Goal: Task Accomplishment & Management: Use online tool/utility

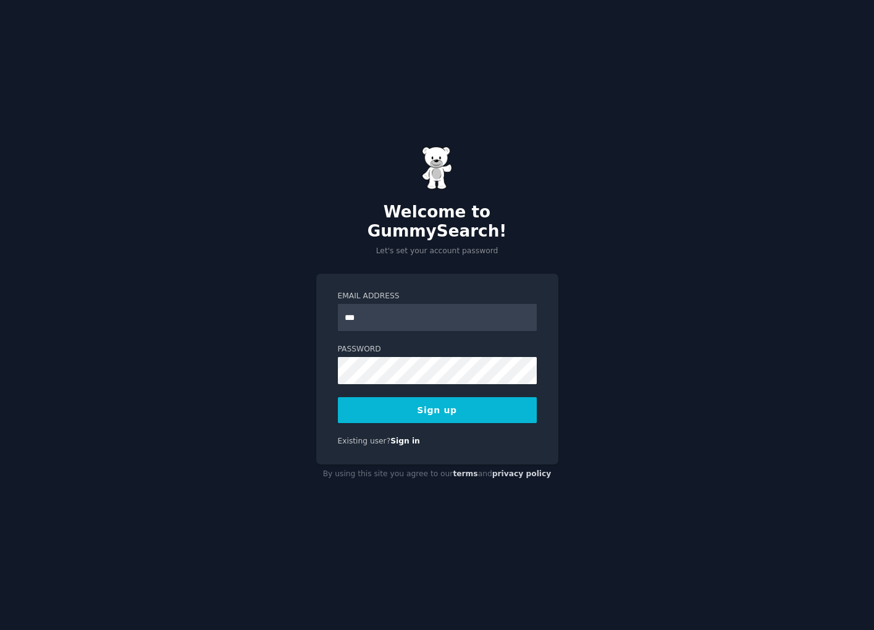
type input "**********"
click at [338, 384] on div at bounding box center [338, 384] width 0 height 0
click at [436, 406] on button "Sign up" at bounding box center [437, 410] width 199 height 26
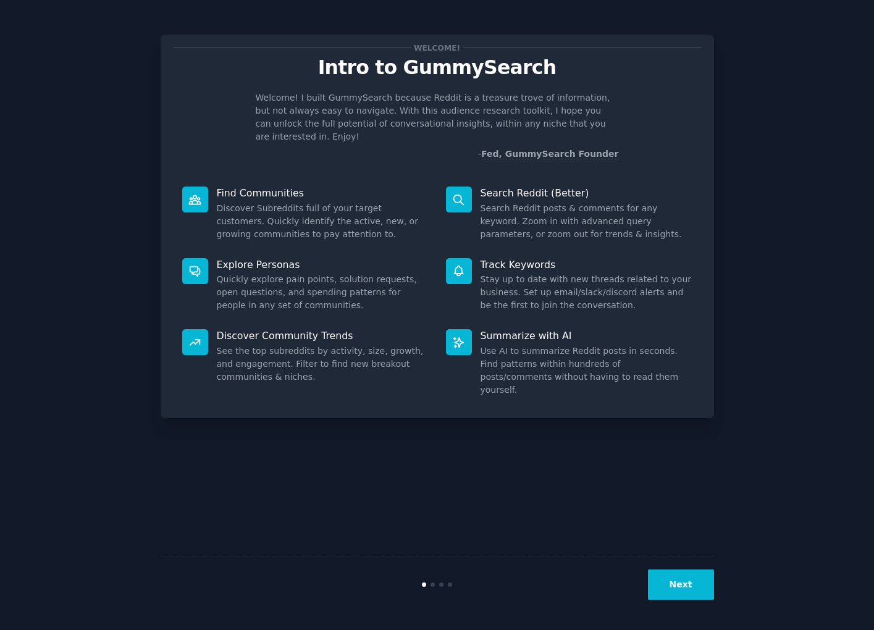
click at [689, 585] on button "Next" at bounding box center [681, 585] width 66 height 30
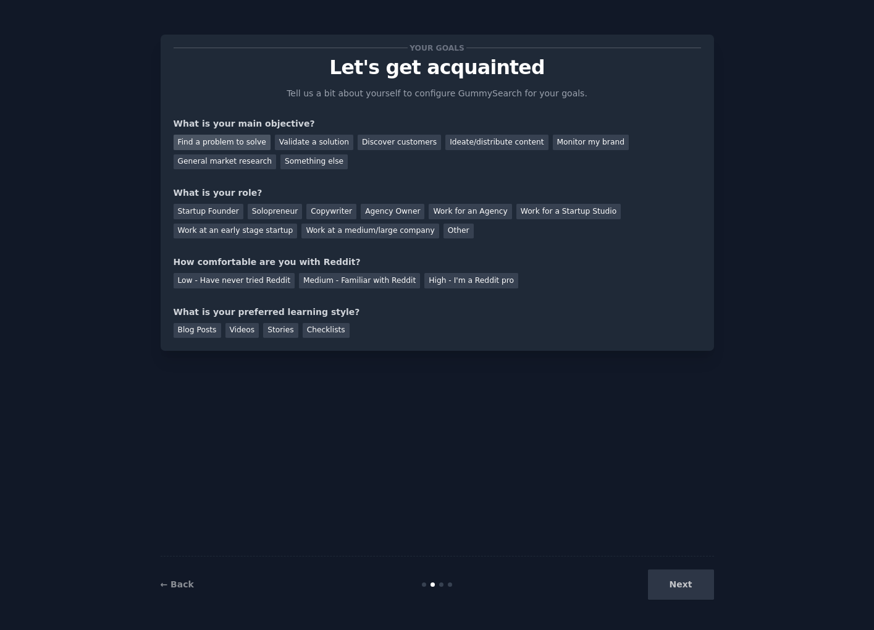
click at [242, 146] on div "Find a problem to solve" at bounding box center [222, 142] width 97 height 15
click at [385, 145] on div "Discover customers" at bounding box center [399, 142] width 83 height 15
click at [250, 147] on div "Find a problem to solve" at bounding box center [222, 142] width 97 height 15
click at [276, 209] on div "Solopreneur" at bounding box center [275, 211] width 54 height 15
click at [381, 276] on div "Medium - Familiar with Reddit" at bounding box center [359, 280] width 121 height 15
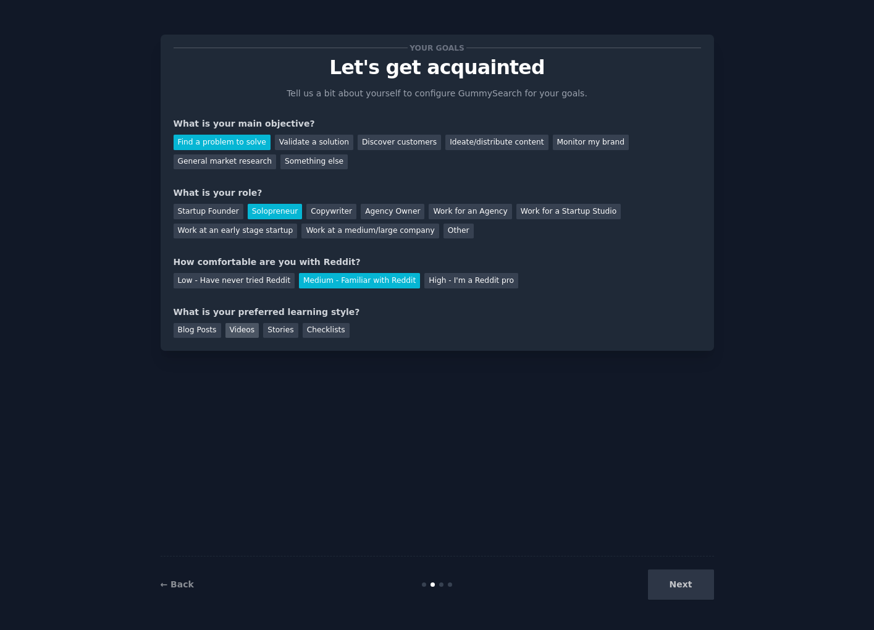
click at [235, 327] on div "Videos" at bounding box center [242, 330] width 34 height 15
click at [687, 584] on button "Next" at bounding box center [681, 585] width 66 height 30
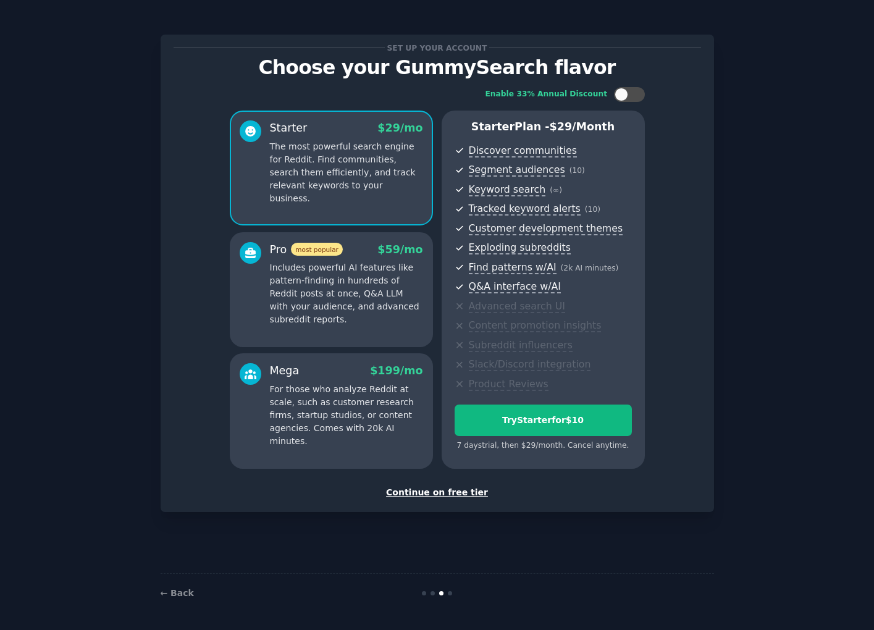
click at [426, 492] on div "Continue on free tier" at bounding box center [438, 492] width 528 height 13
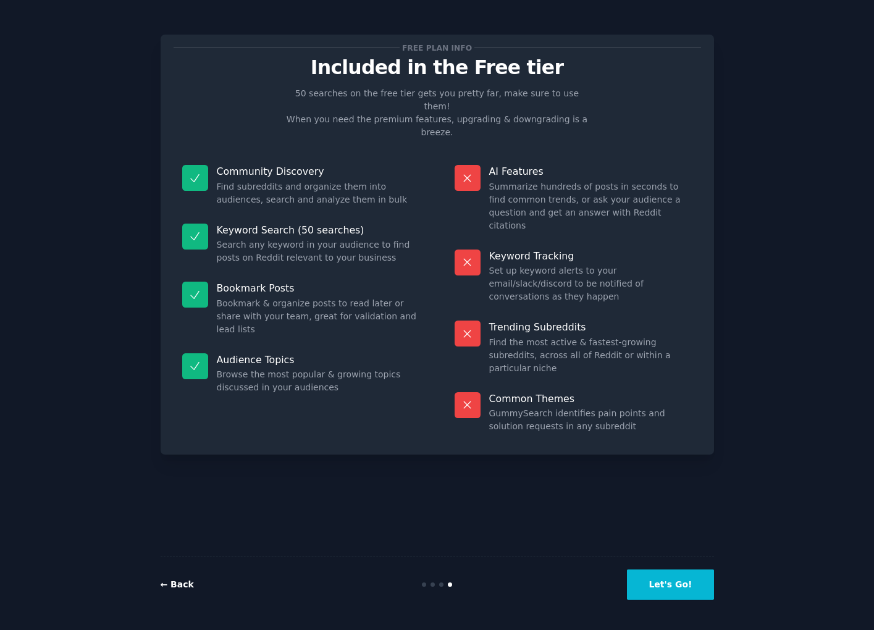
click at [179, 584] on link "← Back" at bounding box center [177, 584] width 33 height 10
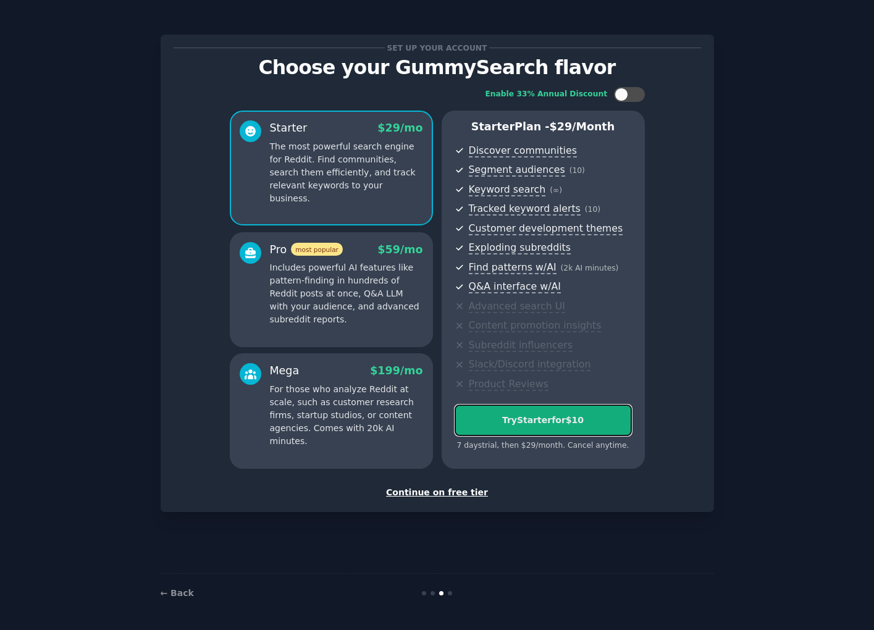
click at [585, 423] on div "Try Starter for $10" at bounding box center [543, 420] width 176 height 13
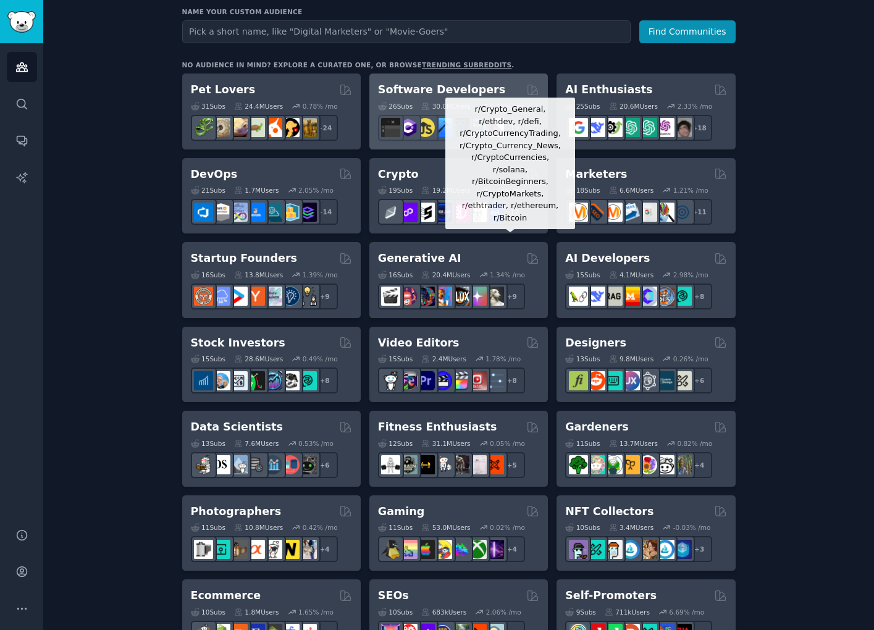
scroll to position [167, 0]
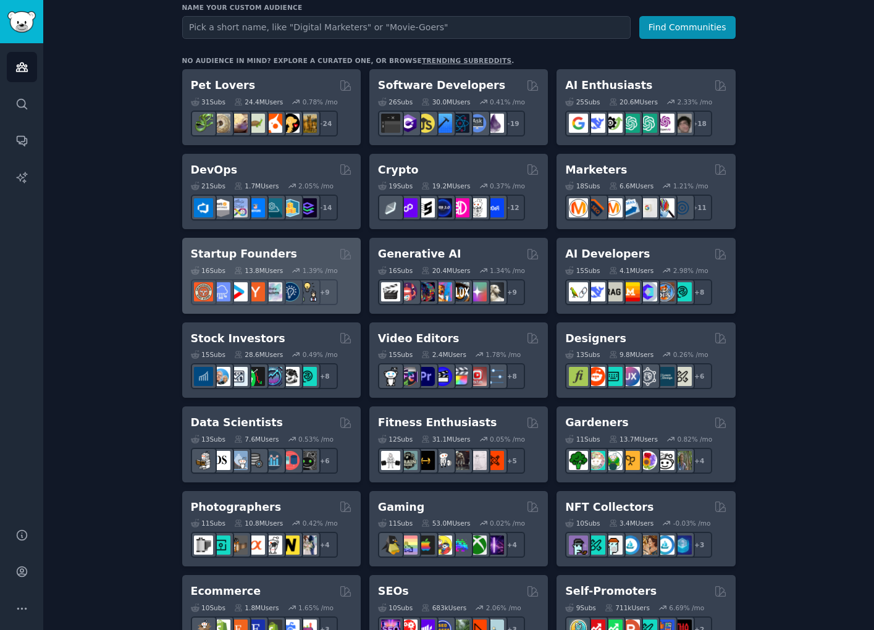
click at [298, 255] on div "Startup Founders Curated by GummySearch" at bounding box center [271, 253] width 161 height 15
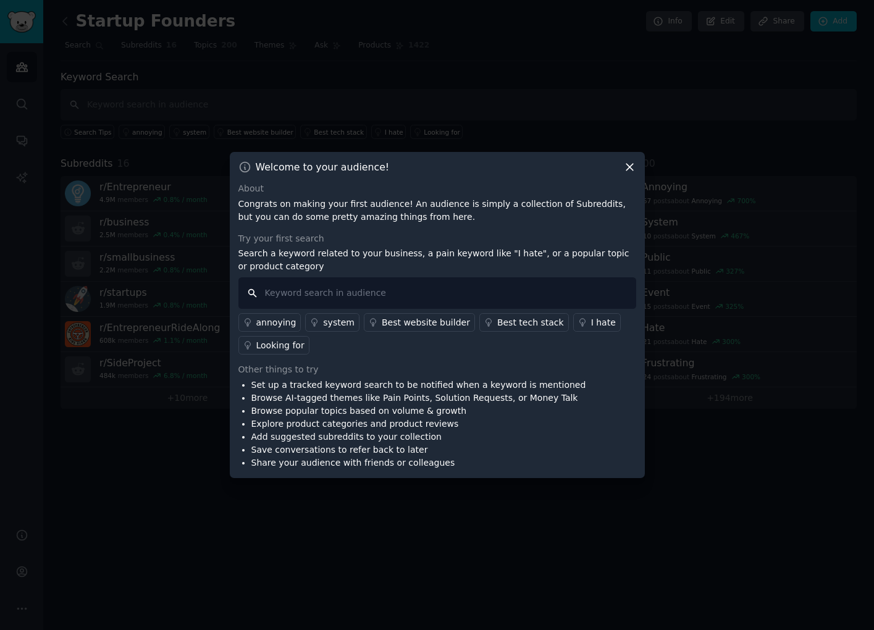
click at [432, 292] on input "text" at bounding box center [437, 293] width 398 height 32
type input "tedious"
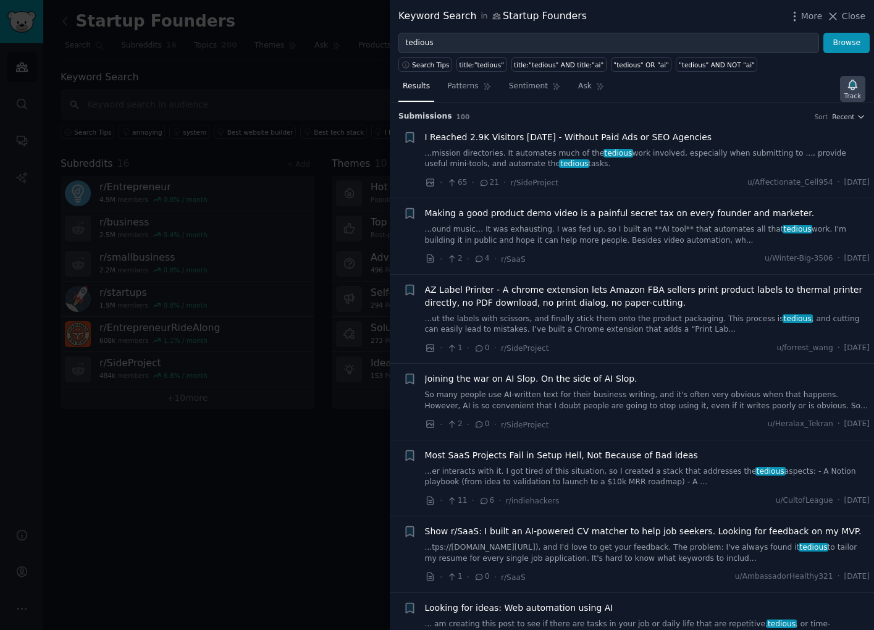
click at [846, 91] on div "Track" at bounding box center [852, 95] width 17 height 9
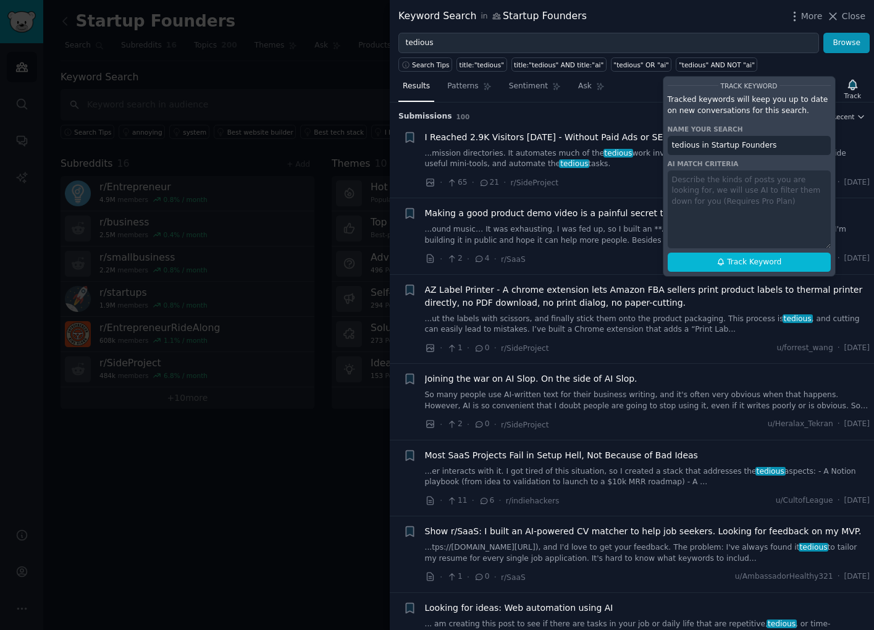
click at [733, 229] on div "Track Keyword Tracked keywords will keep you up to date on new conversations fo…" at bounding box center [749, 176] width 173 height 201
click at [723, 220] on div "Track Keyword Tracked keywords will keep you up to date on new conversations fo…" at bounding box center [749, 176] width 173 height 201
click at [728, 206] on div "Track Keyword Tracked keywords will keep you up to date on new conversations fo…" at bounding box center [749, 176] width 173 height 201
click at [726, 260] on button "Track Keyword" at bounding box center [749, 263] width 163 height 20
type input "tedious in Startup Founders"
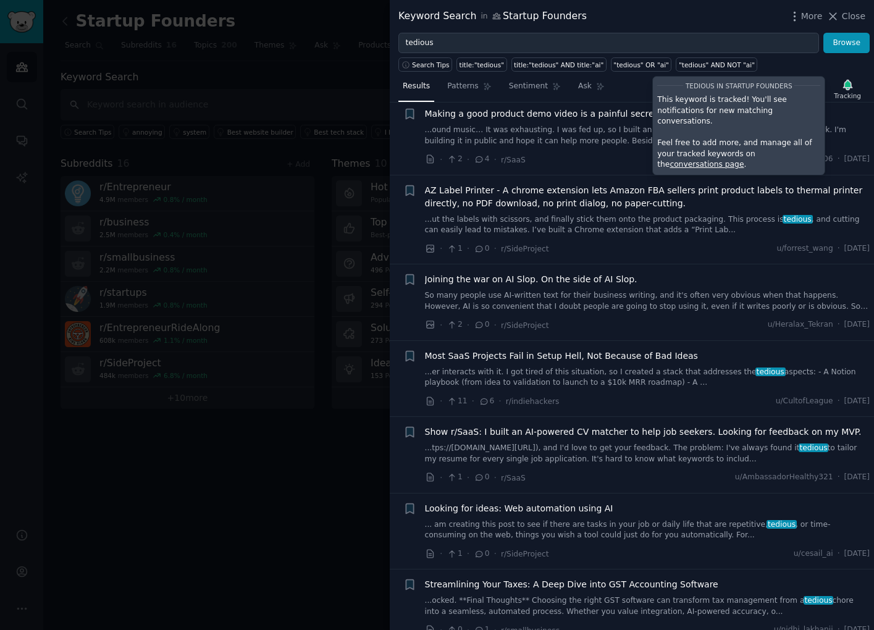
scroll to position [105, 0]
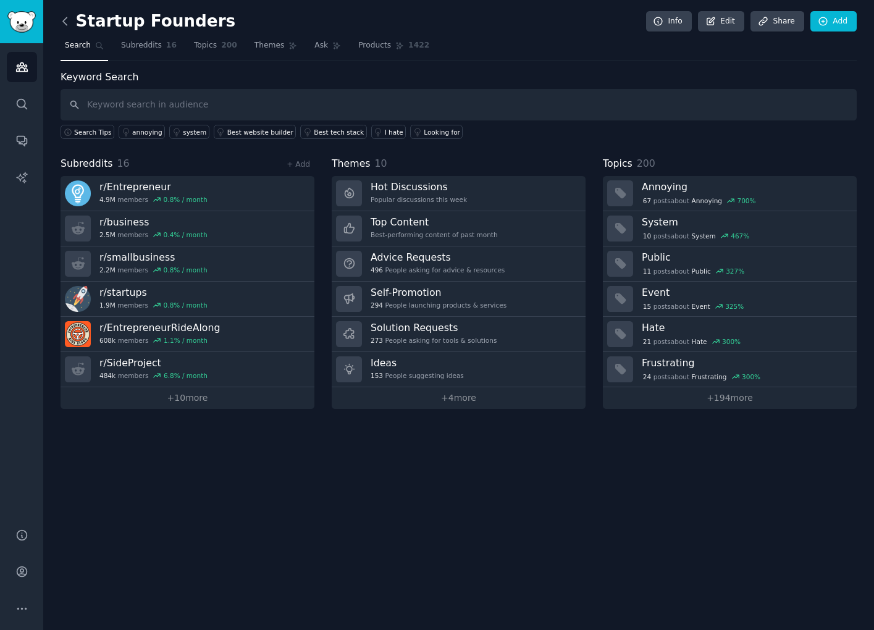
click at [69, 27] on icon at bounding box center [65, 21] width 13 height 13
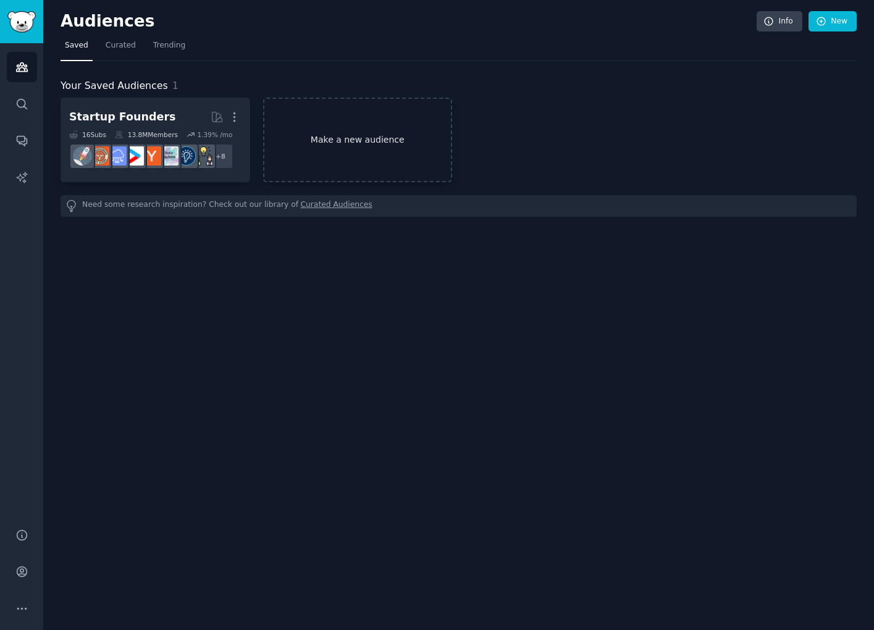
click at [352, 164] on link "Make a new audience" at bounding box center [358, 140] width 190 height 85
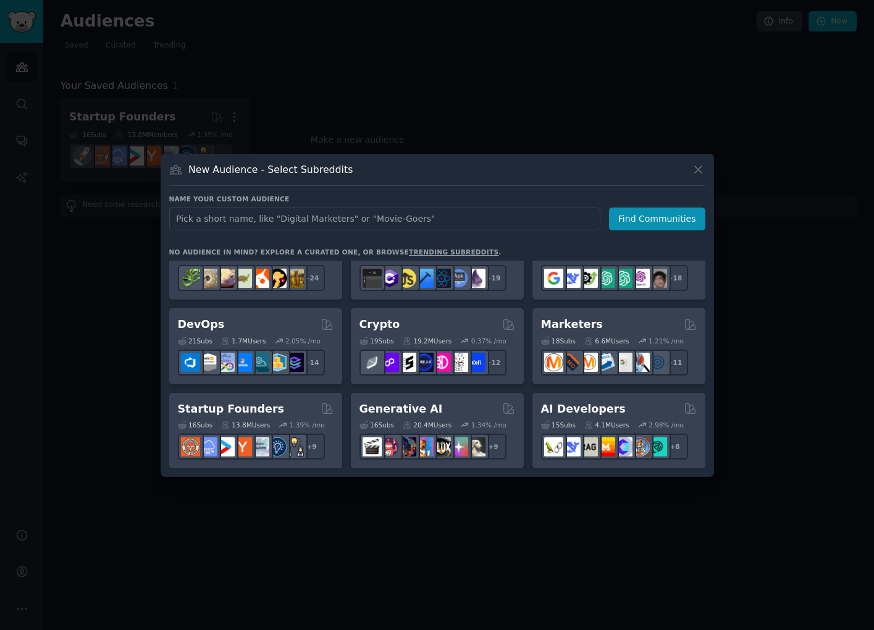
scroll to position [35, 0]
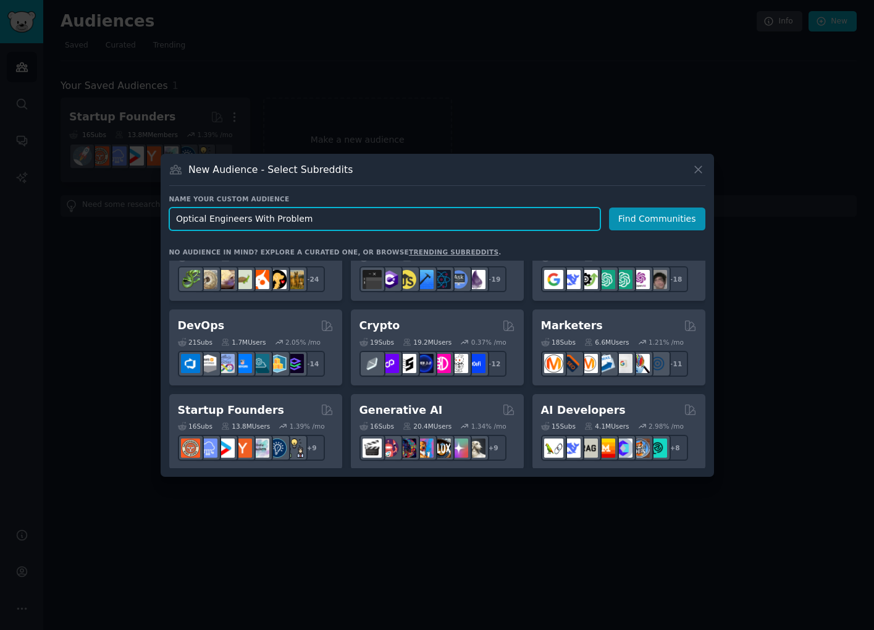
type input "Optical Engineers With Problems"
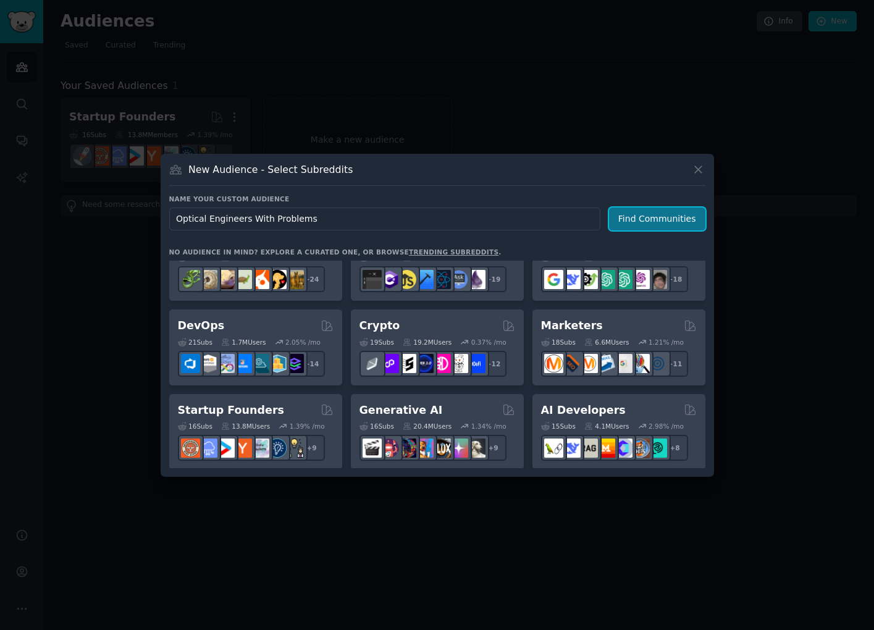
click at [678, 215] on button "Find Communities" at bounding box center [657, 219] width 96 height 23
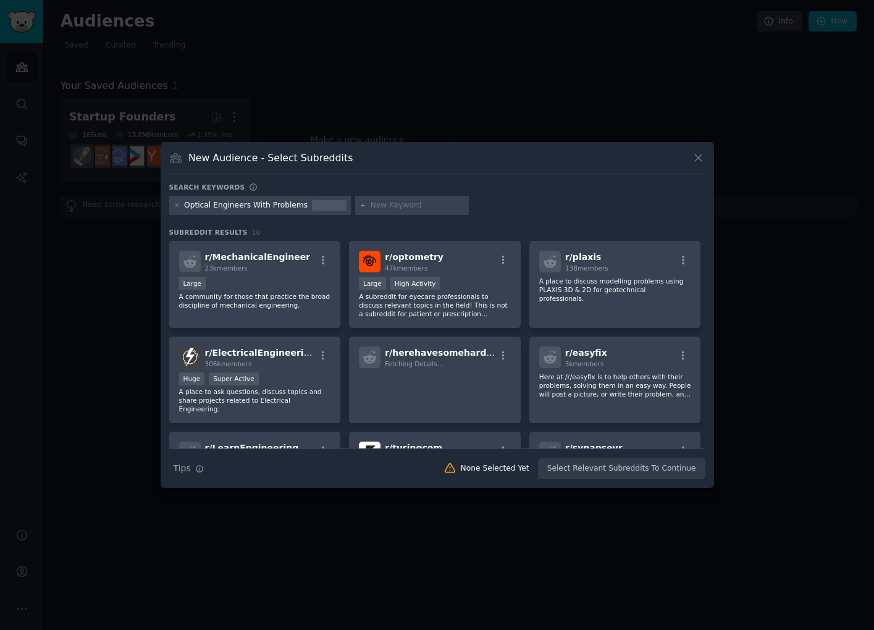
click at [371, 203] on input "text" at bounding box center [418, 205] width 94 height 11
click at [696, 161] on icon at bounding box center [698, 157] width 13 height 13
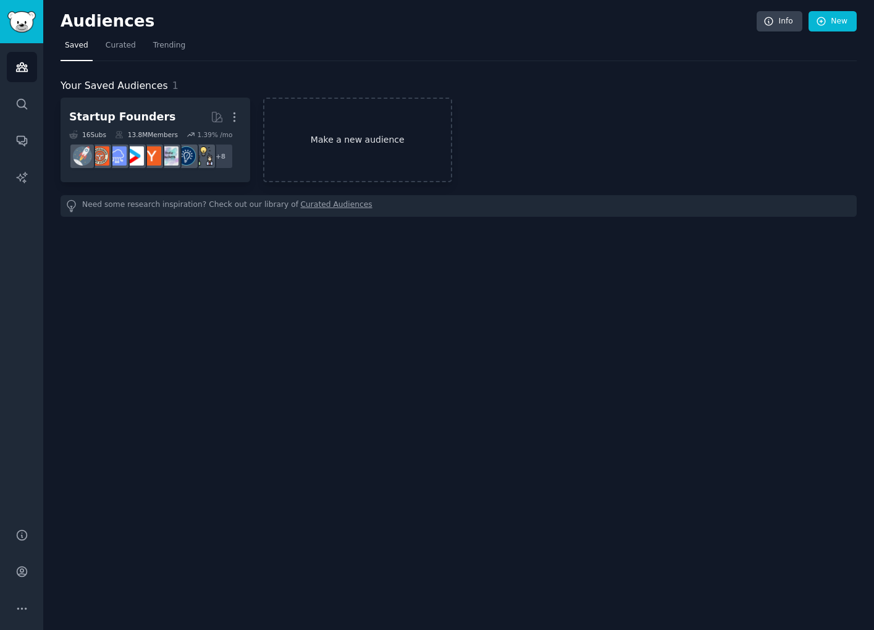
click at [363, 142] on link "Make a new audience" at bounding box center [358, 140] width 190 height 85
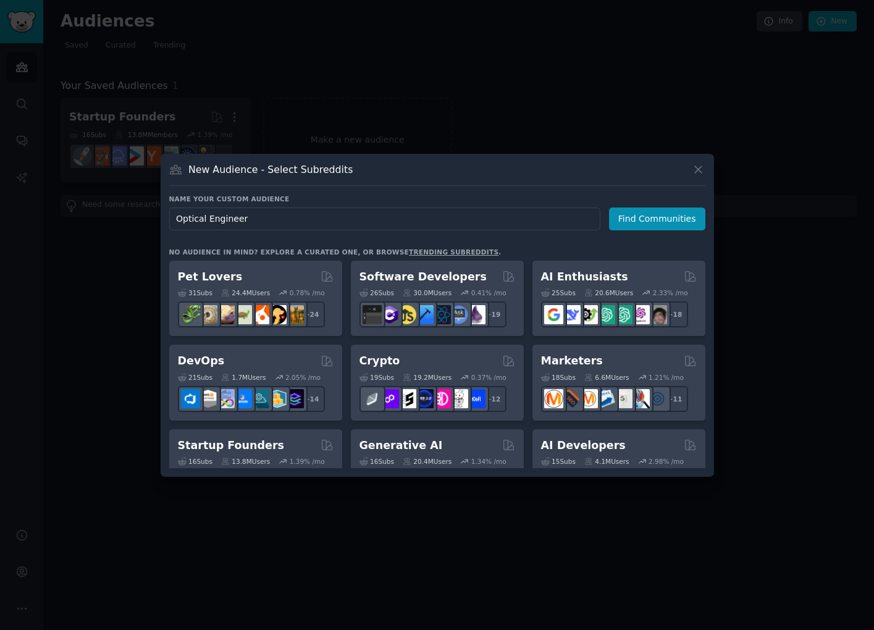
type input "Optical Engineers"
click at [649, 217] on button "Find Communities" at bounding box center [657, 219] width 96 height 23
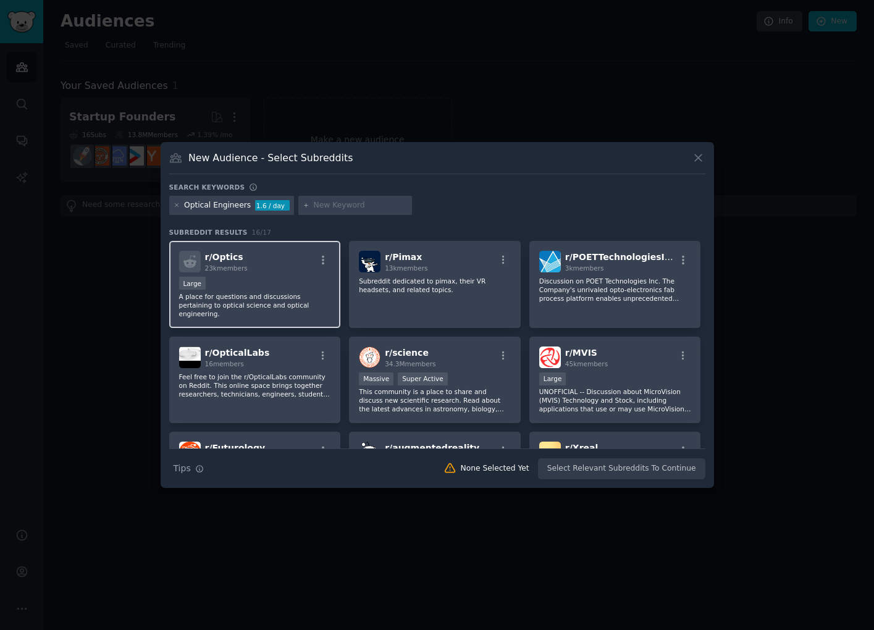
click at [263, 283] on div "Large" at bounding box center [255, 284] width 152 height 15
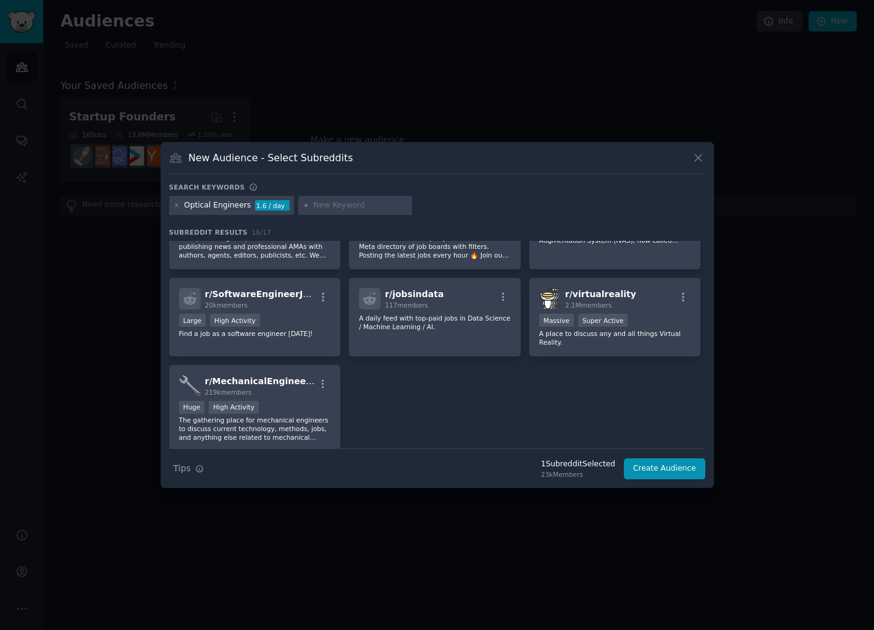
scroll to position [349, 0]
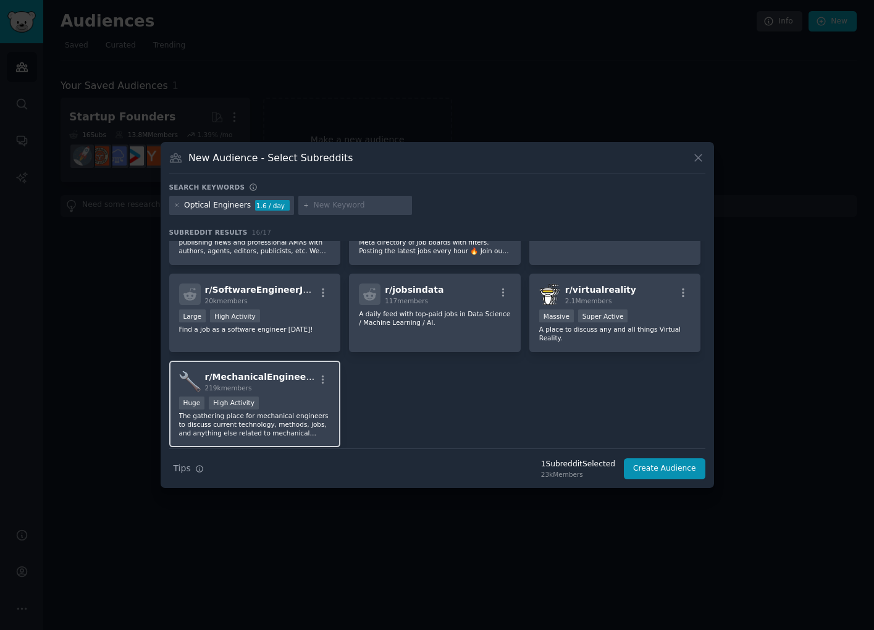
click at [282, 395] on div "r/ MechanicalEngineering 219k members Huge High Activity The gathering place fo…" at bounding box center [255, 404] width 172 height 87
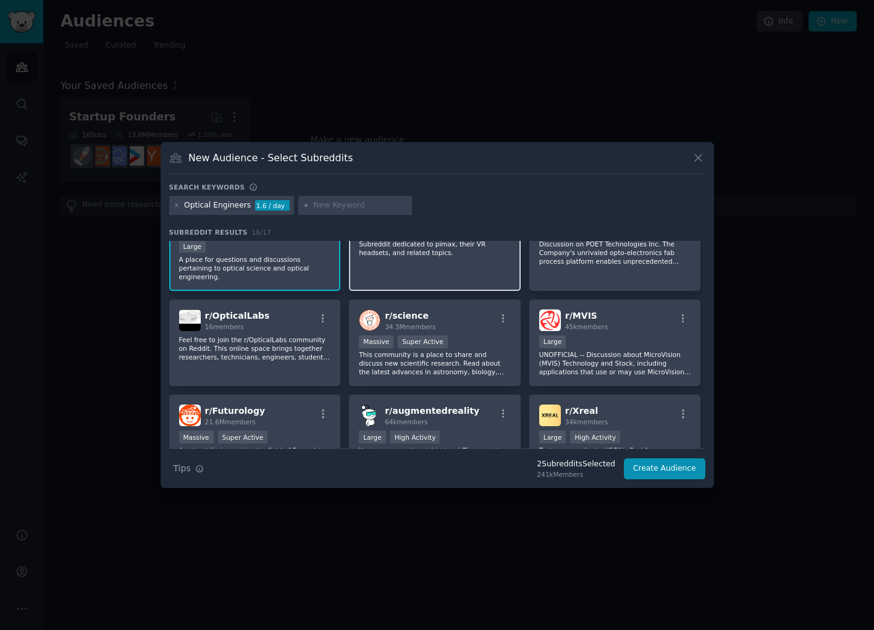
scroll to position [40, 0]
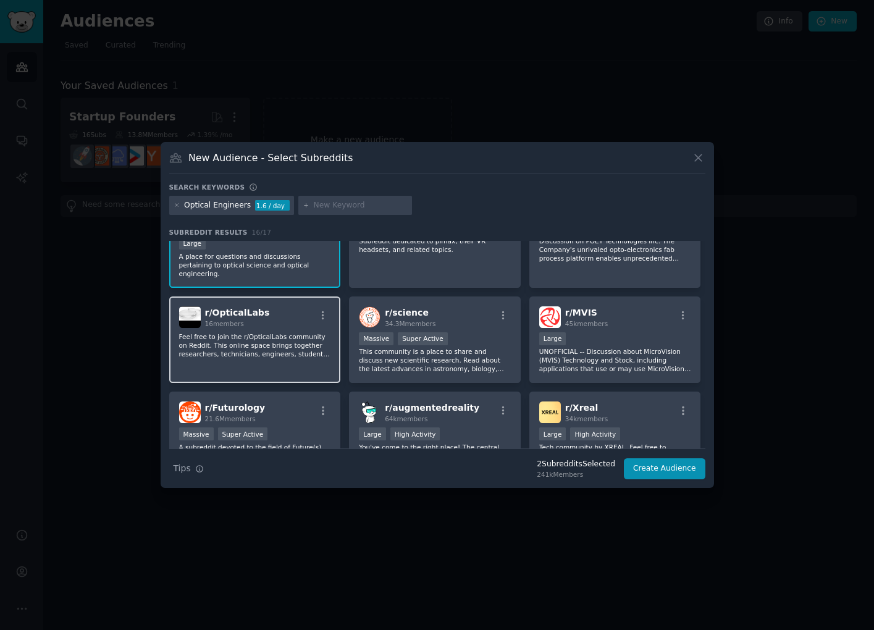
click at [285, 345] on p "Feel free to join the r/OpticalLabs community on Reddit. This online space brin…" at bounding box center [255, 345] width 152 height 26
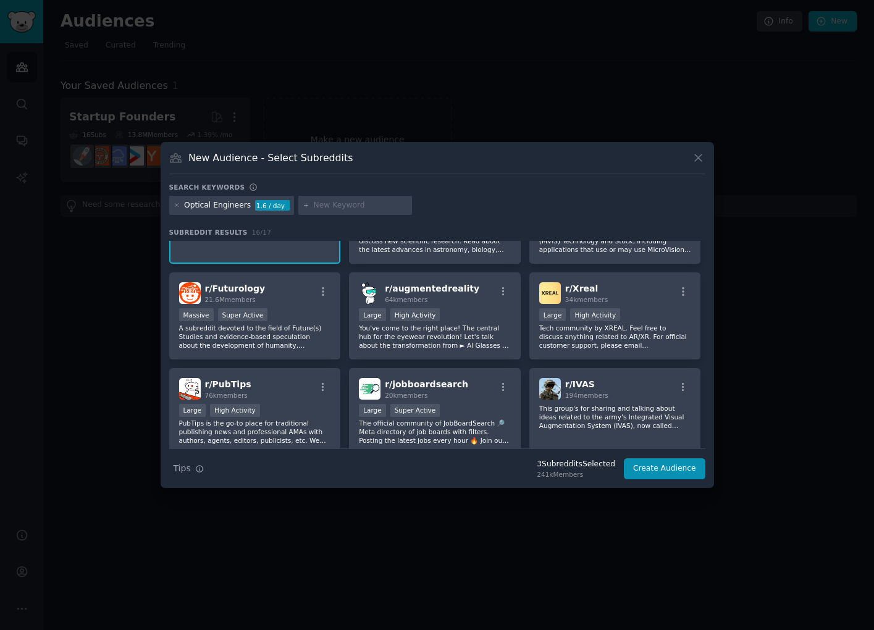
scroll to position [160, 0]
click at [353, 206] on input "text" at bounding box center [361, 205] width 94 height 11
type input "optical engineering"
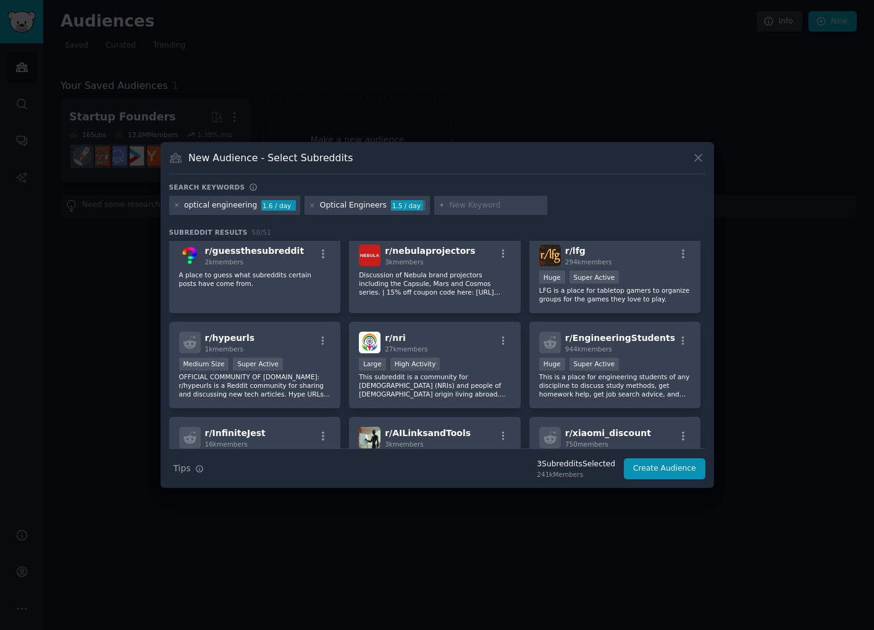
scroll to position [1144, 0]
type input "MTF"
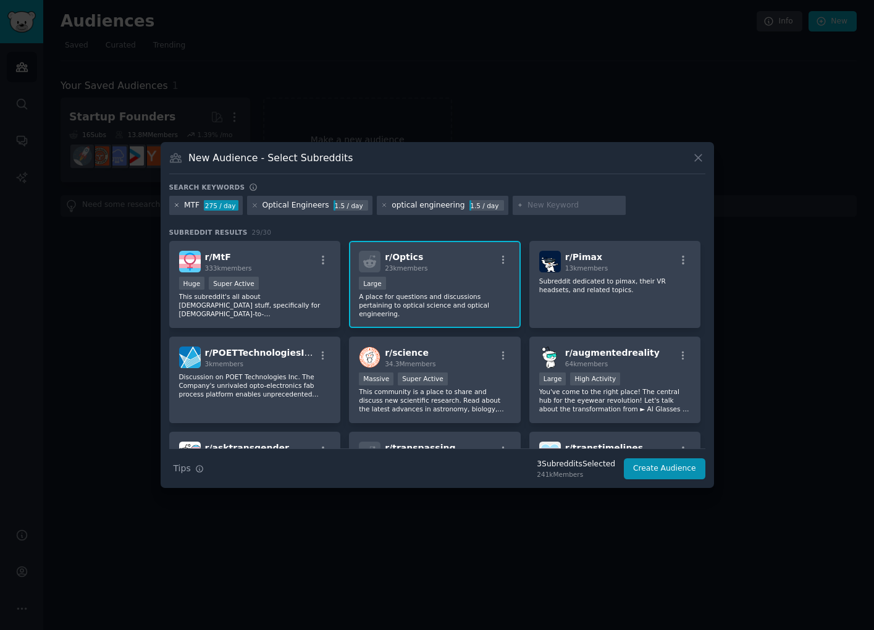
click at [177, 204] on icon at bounding box center [177, 205] width 7 height 7
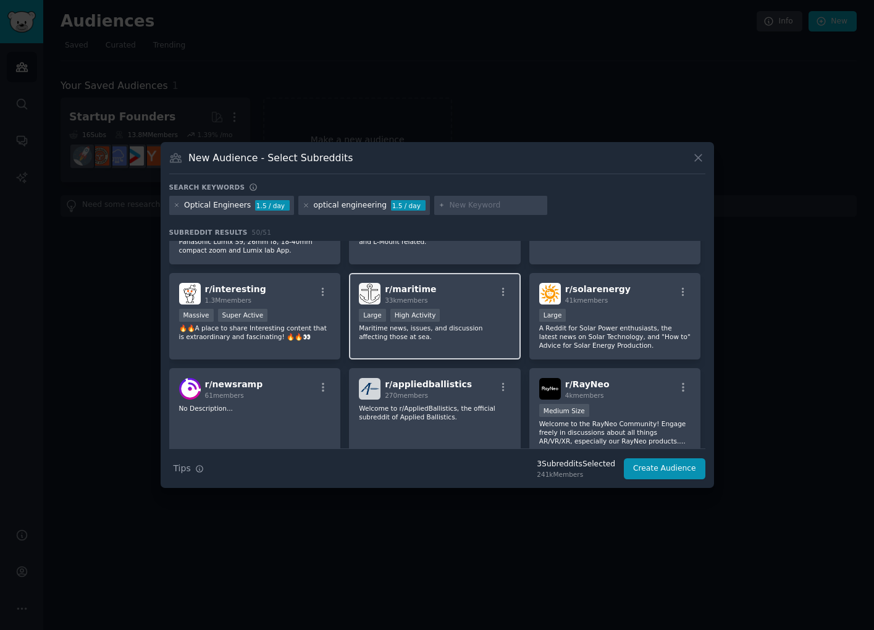
scroll to position [638, 0]
click at [470, 205] on input "text" at bounding box center [496, 205] width 94 height 11
type input "Zemax"
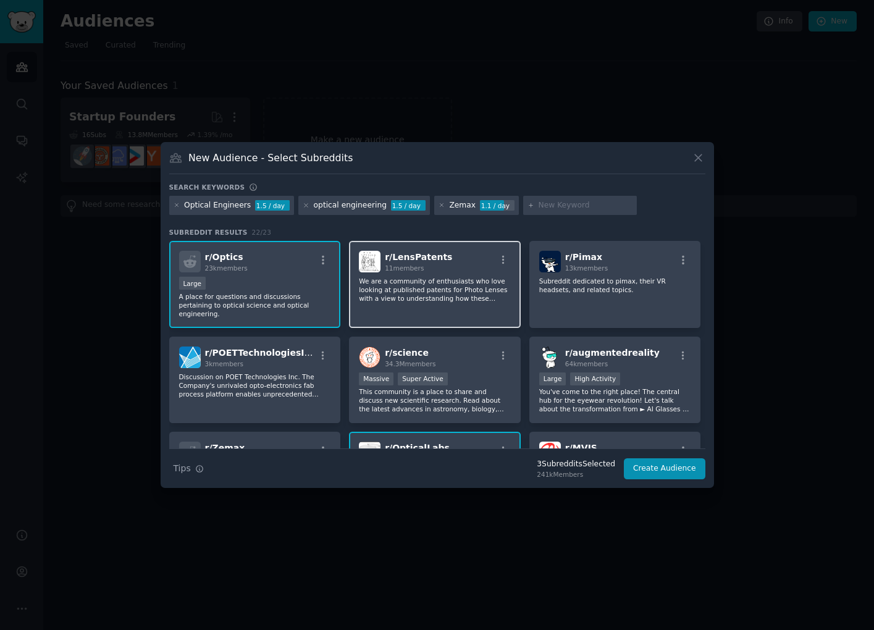
click at [468, 296] on p "We are a community of enthusiasts who love looking at published patents for Pho…" at bounding box center [435, 290] width 152 height 26
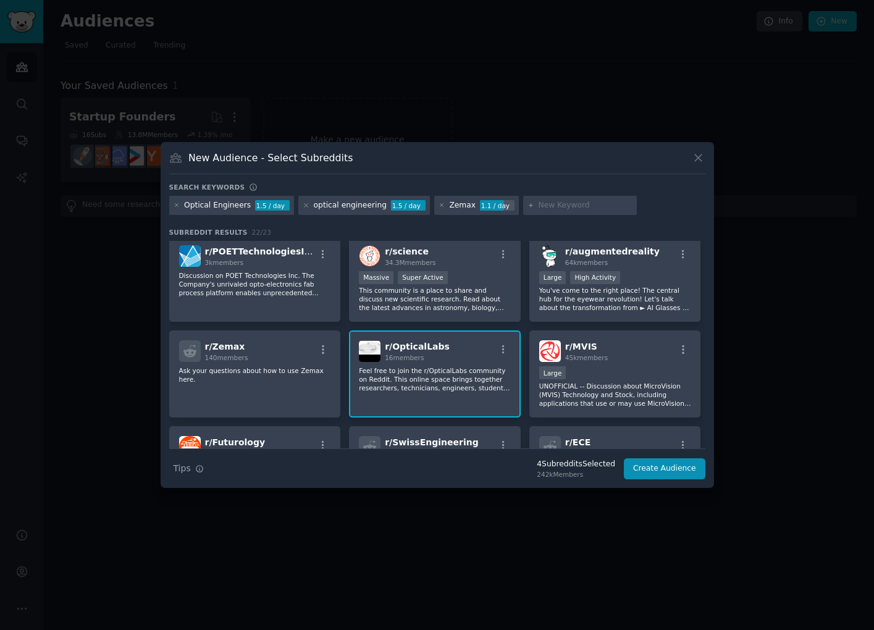
scroll to position [103, 0]
click at [284, 382] on p "Ask your questions about how to use Zemax here." at bounding box center [255, 373] width 152 height 17
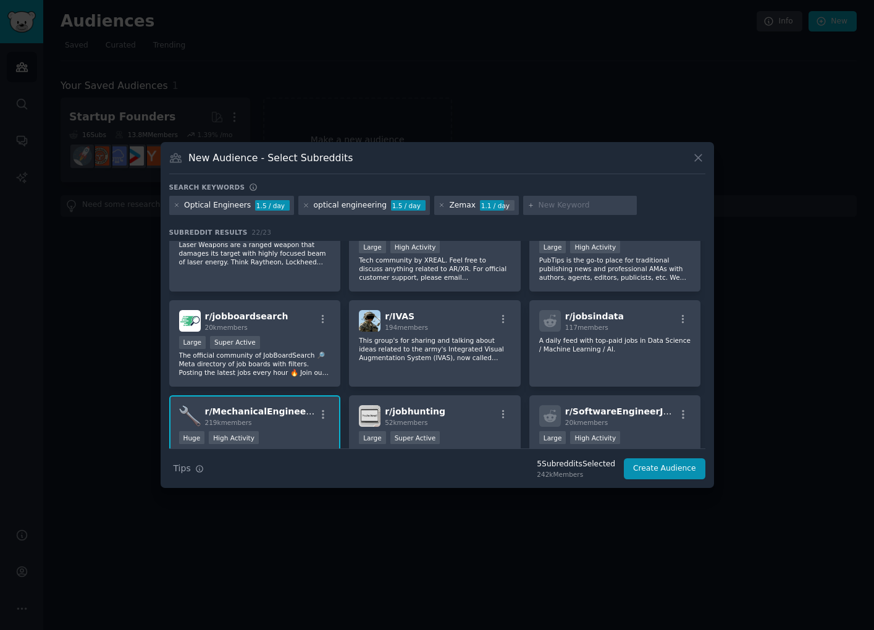
scroll to position [420, 0]
click at [571, 204] on input "text" at bounding box center [586, 205] width 94 height 11
type input "Code V"
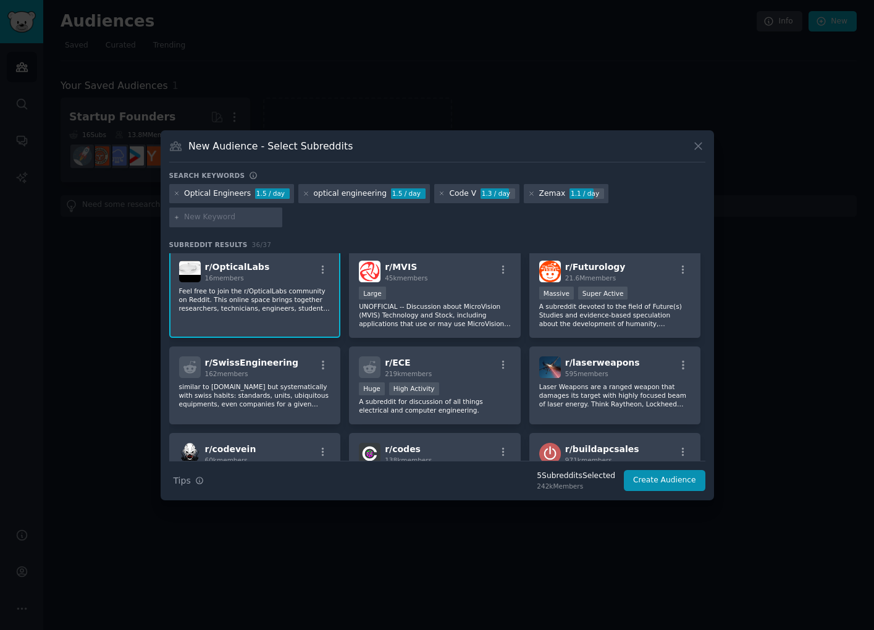
scroll to position [293, 0]
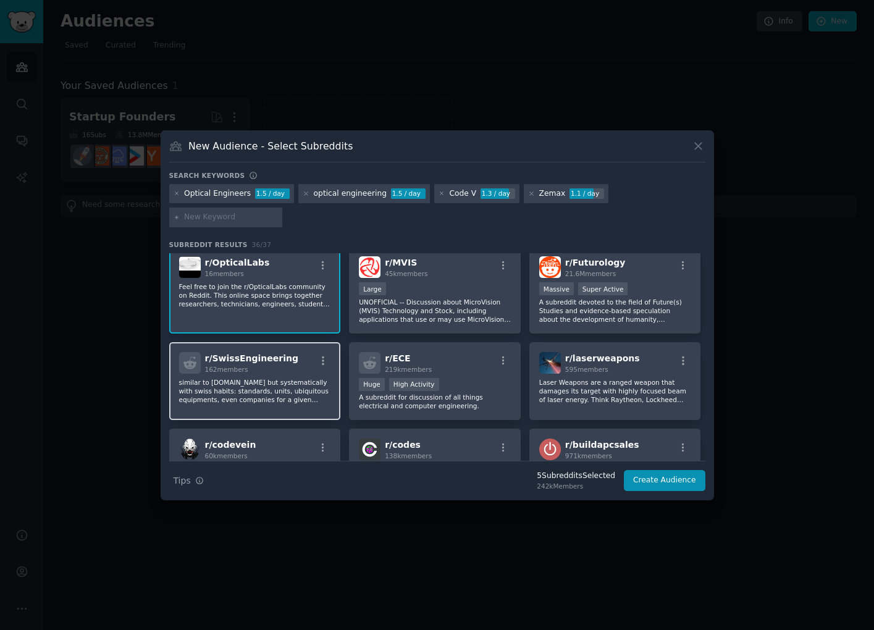
click at [242, 374] on div "r/ SwissEngineering 162 members similar to [DOMAIN_NAME] but systematically wit…" at bounding box center [255, 381] width 172 height 78
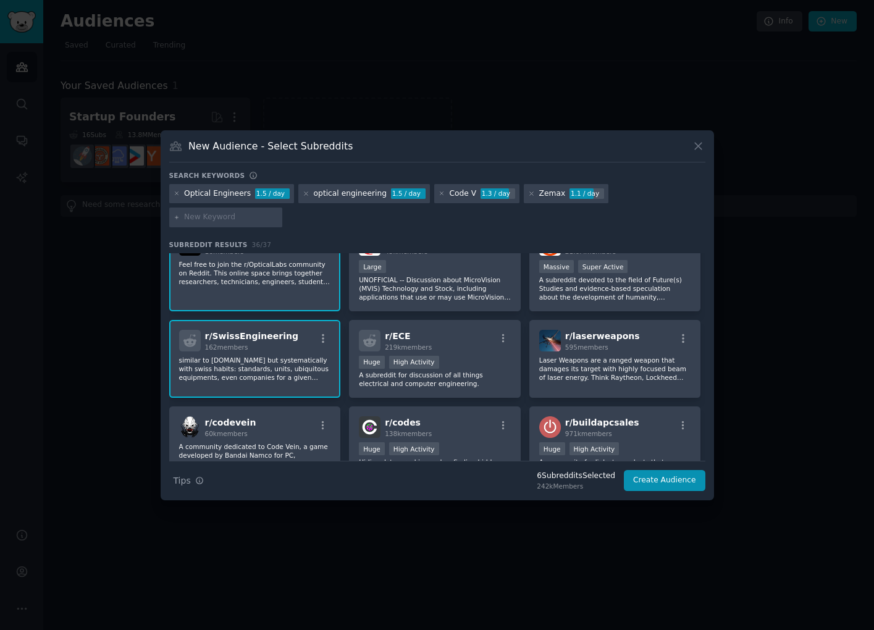
click at [242, 374] on p "similar to [DOMAIN_NAME] but systematically with swiss habits: standards, units…" at bounding box center [255, 369] width 152 height 26
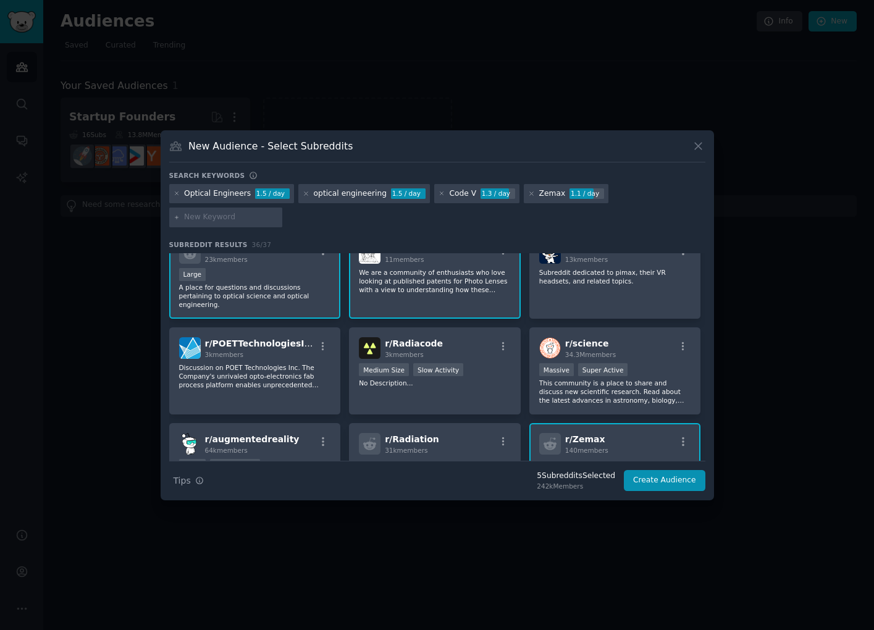
scroll to position [0, 0]
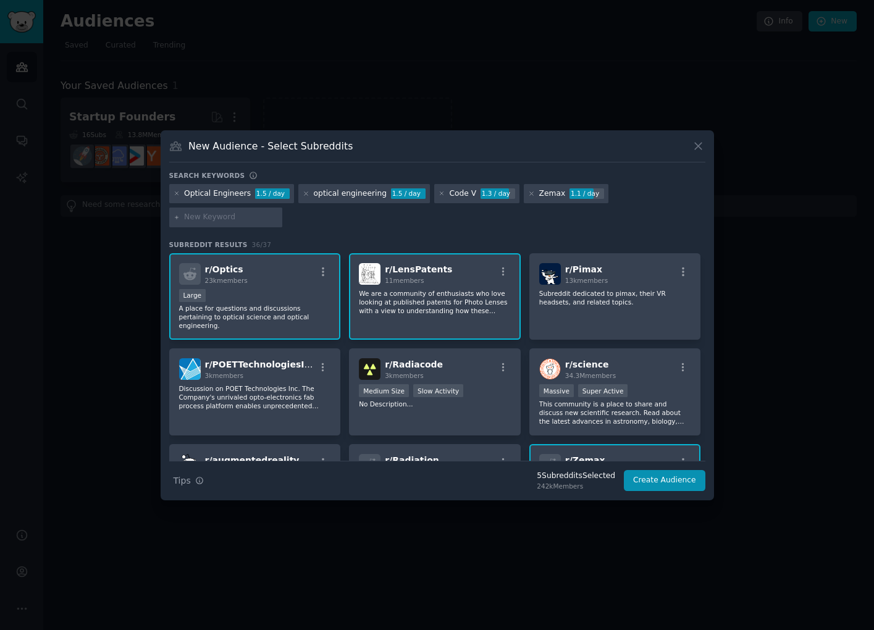
click at [221, 220] on input "text" at bounding box center [231, 217] width 94 height 11
type input "aberration"
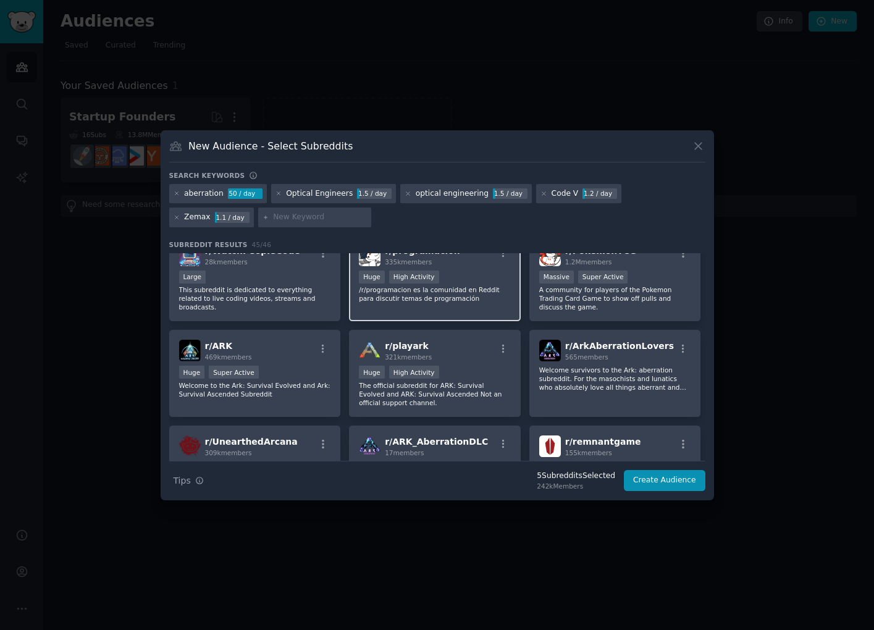
scroll to position [775, 0]
click at [656, 479] on button "Create Audience" at bounding box center [665, 480] width 82 height 21
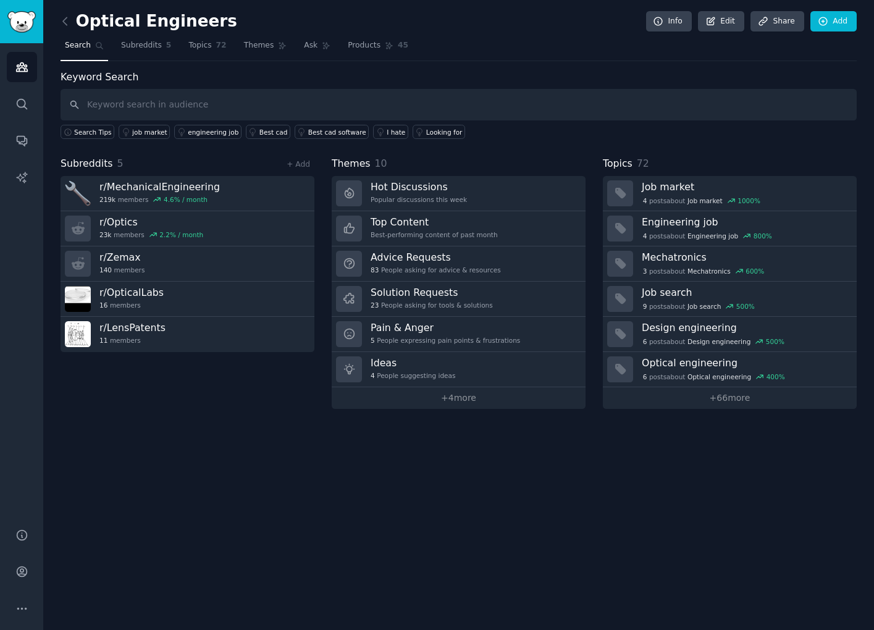
click at [198, 28] on h2 "Optical Engineers" at bounding box center [149, 22] width 177 height 20
click at [203, 25] on h2 "Optical Engineers" at bounding box center [149, 22] width 177 height 20
click at [714, 23] on icon at bounding box center [710, 21] width 11 height 11
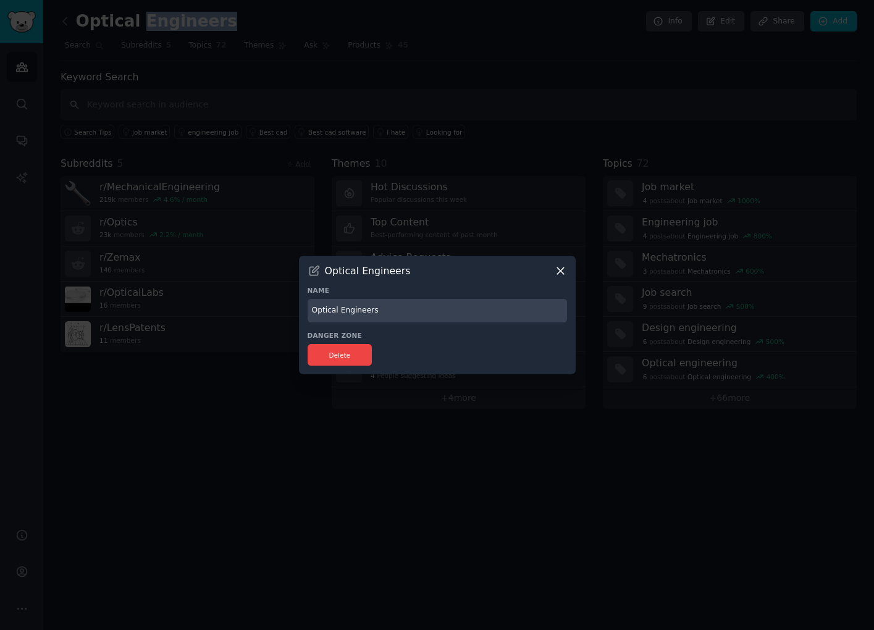
click at [409, 313] on input "Optical Engineers" at bounding box center [437, 311] width 259 height 24
type input "Optical Engineers with Problems"
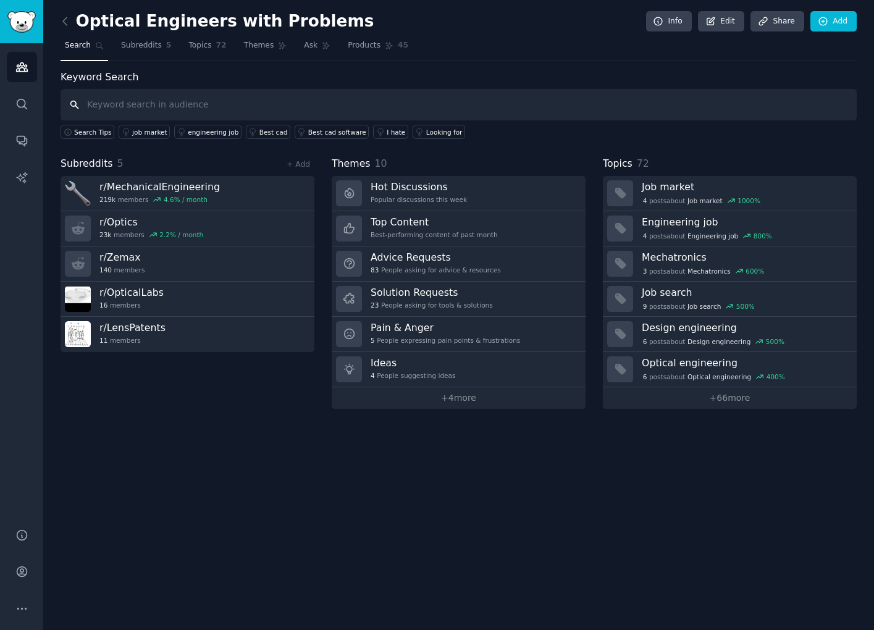
click at [265, 103] on input "text" at bounding box center [459, 105] width 796 height 32
type input "optical"
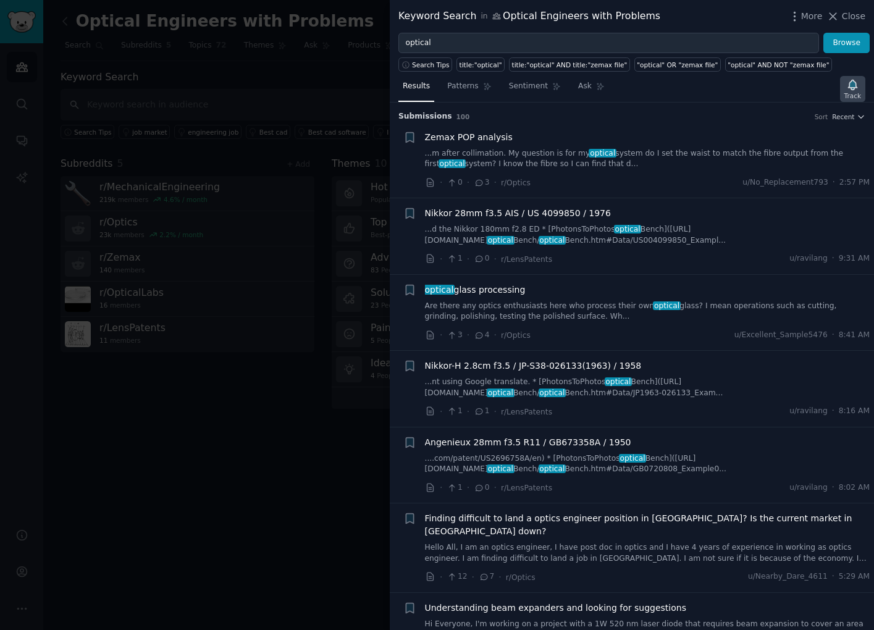
click at [849, 82] on icon "button" at bounding box center [852, 85] width 9 height 10
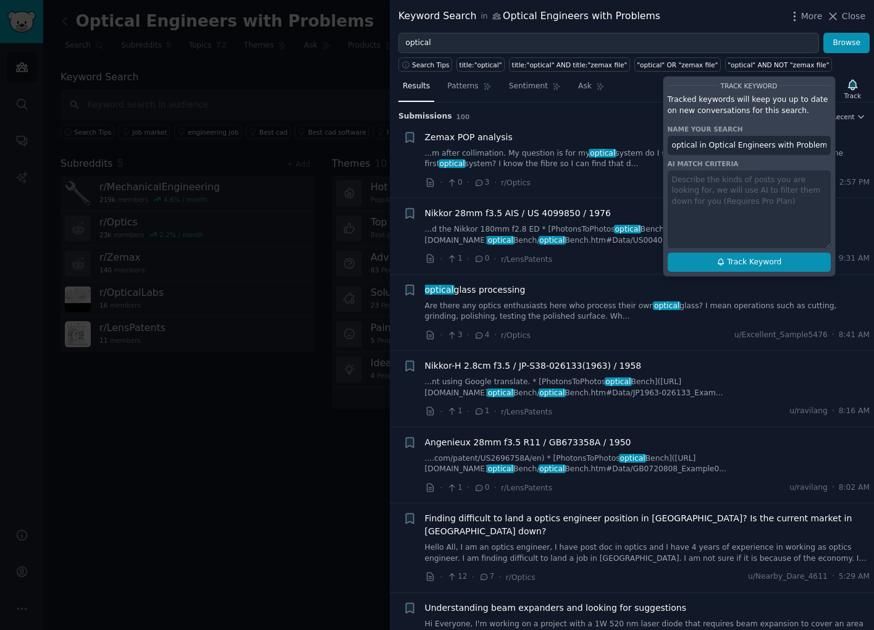
click at [712, 261] on button "Track Keyword" at bounding box center [749, 263] width 163 height 20
type input "optical in Optical Engineers with Problems"
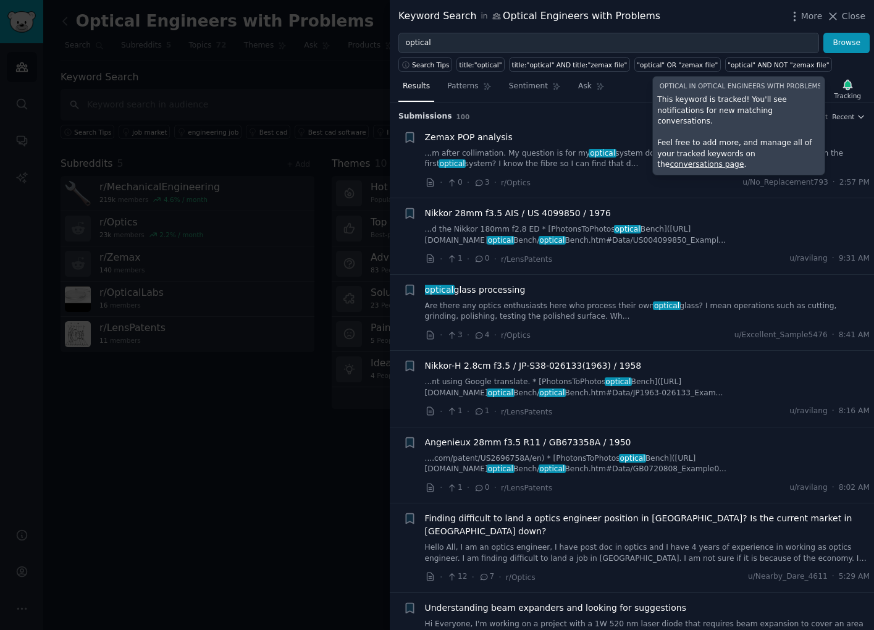
click at [222, 100] on div at bounding box center [437, 315] width 874 height 630
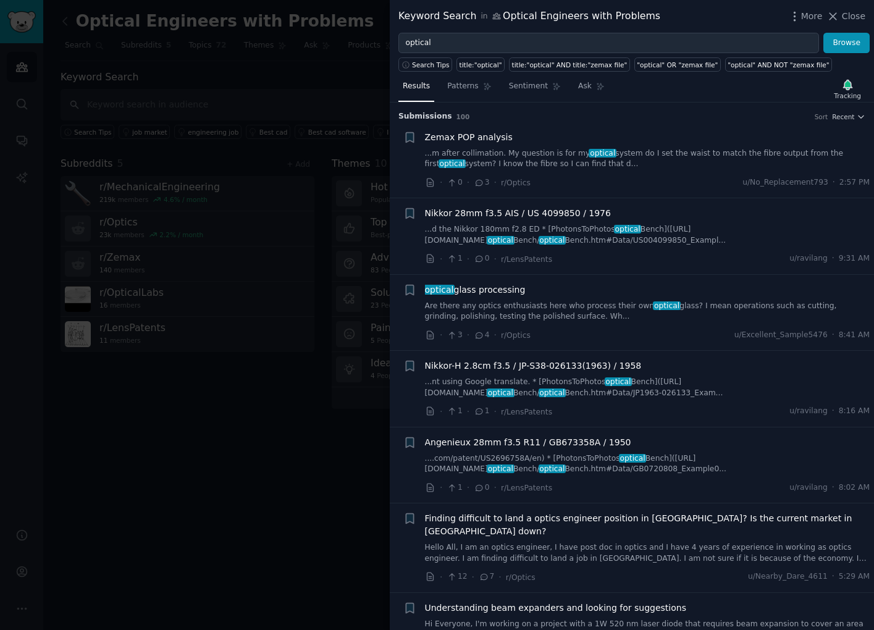
click at [222, 100] on div at bounding box center [437, 315] width 874 height 630
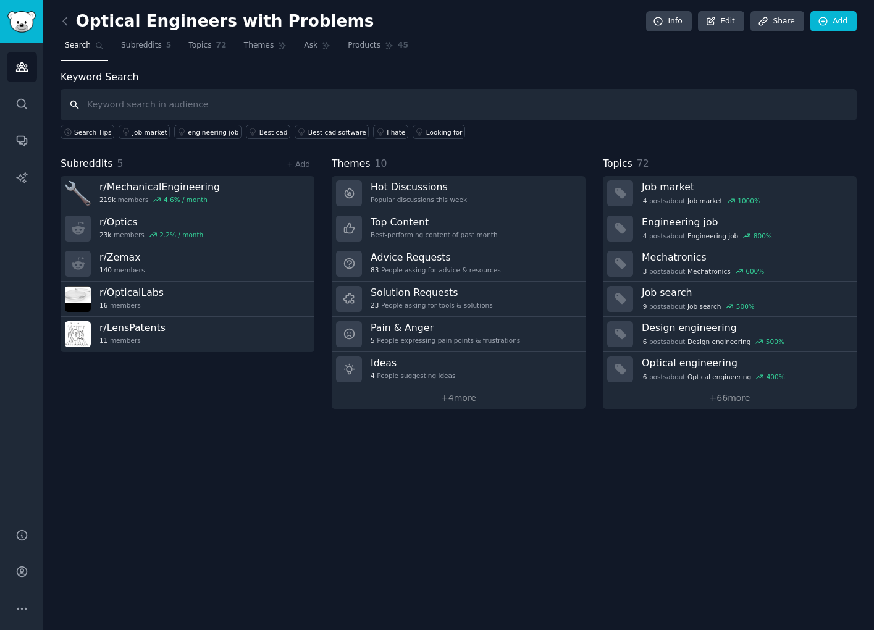
click at [205, 99] on input "text" at bounding box center [459, 105] width 796 height 32
type input "MTF"
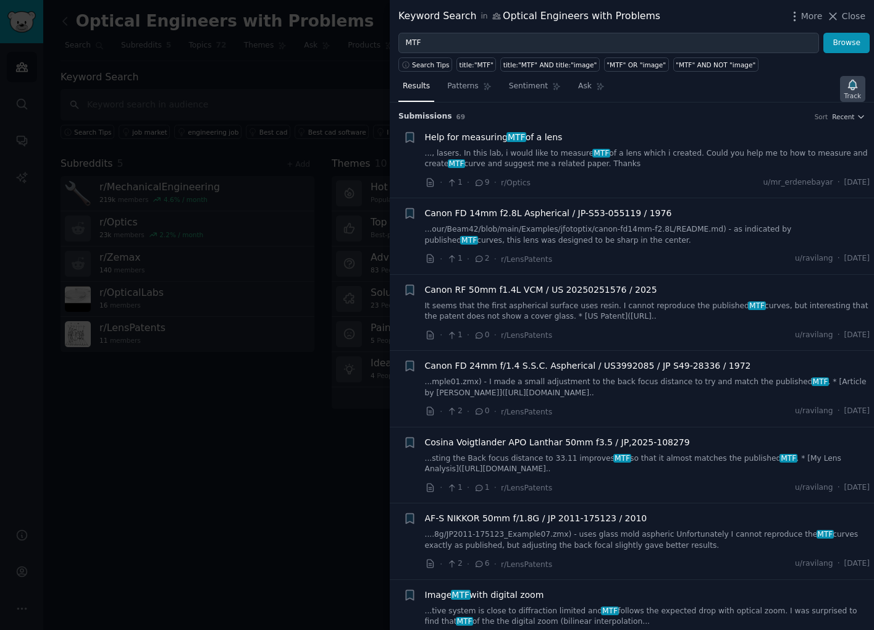
click at [859, 86] on div "Track" at bounding box center [852, 89] width 25 height 26
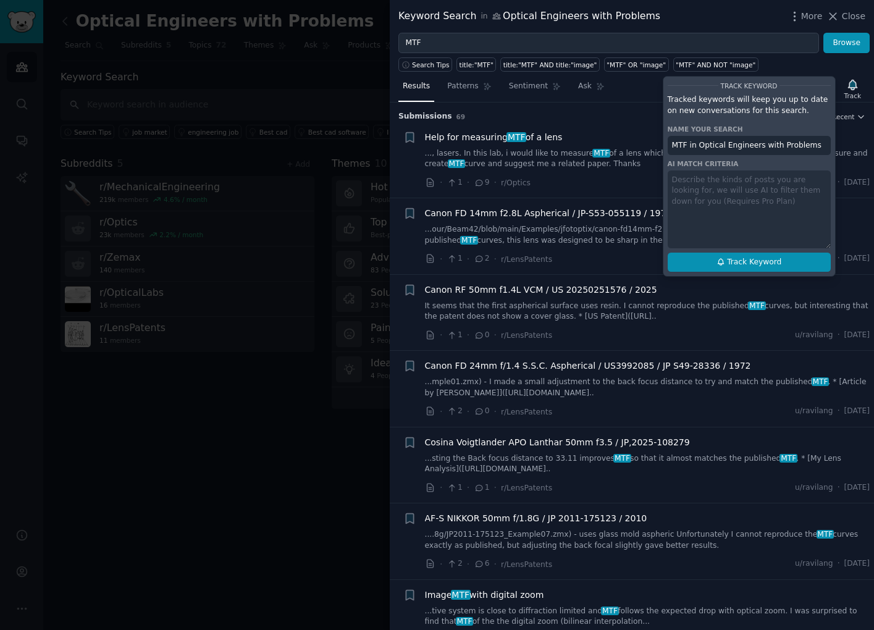
click at [753, 261] on span "Track Keyword" at bounding box center [754, 262] width 54 height 11
type input "MTF in Optical Engineers with Problems"
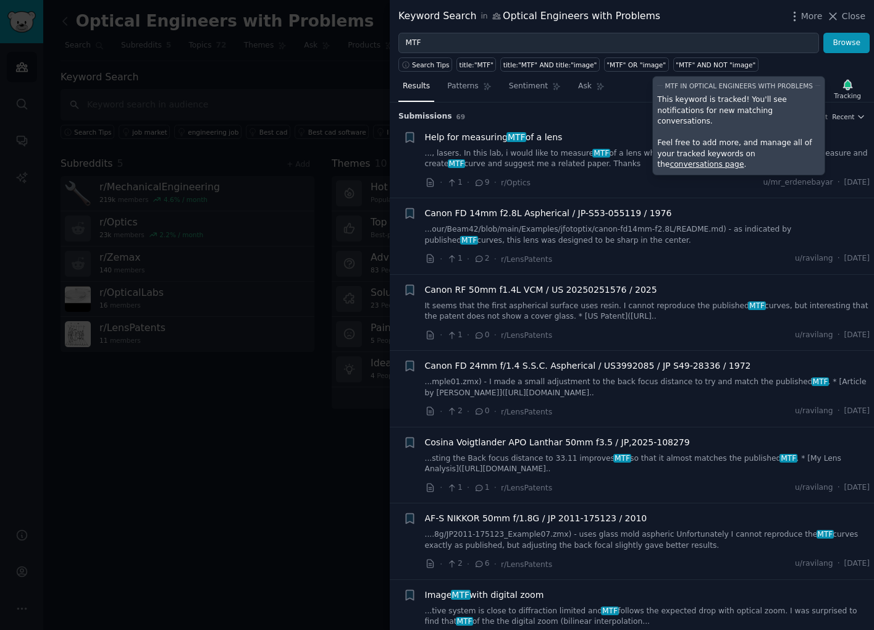
click at [666, 276] on li "+ Canon RF 50mm f1.4L VCM / US 20250251576 / 2025 It seems that the first asphe…" at bounding box center [632, 313] width 484 height 76
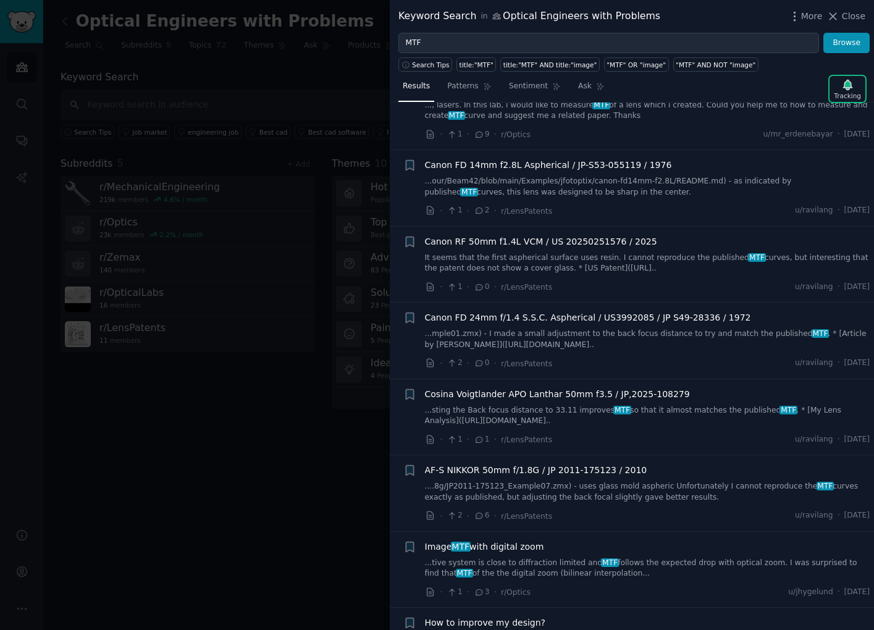
scroll to position [49, 0]
click at [308, 448] on div at bounding box center [437, 315] width 874 height 630
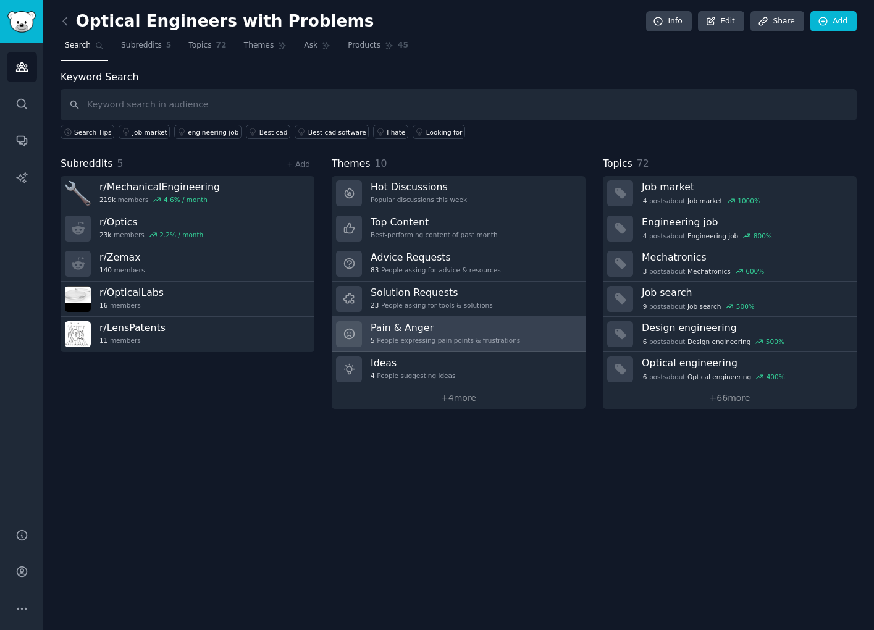
click at [434, 339] on div "5 People expressing pain points & frustrations" at bounding box center [445, 340] width 149 height 9
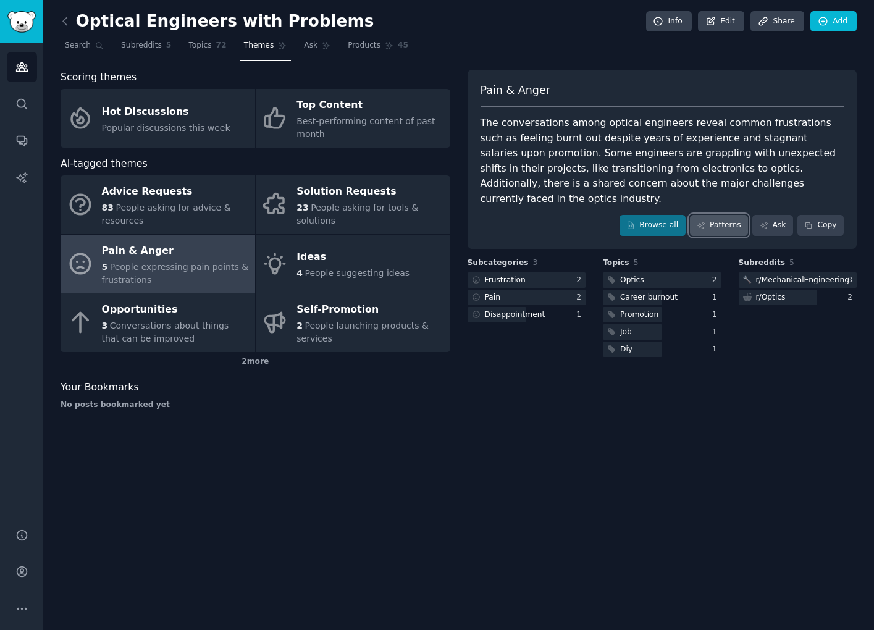
click at [715, 215] on link "Patterns" at bounding box center [719, 225] width 58 height 21
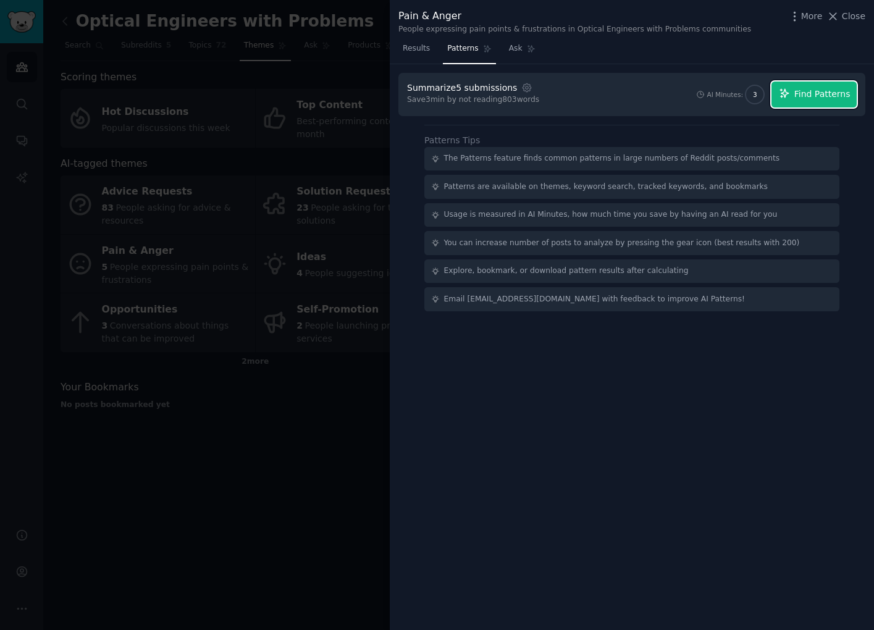
click at [800, 92] on span "Find Patterns" at bounding box center [822, 94] width 56 height 13
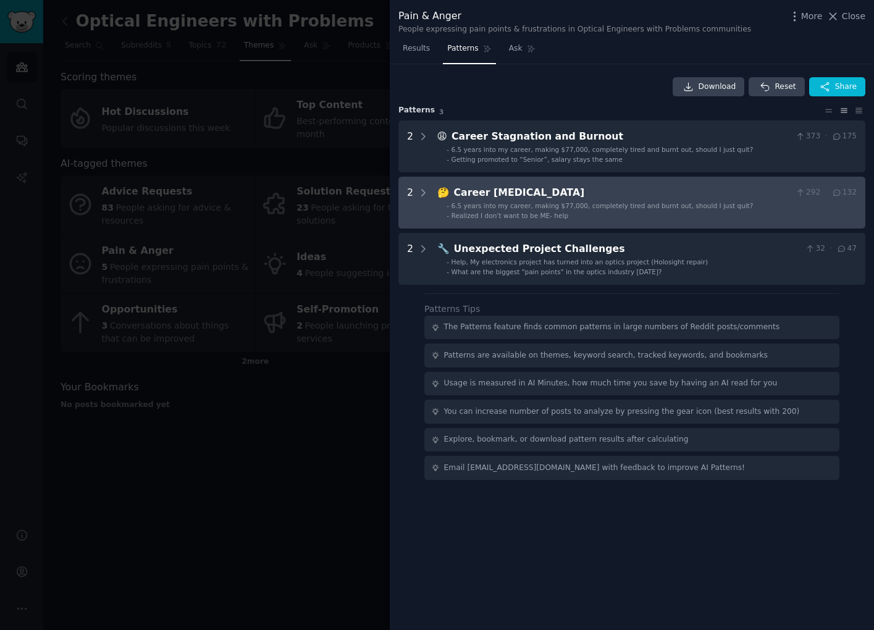
click at [642, 188] on div "Career [MEDICAL_DATA]" at bounding box center [622, 192] width 337 height 15
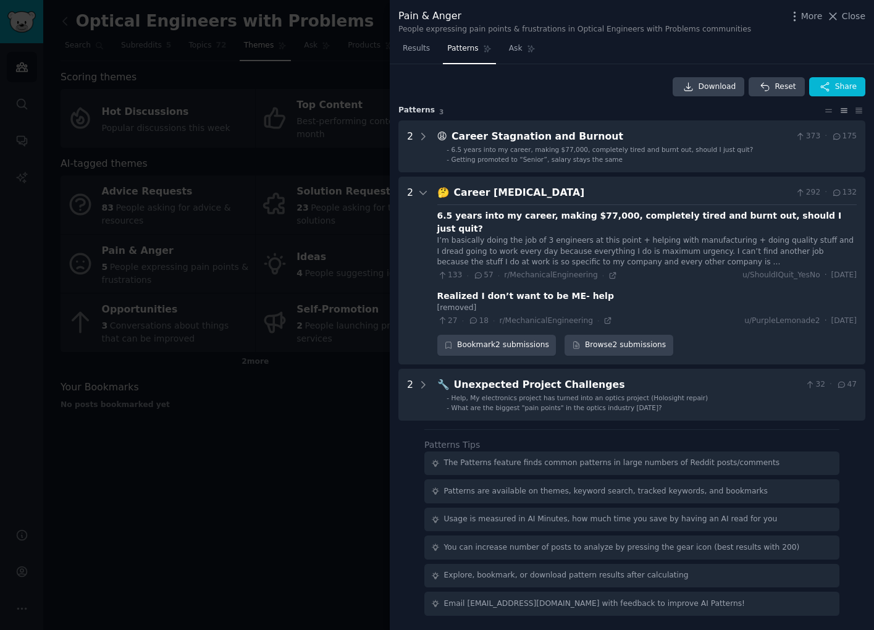
click at [339, 447] on div at bounding box center [437, 315] width 874 height 630
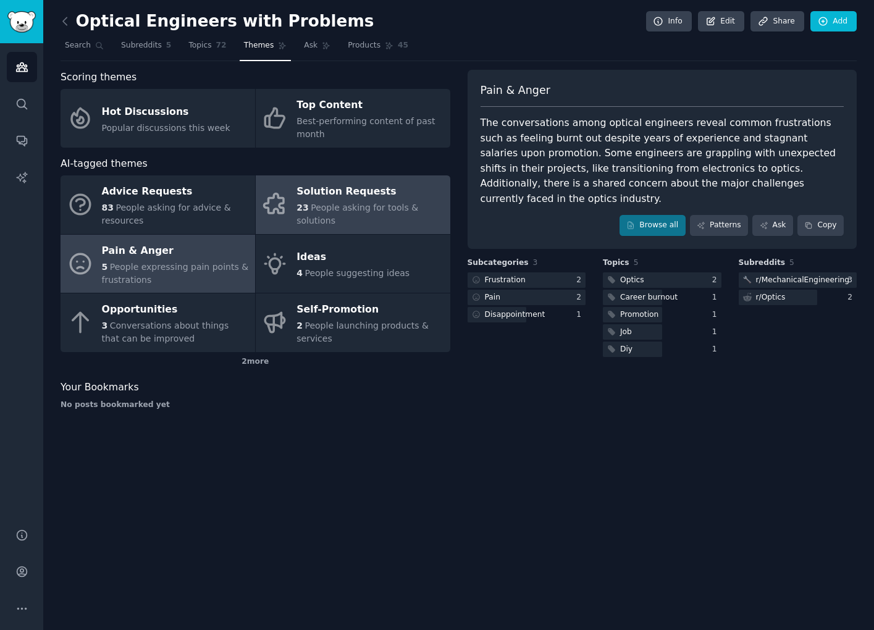
click at [361, 222] on div "23 People asking for tools & solutions" at bounding box center [370, 214] width 147 height 26
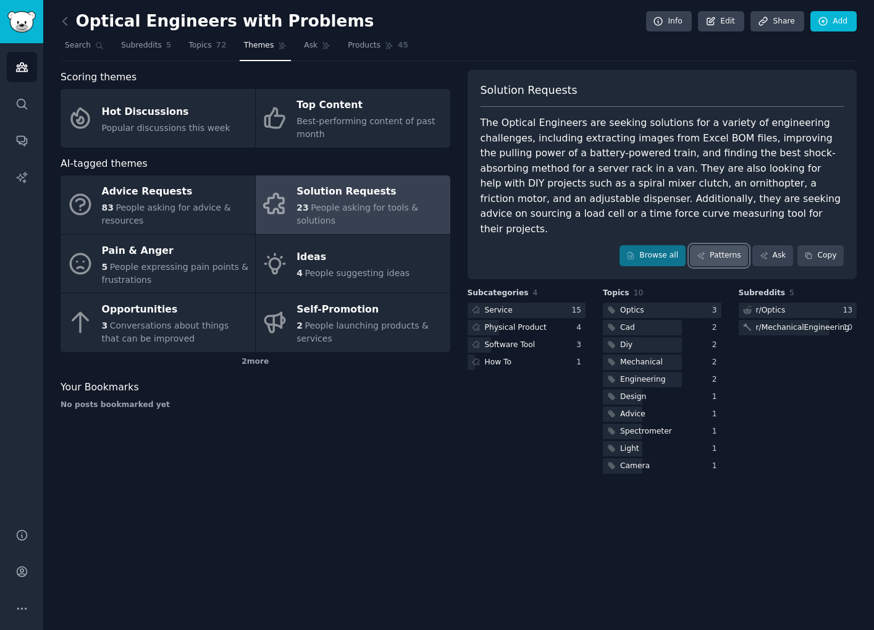
click at [717, 245] on link "Patterns" at bounding box center [719, 255] width 58 height 21
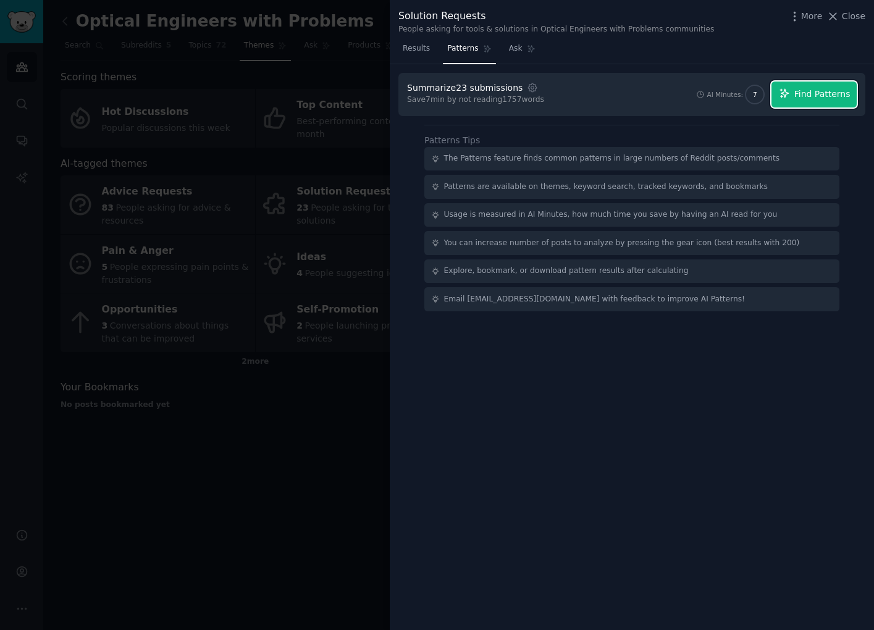
click at [812, 98] on span "Find Patterns" at bounding box center [822, 94] width 56 height 13
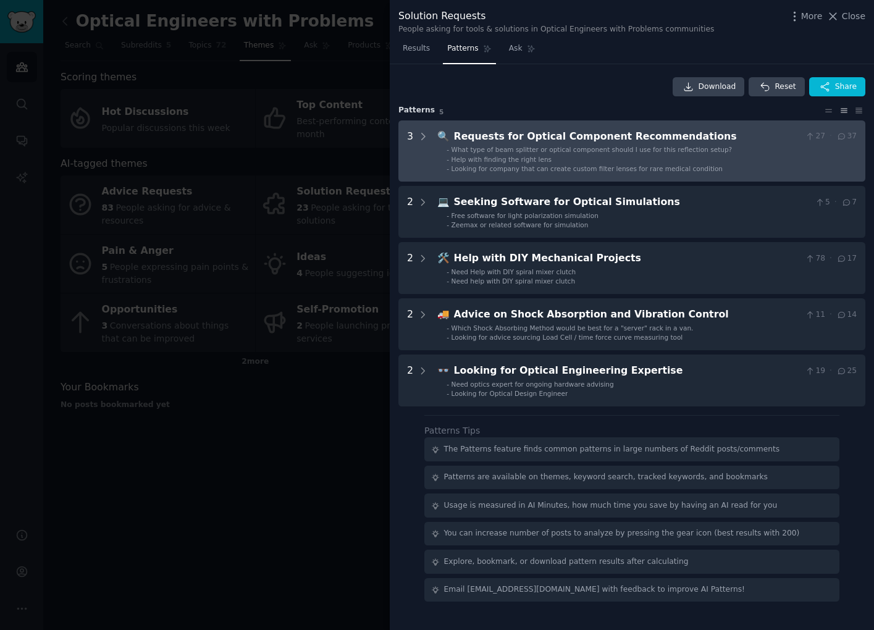
click at [610, 134] on div "Requests for Optical Component Recommendations" at bounding box center [627, 136] width 347 height 15
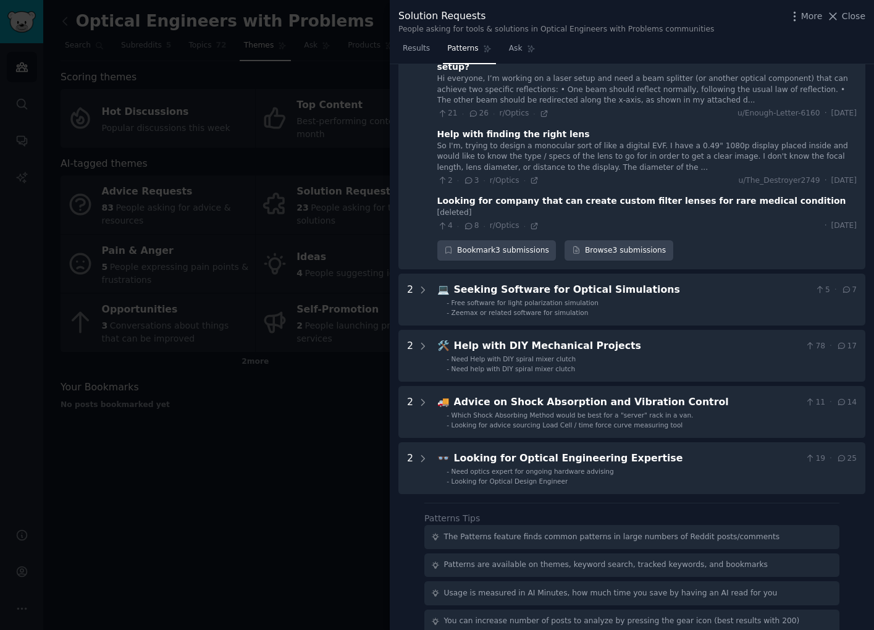
scroll to position [107, 0]
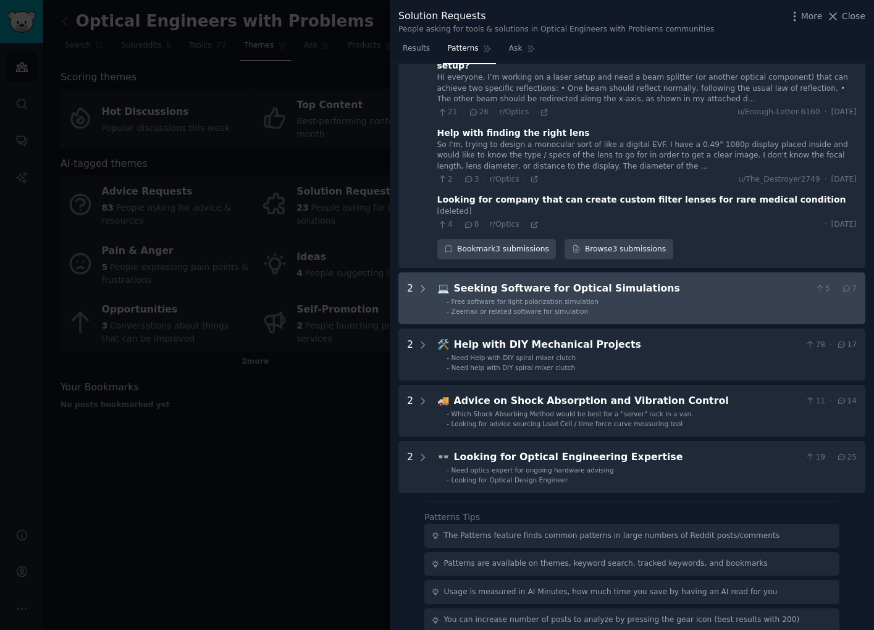
click at [657, 297] on li "- Free software for light polarization simulation" at bounding box center [652, 301] width 410 height 9
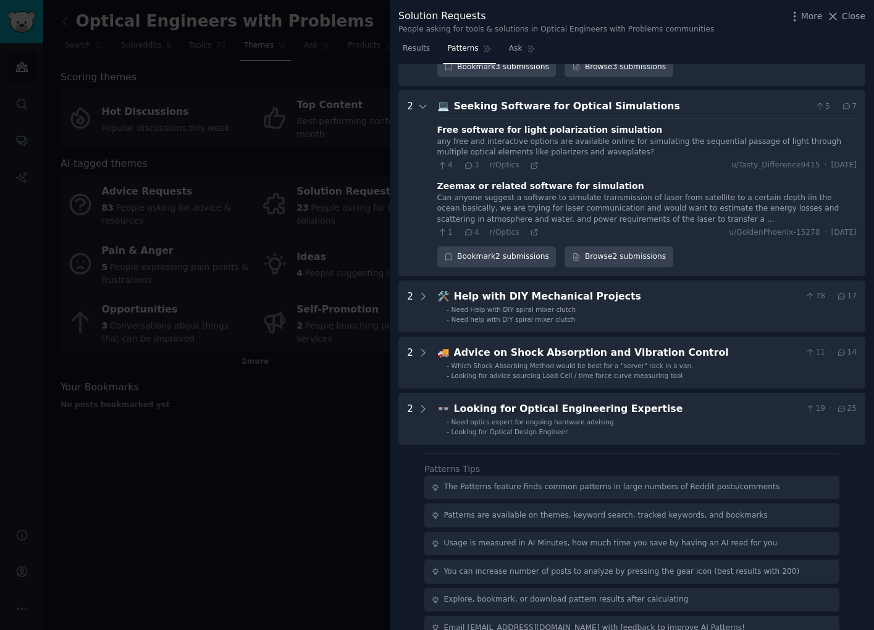
scroll to position [298, 0]
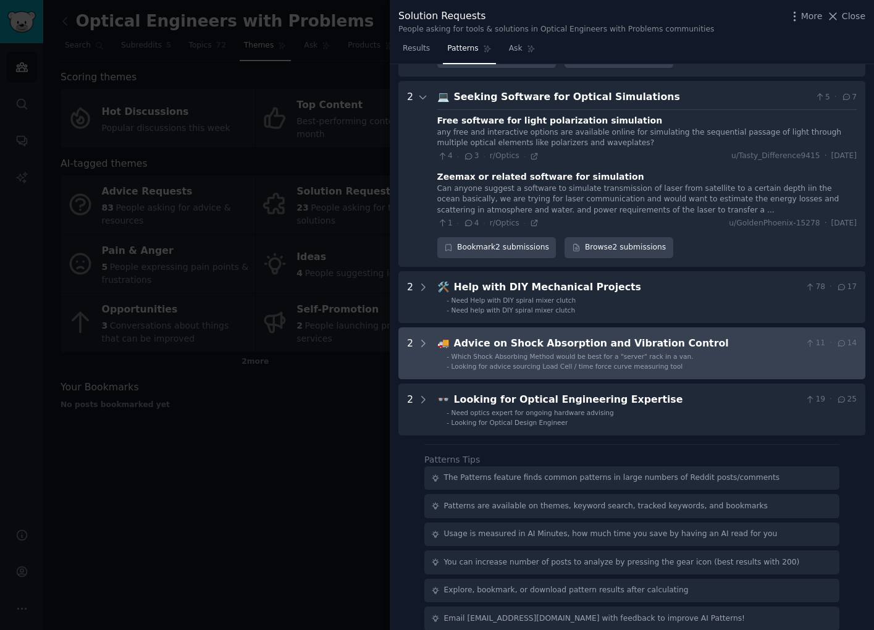
click at [646, 353] on span "Which Shock Absorbing Method would be best for a "server" rack in a van." at bounding box center [573, 356] width 242 height 7
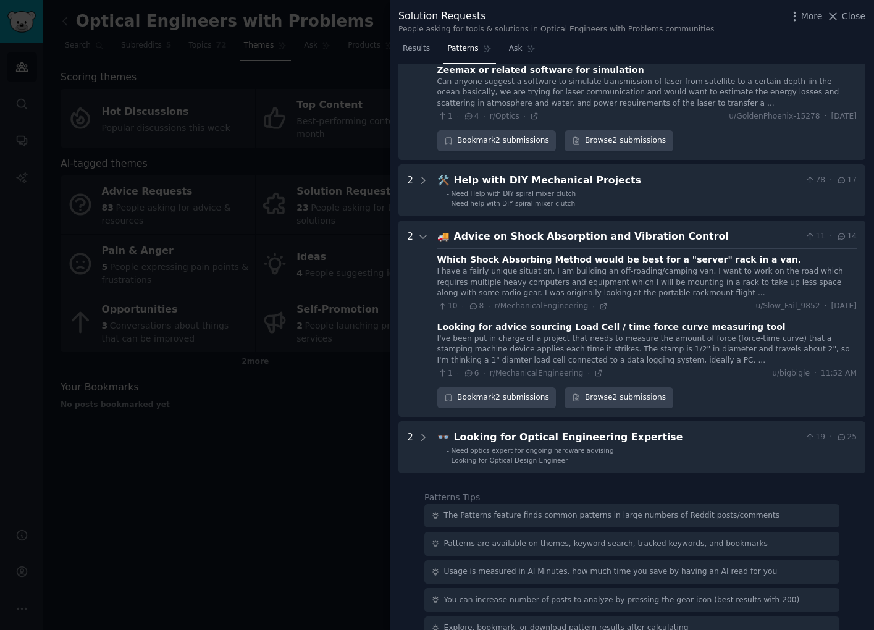
scroll to position [443, 0]
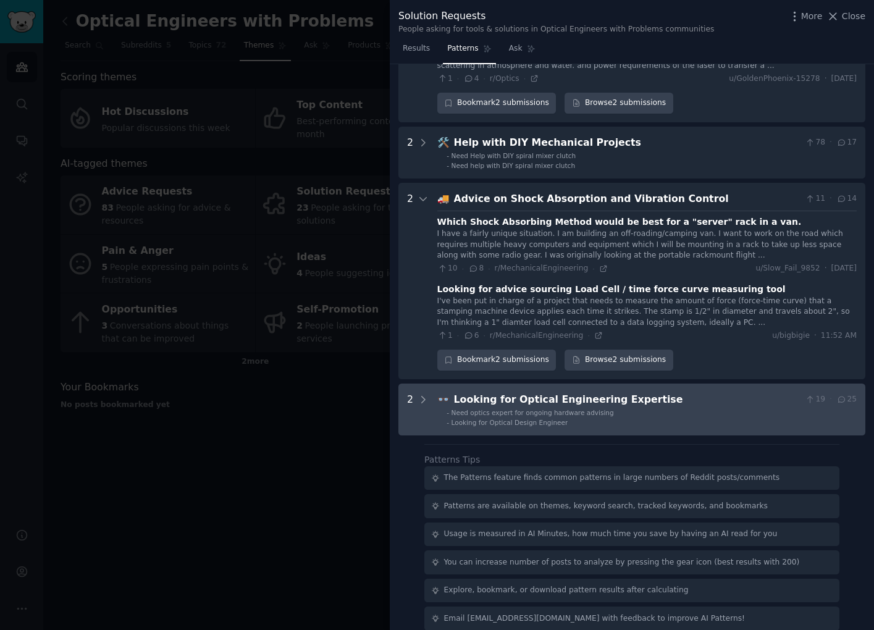
click at [701, 418] on li "- Looking for Optical Design Engineer" at bounding box center [652, 422] width 410 height 9
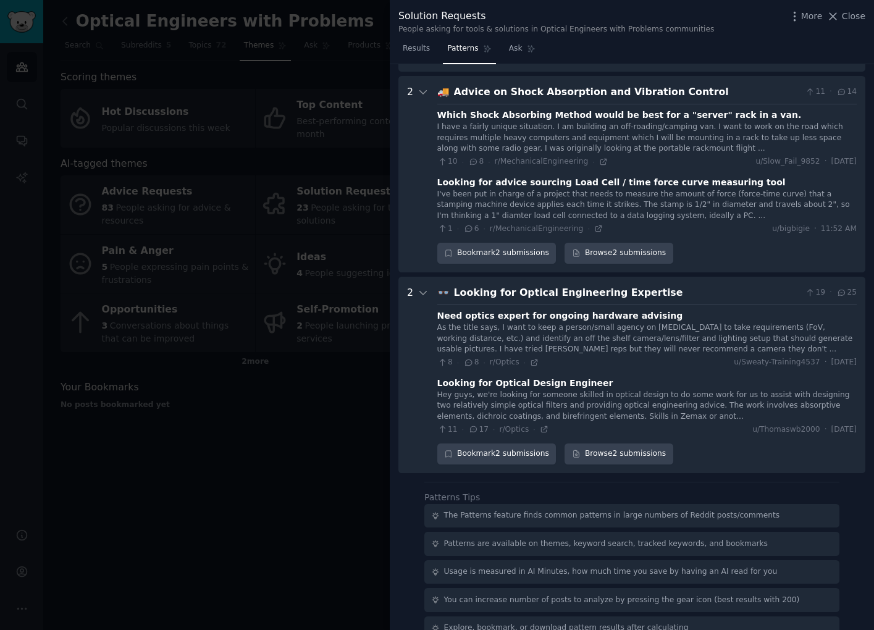
scroll to position [587, 0]
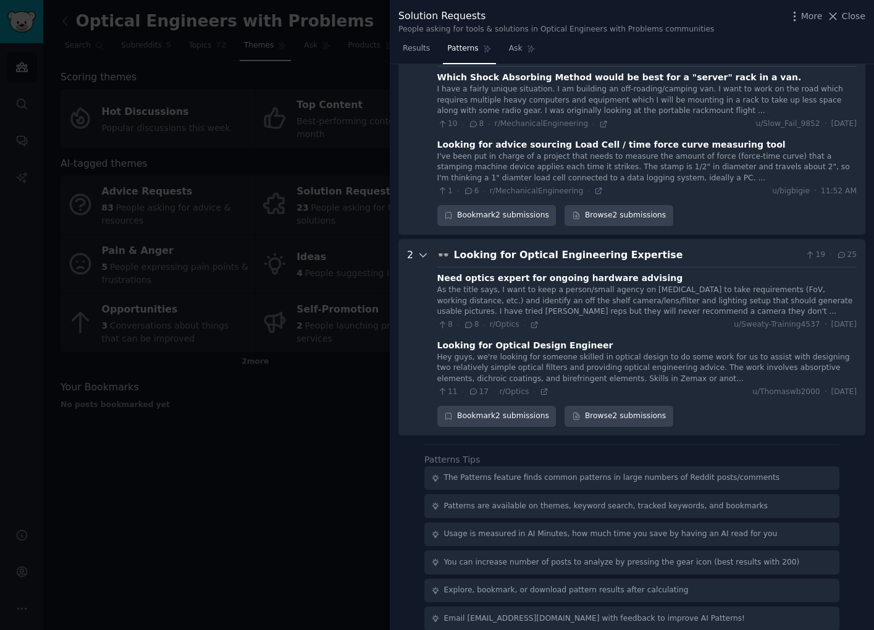
click at [422, 254] on icon at bounding box center [423, 255] width 6 height 3
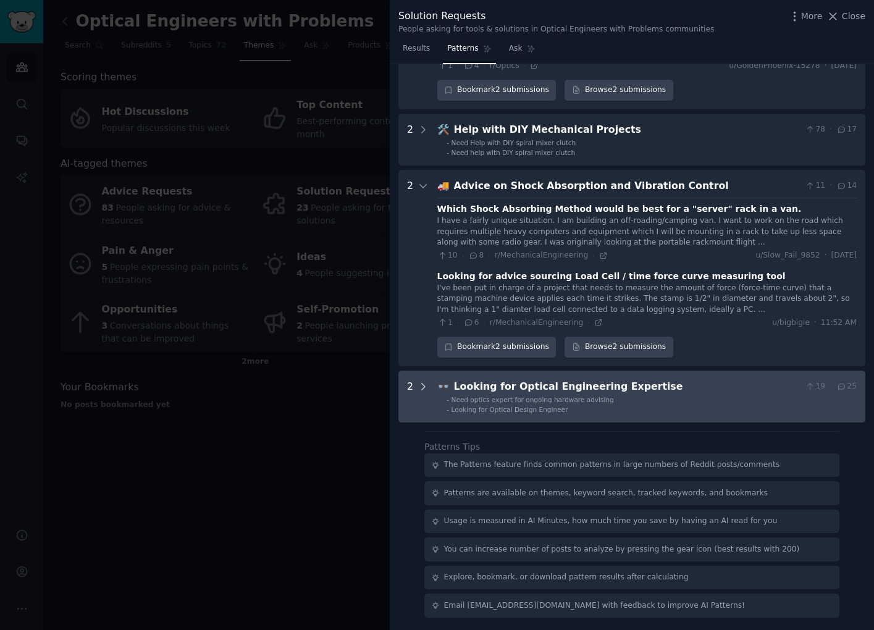
scroll to position [443, 0]
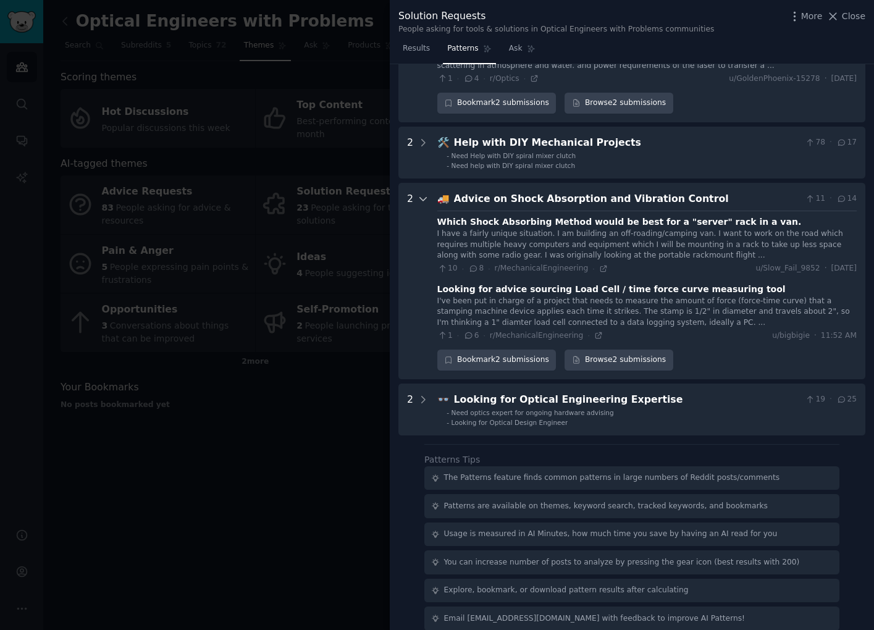
click at [424, 193] on icon at bounding box center [423, 198] width 11 height 11
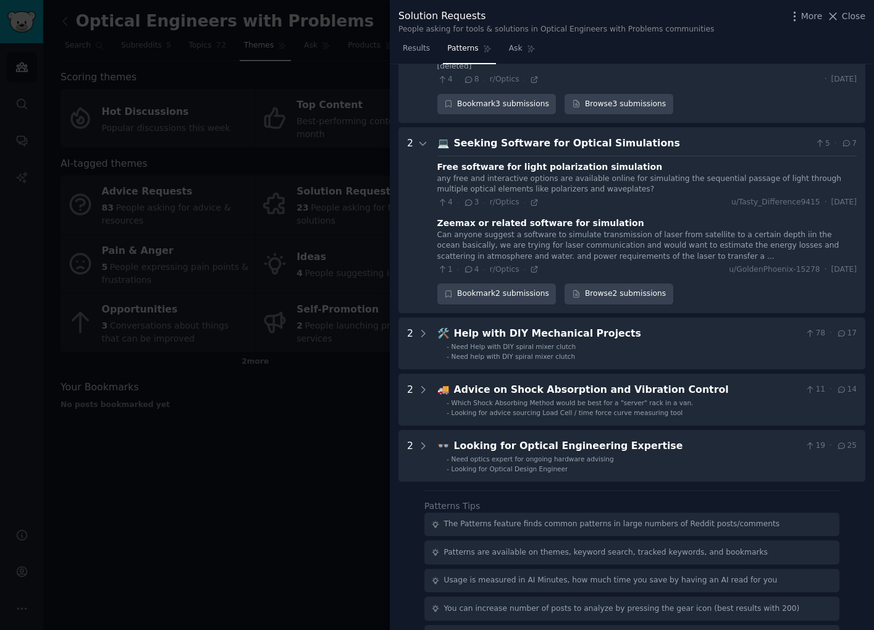
scroll to position [243, 0]
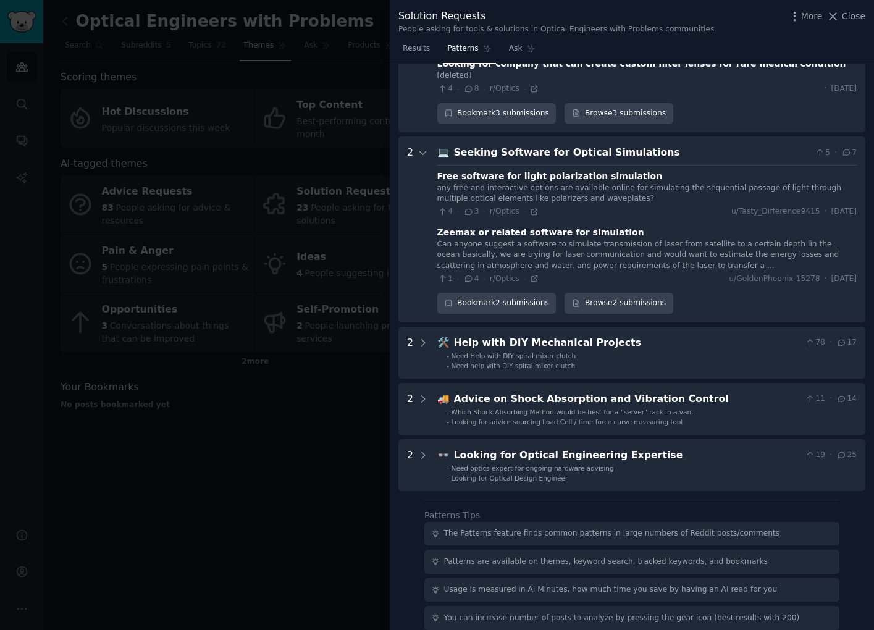
click at [322, 430] on div at bounding box center [437, 315] width 874 height 630
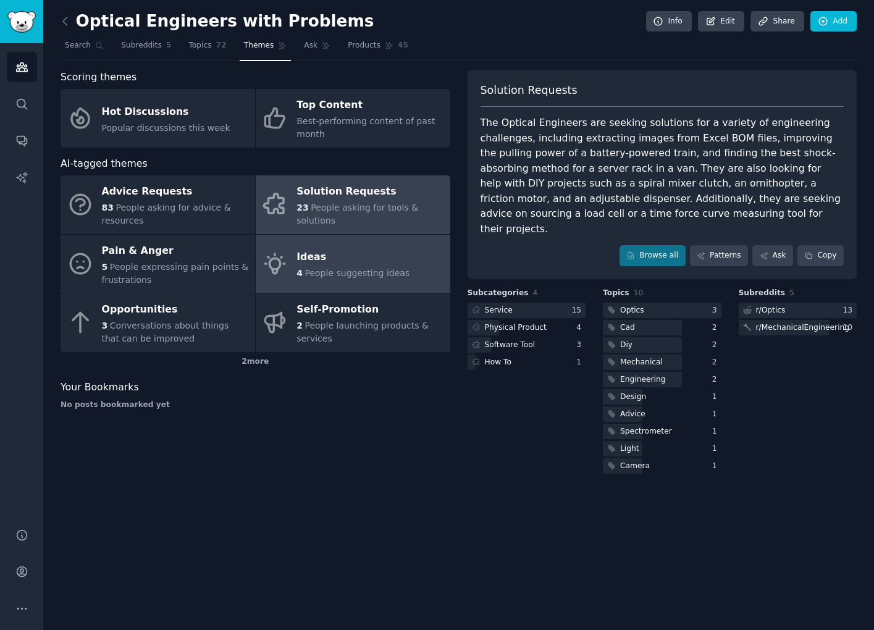
click at [338, 269] on span "People suggesting ideas" at bounding box center [357, 273] width 105 height 10
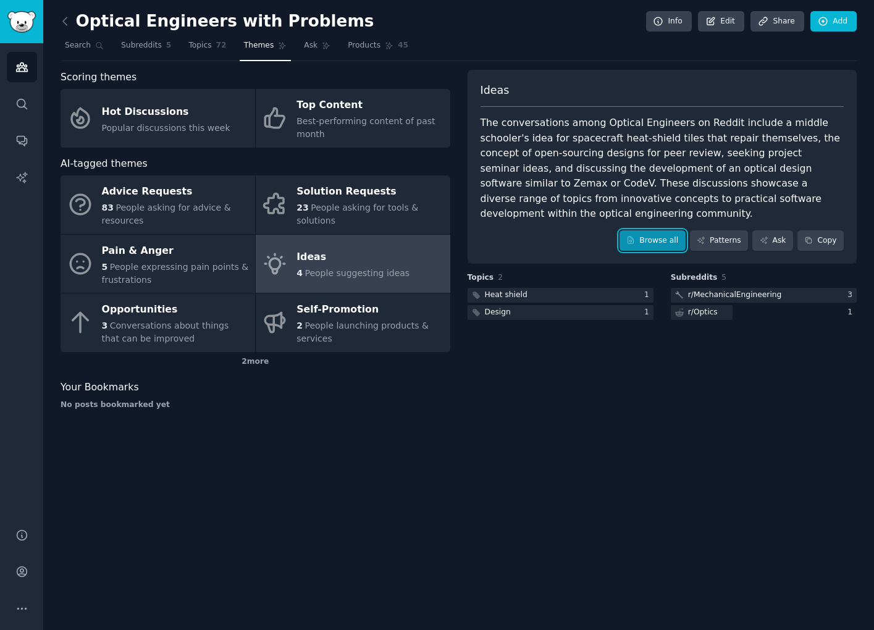
click at [655, 230] on link "Browse all" at bounding box center [653, 240] width 66 height 21
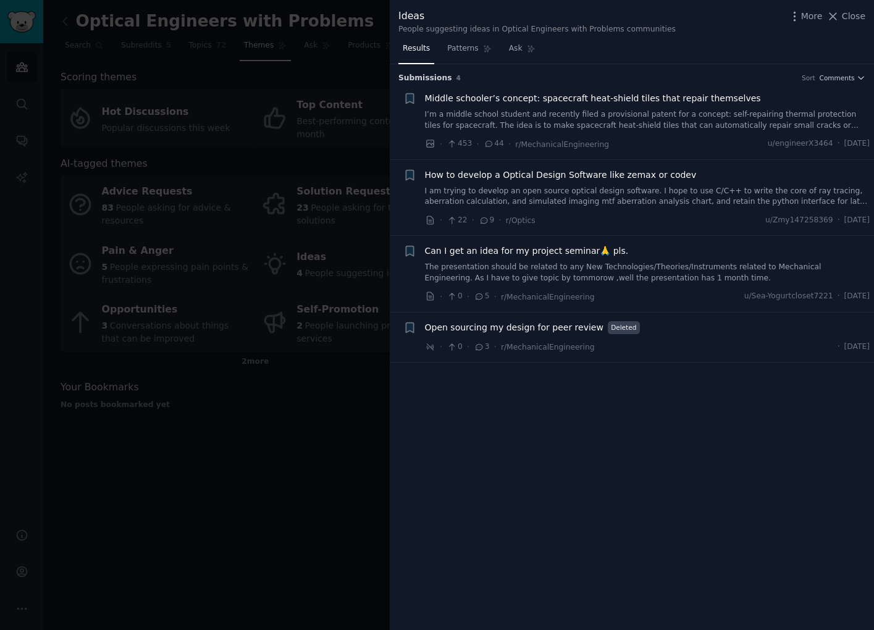
click at [644, 204] on link "I am trying to develop an open source optical design software. I hope to use C/…" at bounding box center [647, 197] width 445 height 22
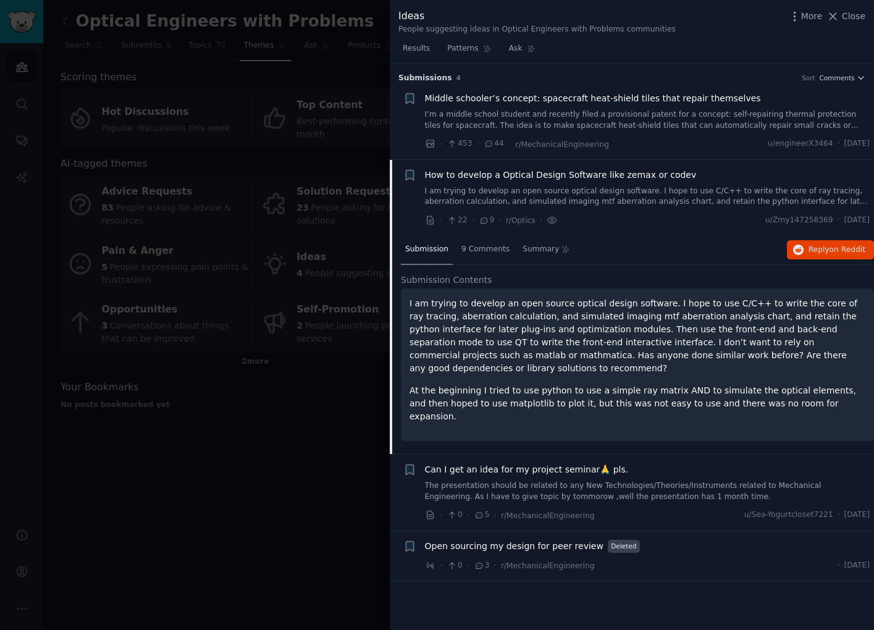
click at [321, 495] on div at bounding box center [437, 315] width 874 height 630
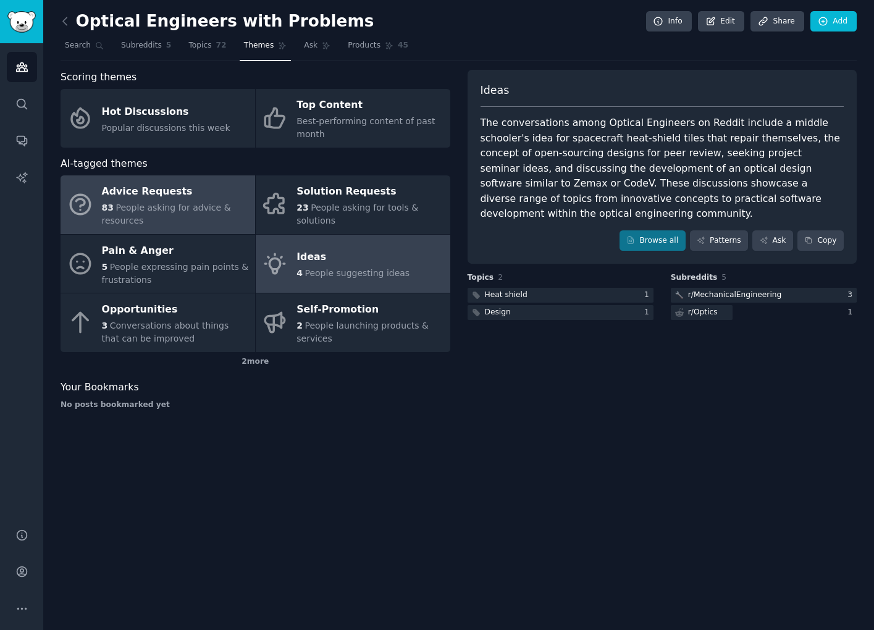
click at [172, 211] on span "People asking for advice & resources" at bounding box center [166, 214] width 129 height 23
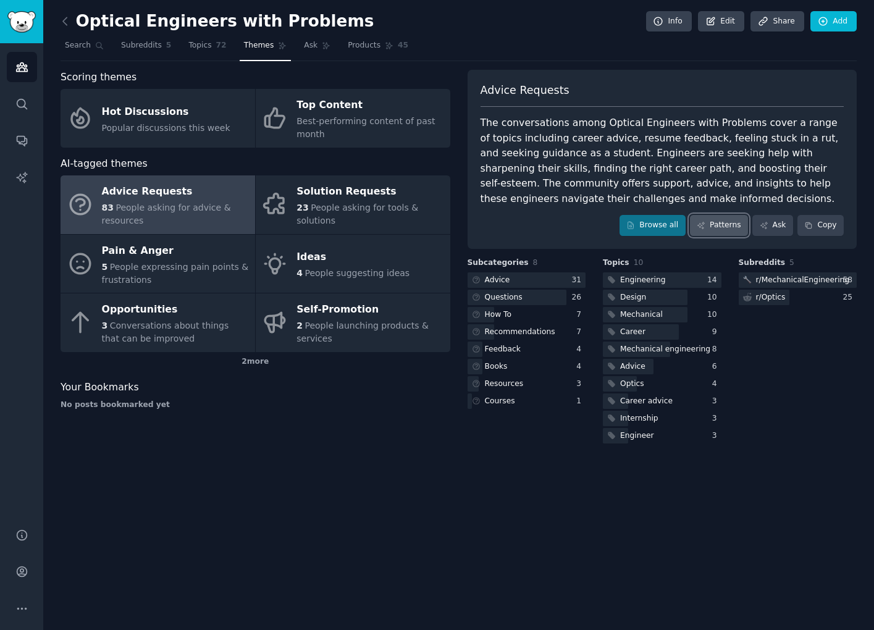
click at [714, 223] on link "Patterns" at bounding box center [719, 225] width 58 height 21
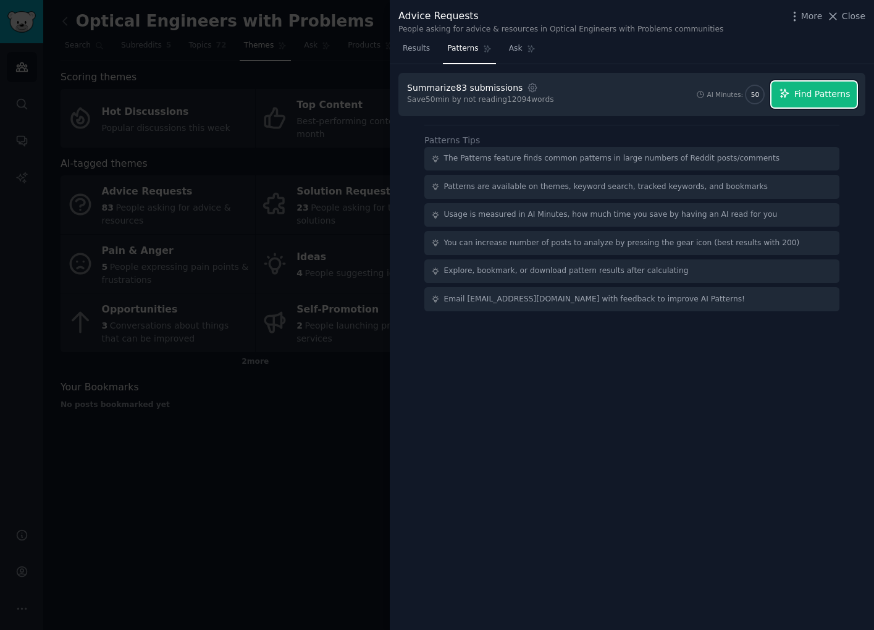
click at [812, 97] on span "Find Patterns" at bounding box center [822, 94] width 56 height 13
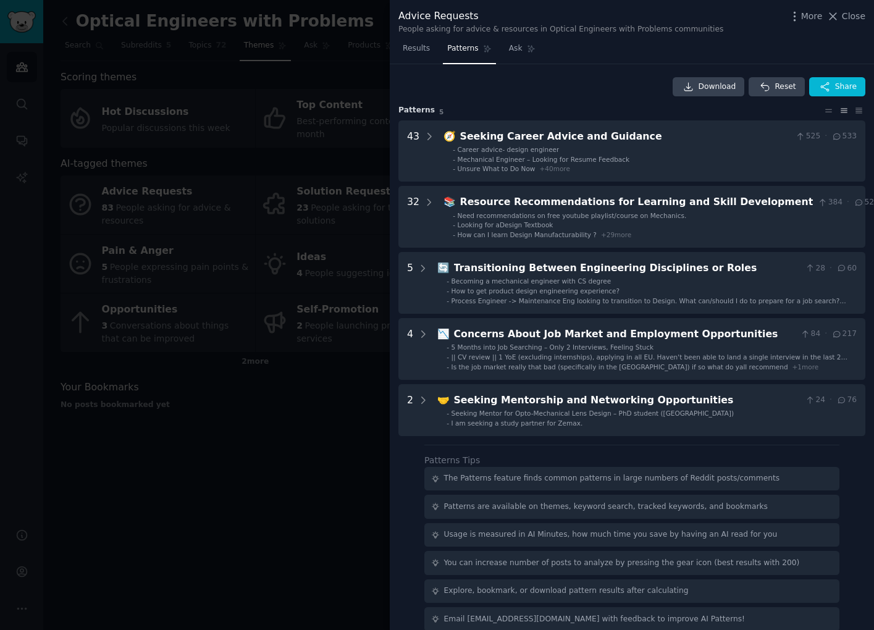
click at [227, 480] on div at bounding box center [437, 315] width 874 height 630
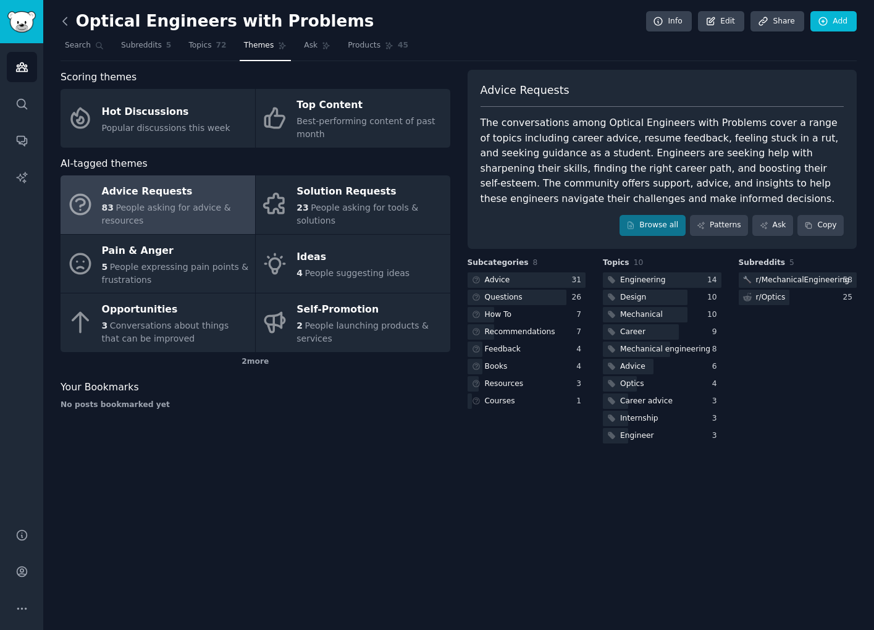
click at [65, 17] on icon at bounding box center [65, 21] width 13 height 13
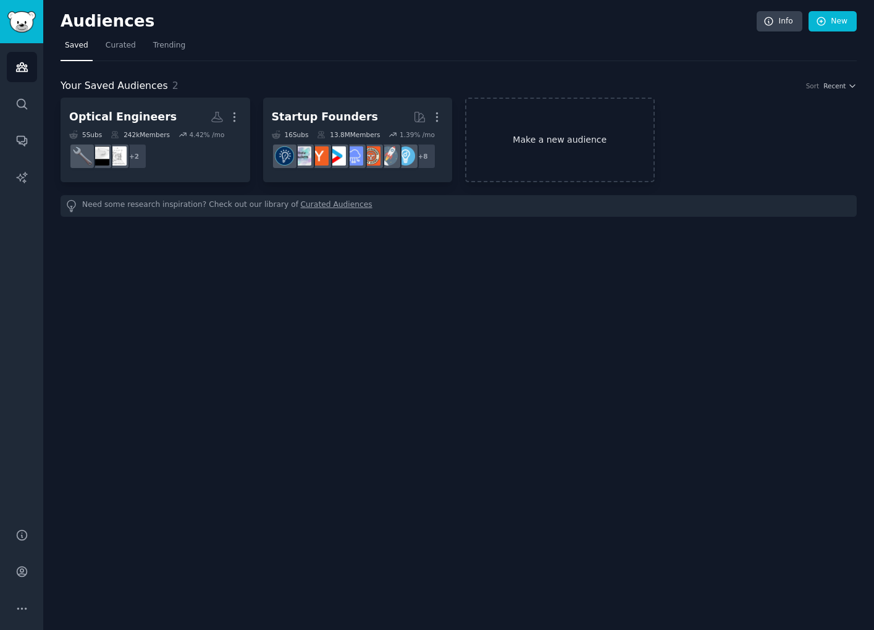
click at [557, 156] on link "Make a new audience" at bounding box center [560, 140] width 190 height 85
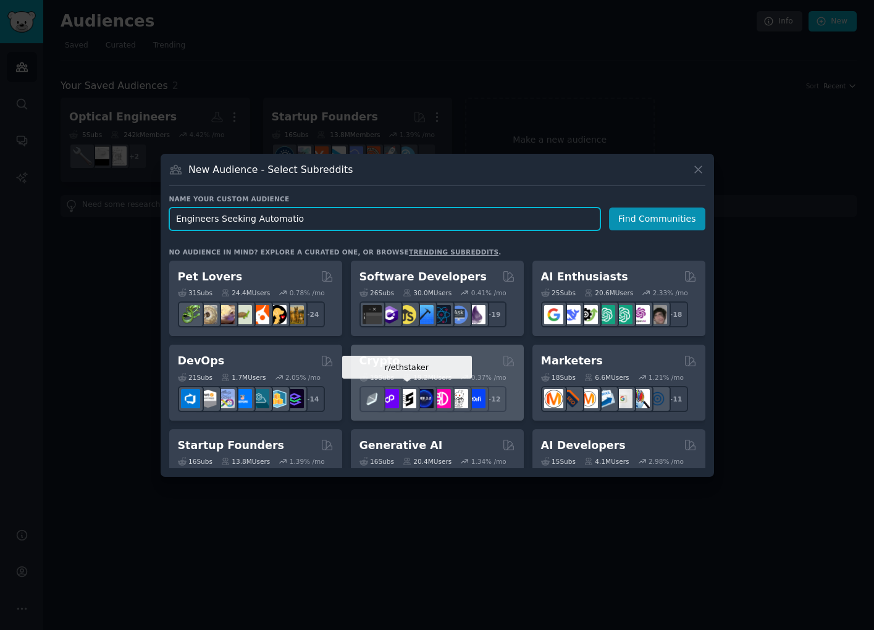
type input "Engineers Seeking Automation"
click button "Find Communities" at bounding box center [657, 219] width 96 height 23
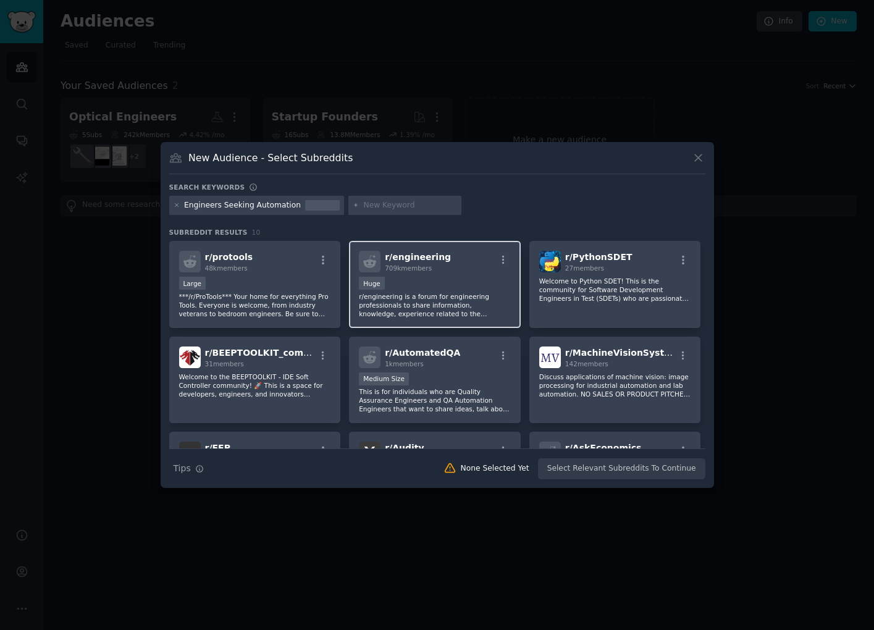
click at [422, 280] on div "Huge" at bounding box center [435, 284] width 152 height 15
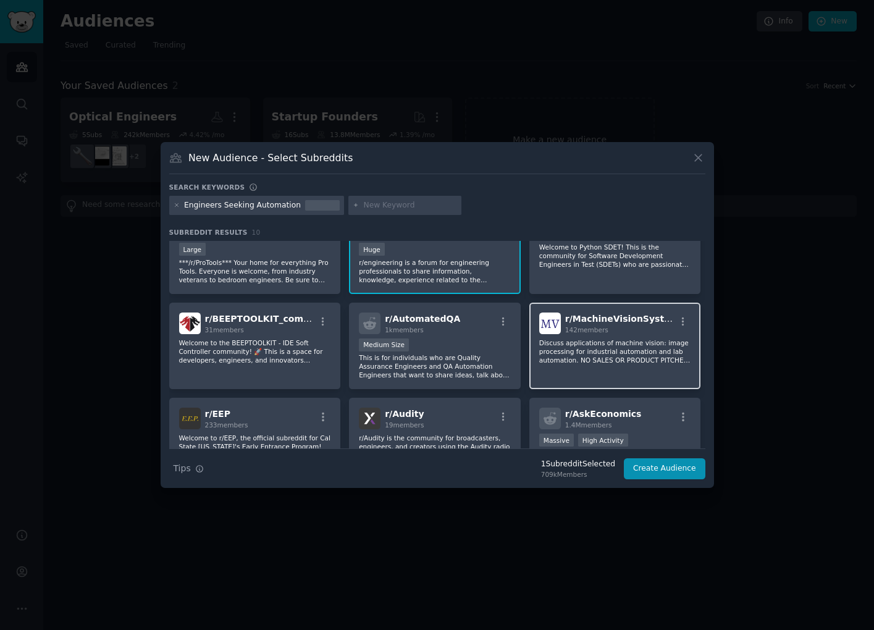
scroll to position [24, 0]
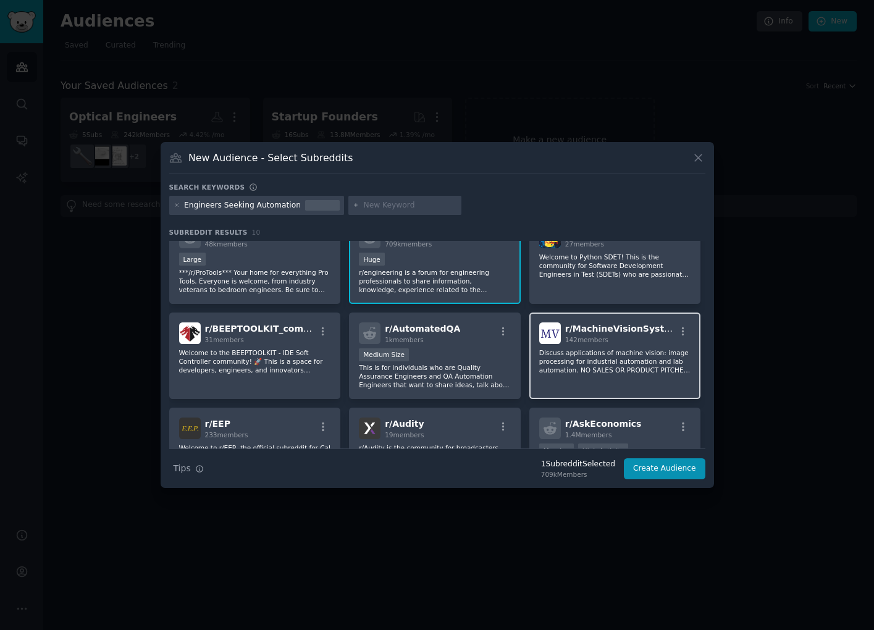
click at [598, 345] on div "r/ MachineVisionSystems 142 members Discuss applications of machine vision: ima…" at bounding box center [615, 356] width 172 height 87
click at [404, 204] on input "text" at bounding box center [410, 205] width 94 height 11
type input "tedious"
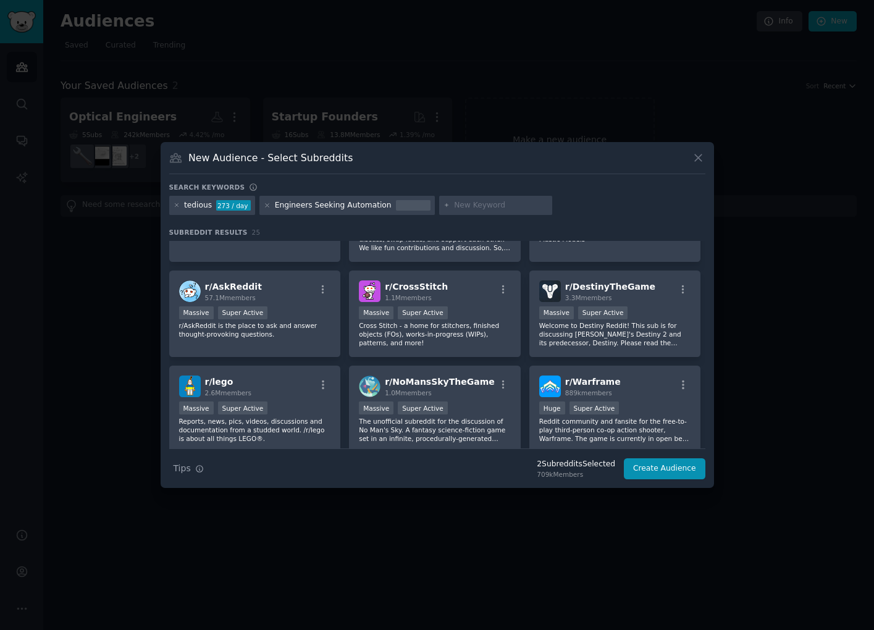
scroll to position [468, 0]
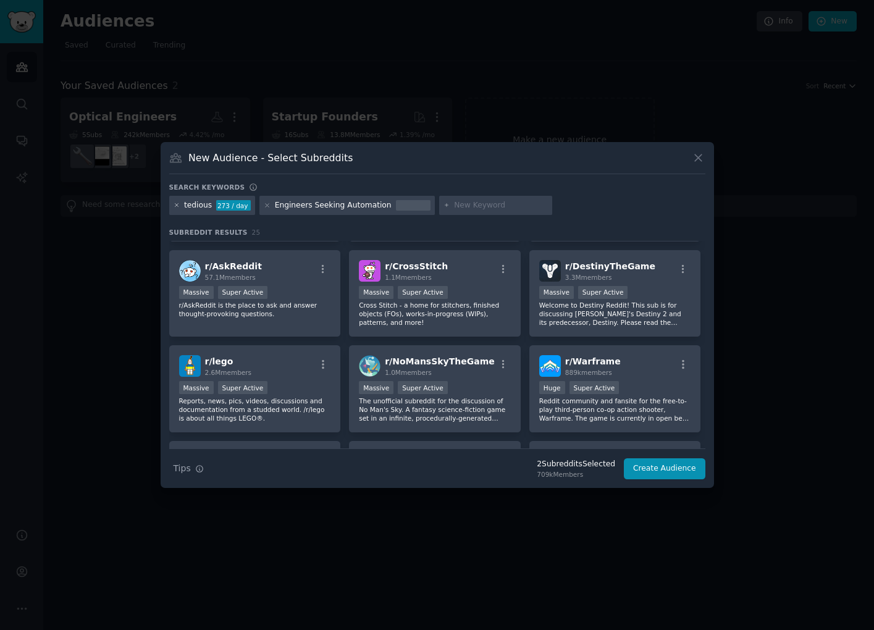
click at [177, 208] on icon at bounding box center [177, 205] width 7 height 7
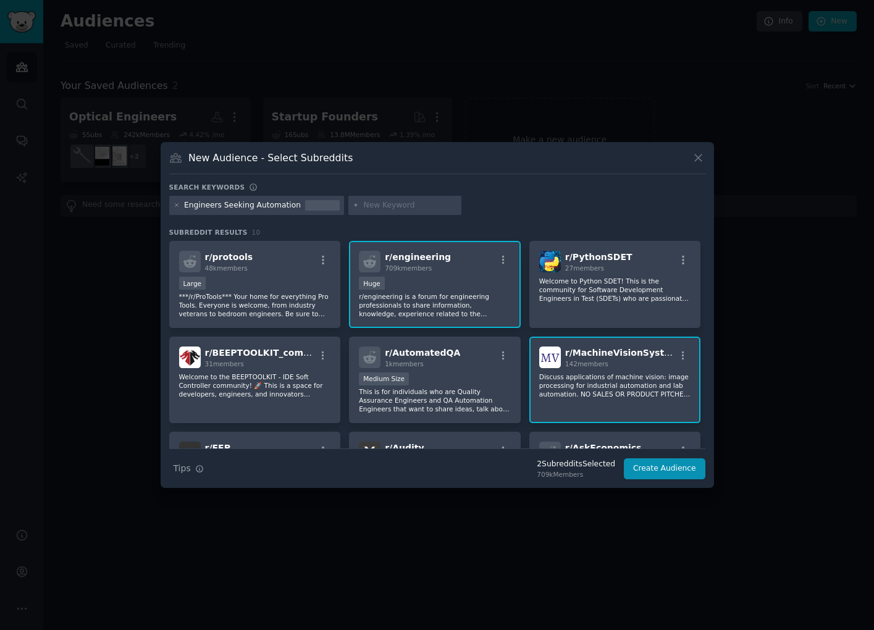
click at [387, 210] on input "text" at bounding box center [410, 205] width 94 height 11
type input "ask"
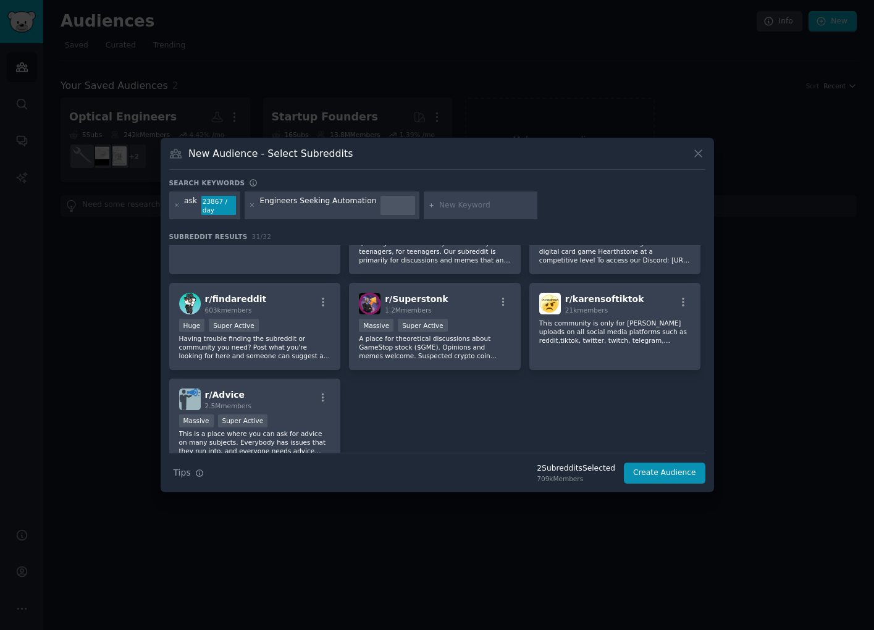
scroll to position [829, 0]
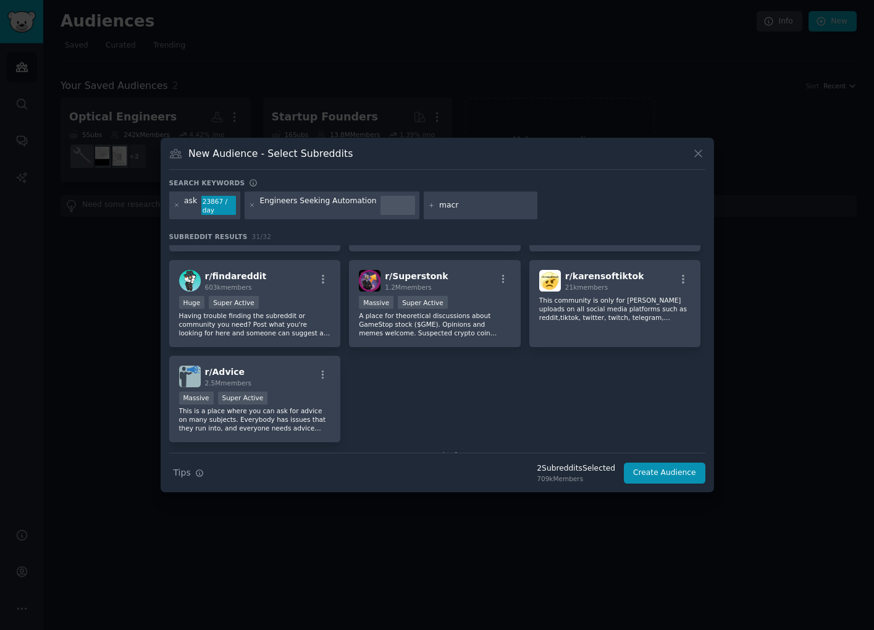
type input "macro"
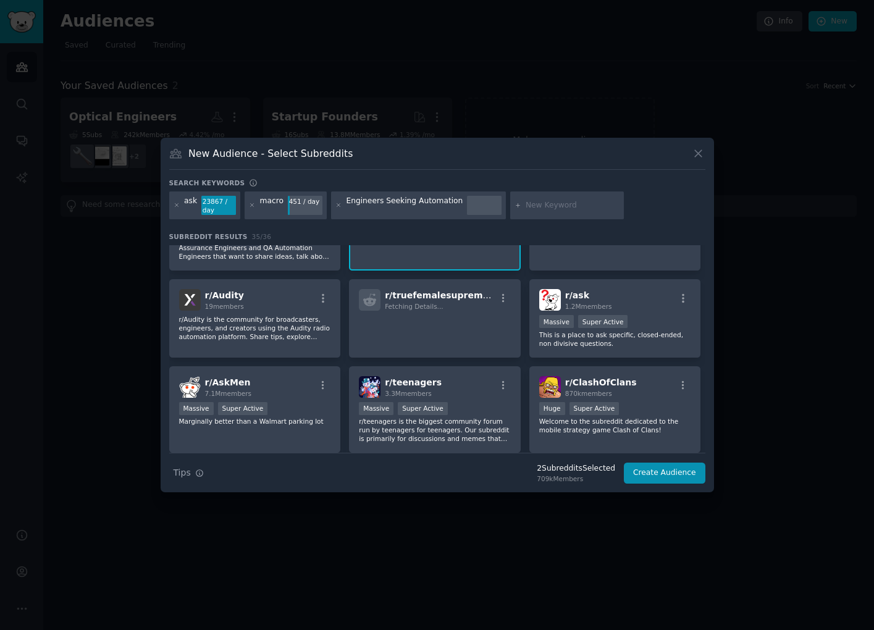
scroll to position [358, 0]
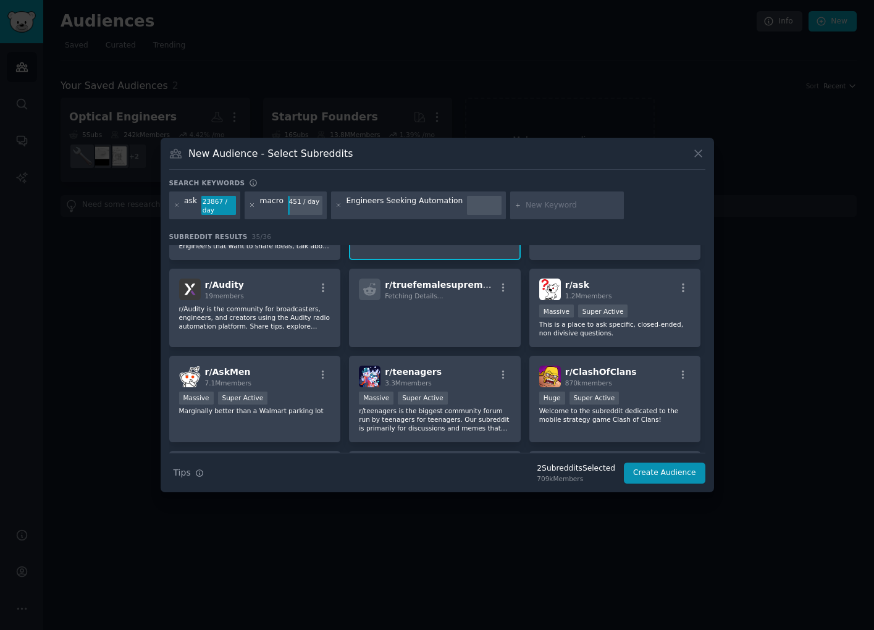
click at [254, 206] on icon at bounding box center [252, 205] width 7 height 7
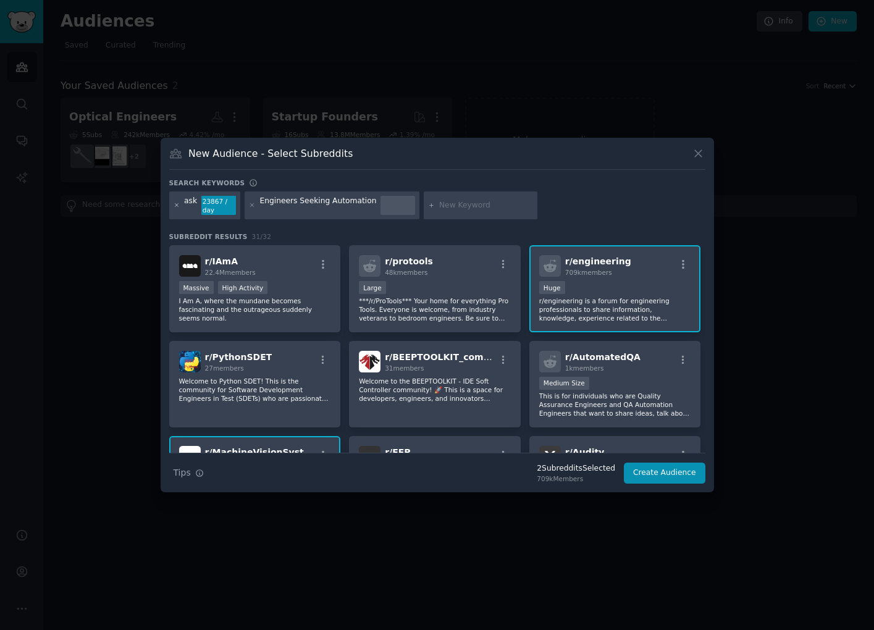
click at [175, 204] on icon at bounding box center [176, 205] width 3 height 3
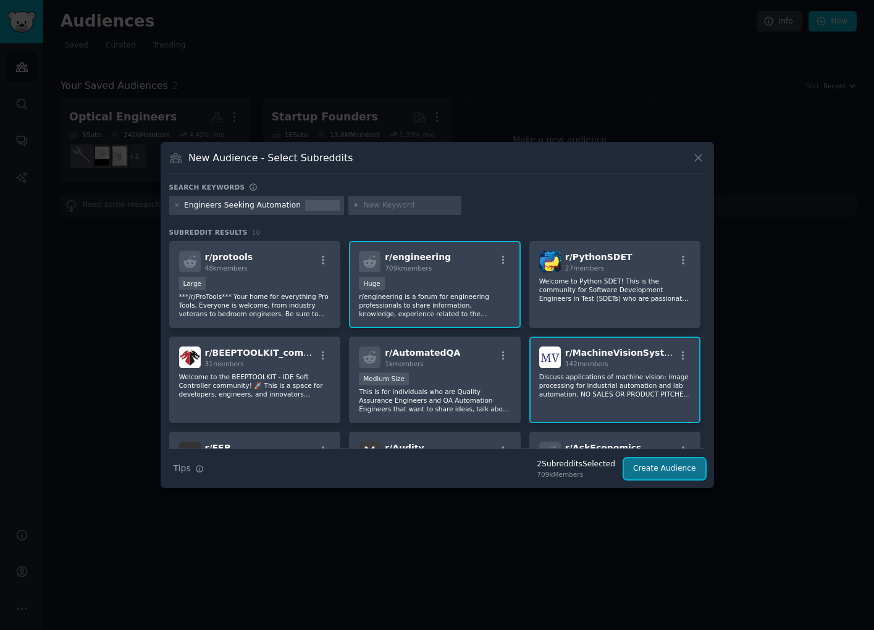
click at [646, 467] on button "Create Audience" at bounding box center [665, 468] width 82 height 21
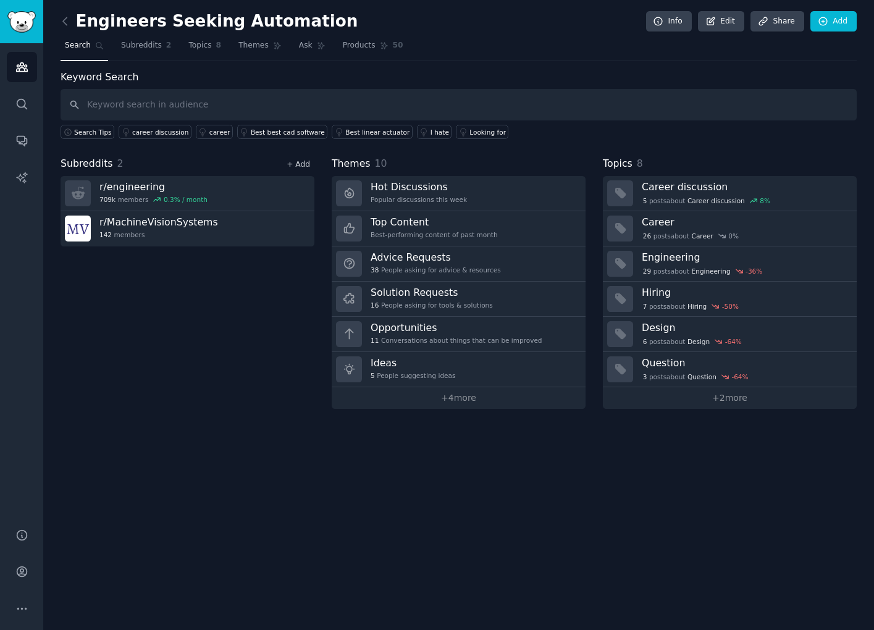
click at [300, 161] on link "+ Add" at bounding box center [298, 164] width 23 height 9
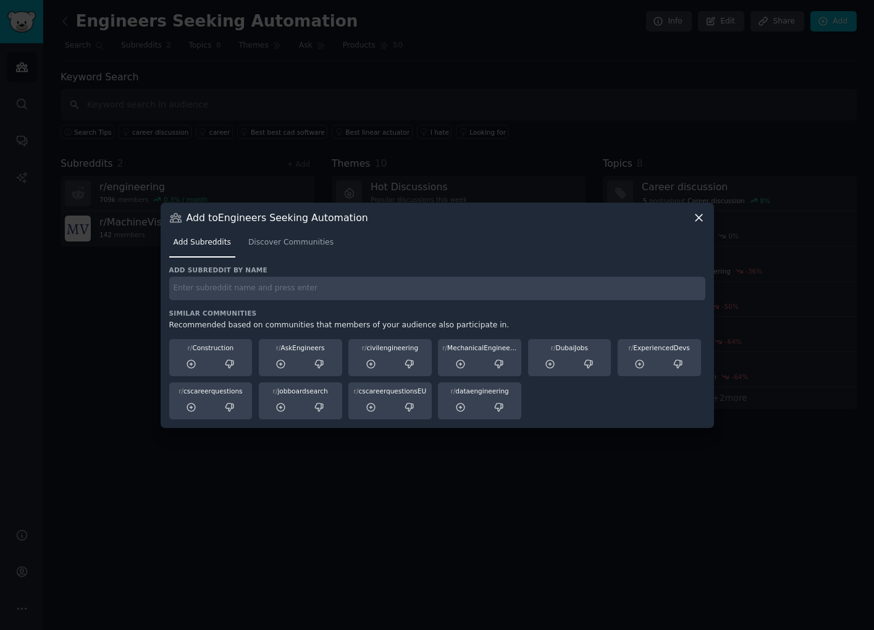
click at [255, 287] on input "text" at bounding box center [437, 289] width 536 height 24
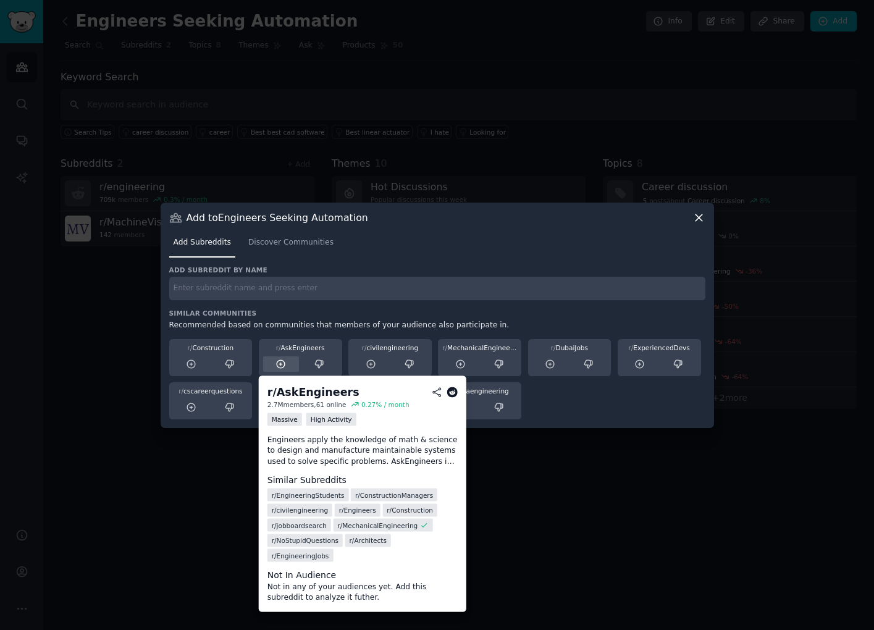
click at [280, 361] on icon at bounding box center [281, 364] width 11 height 11
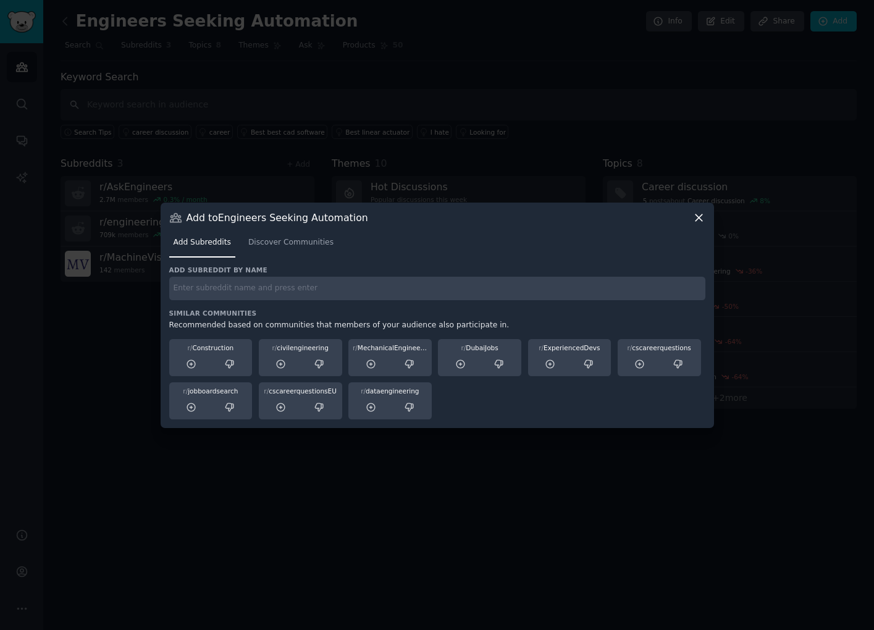
click at [702, 219] on icon at bounding box center [699, 217] width 13 height 13
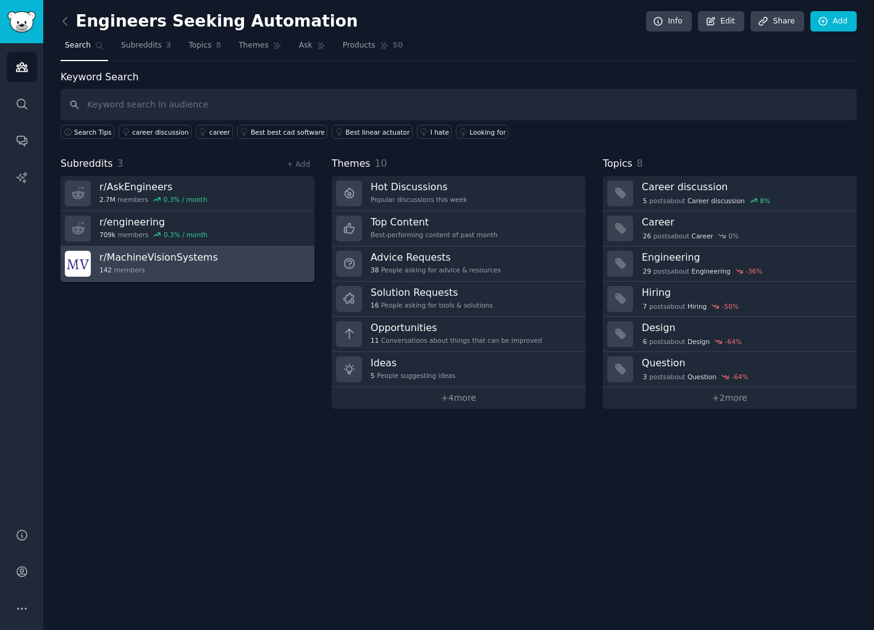
click at [158, 263] on h3 "r/ MachineVisionSystems" at bounding box center [158, 257] width 119 height 13
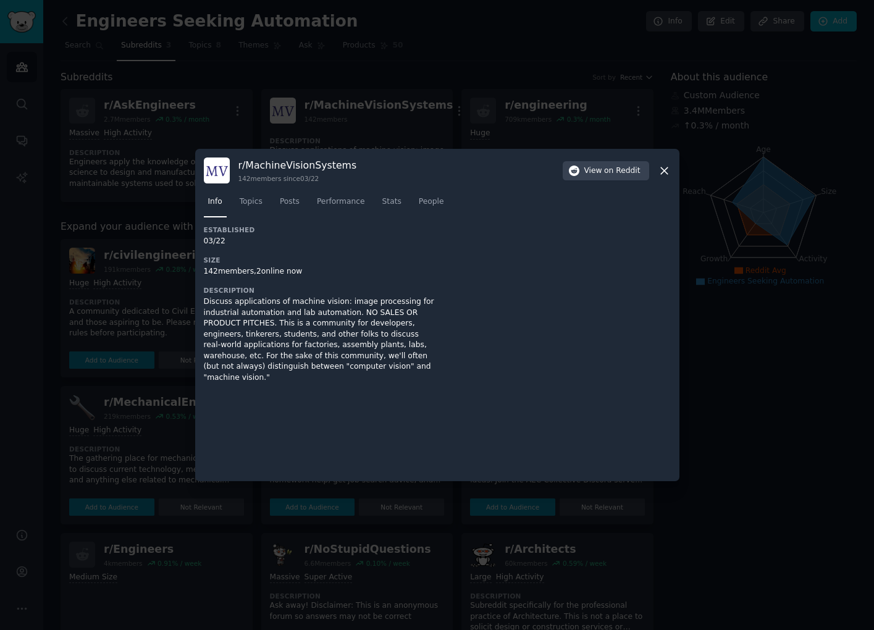
click at [667, 174] on icon at bounding box center [664, 170] width 7 height 7
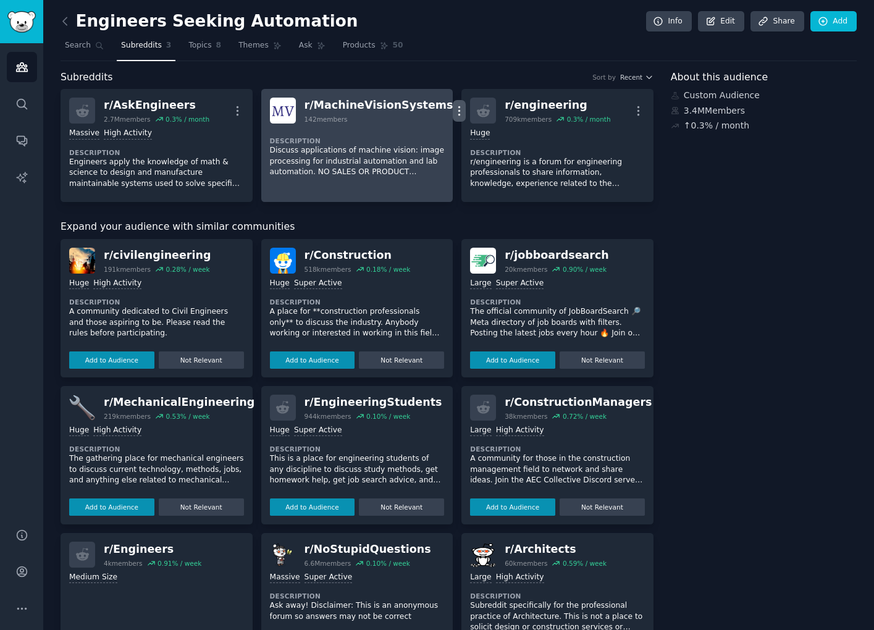
click at [453, 102] on button "More" at bounding box center [459, 111] width 13 height 22
click at [397, 139] on p "Delete" at bounding box center [411, 136] width 28 height 13
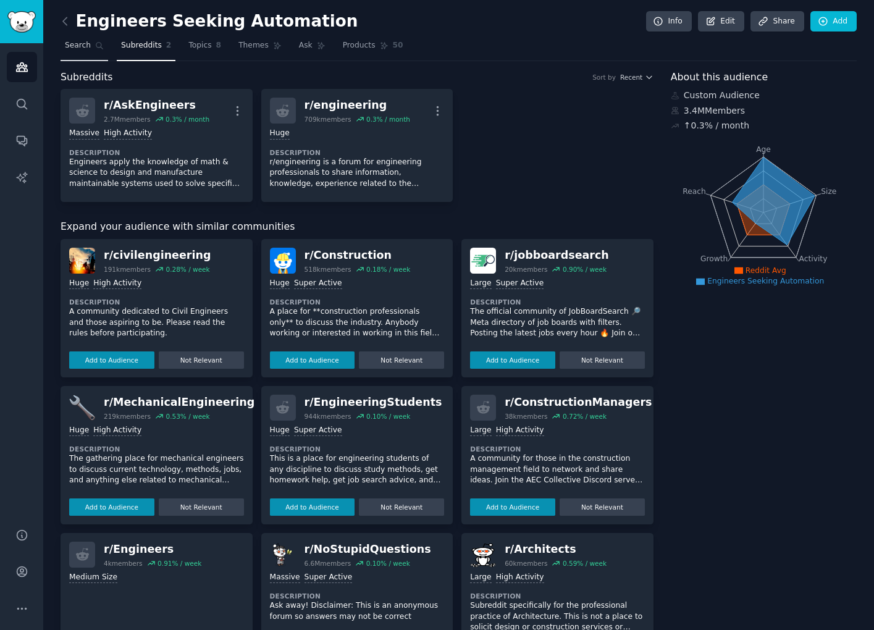
click at [86, 43] on span "Search" at bounding box center [78, 45] width 26 height 11
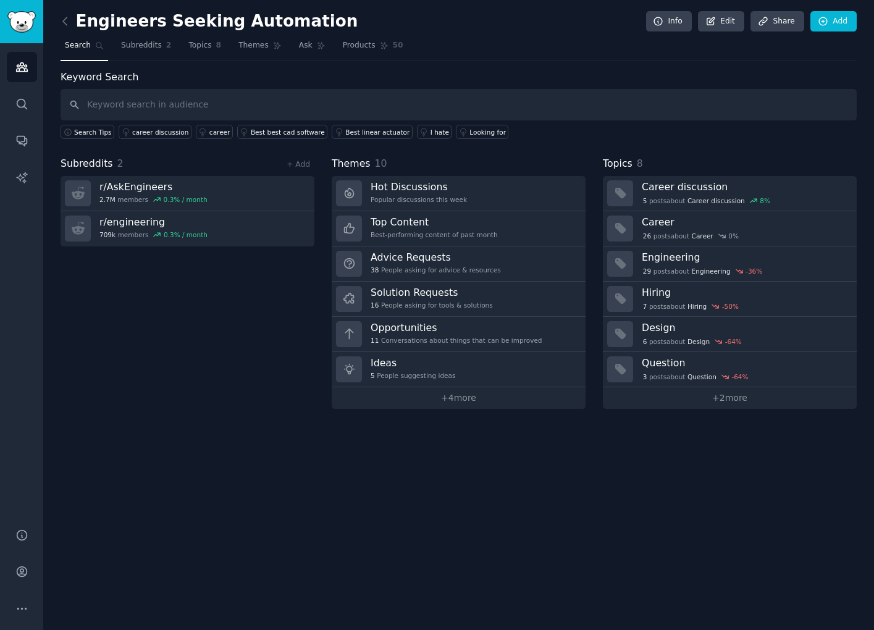
click at [486, 107] on input "text" at bounding box center [459, 105] width 796 height 32
type input "automate"
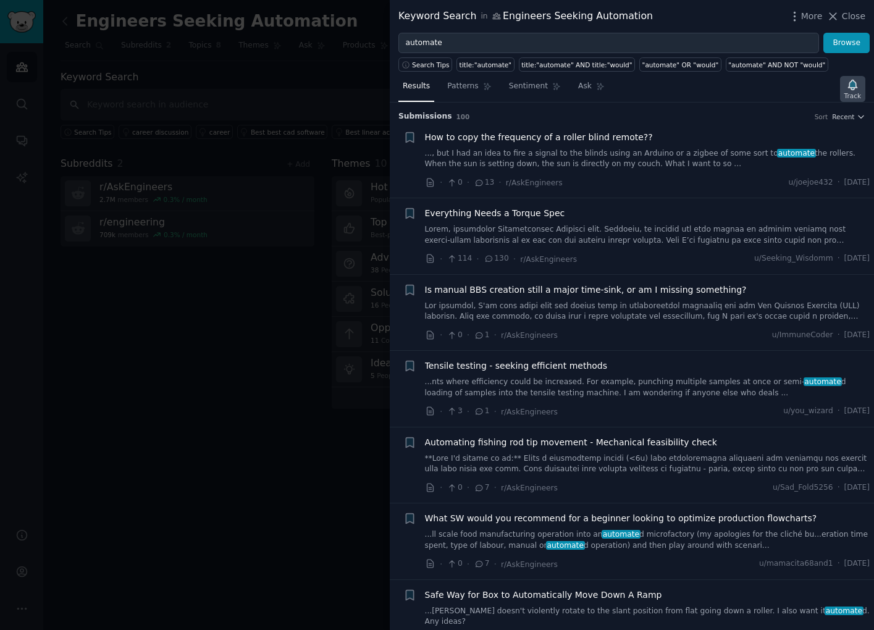
click at [852, 90] on icon "button" at bounding box center [852, 84] width 13 height 13
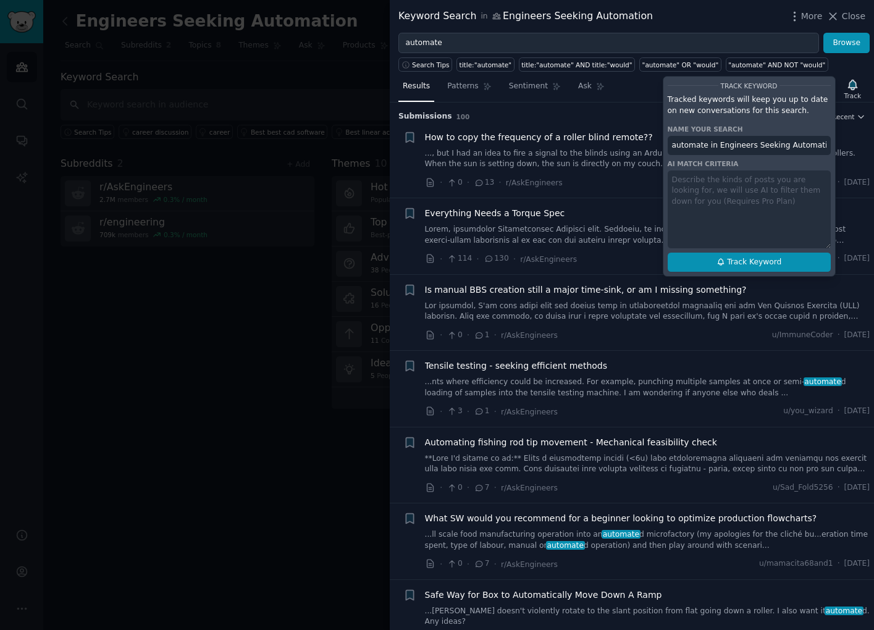
click at [735, 262] on span "Track Keyword" at bounding box center [754, 262] width 54 height 11
type input "automate in Engineers Seeking Automation"
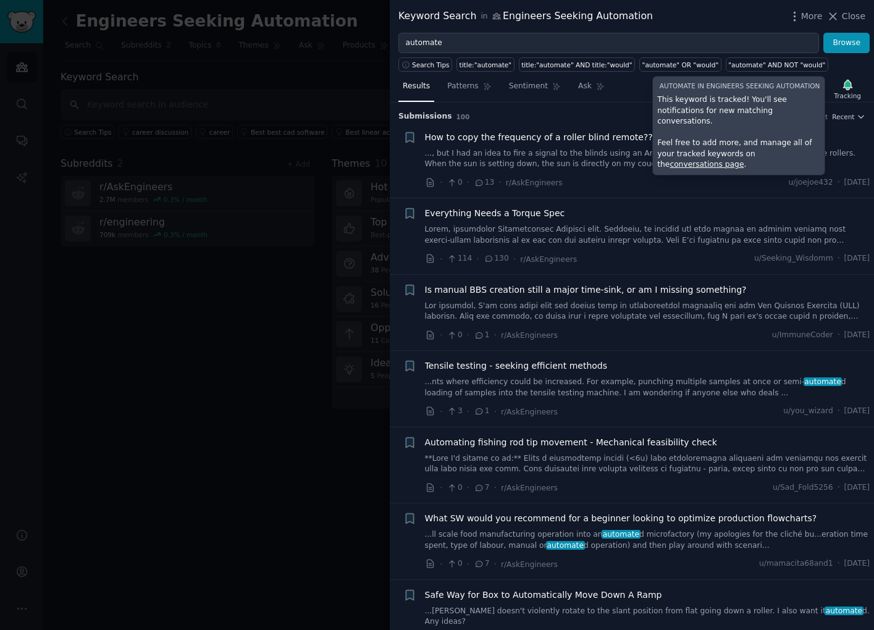
click at [247, 306] on div at bounding box center [437, 315] width 874 height 630
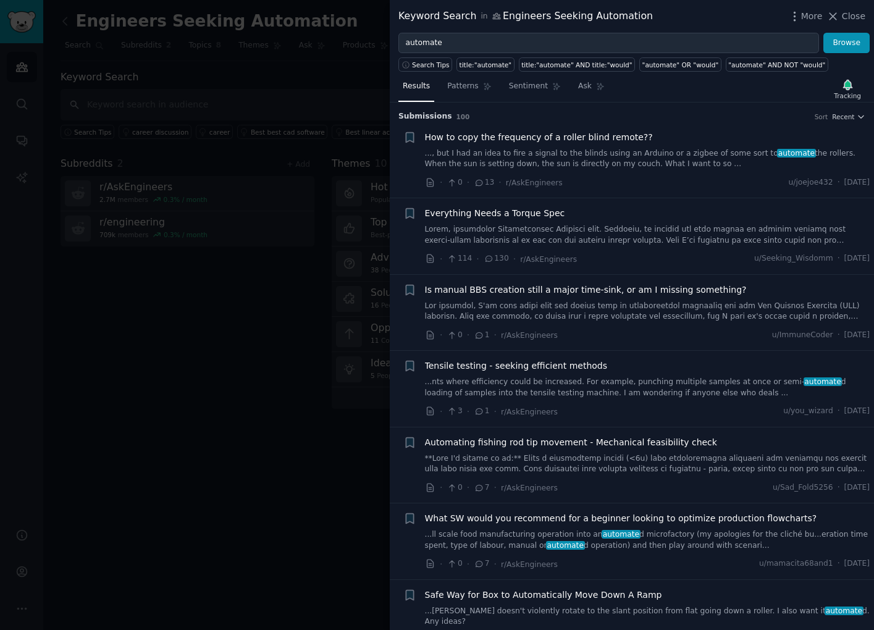
click at [247, 306] on div at bounding box center [437, 315] width 874 height 630
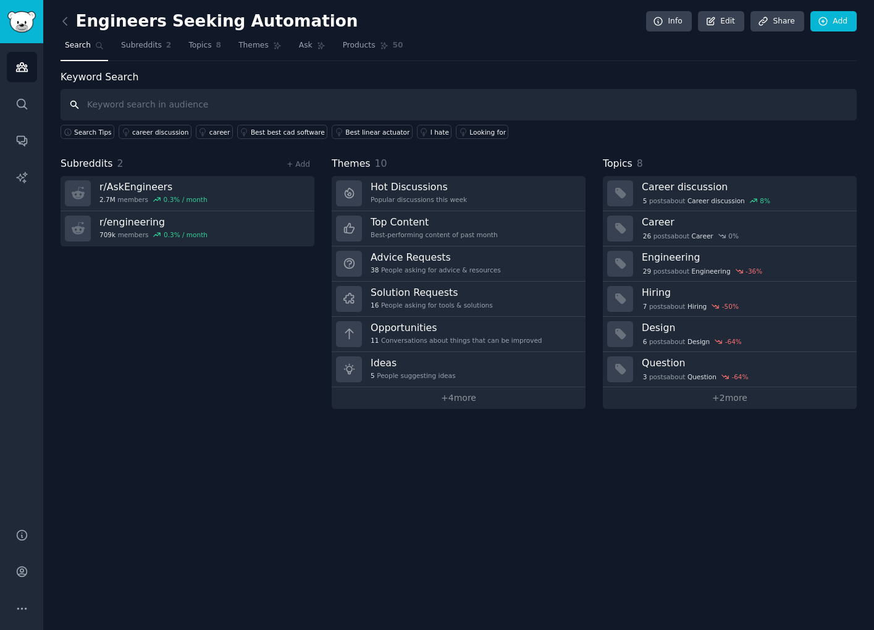
click at [397, 113] on input "text" at bounding box center [459, 105] width 796 height 32
type input "script"
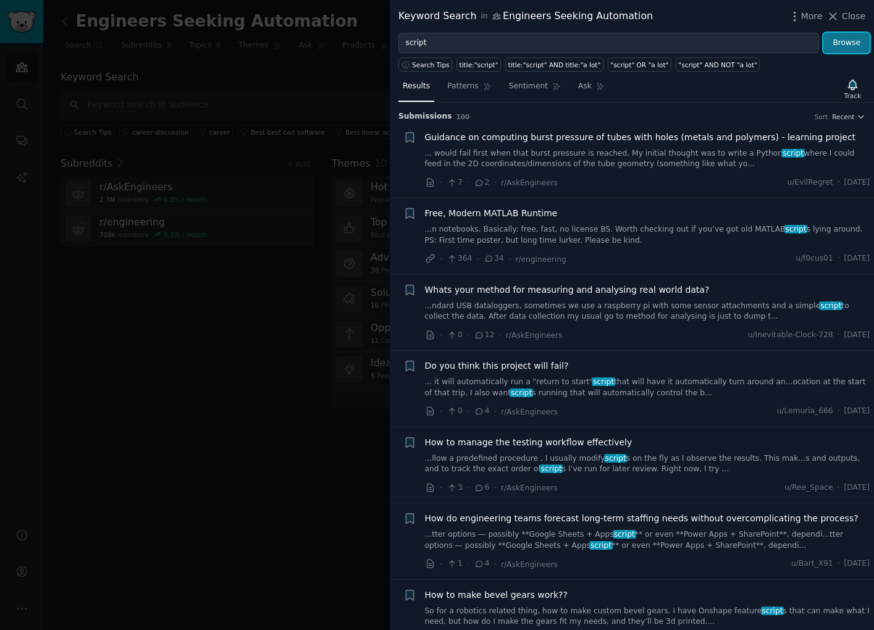
click at [854, 49] on button "Browse" at bounding box center [846, 43] width 46 height 21
click at [198, 494] on div at bounding box center [437, 315] width 874 height 630
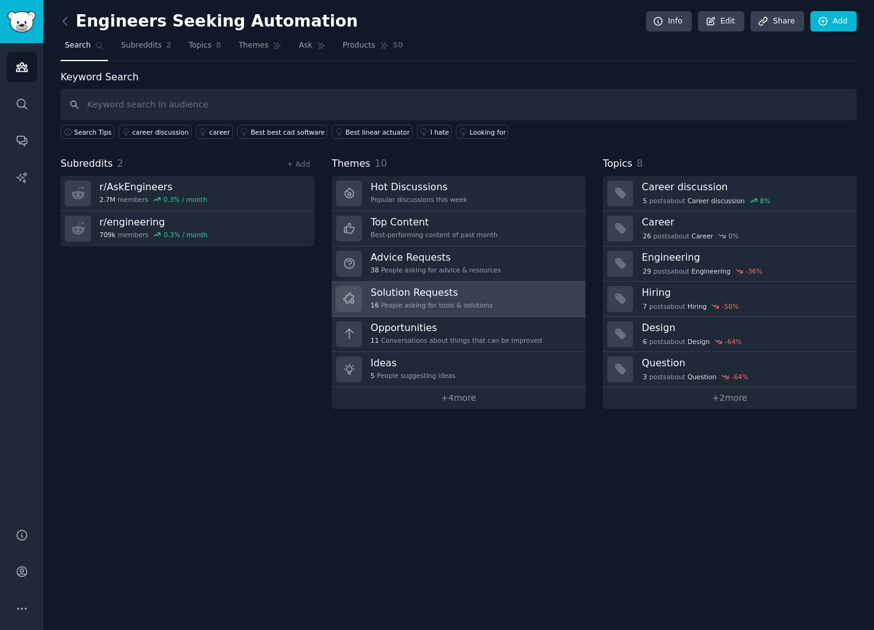
click at [418, 305] on div "16 People asking for tools & solutions" at bounding box center [432, 305] width 122 height 9
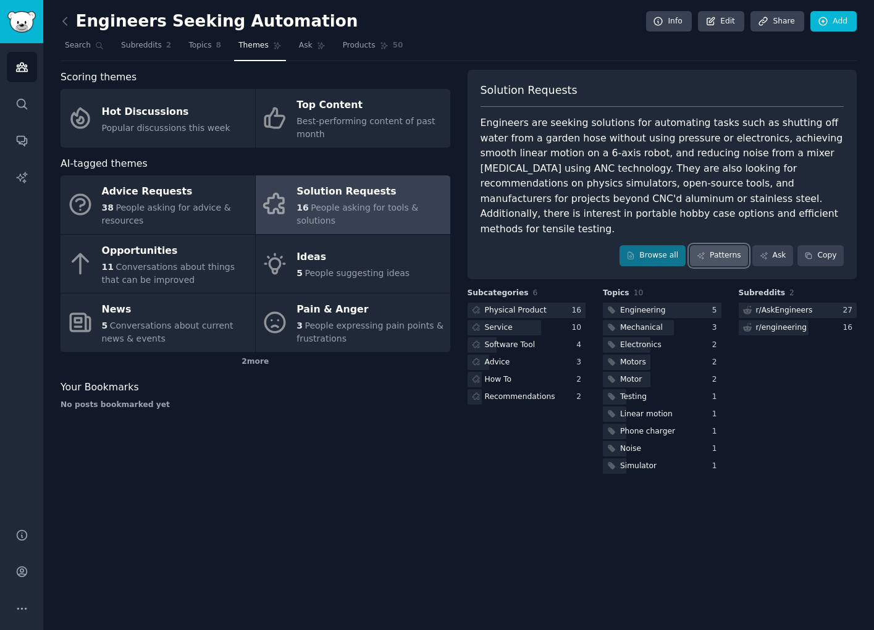
click at [724, 245] on link "Patterns" at bounding box center [719, 255] width 58 height 21
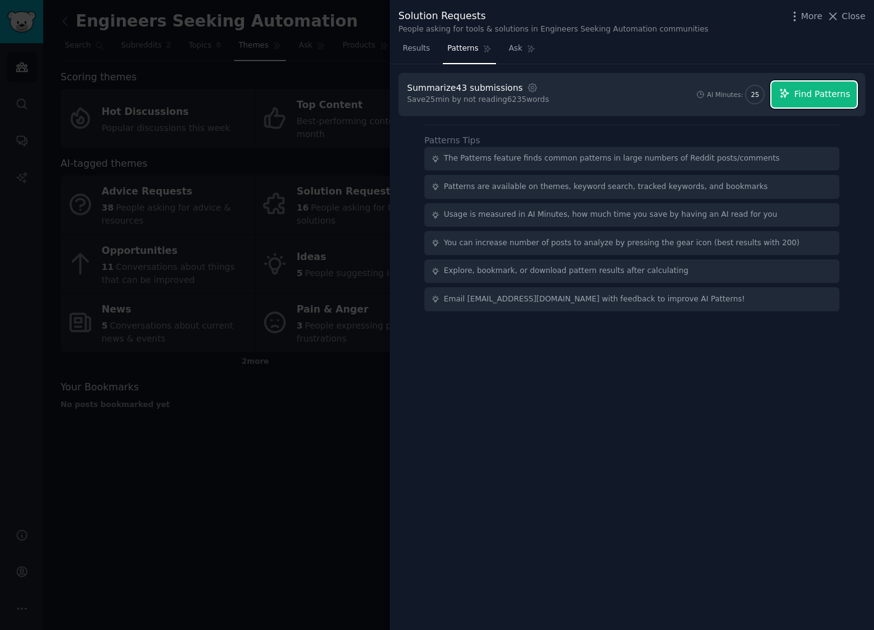
click at [803, 96] on span "Find Patterns" at bounding box center [822, 94] width 56 height 13
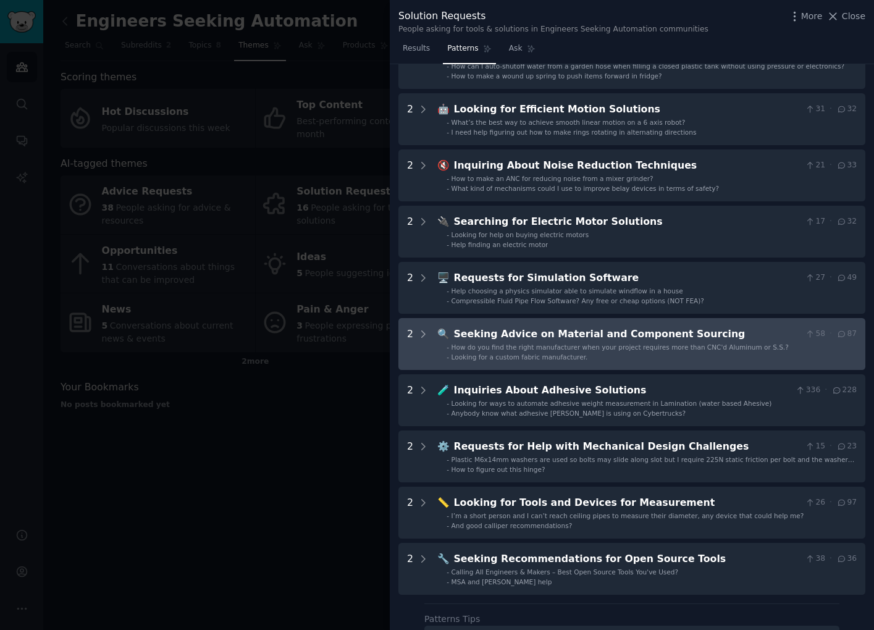
scroll to position [85, 0]
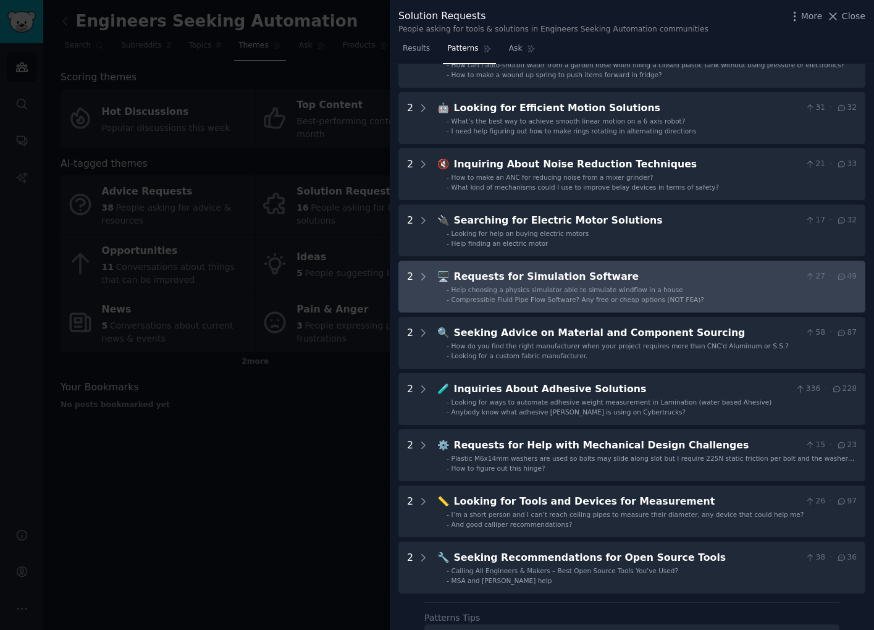
click at [570, 299] on span "Compressible Fluid Pipe Flow Software? Any free or cheap options (NOT FEA)?" at bounding box center [578, 299] width 253 height 7
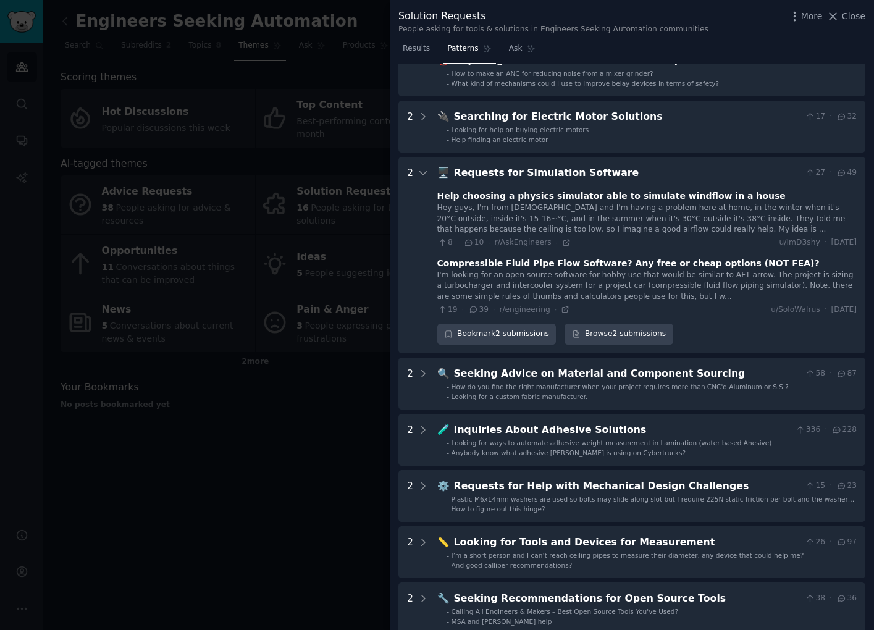
scroll to position [281, 0]
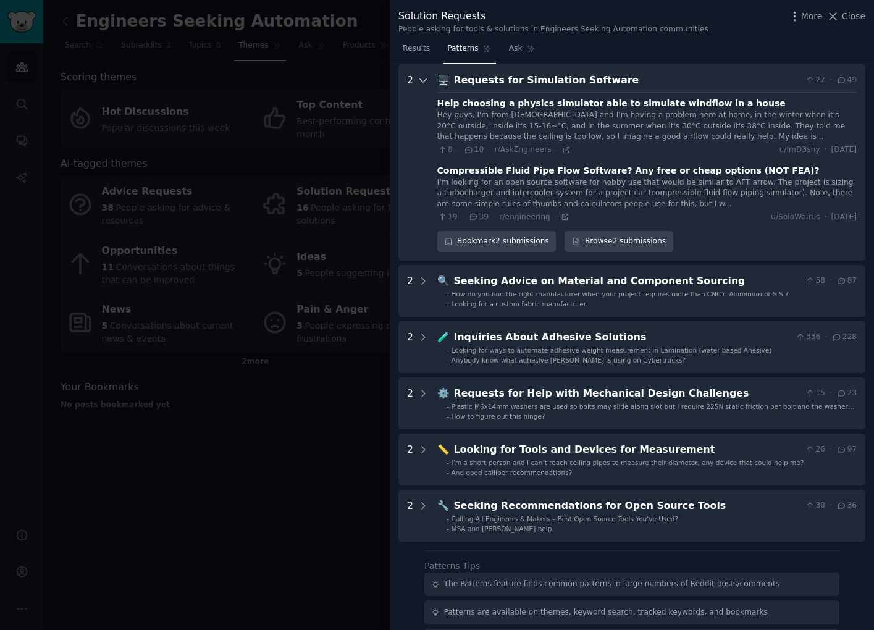
click at [423, 78] on icon at bounding box center [423, 80] width 11 height 11
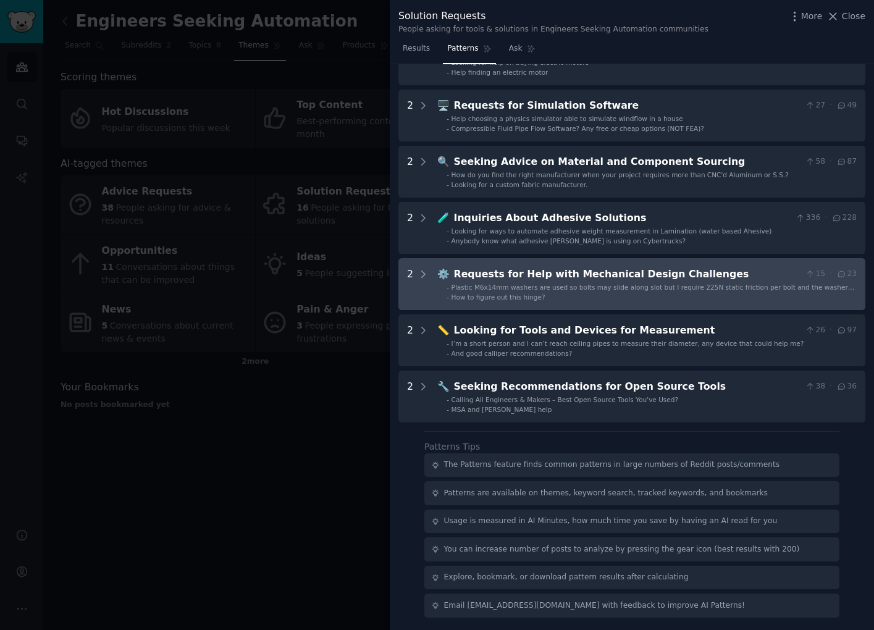
click at [516, 288] on span "Plastic M6x14mm washers are used so bolts may slide along slot but I require 22…" at bounding box center [653, 296] width 403 height 25
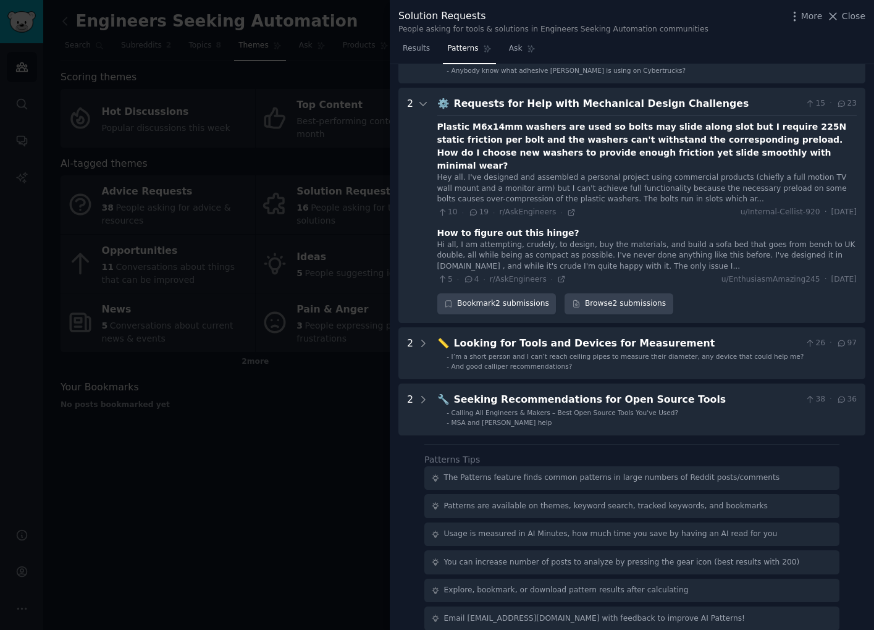
scroll to position [426, 0]
click at [424, 106] on icon at bounding box center [423, 103] width 11 height 11
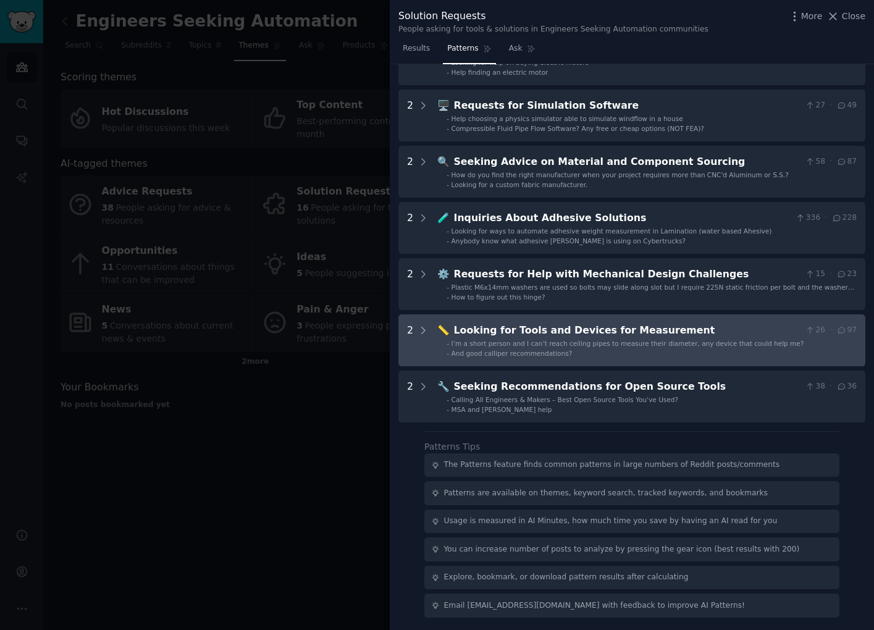
click at [551, 360] on Measurement "2 📏 Looking for Tools and Devices for Measurement 26 · 97 - I’m a short person …" at bounding box center [631, 340] width 467 height 52
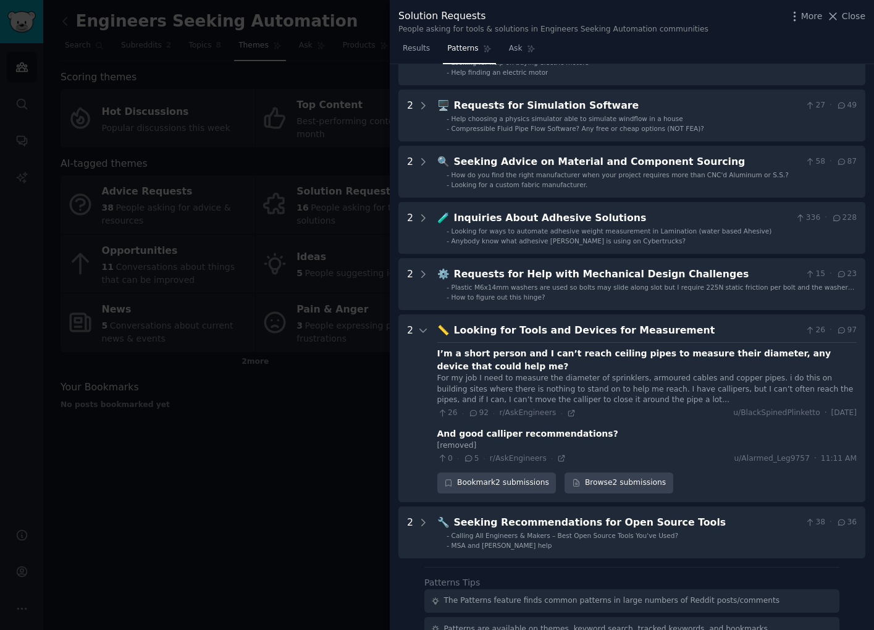
scroll to position [392, 0]
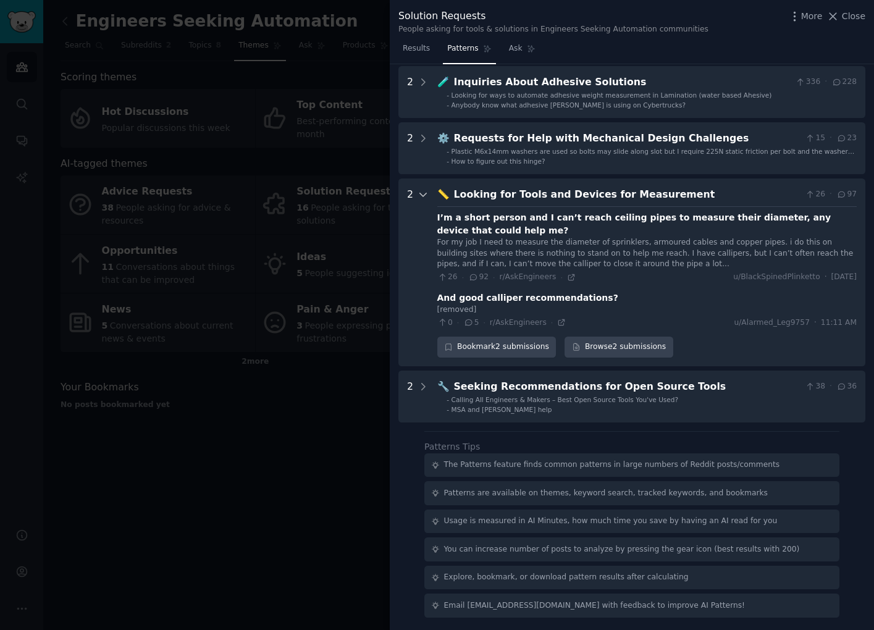
click at [424, 190] on icon at bounding box center [423, 194] width 11 height 11
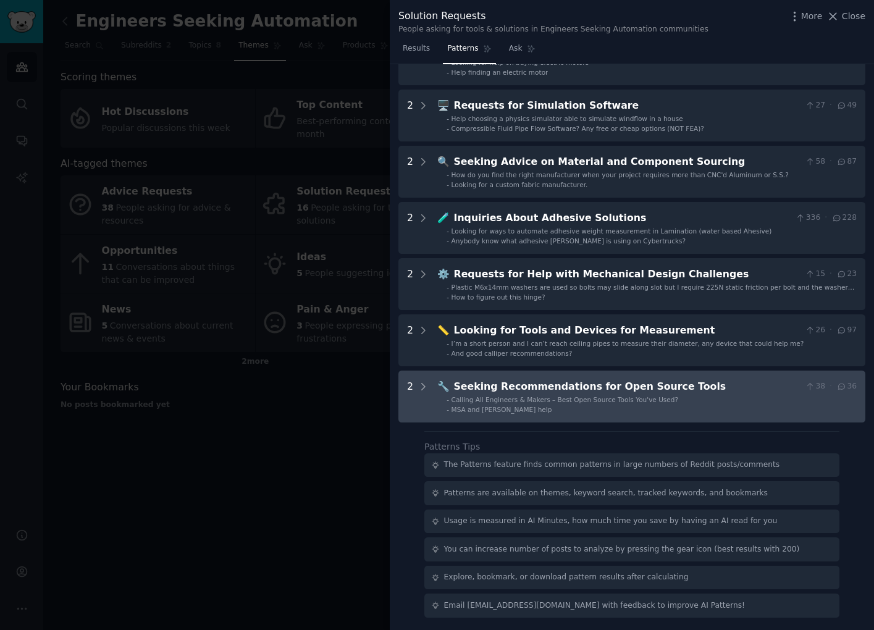
click at [448, 388] on div "🔧 Seeking Recommendations for Open Source Tools 38 · 36" at bounding box center [646, 386] width 419 height 15
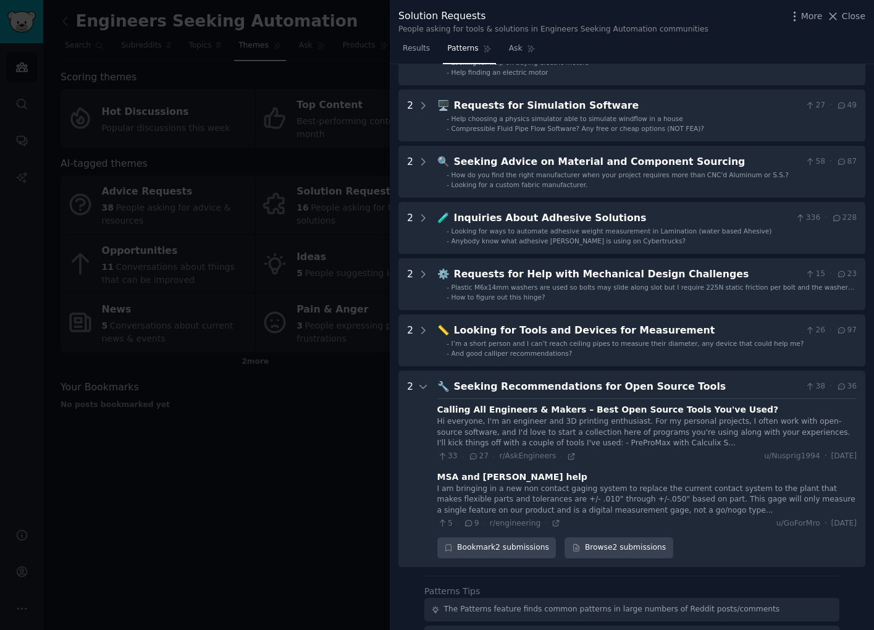
scroll to position [400, 0]
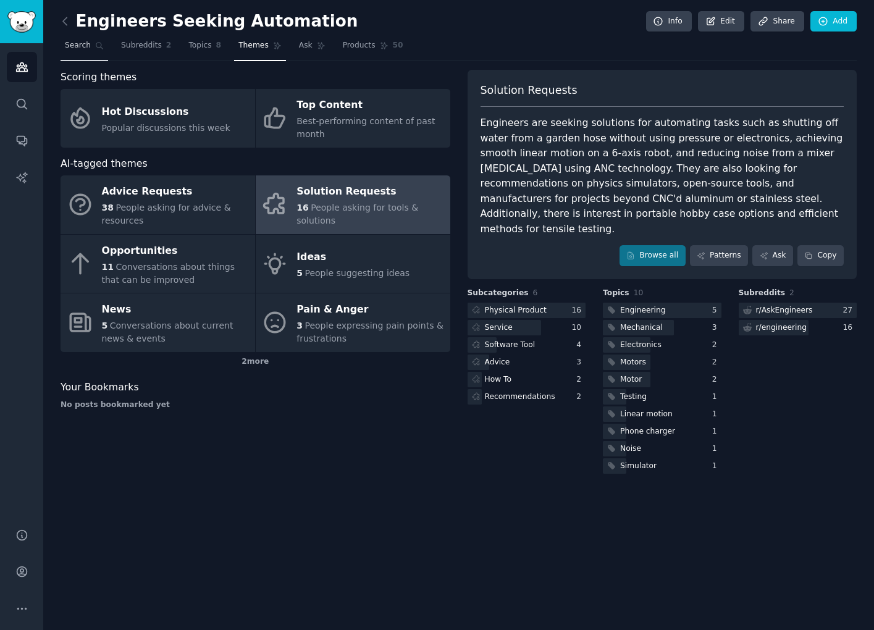
click at [82, 40] on link "Search" at bounding box center [85, 48] width 48 height 25
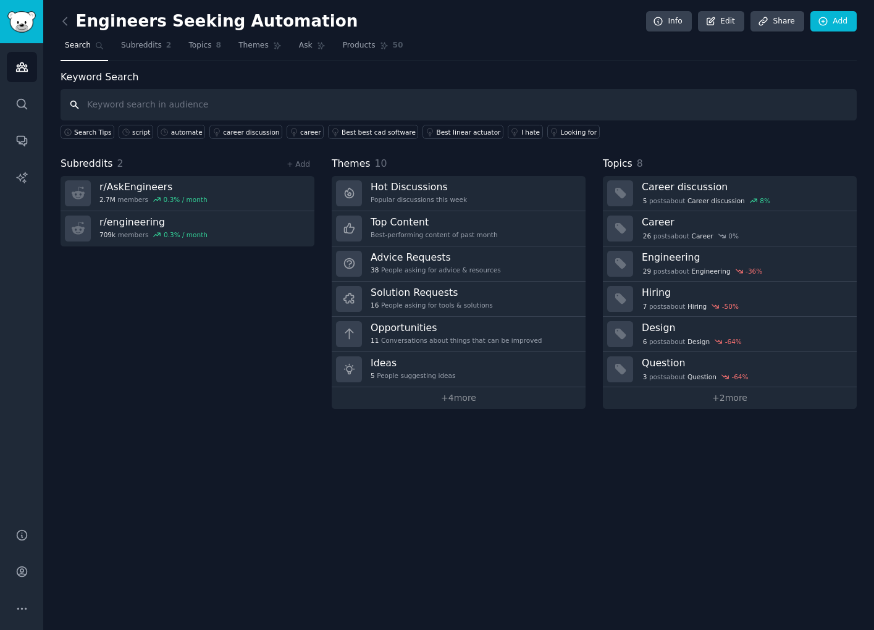
click at [209, 101] on input "text" at bounding box center [459, 105] width 796 height 32
type input "waste hours"
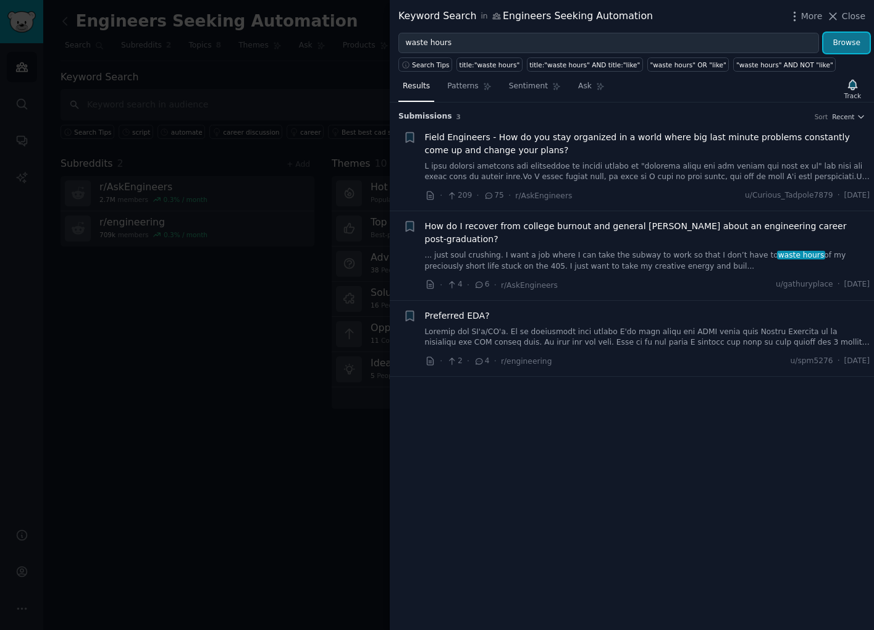
click at [846, 48] on button "Browse" at bounding box center [846, 43] width 46 height 21
click at [850, 81] on icon "button" at bounding box center [852, 85] width 9 height 10
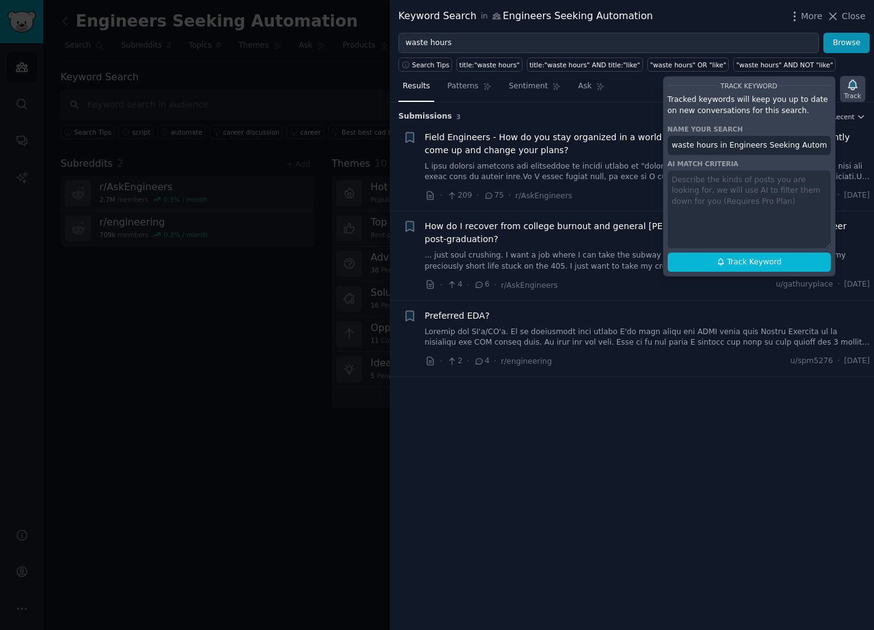
scroll to position [0, 7]
click at [694, 262] on button "Track Keyword" at bounding box center [749, 263] width 163 height 20
type input "waste hours in Engineers Seeking Automation"
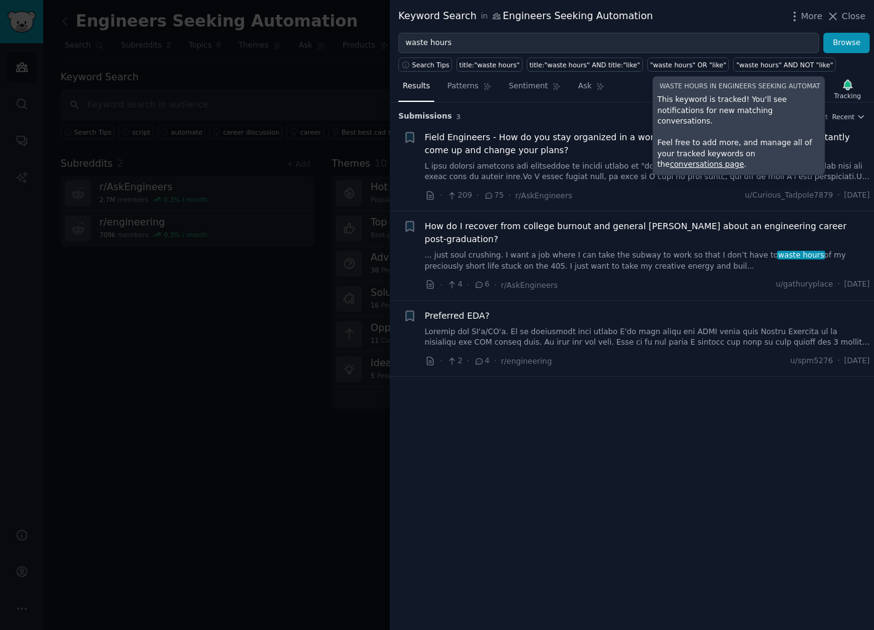
click at [280, 368] on div at bounding box center [437, 315] width 874 height 630
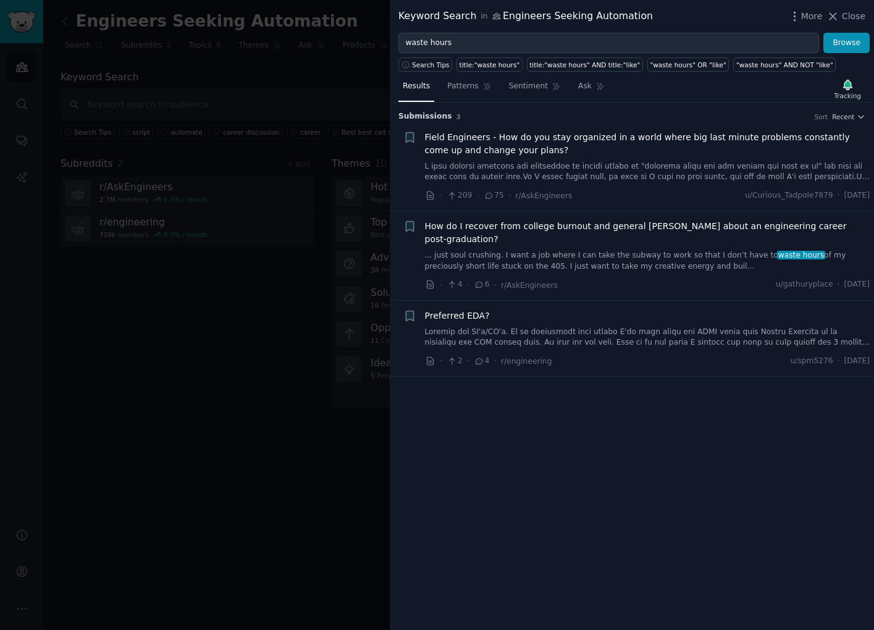
click at [280, 368] on div at bounding box center [437, 315] width 874 height 630
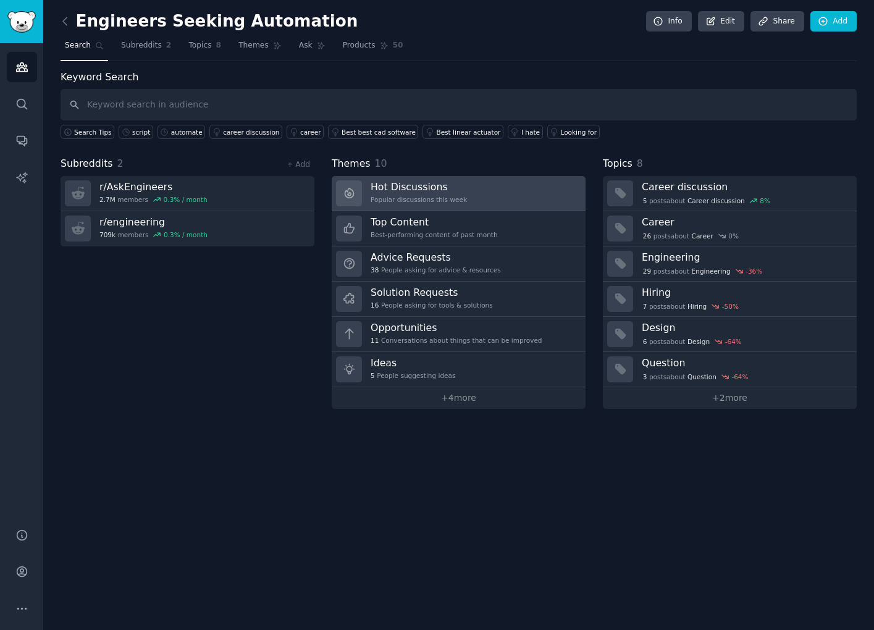
click at [481, 198] on link "Hot Discussions Popular discussions this week" at bounding box center [459, 193] width 254 height 35
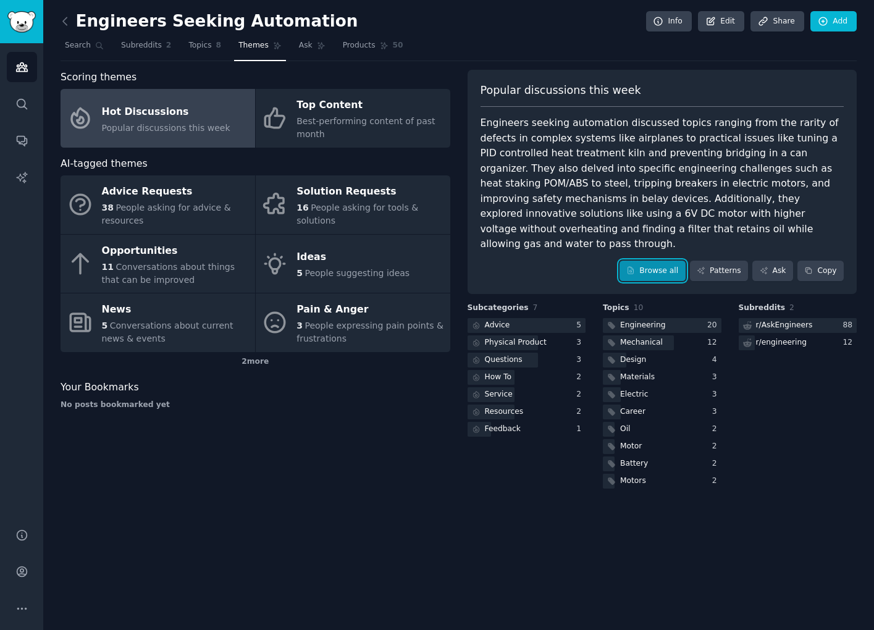
click at [662, 261] on link "Browse all" at bounding box center [653, 271] width 66 height 21
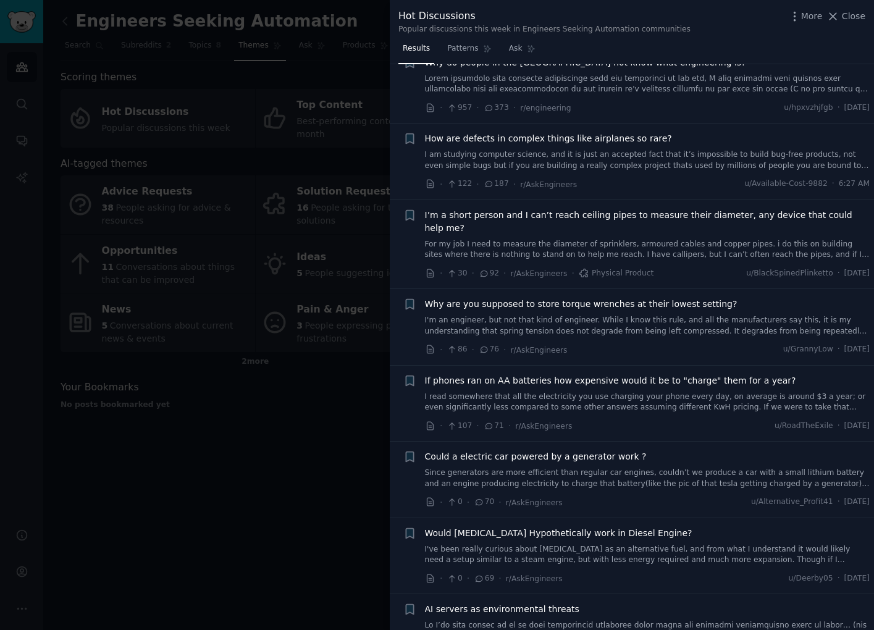
scroll to position [94, 0]
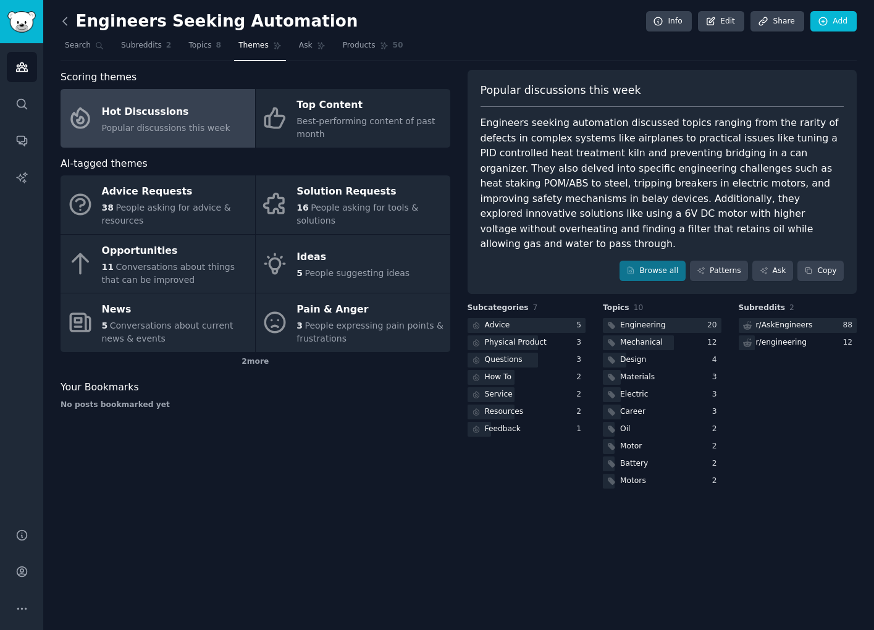
click at [69, 20] on icon at bounding box center [65, 21] width 13 height 13
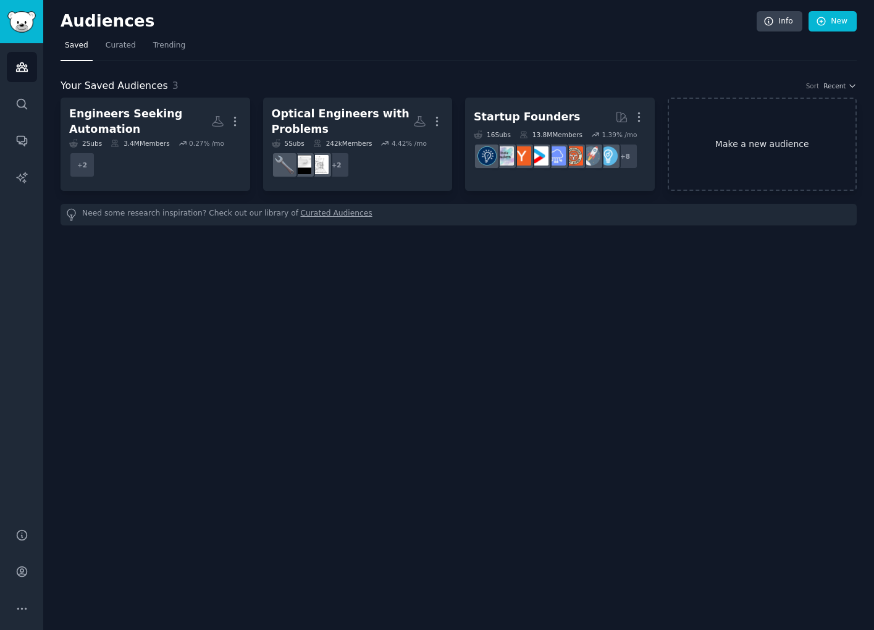
click at [764, 161] on link "Make a new audience" at bounding box center [763, 144] width 190 height 93
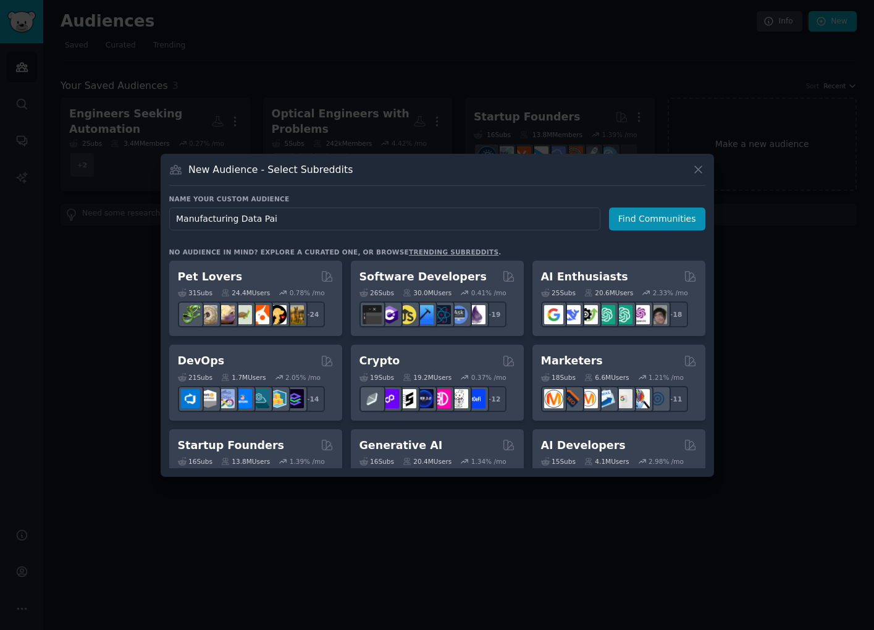
type input "Manufacturing Data Pain"
click at [665, 230] on button "Find Communities" at bounding box center [657, 219] width 96 height 23
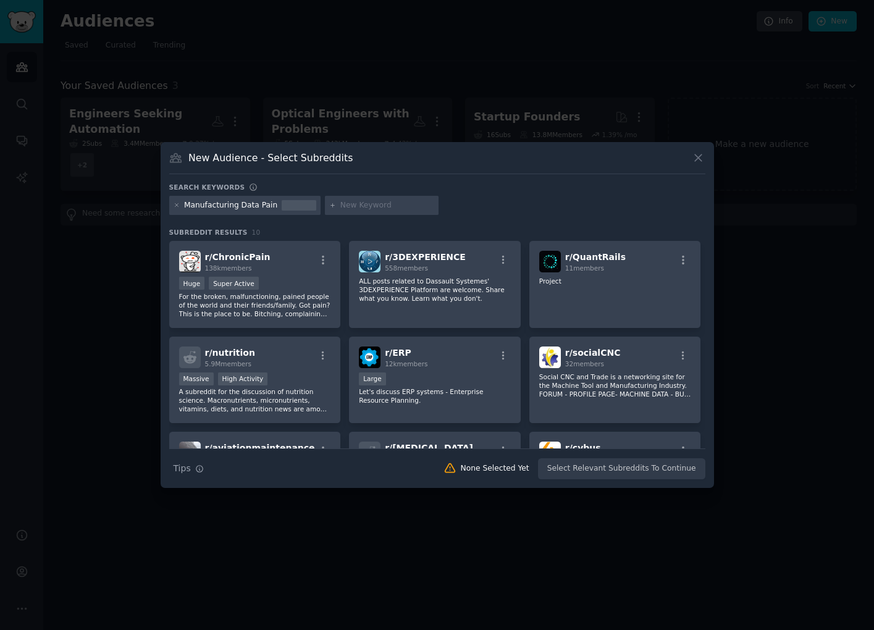
click at [380, 206] on input "text" at bounding box center [387, 205] width 94 height 11
type input "optics"
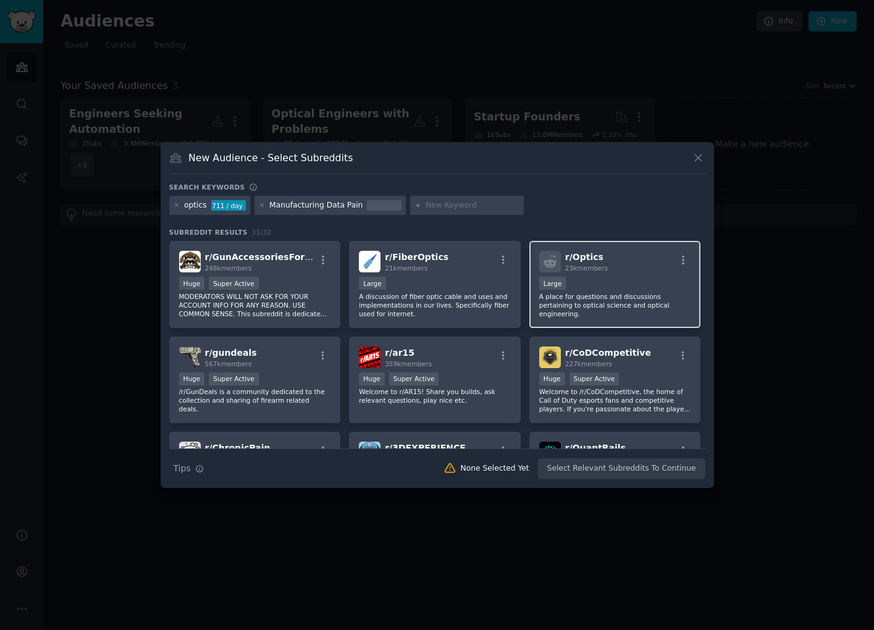
click at [631, 261] on div "r/ Optics 23k members" at bounding box center [615, 262] width 152 height 22
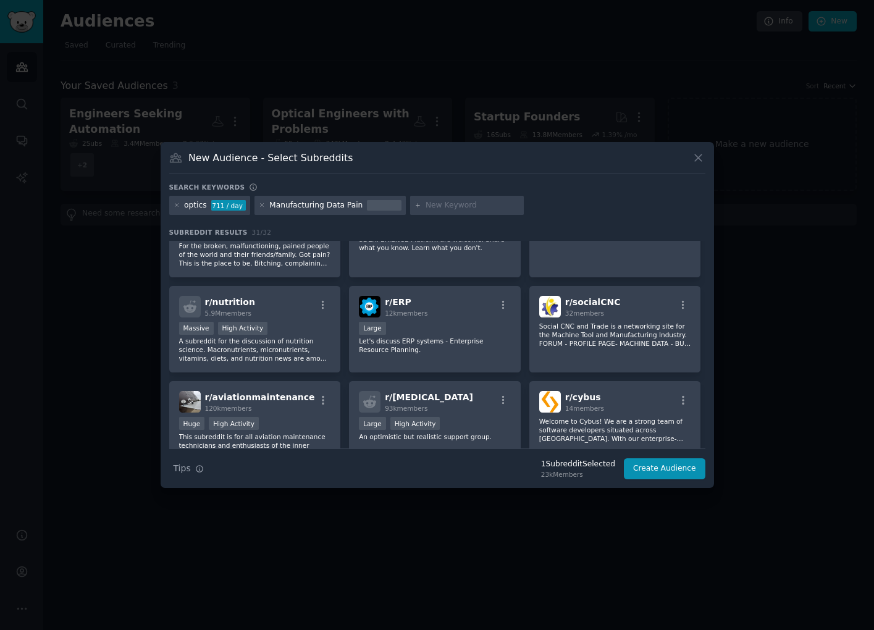
scroll to position [38, 0]
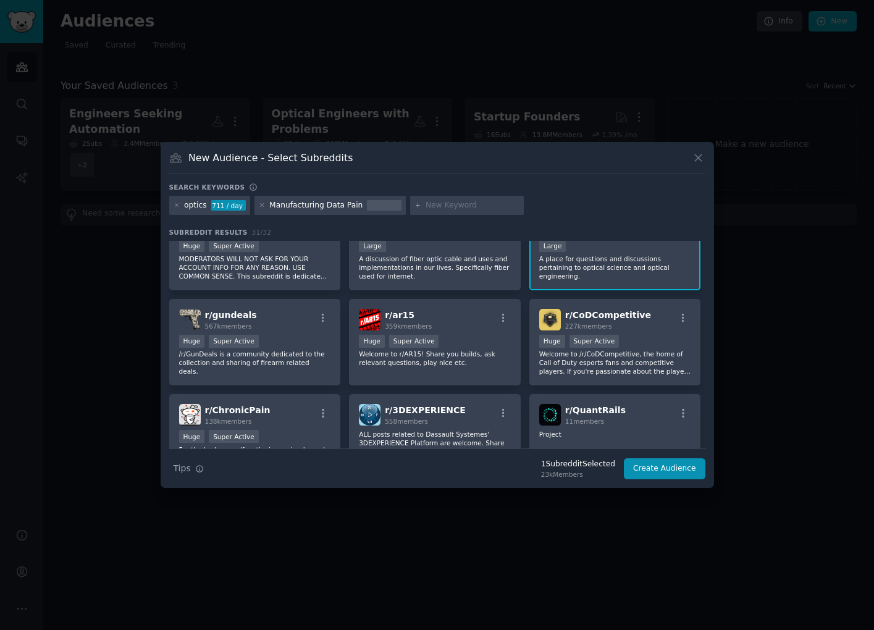
click at [461, 208] on input "text" at bounding box center [473, 205] width 94 height 11
type input "CMM"
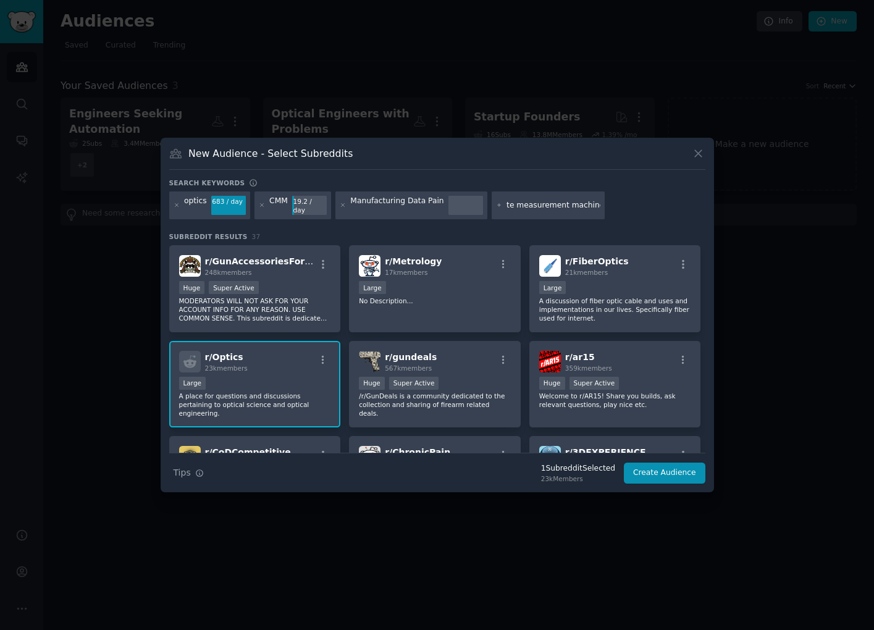
scroll to position [0, 37]
type input "coordinate measurement machine"
click at [429, 281] on div "Large" at bounding box center [435, 288] width 152 height 15
click at [563, 203] on input "coordinate measurement machine" at bounding box center [554, 205] width 94 height 11
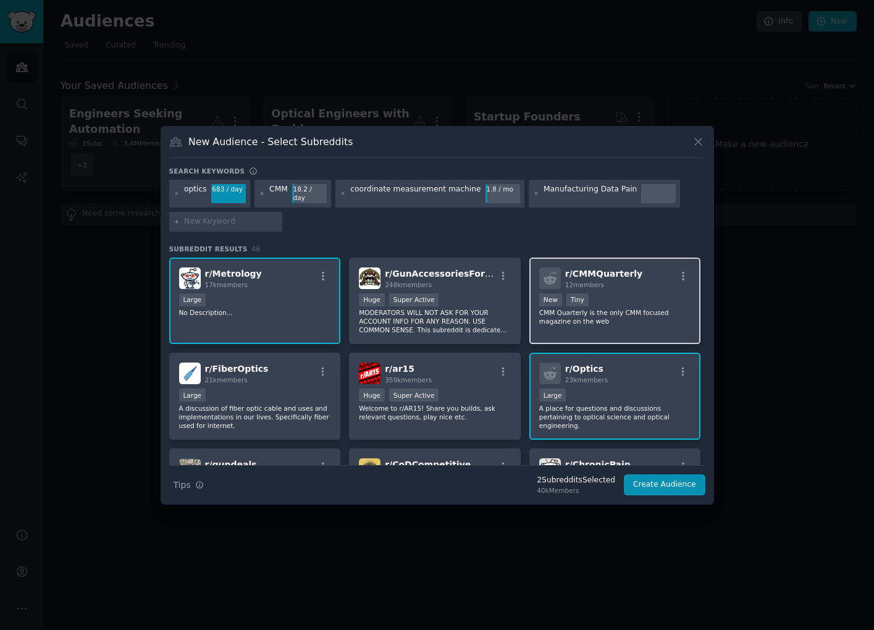
click at [644, 331] on div "r/ CMMQuarterly 12 members New Tiny CMM Quarterly is the only CMM focused magaz…" at bounding box center [615, 301] width 172 height 87
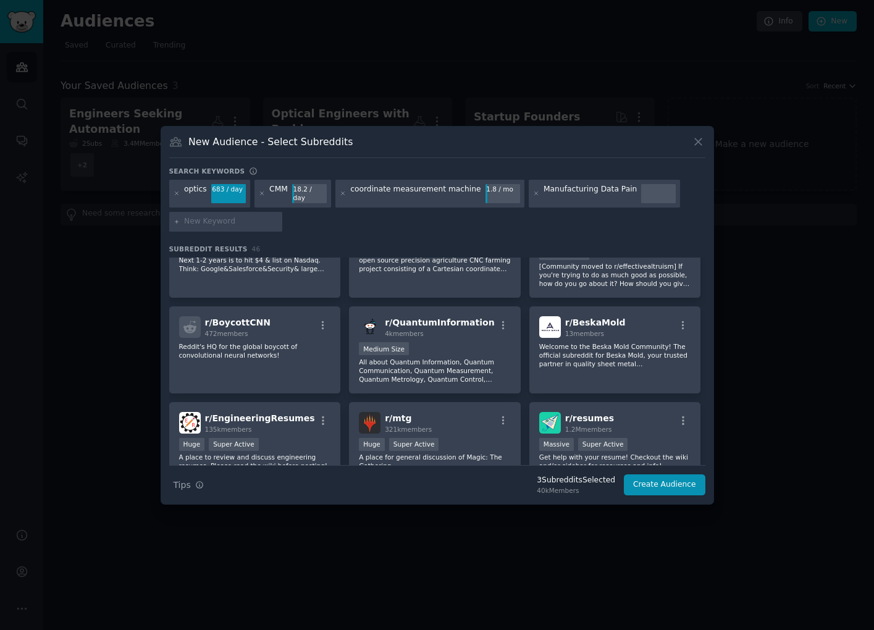
scroll to position [1054, 0]
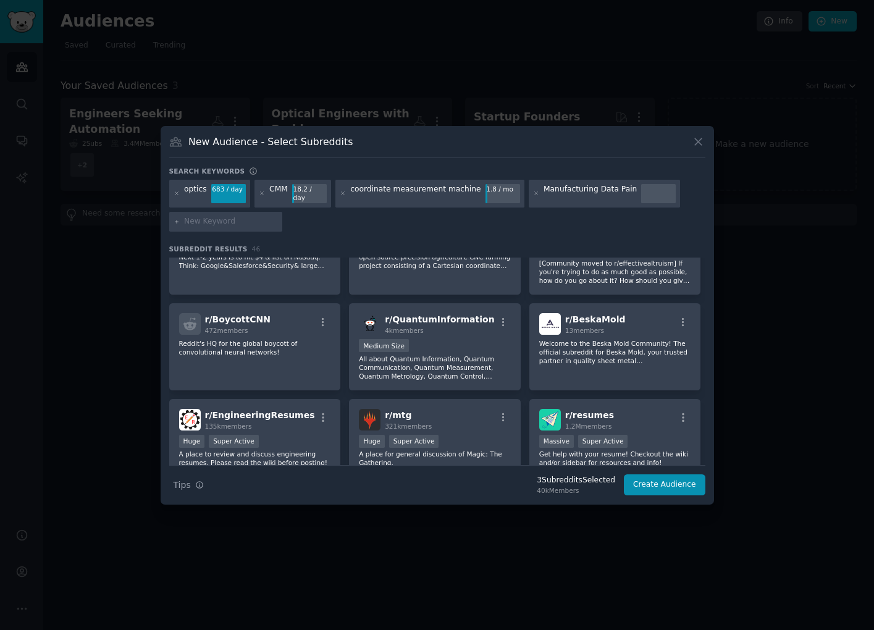
click at [246, 218] on input "text" at bounding box center [231, 221] width 94 height 11
type input "inspection"
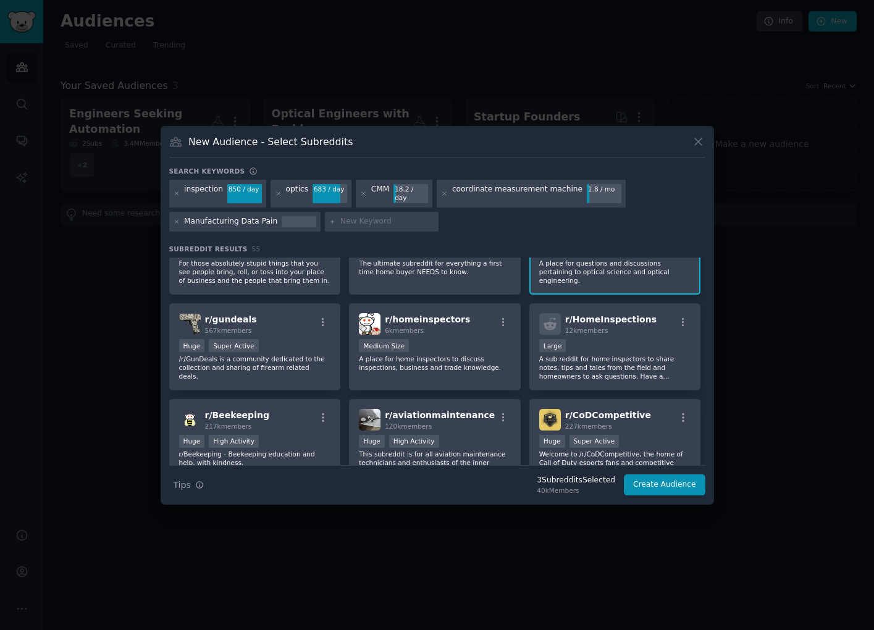
scroll to position [242, 0]
click at [647, 482] on button "Create Audience" at bounding box center [665, 484] width 82 height 21
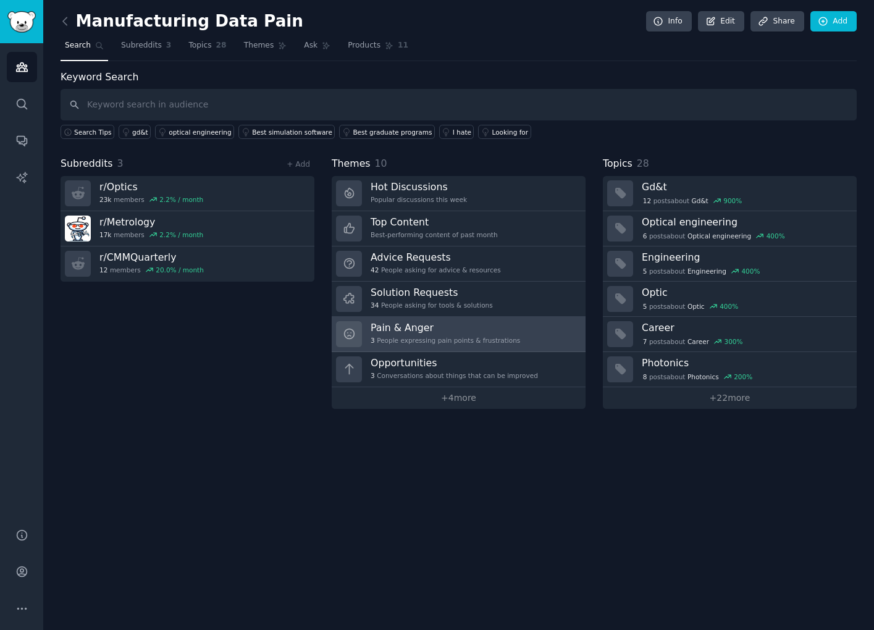
click at [434, 336] on div "3 People expressing pain points & frustrations" at bounding box center [445, 340] width 149 height 9
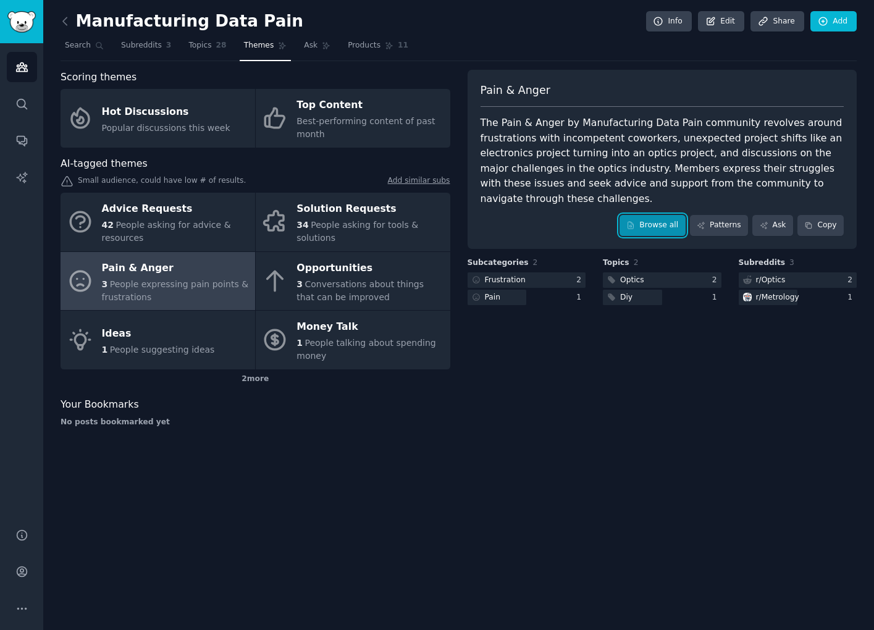
click at [667, 230] on link "Browse all" at bounding box center [653, 225] width 66 height 21
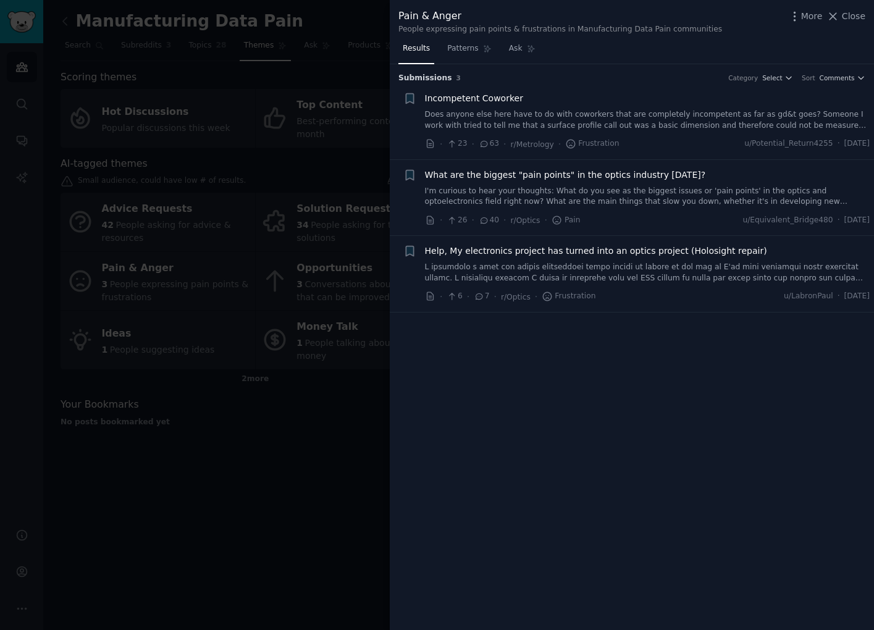
click at [612, 203] on link "I'm curious to hear your thoughts: What do you see as the biggest issues or 'pa…" at bounding box center [647, 197] width 445 height 22
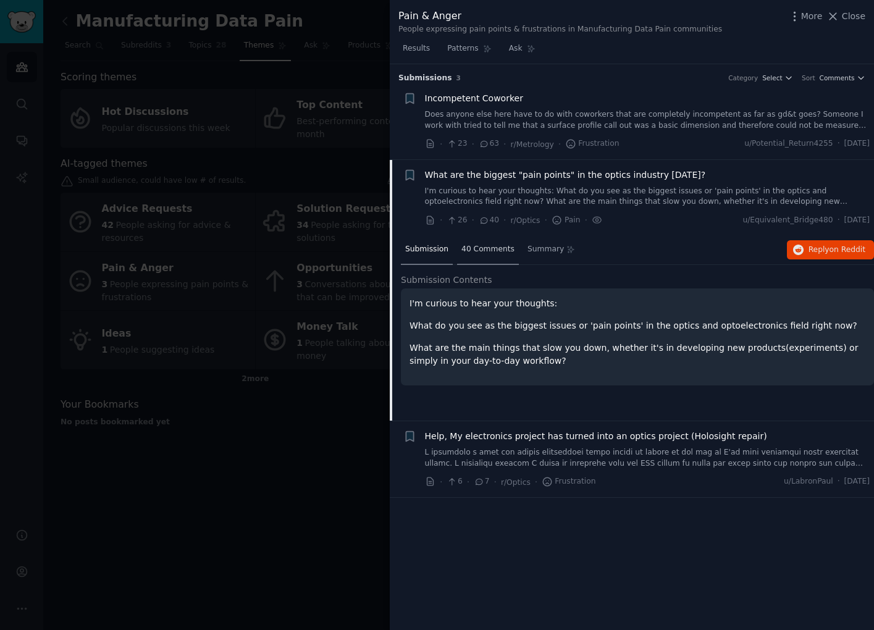
click at [490, 248] on span "40 Comments" at bounding box center [487, 249] width 53 height 11
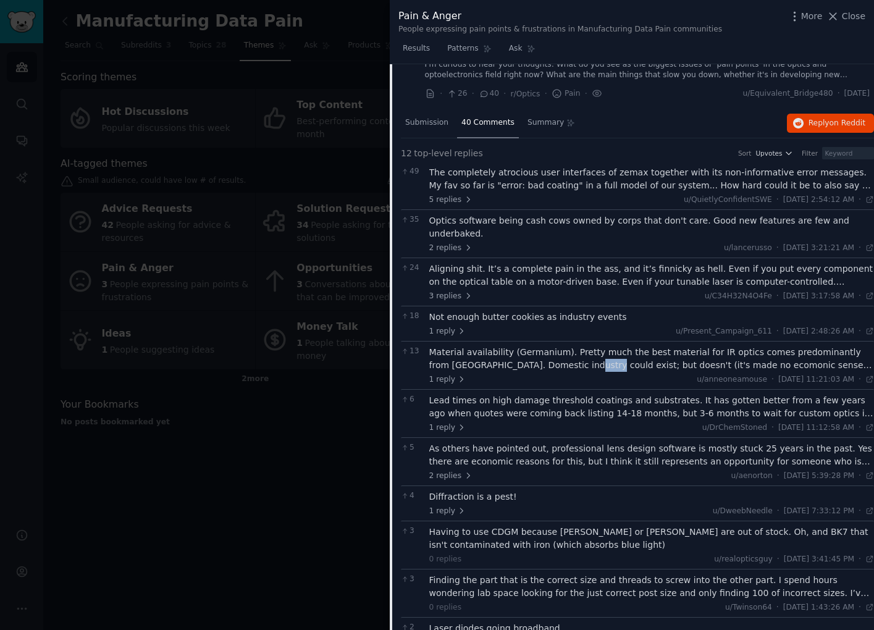
scroll to position [138, 0]
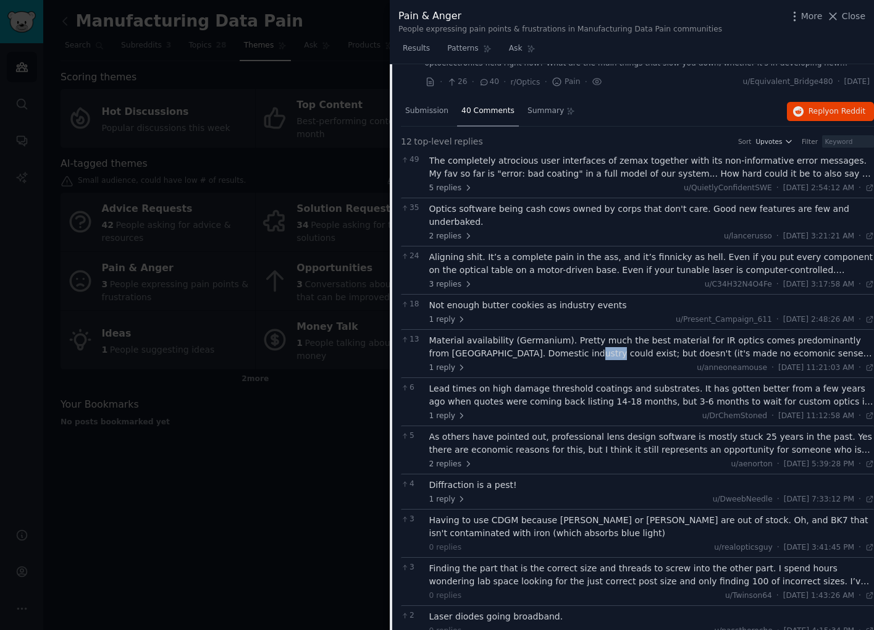
click at [494, 345] on div "Material availability (Germanium). Pretty much the best material for IR optics …" at bounding box center [651, 347] width 445 height 26
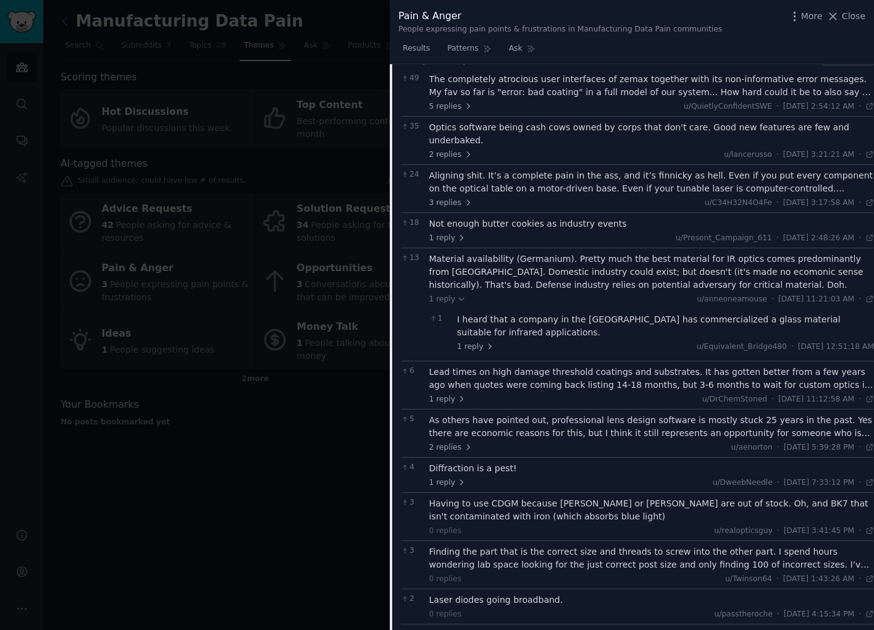
scroll to position [224, 0]
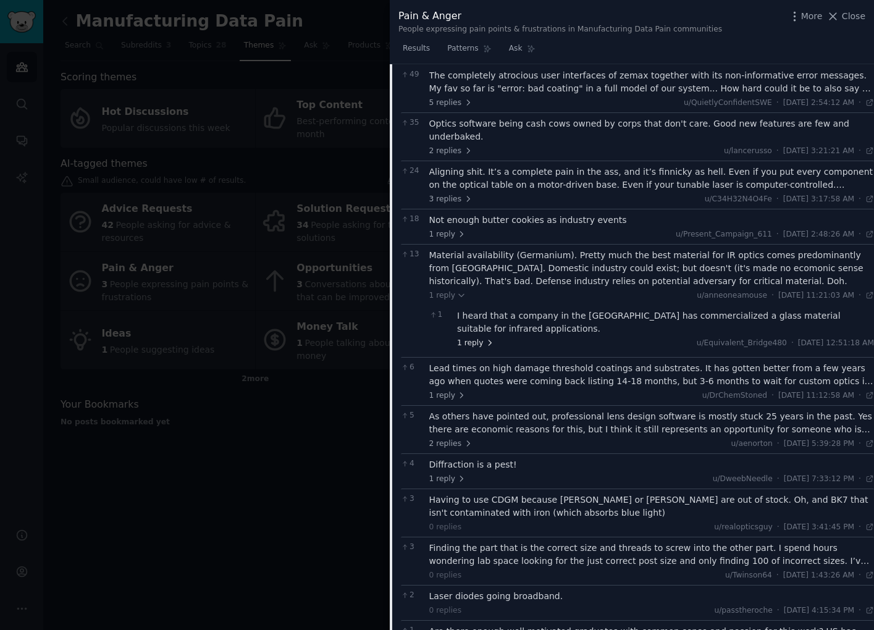
click at [489, 339] on icon at bounding box center [490, 343] width 9 height 9
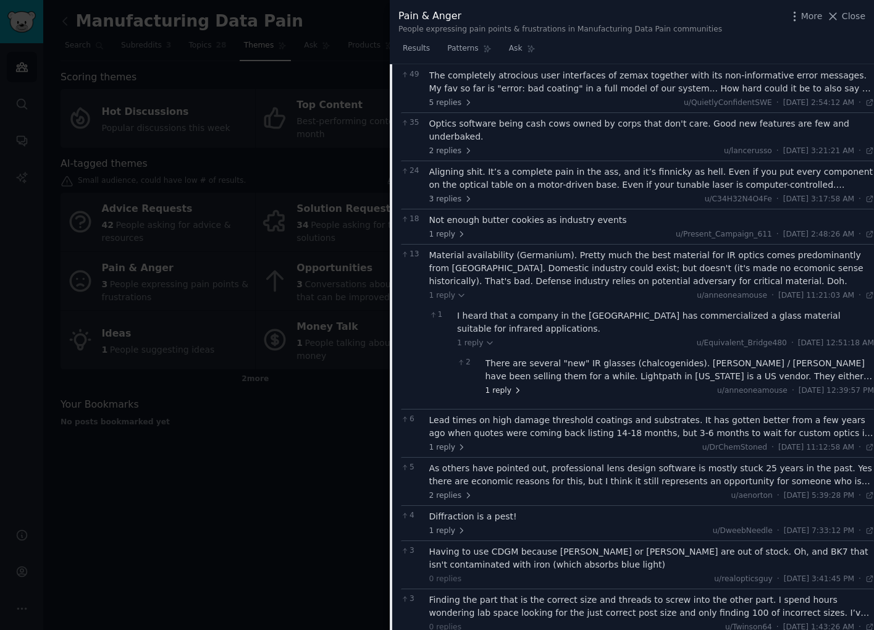
click at [511, 385] on span "1 reply" at bounding box center [504, 390] width 37 height 11
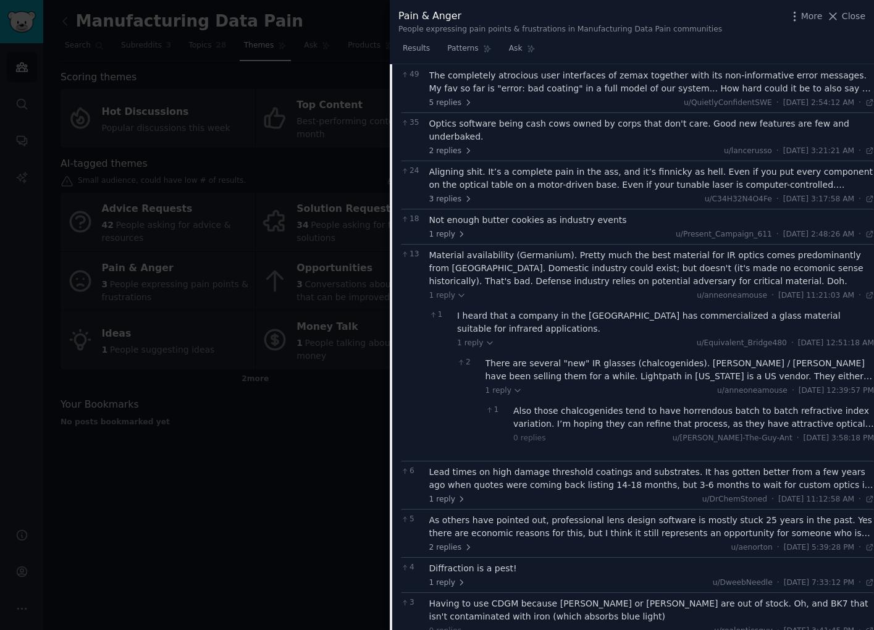
click at [647, 357] on div "There are several "new" IR glasses (chalcogenides). [PERSON_NAME] / [PERSON_NAM…" at bounding box center [680, 370] width 389 height 26
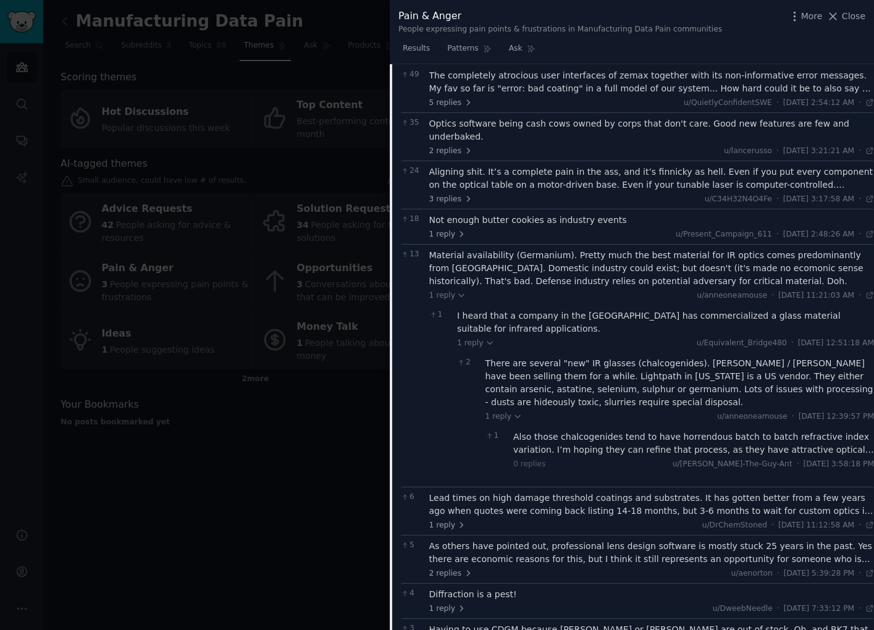
click at [469, 258] on div "Material availability (Germanium). Pretty much the best material for IR optics …" at bounding box center [651, 268] width 445 height 39
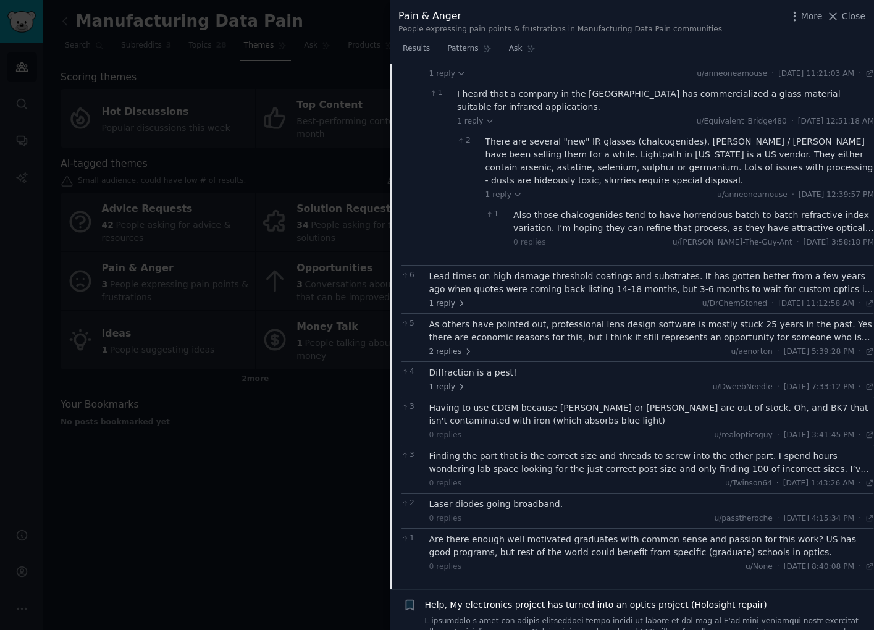
scroll to position [455, 0]
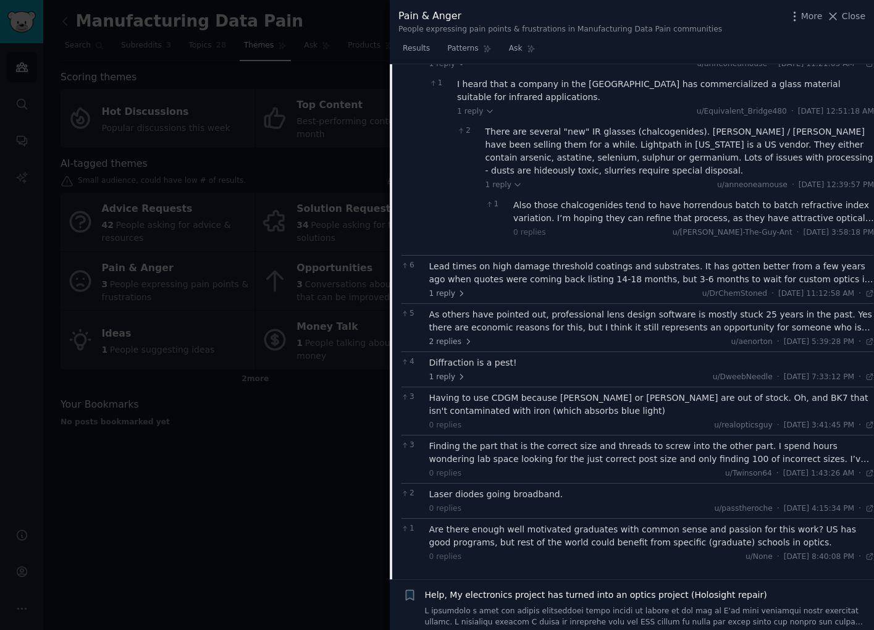
click at [549, 308] on div "As others have pointed out, professional lens design software is mostly stuck 2…" at bounding box center [651, 321] width 445 height 26
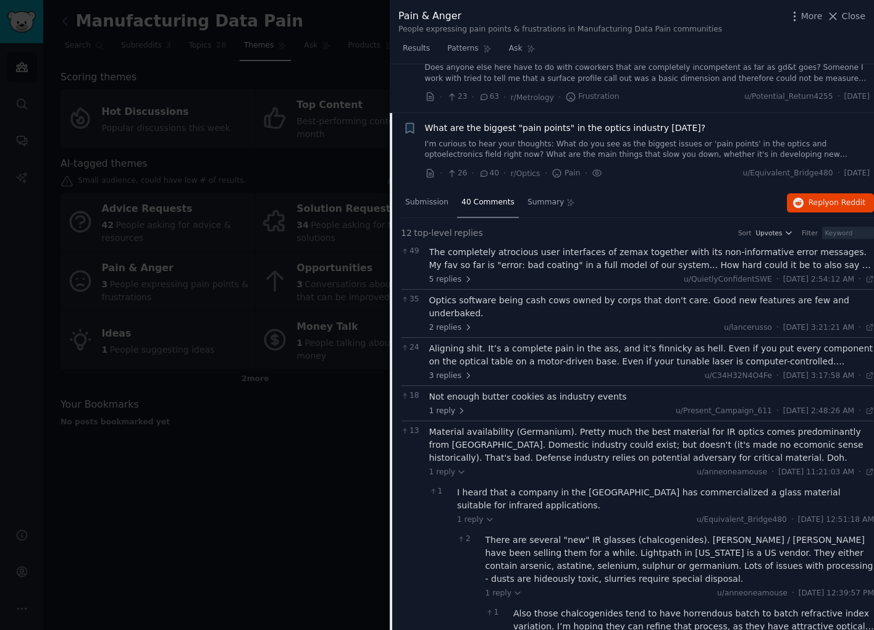
scroll to position [0, 0]
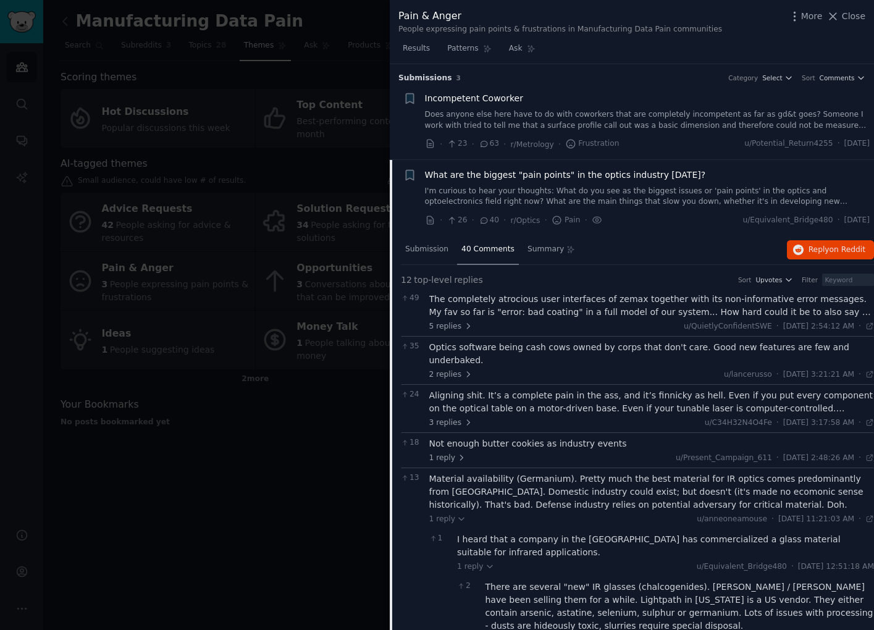
click at [484, 182] on div "What are the biggest "pain points" in the optics industry [DATE]? I'm curious t…" at bounding box center [647, 188] width 445 height 39
click at [465, 186] on link "I'm curious to hear your thoughts: What do you see as the biggest issues or 'pa…" at bounding box center [647, 197] width 445 height 22
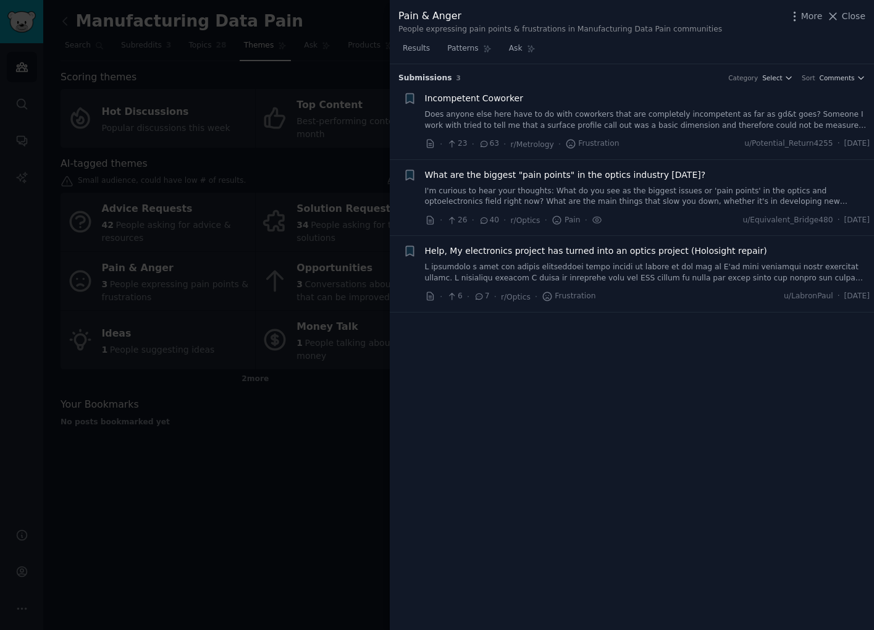
click at [259, 551] on div at bounding box center [437, 315] width 874 height 630
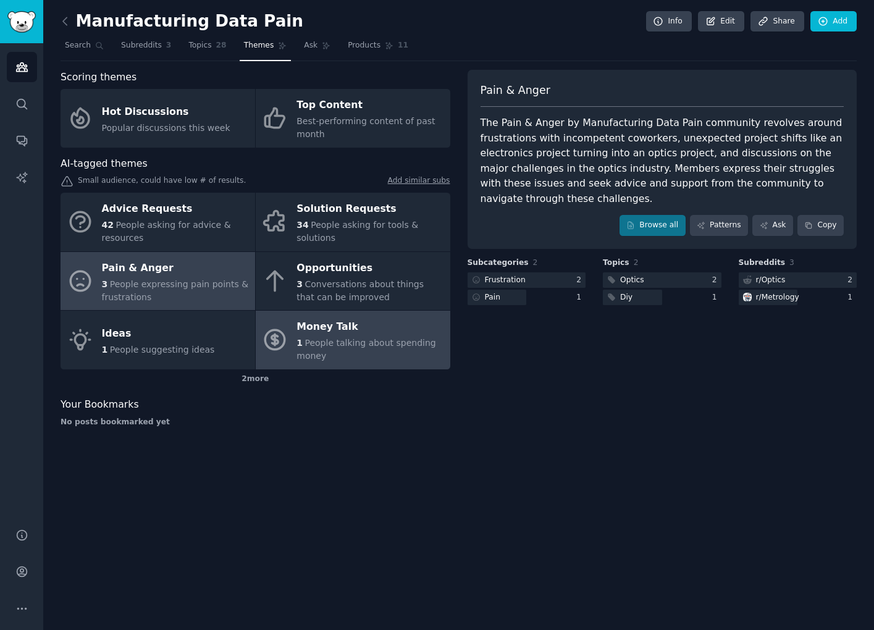
click at [335, 350] on div "1 People talking about spending money" at bounding box center [370, 350] width 147 height 26
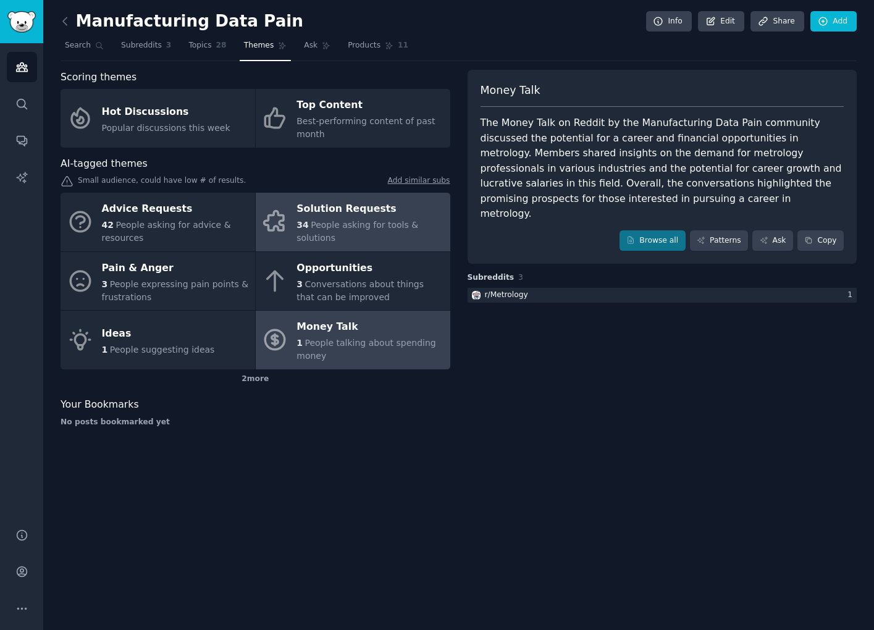
click at [352, 219] on div "34 People asking for tools & solutions" at bounding box center [370, 232] width 147 height 26
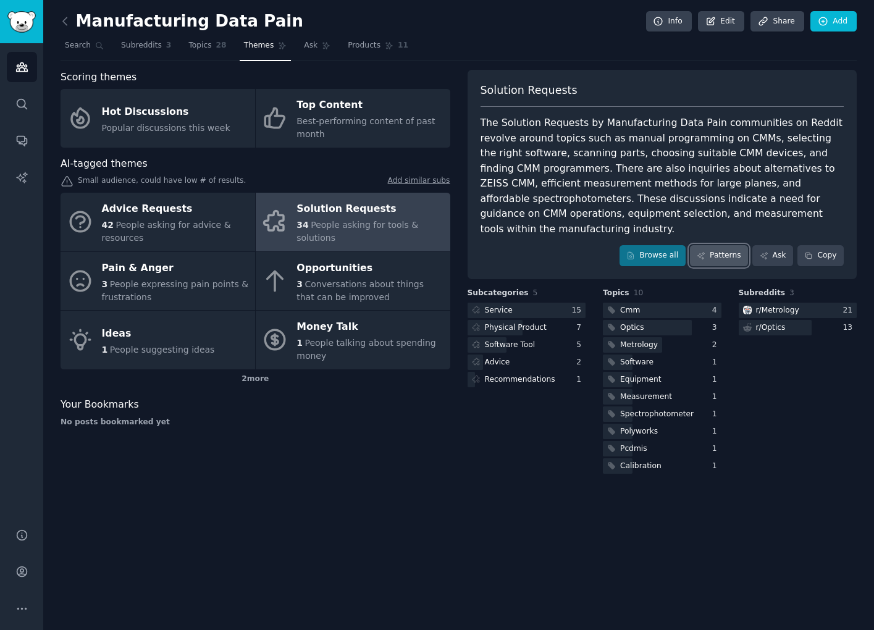
click at [728, 245] on link "Patterns" at bounding box center [719, 255] width 58 height 21
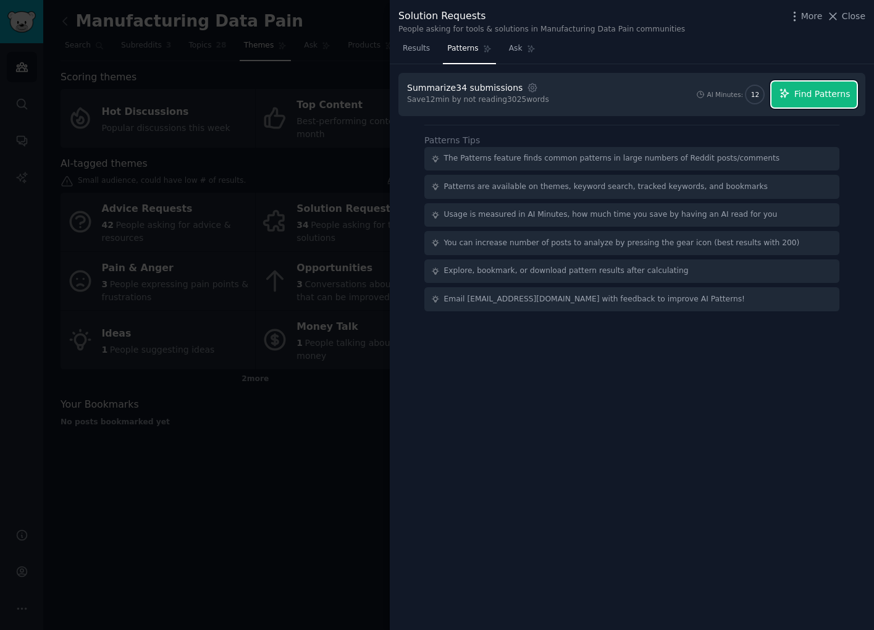
click at [815, 89] on span "Find Patterns" at bounding box center [822, 94] width 56 height 13
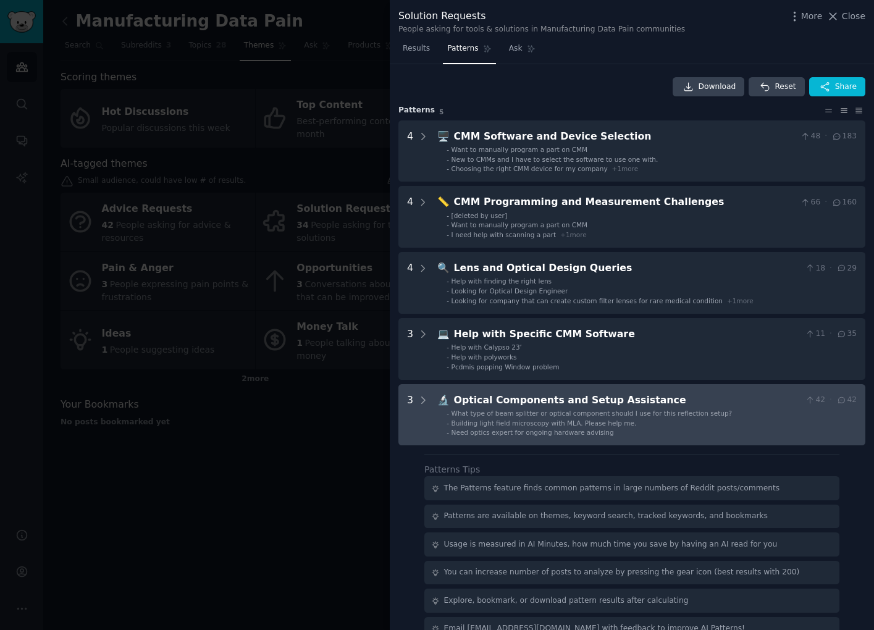
click at [694, 399] on div "Optical Components and Setup Assistance" at bounding box center [627, 400] width 347 height 15
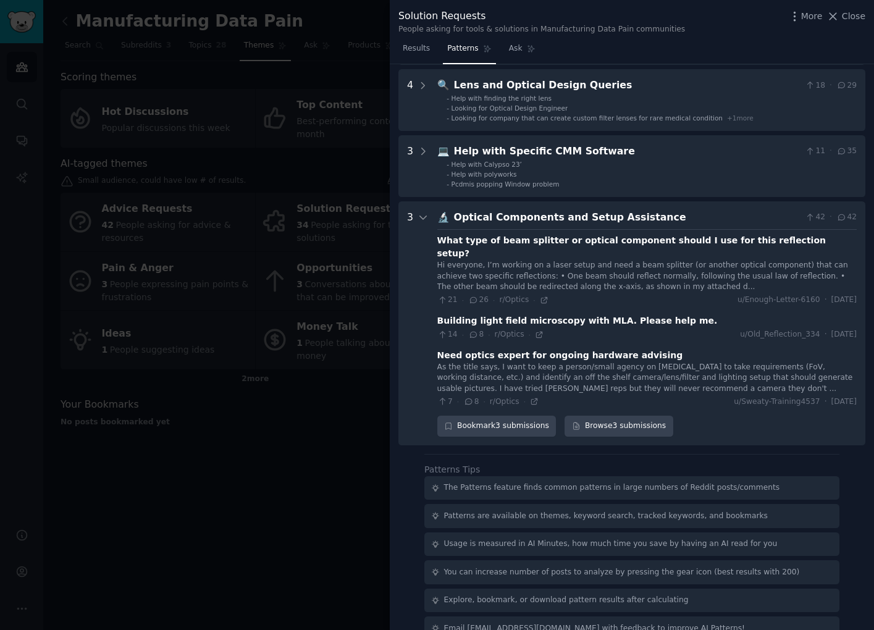
scroll to position [193, 0]
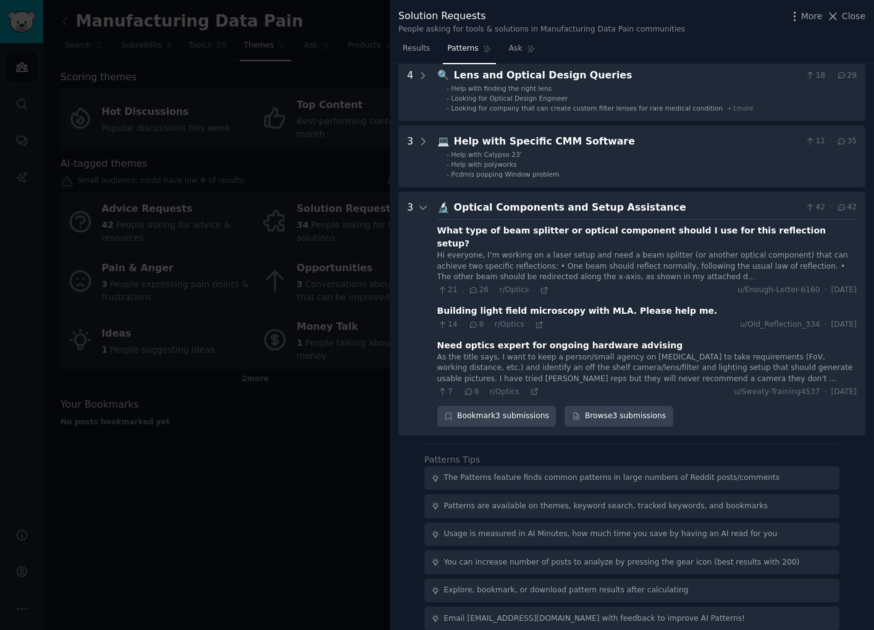
click at [612, 201] on div "Optical Components and Setup Assistance" at bounding box center [627, 207] width 347 height 15
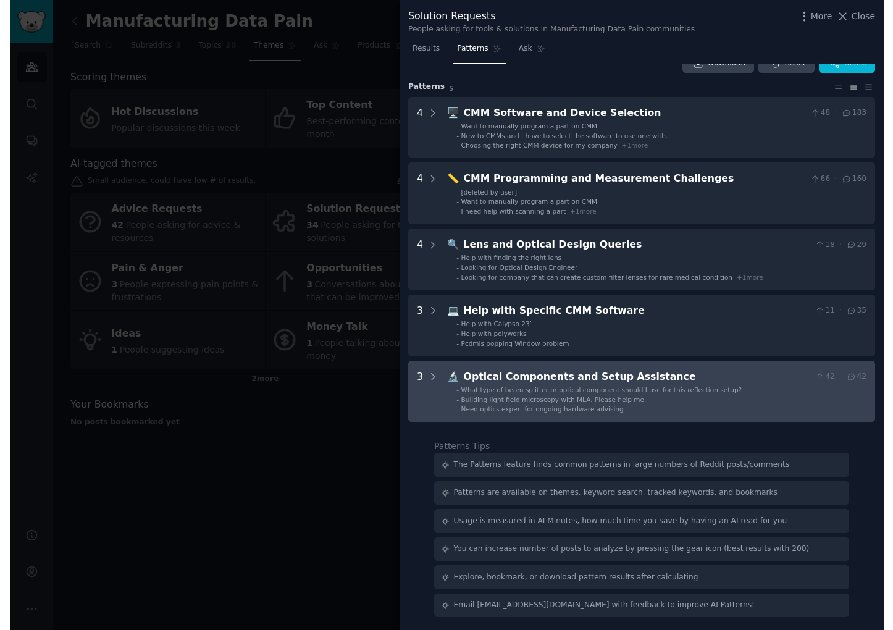
scroll to position [0, 0]
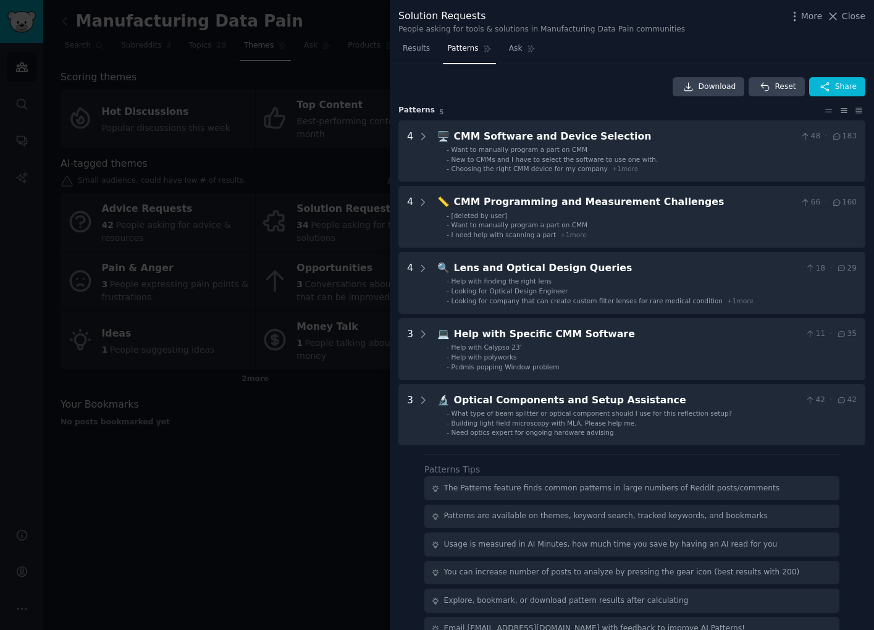
click at [183, 516] on div at bounding box center [437, 315] width 874 height 630
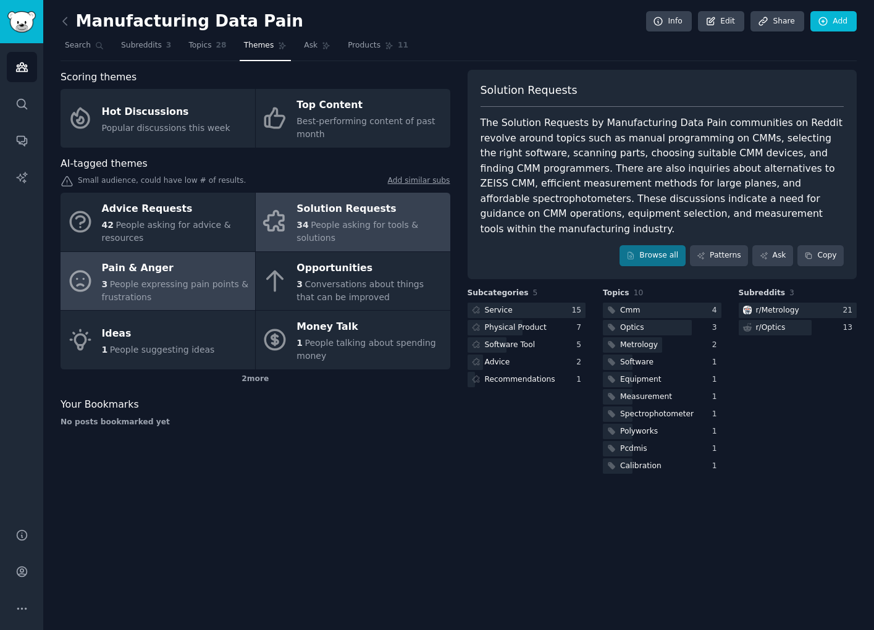
click at [150, 294] on div "3 People expressing pain points & frustrations" at bounding box center [175, 291] width 147 height 26
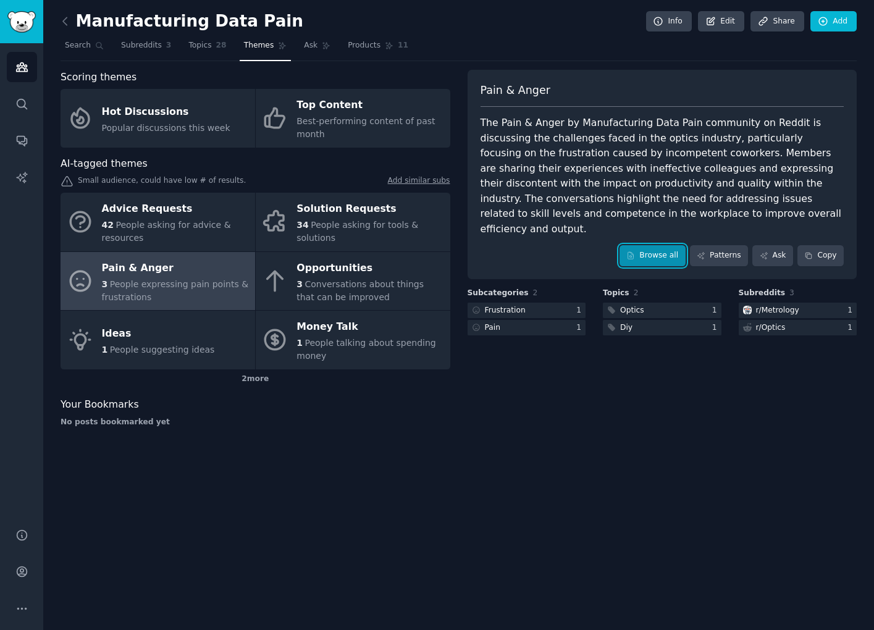
click at [659, 245] on link "Browse all" at bounding box center [653, 255] width 66 height 21
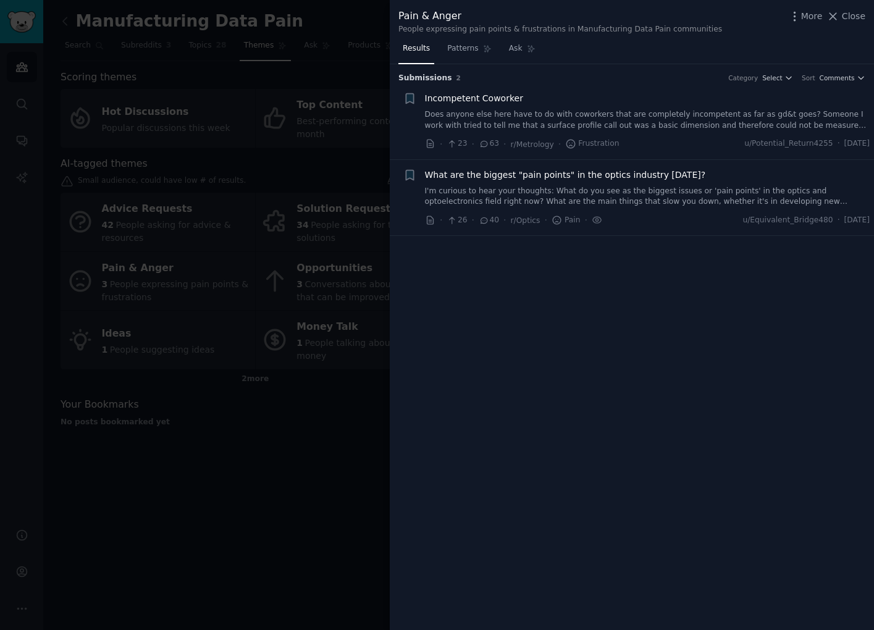
click at [269, 533] on div at bounding box center [437, 315] width 874 height 630
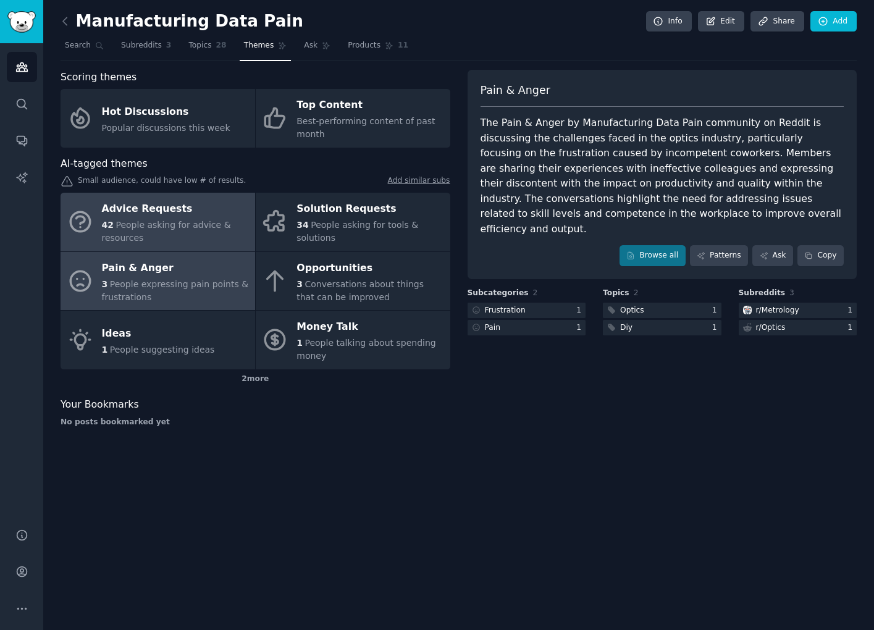
click at [138, 227] on span "People asking for advice & resources" at bounding box center [166, 231] width 129 height 23
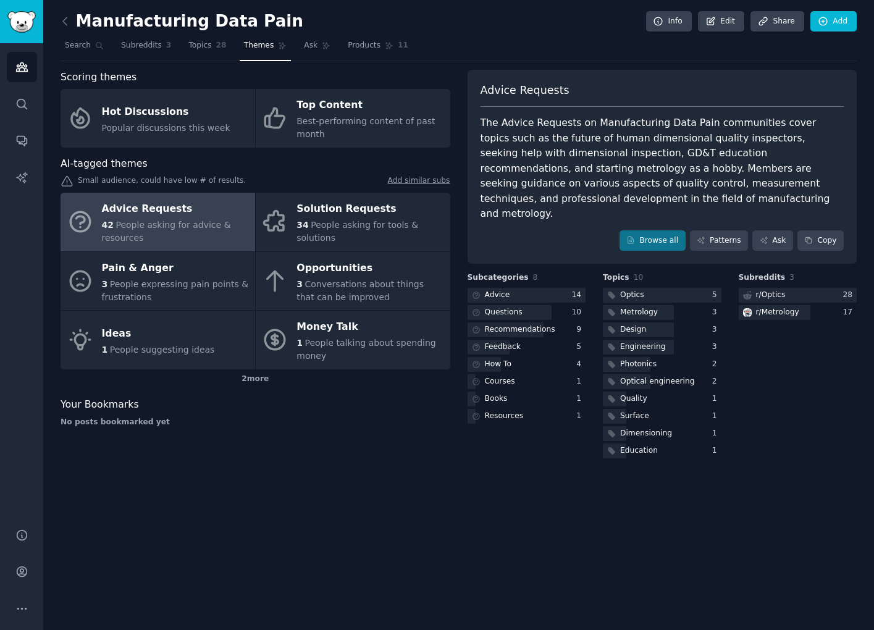
click at [398, 177] on link "Add similar subs" at bounding box center [419, 181] width 62 height 13
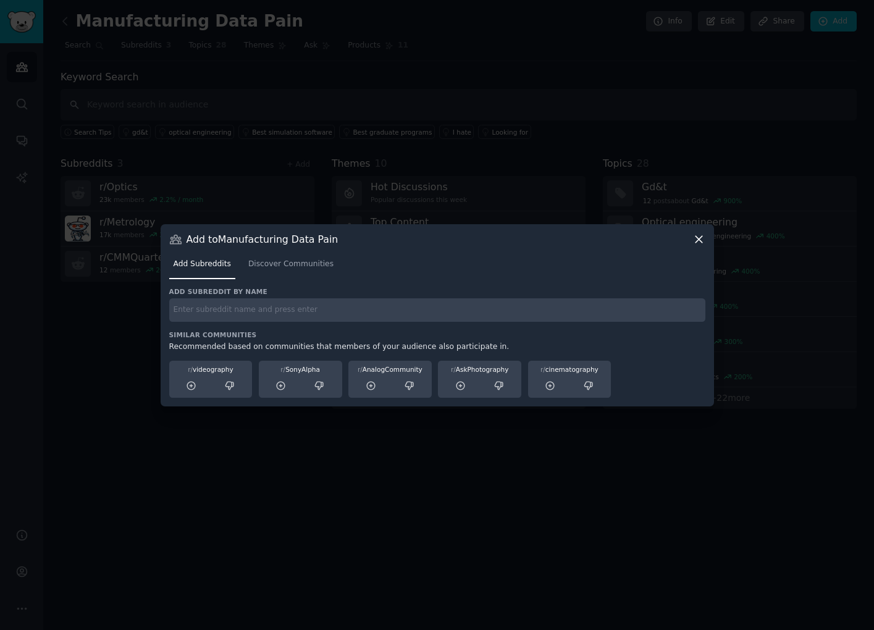
click at [697, 242] on icon at bounding box center [699, 239] width 13 height 13
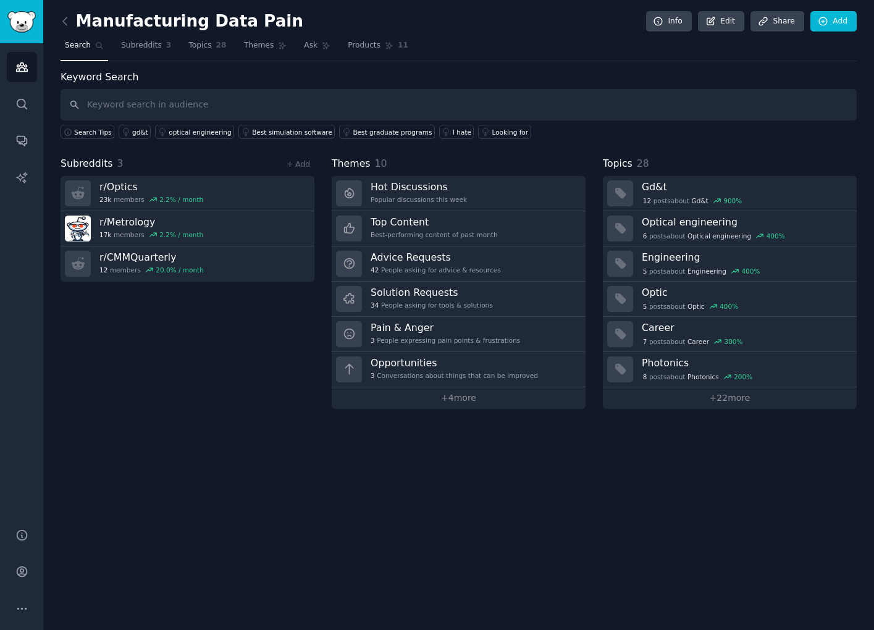
click at [518, 518] on div "Manufacturing Data Pain Info Edit Share Add Search Subreddits 3 Topics 28 Theme…" at bounding box center [458, 315] width 831 height 630
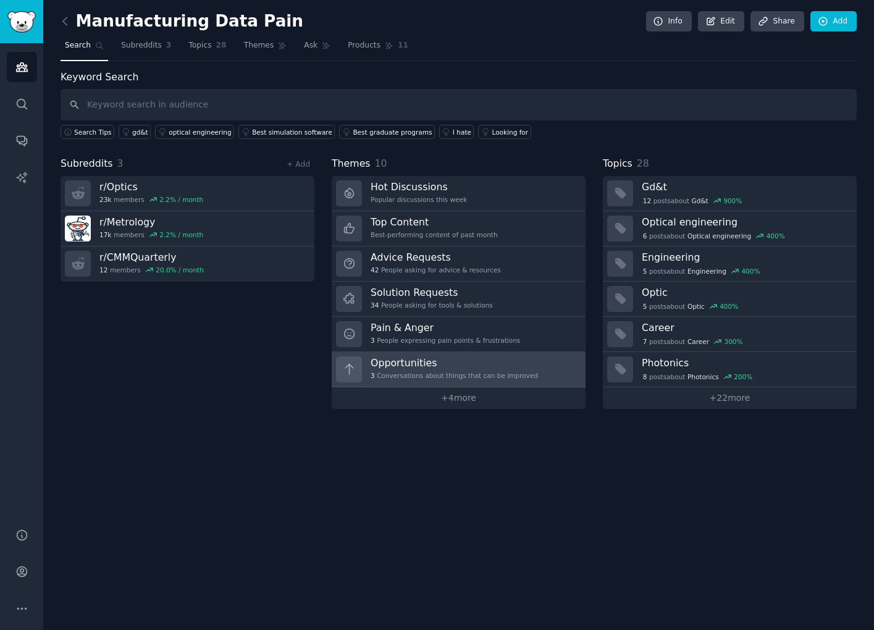
click at [474, 371] on div "3 Conversations about things that can be improved" at bounding box center [454, 375] width 167 height 9
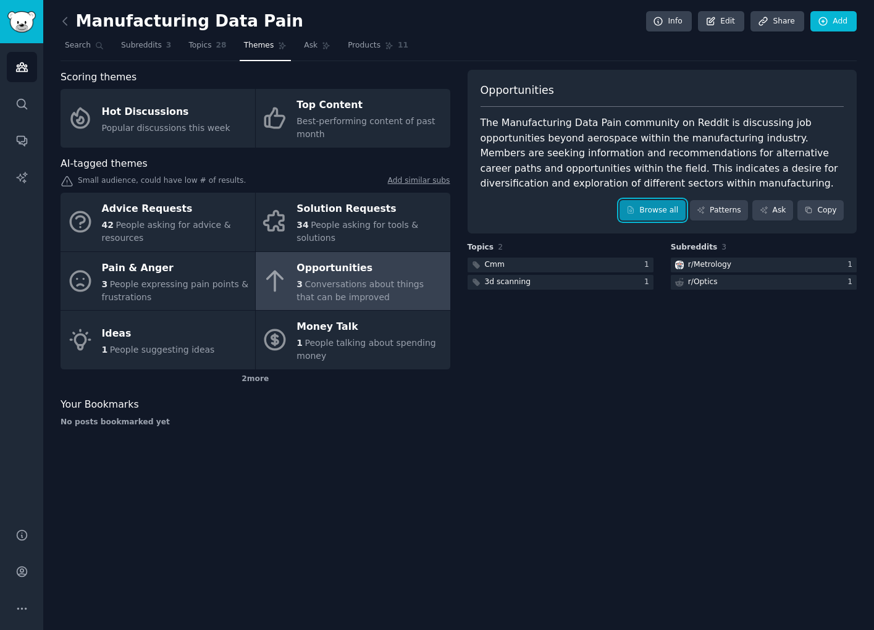
click at [664, 213] on link "Browse all" at bounding box center [653, 210] width 66 height 21
click at [67, 19] on icon at bounding box center [65, 21] width 13 height 13
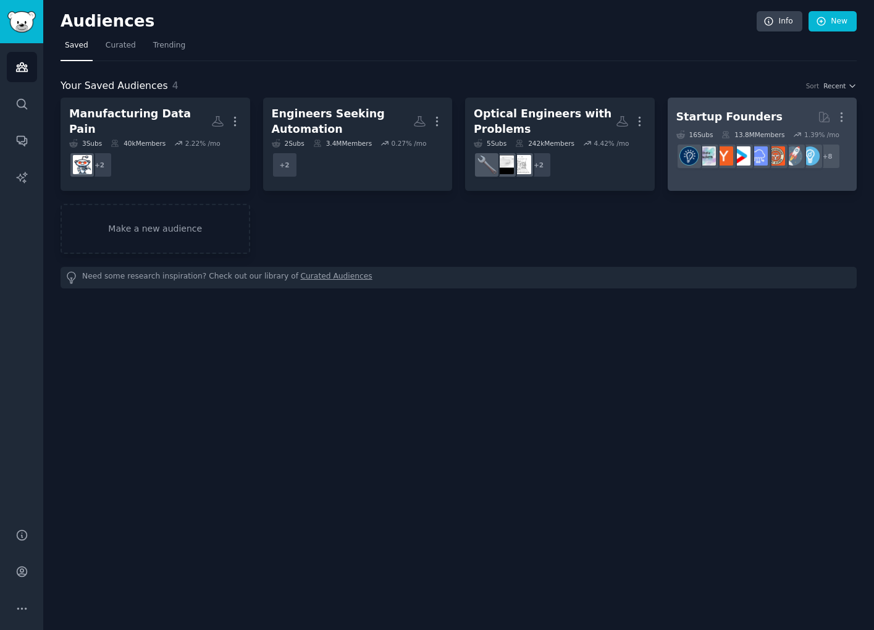
click at [702, 113] on div "Startup Founders" at bounding box center [729, 116] width 106 height 15
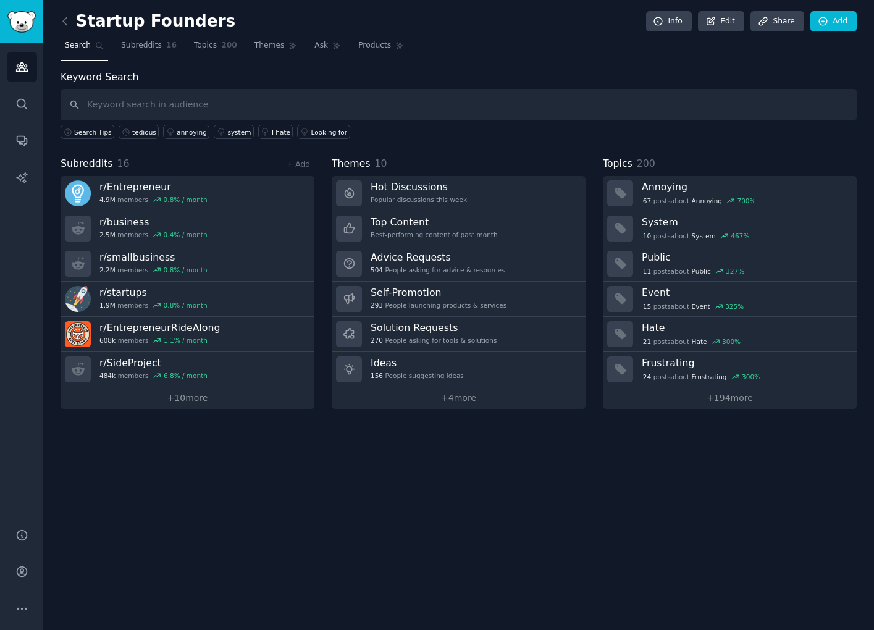
click at [444, 109] on input "text" at bounding box center [459, 105] width 796 height 32
click at [140, 136] on link "tedious" at bounding box center [139, 132] width 40 height 14
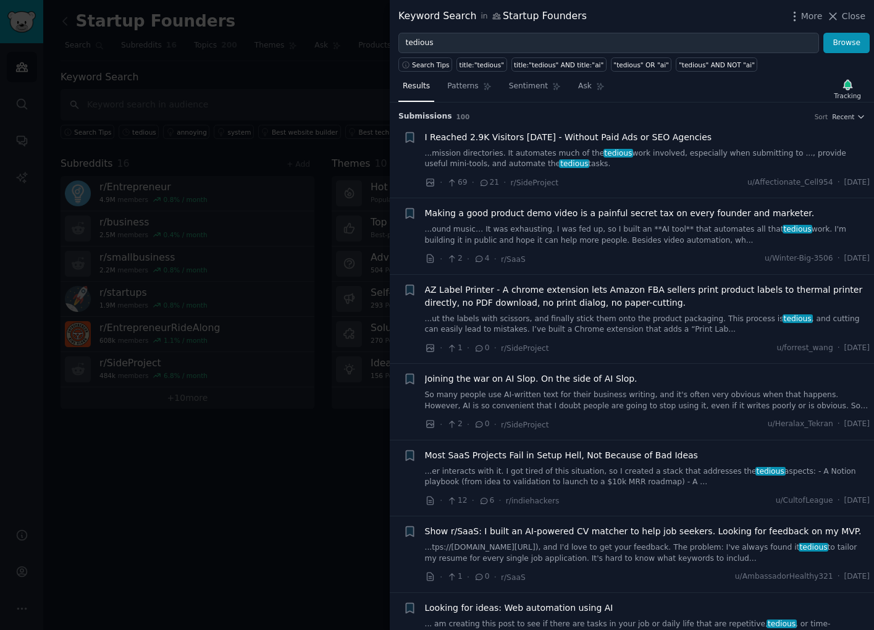
click at [371, 538] on div at bounding box center [437, 315] width 874 height 630
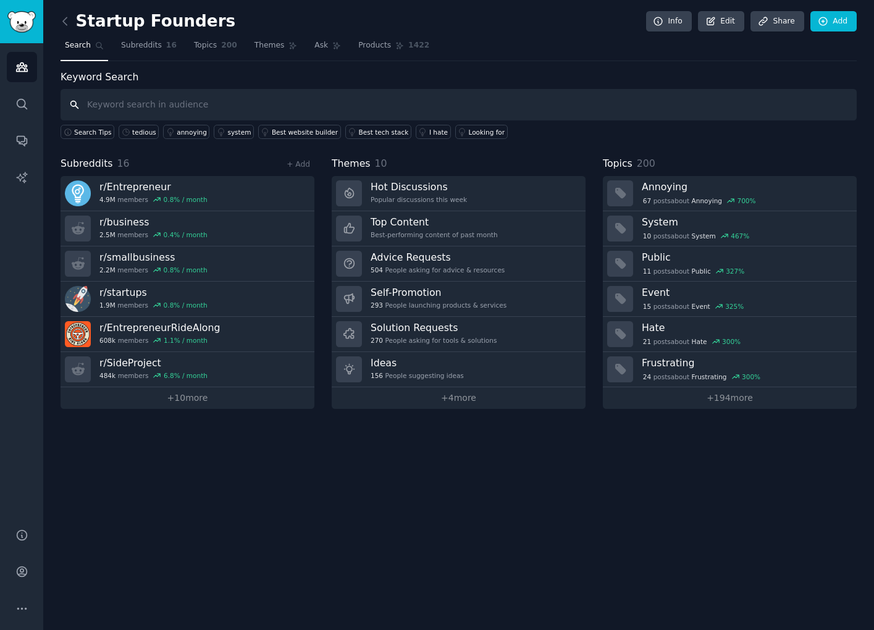
click at [323, 107] on input "text" at bounding box center [459, 105] width 796 height 32
type input "scripts"
click at [397, 111] on input "text" at bounding box center [459, 105] width 796 height 32
type input "data analysis"
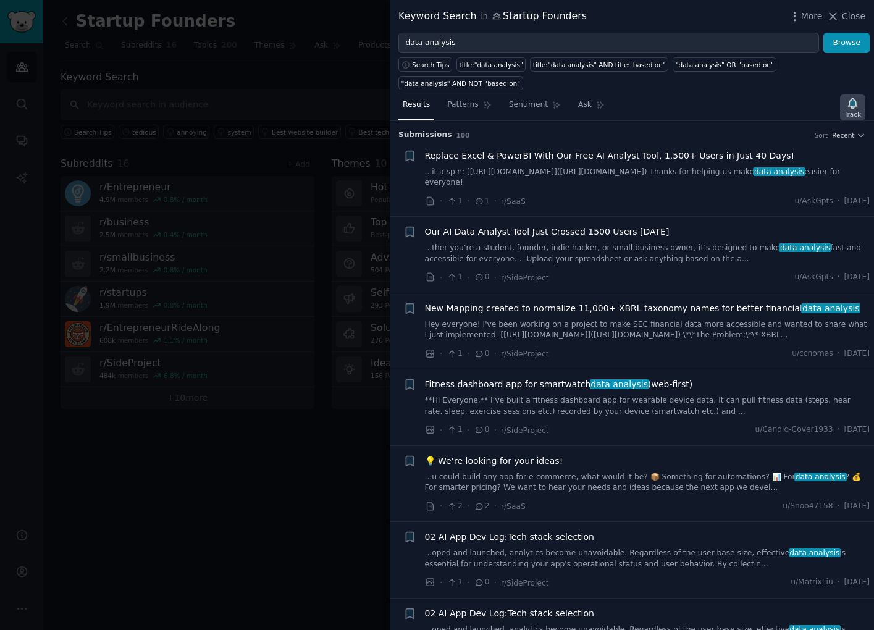
click at [856, 101] on icon "button" at bounding box center [852, 103] width 13 height 13
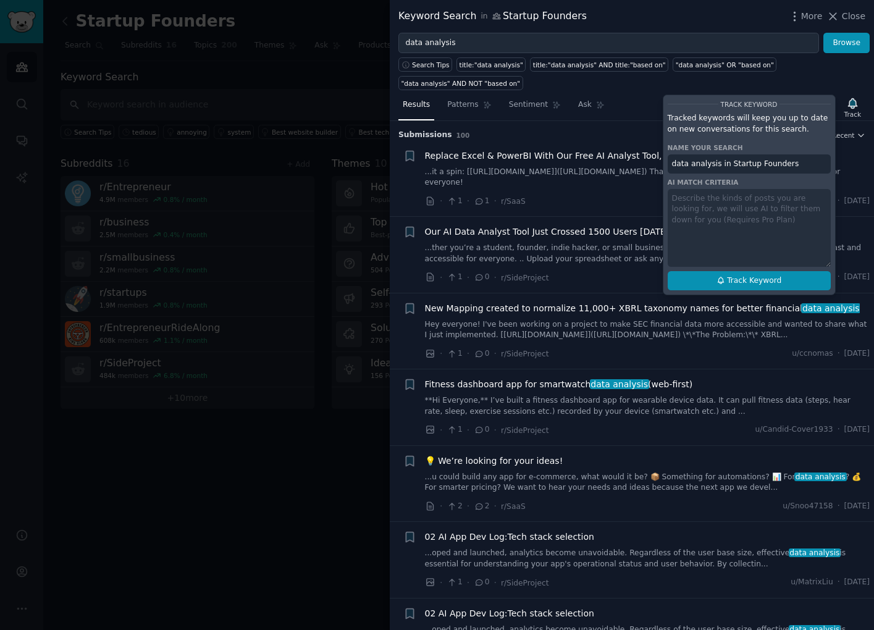
click at [733, 278] on span "Track Keyword" at bounding box center [754, 281] width 54 height 11
type input "data analysis in Startup Founders"
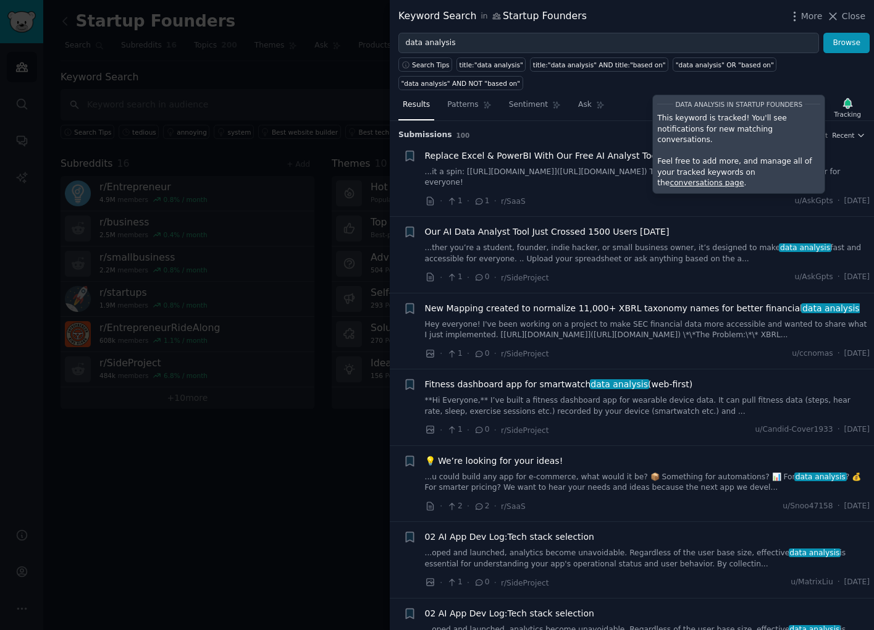
click at [187, 524] on div at bounding box center [437, 315] width 874 height 630
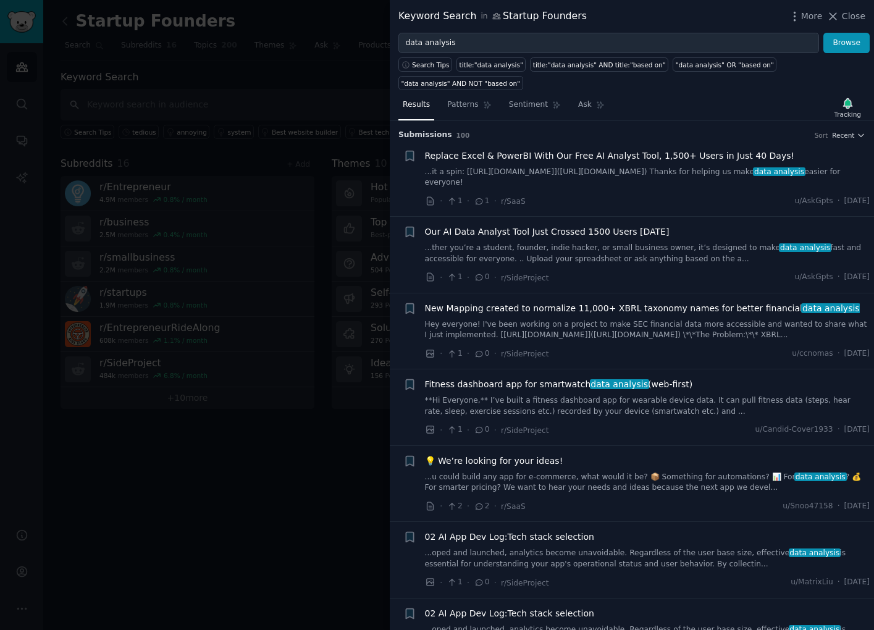
click at [225, 474] on div at bounding box center [437, 315] width 874 height 630
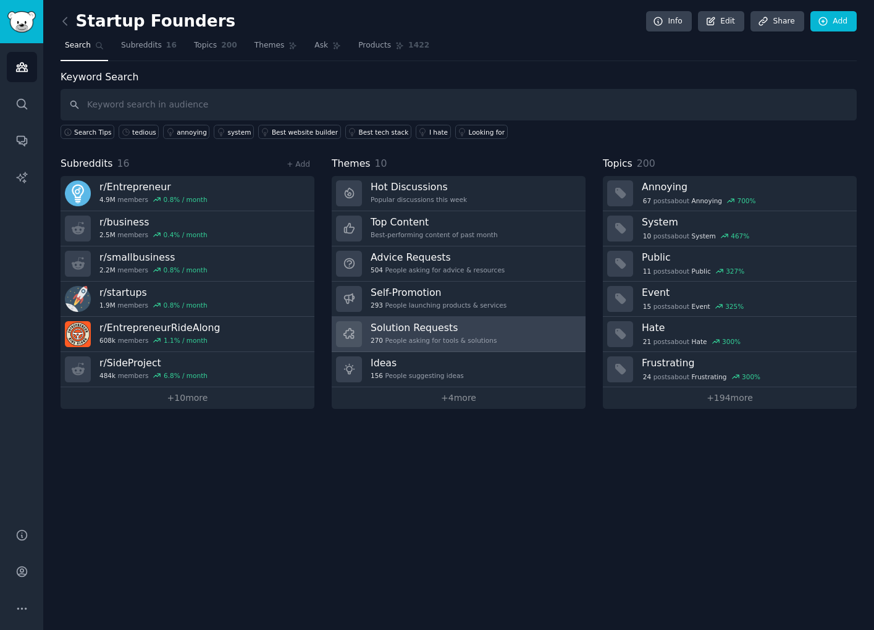
click at [487, 329] on h3 "Solution Requests" at bounding box center [434, 327] width 126 height 13
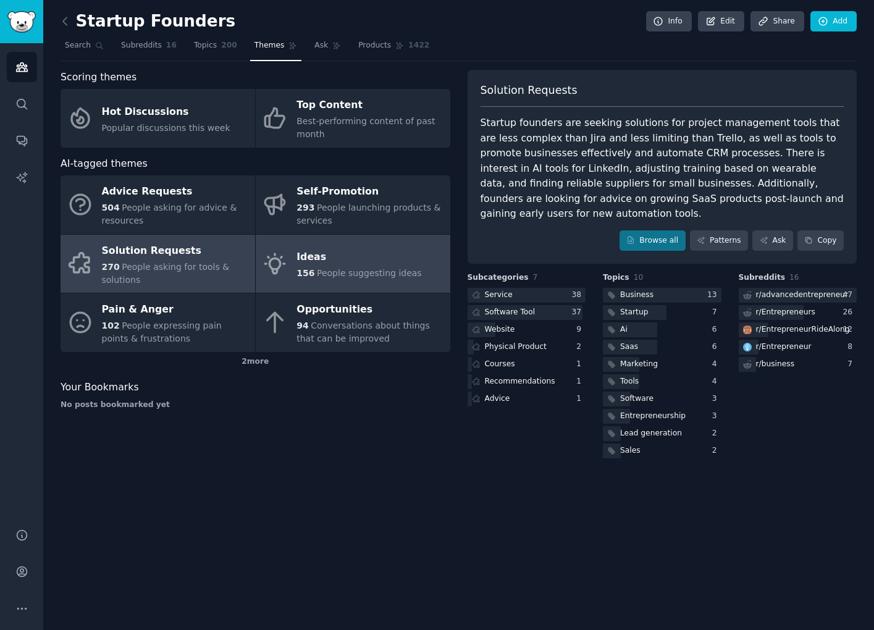
click at [371, 272] on span "People suggesting ideas" at bounding box center [369, 273] width 105 height 10
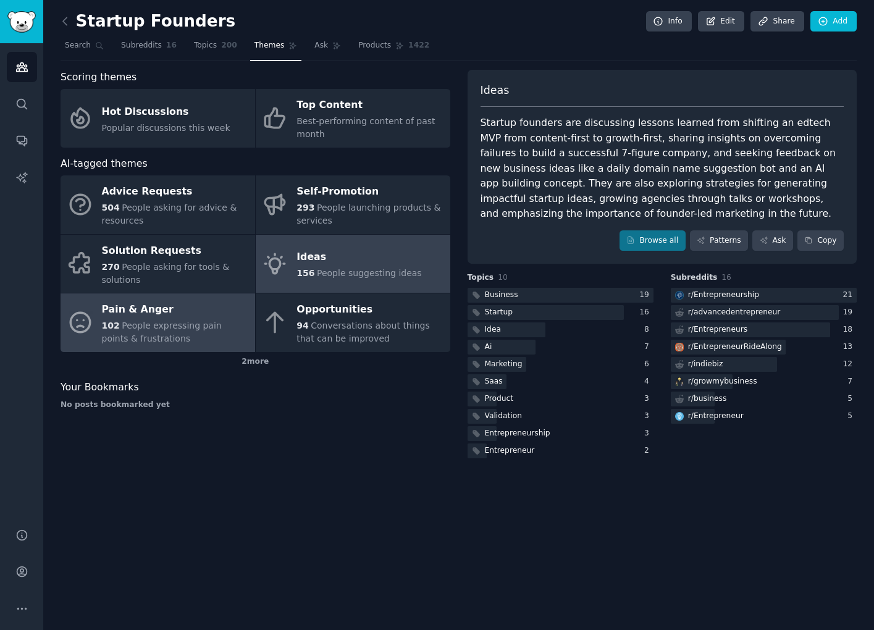
click at [129, 349] on link "Pain & Anger 102 People expressing pain points & frustrations" at bounding box center [158, 322] width 195 height 59
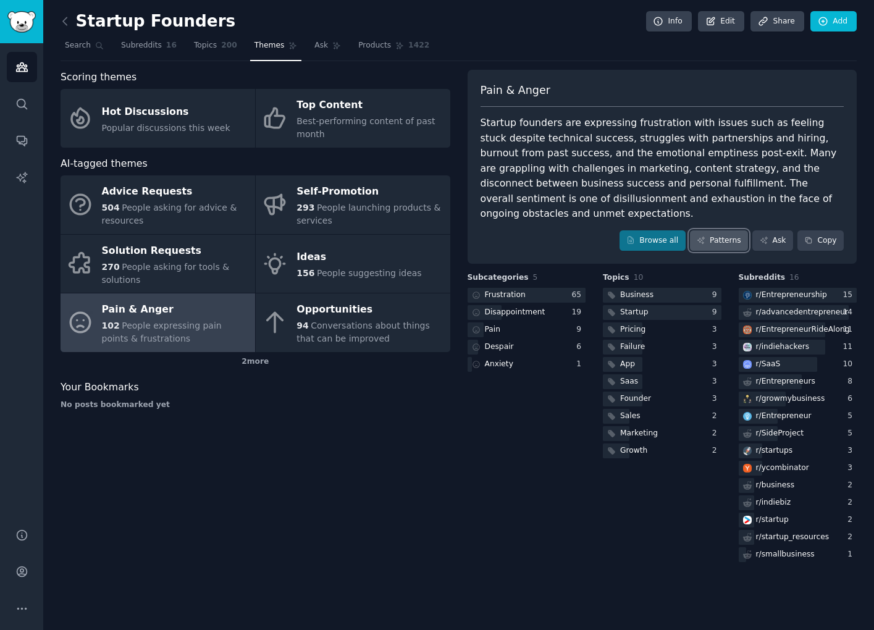
click at [723, 230] on link "Patterns" at bounding box center [719, 240] width 58 height 21
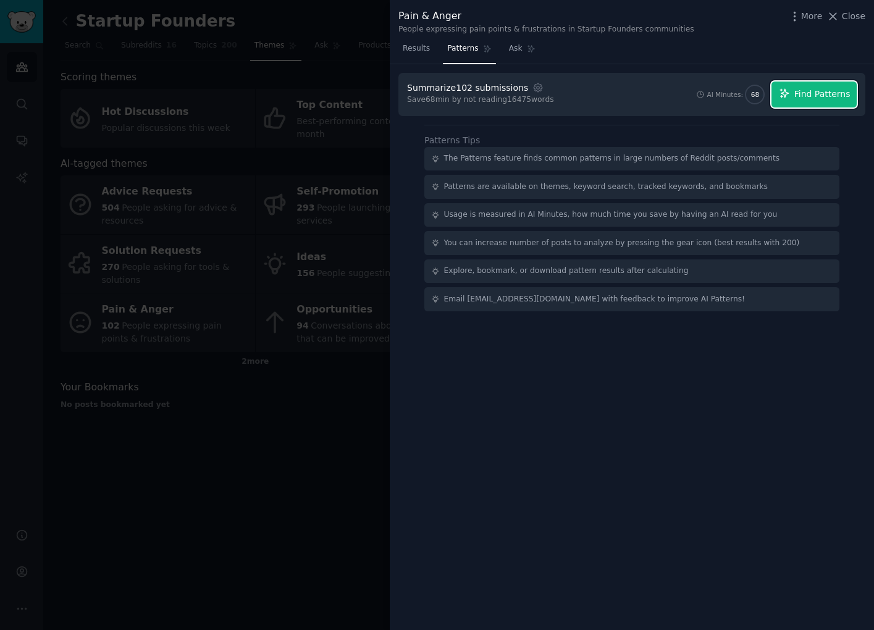
click at [824, 90] on span "Find Patterns" at bounding box center [822, 94] width 56 height 13
click at [824, 96] on span "Cached Results" at bounding box center [822, 93] width 58 height 11
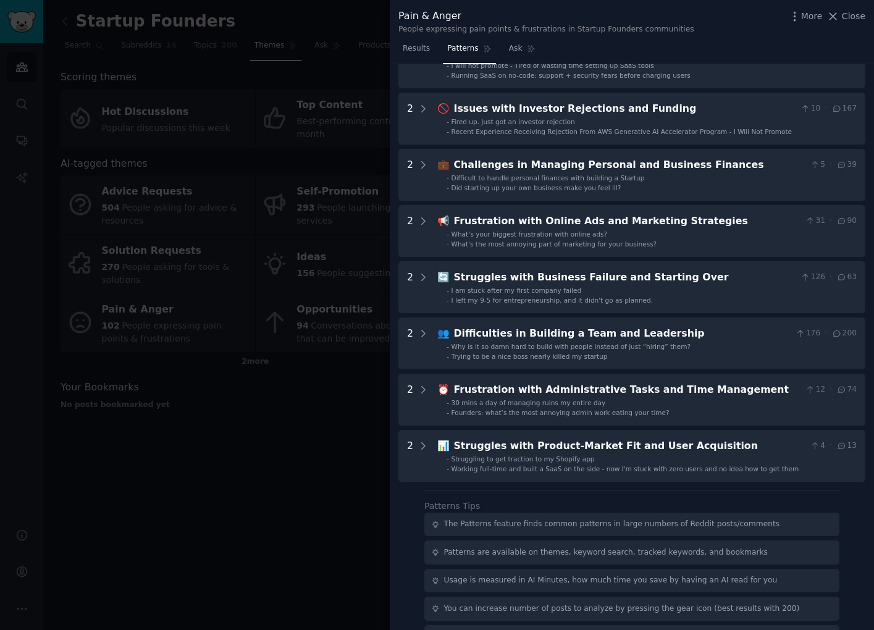
scroll to position [525, 0]
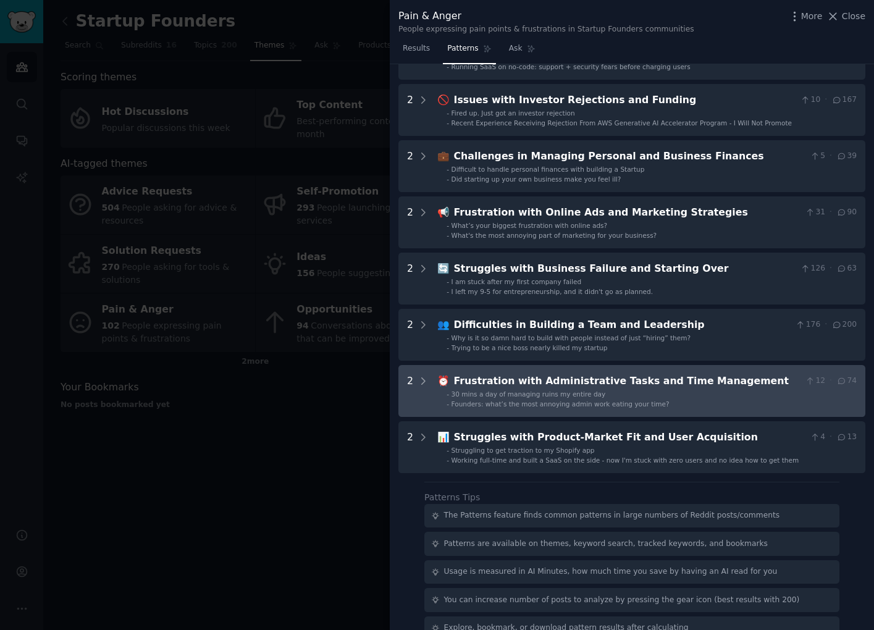
click at [671, 410] on Management "2 ⏰ Frustration with Administrative Tasks and Time Management 12 · 74 - 30 mins…" at bounding box center [631, 391] width 467 height 52
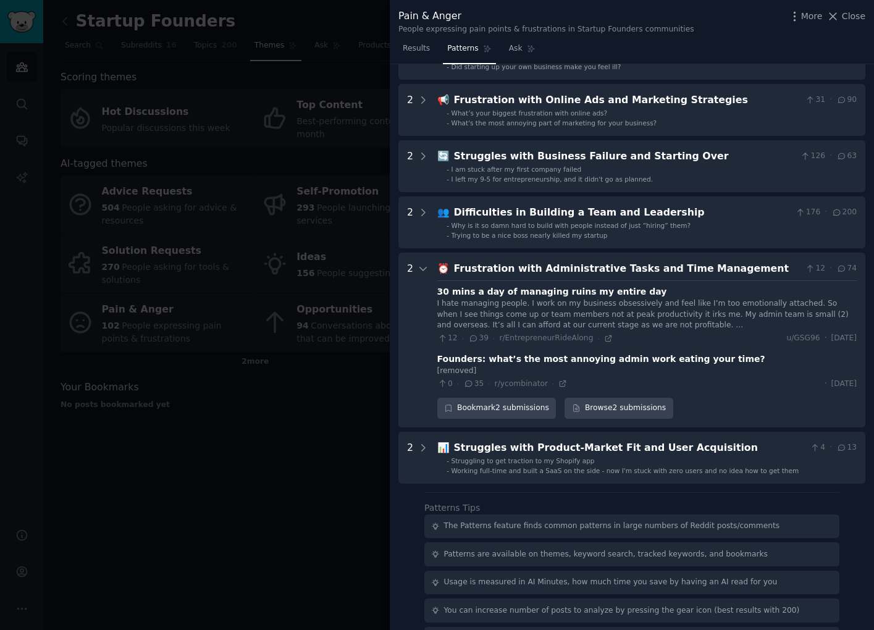
scroll to position [699, 0]
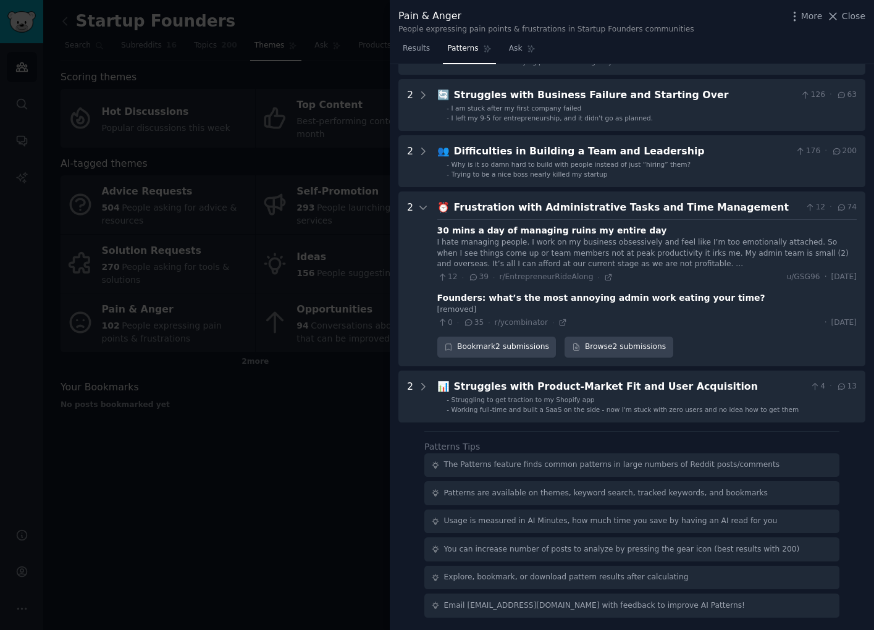
click at [611, 305] on div "[removed]" at bounding box center [646, 310] width 419 height 11
click at [449, 300] on div "Founders: what’s the most annoying admin work eating your time?" at bounding box center [601, 298] width 328 height 13
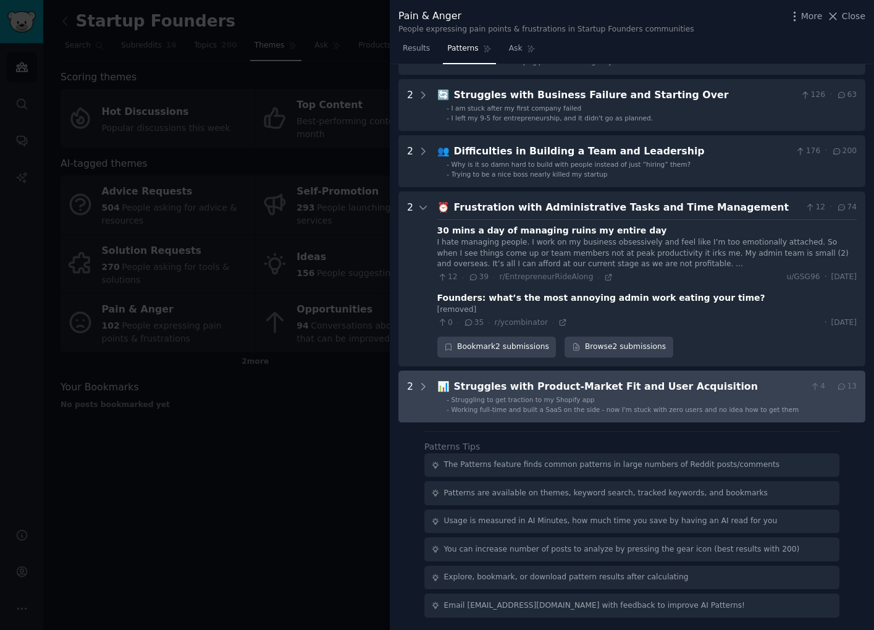
click at [588, 407] on span "Working full-time and built a SaaS on the side - now I'm stuck with zero users …" at bounding box center [626, 409] width 348 height 7
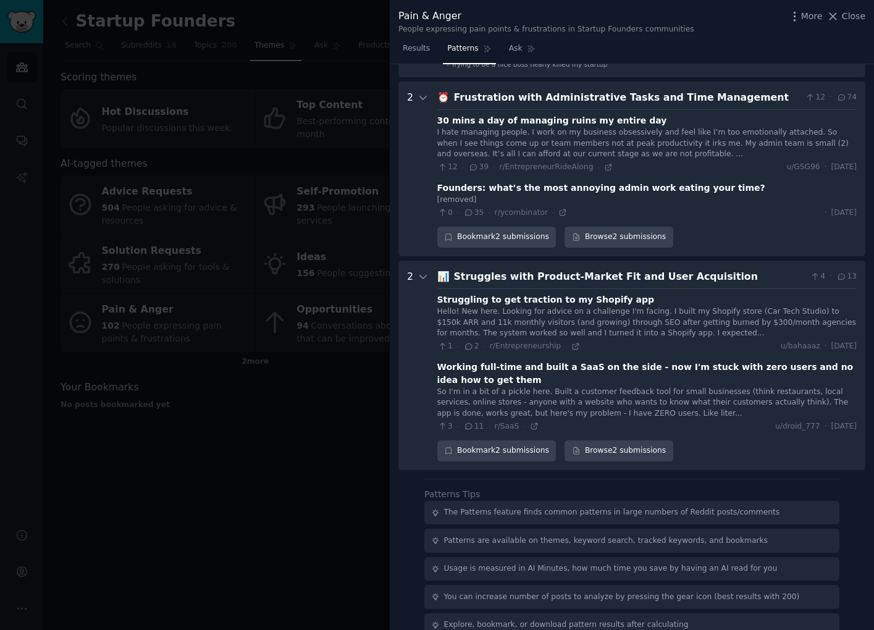
scroll to position [856, 0]
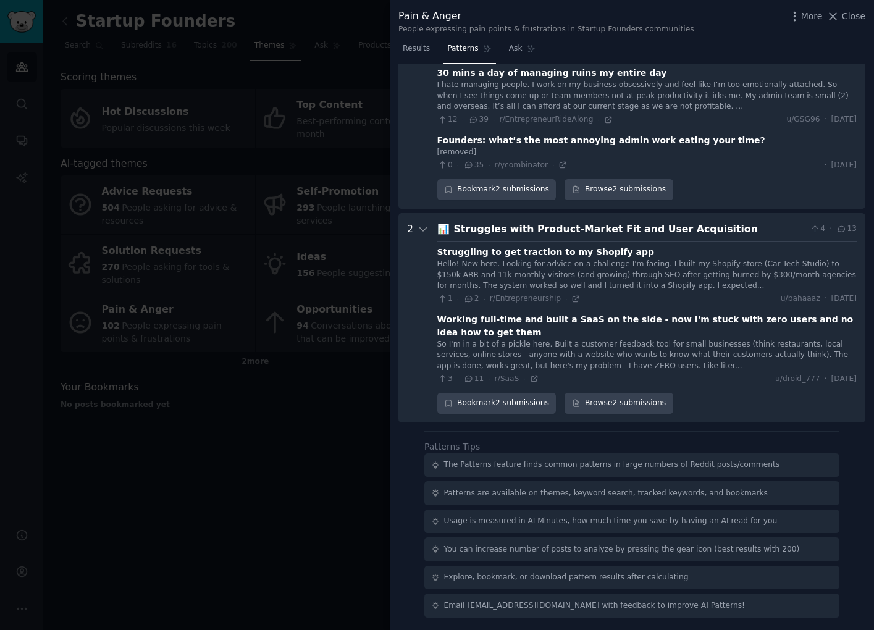
click at [327, 545] on div at bounding box center [437, 315] width 874 height 630
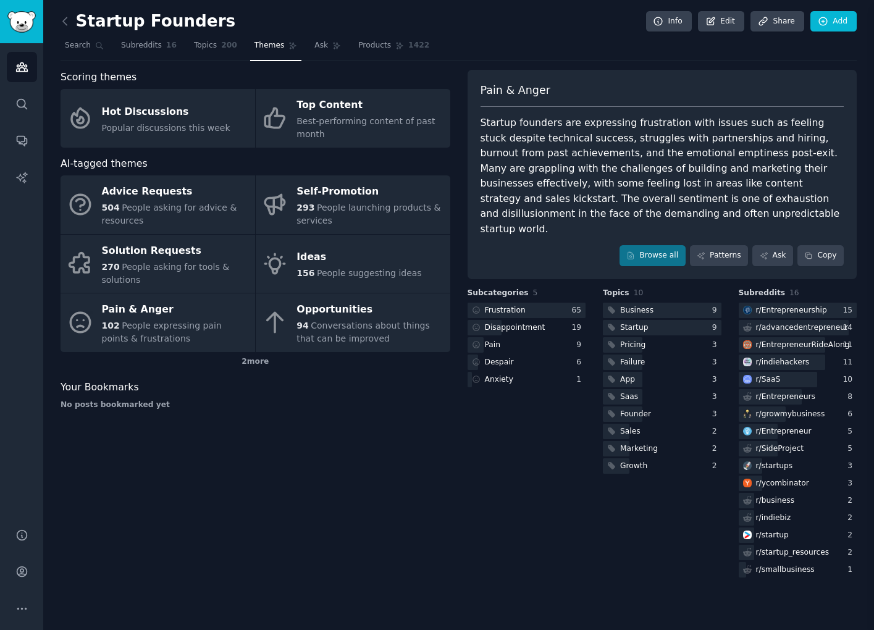
click at [327, 545] on div at bounding box center [437, 315] width 874 height 630
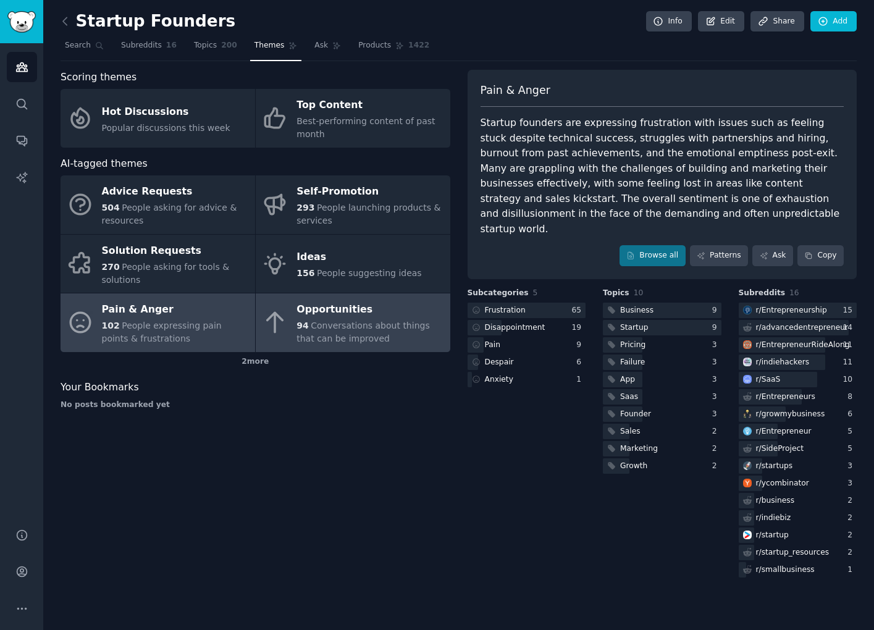
click at [369, 319] on div "Opportunities" at bounding box center [370, 310] width 147 height 20
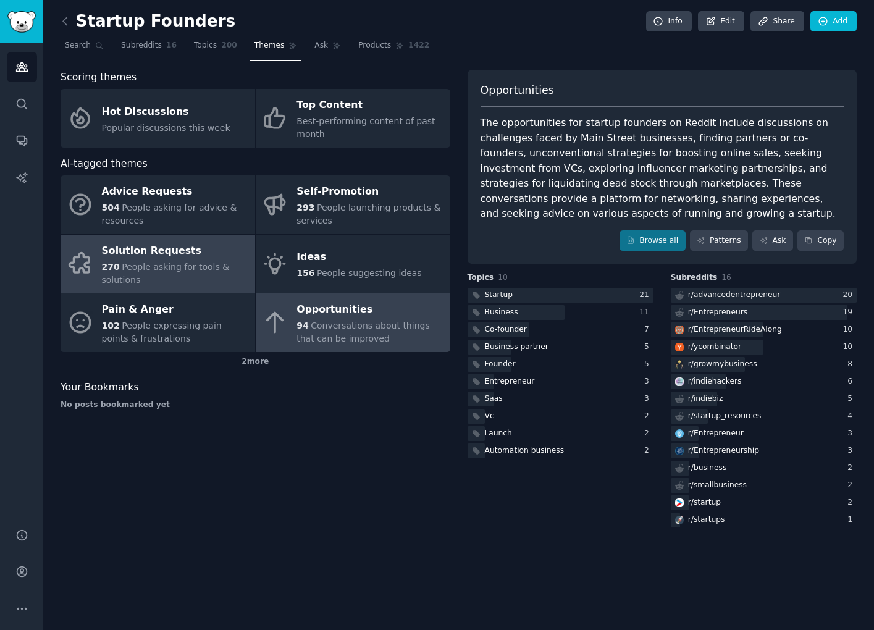
click at [200, 251] on div "Solution Requests" at bounding box center [175, 251] width 147 height 20
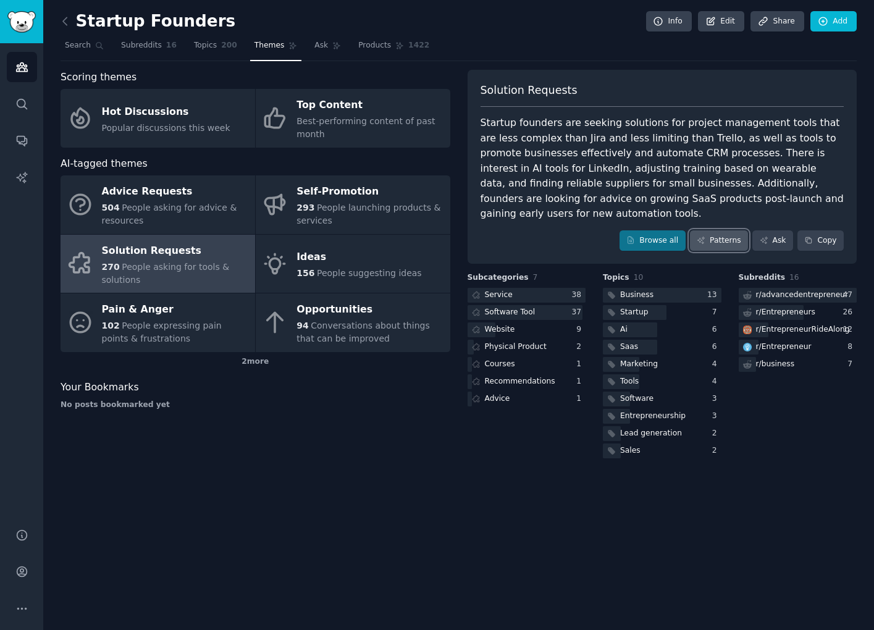
click at [708, 241] on link "Patterns" at bounding box center [719, 240] width 58 height 21
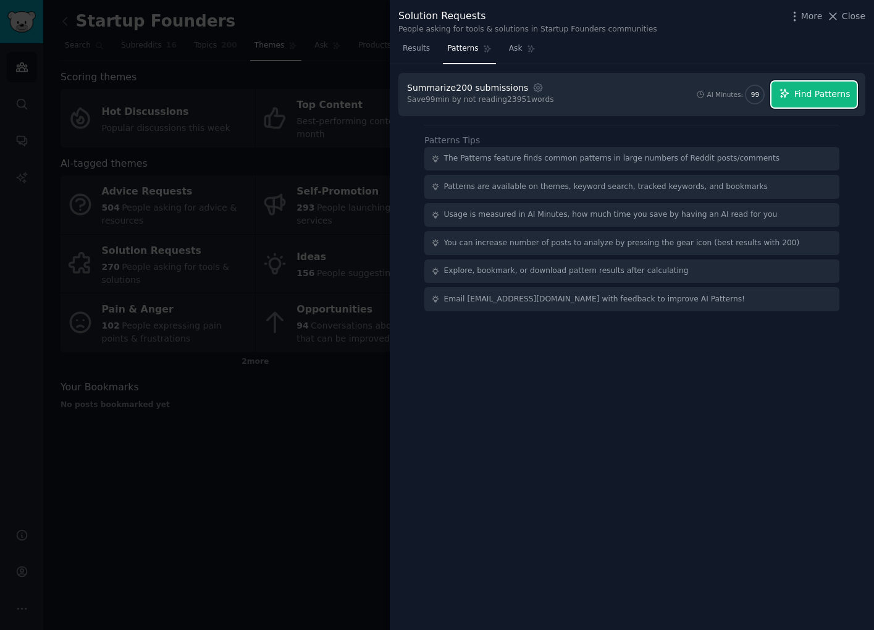
click at [811, 93] on span "Find Patterns" at bounding box center [822, 94] width 56 height 13
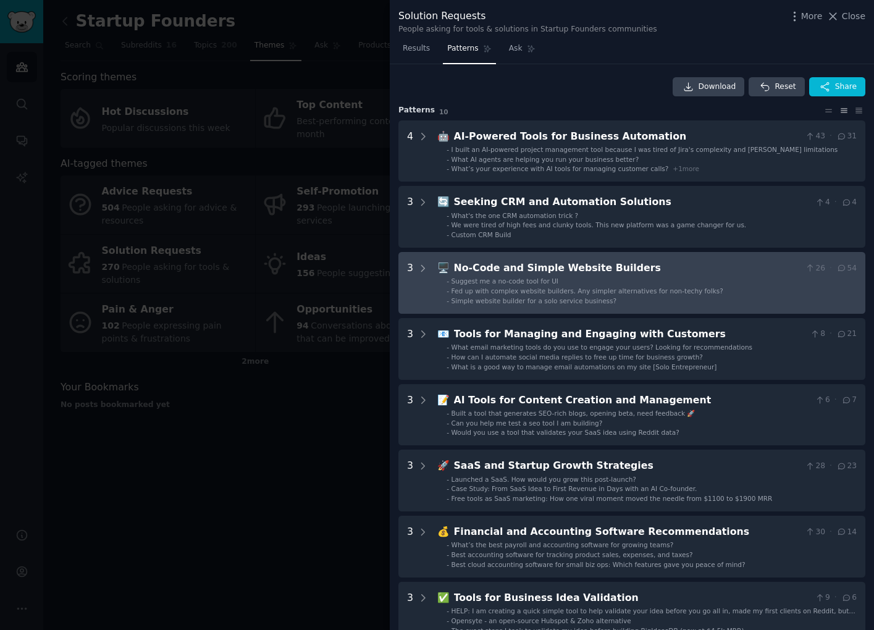
click at [653, 272] on div "No-Code and Simple Website Builders" at bounding box center [627, 268] width 347 height 15
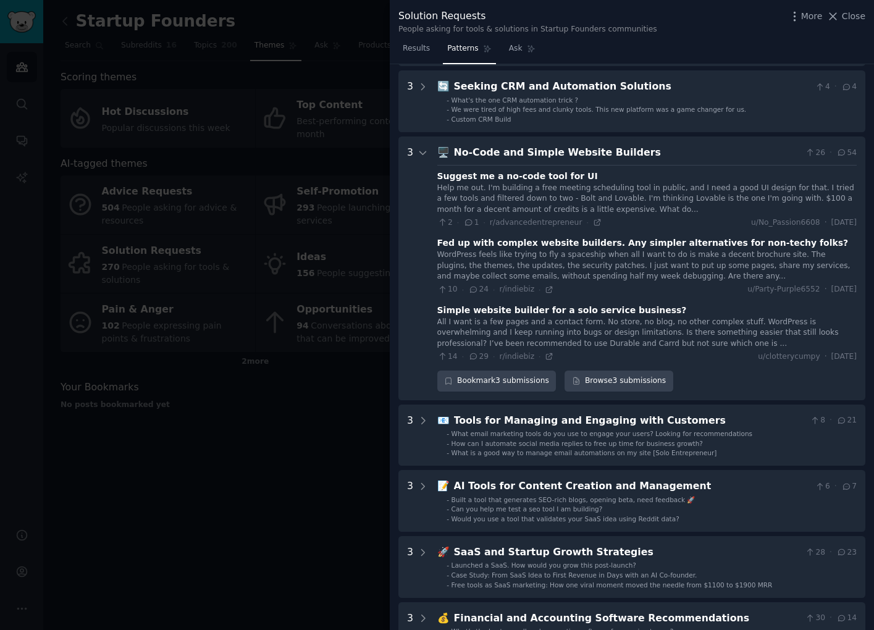
scroll to position [188, 0]
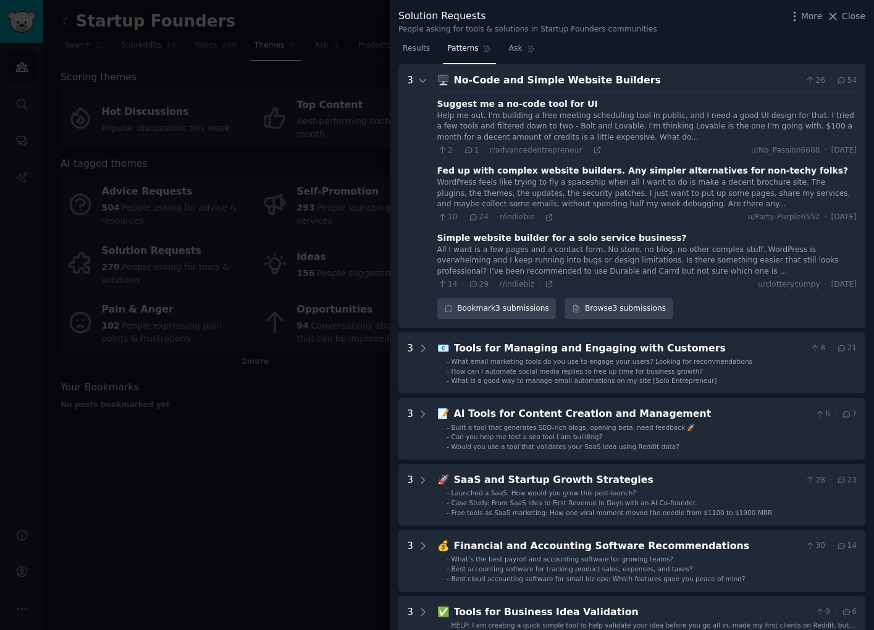
click at [608, 126] on div "Help me out. I'm building a free meeting scheduling tool in public, and I need …" at bounding box center [646, 127] width 419 height 33
click at [561, 103] on div "Suggest me a no-code tool for UI" at bounding box center [517, 104] width 161 height 13
click at [474, 124] on div "Help me out. I'm building a free meeting scheduling tool in public, and I need …" at bounding box center [646, 127] width 419 height 33
click at [727, 94] on div "Suggest me a no-code tool for UI Help me out. I'm building a free meeting sched…" at bounding box center [646, 192] width 419 height 198
click at [715, 111] on div "Help me out. I'm building a free meeting scheduling tool in public, and I need …" at bounding box center [646, 127] width 419 height 33
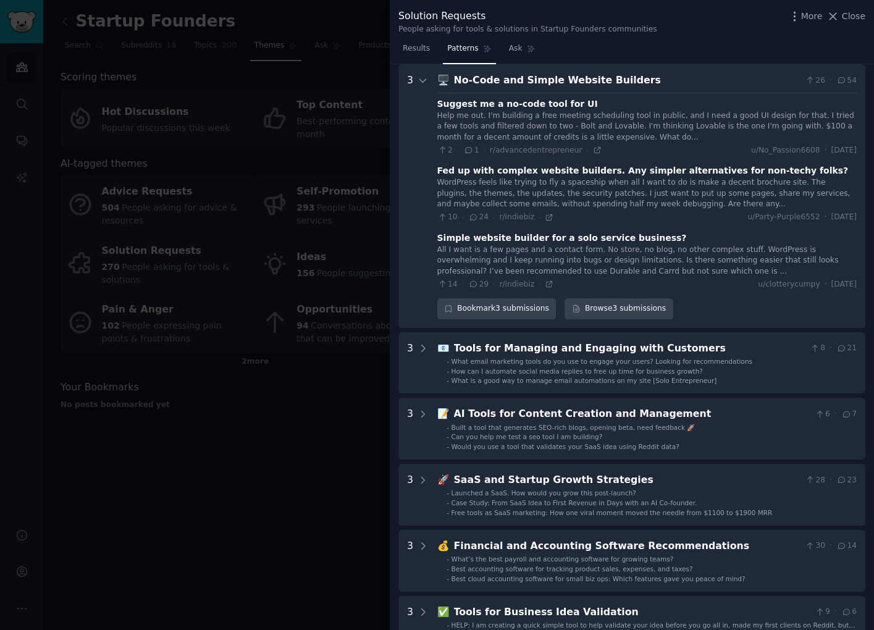
click at [622, 132] on div "Help me out. I'm building a free meeting scheduling tool in public, and I need …" at bounding box center [646, 127] width 419 height 33
click at [544, 108] on div "Suggest me a no-code tool for UI" at bounding box center [517, 104] width 161 height 13
click at [474, 154] on span "1" at bounding box center [470, 150] width 15 height 11
click at [467, 148] on icon at bounding box center [469, 151] width 7 height 6
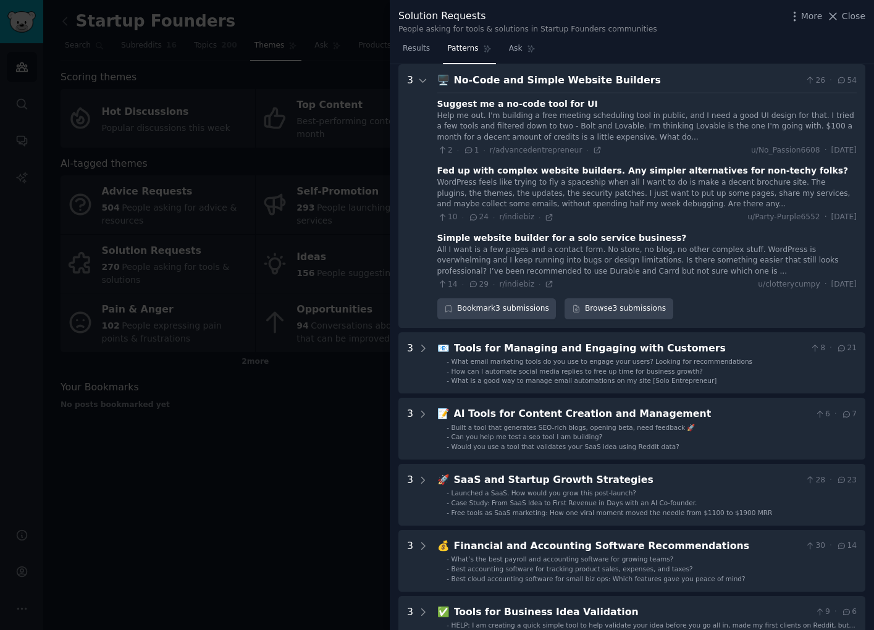
click at [744, 123] on div "Help me out. I'm building a free meeting scheduling tool in public, and I need …" at bounding box center [646, 127] width 419 height 33
click at [526, 235] on div "Simple website builder for a solo service business?" at bounding box center [562, 238] width 250 height 13
click at [479, 286] on span "29" at bounding box center [478, 284] width 20 height 11
click at [605, 313] on link "Browse 3 submissions" at bounding box center [619, 308] width 108 height 21
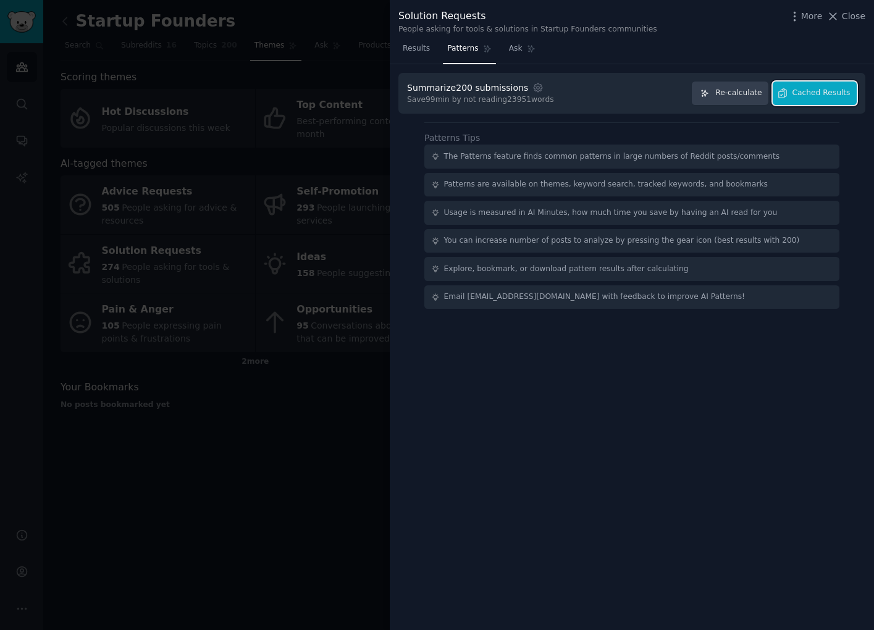
click at [825, 93] on span "Cached Results" at bounding box center [822, 93] width 58 height 11
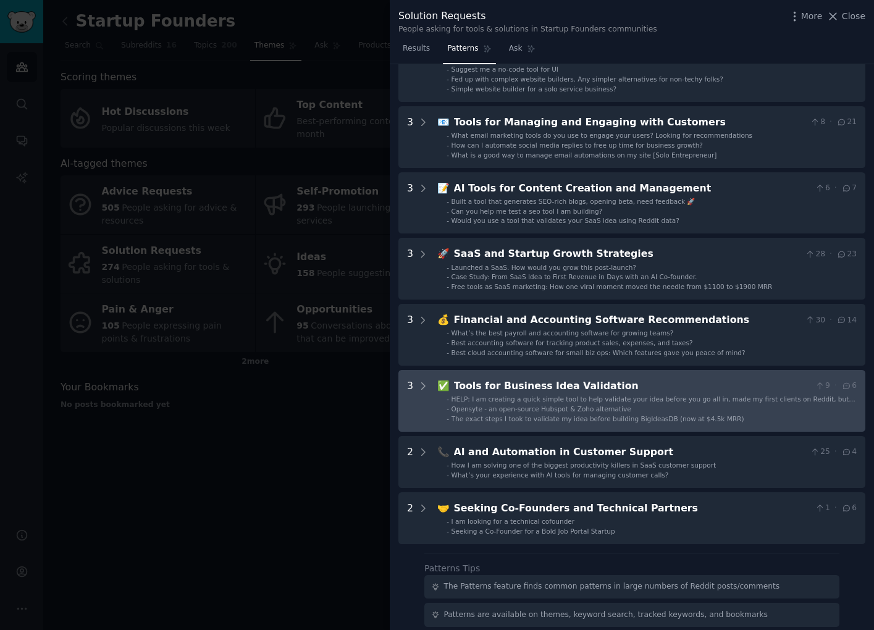
scroll to position [213, 0]
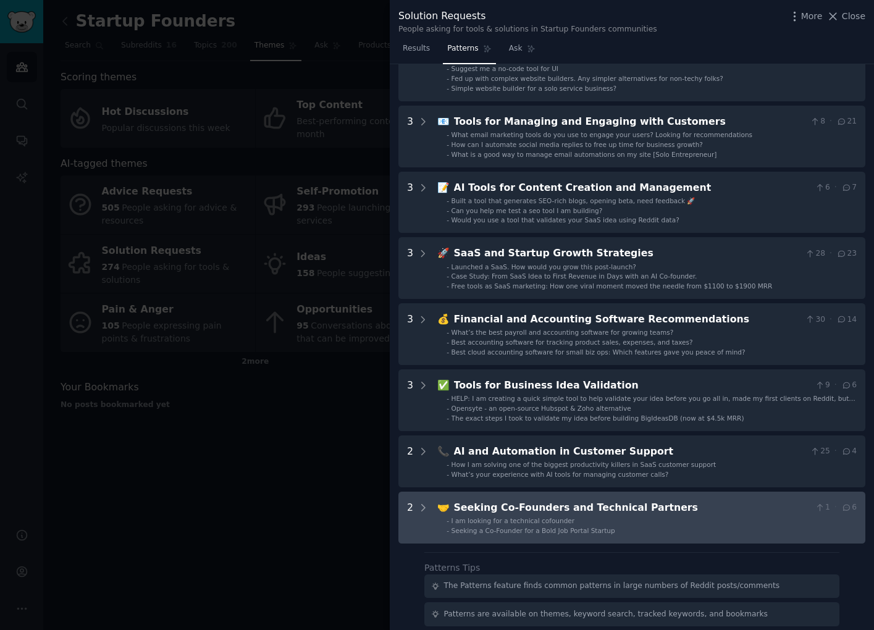
click at [575, 509] on div "Seeking Co-Founders and Technical Partners" at bounding box center [632, 507] width 356 height 15
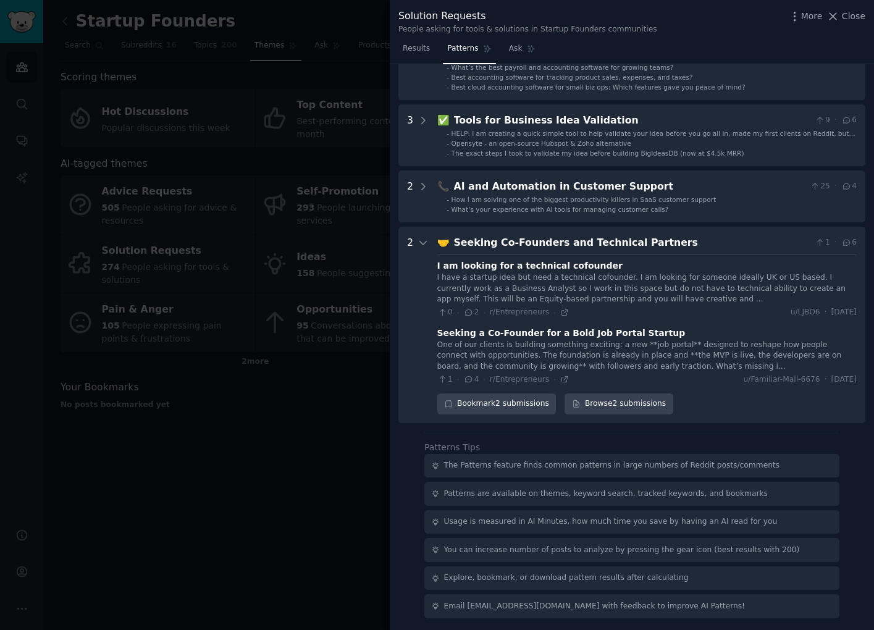
scroll to position [478, 0]
click at [470, 311] on icon at bounding box center [468, 312] width 11 height 9
click at [284, 464] on div at bounding box center [437, 315] width 874 height 630
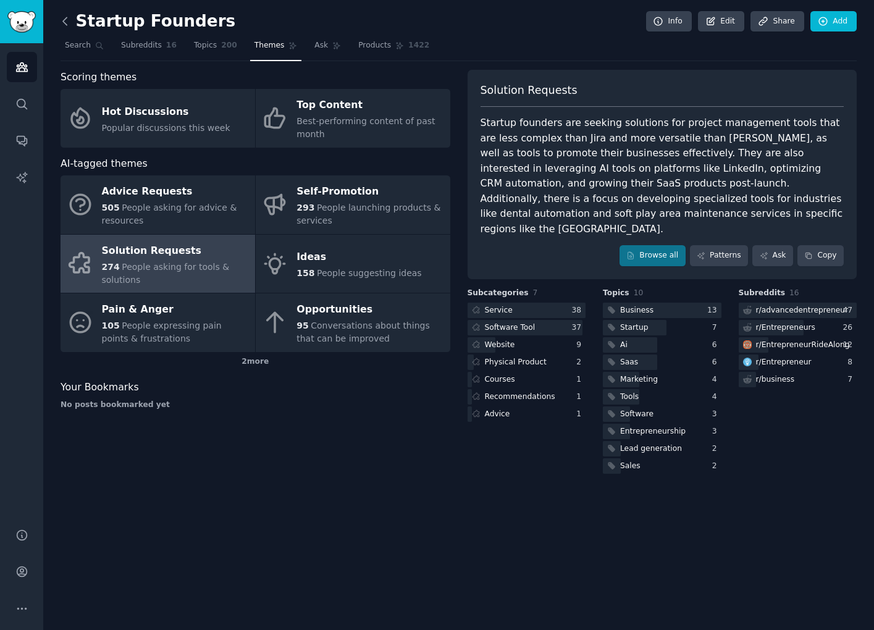
click at [67, 23] on icon at bounding box center [65, 21] width 13 height 13
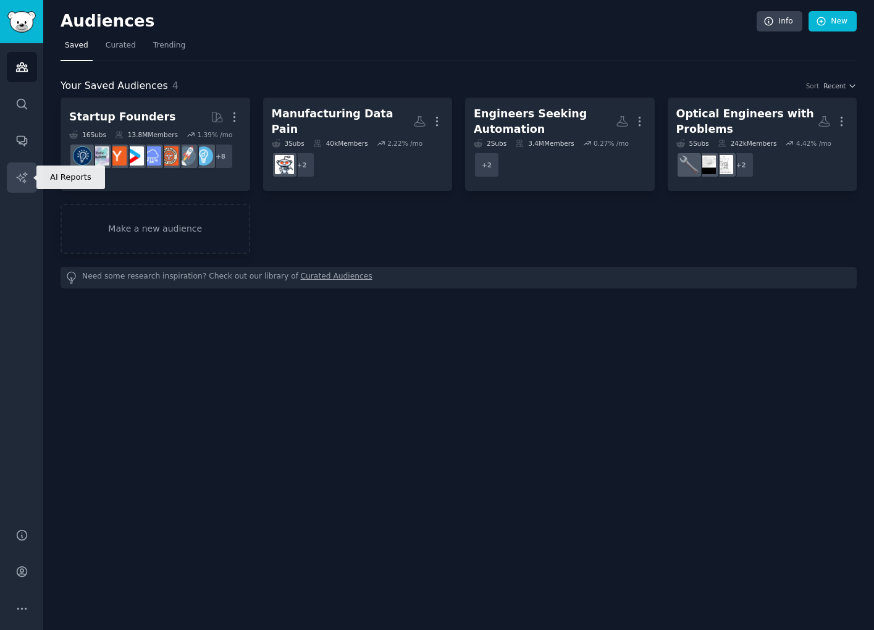
click at [21, 169] on link "AI Reports" at bounding box center [22, 177] width 30 height 30
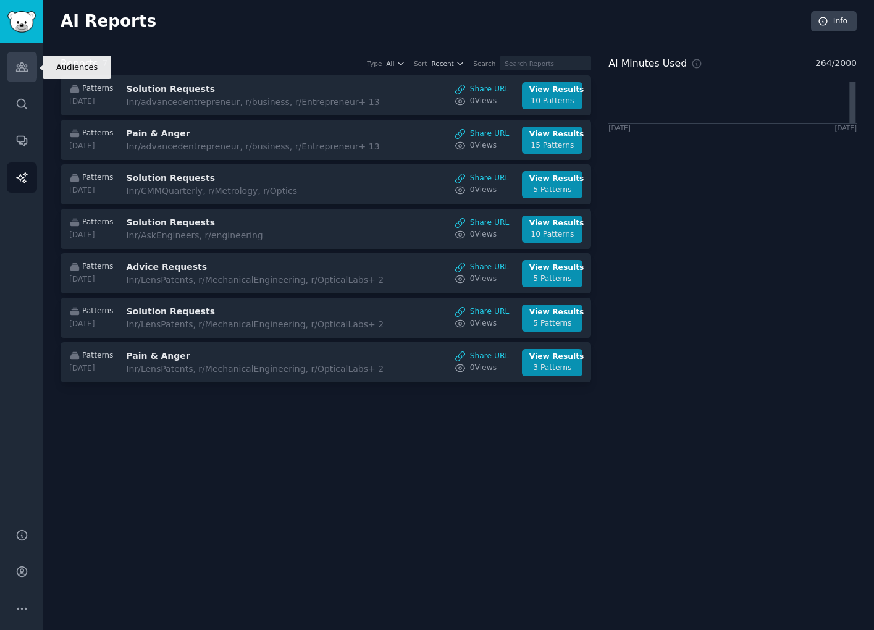
click at [25, 65] on icon "Sidebar" at bounding box center [21, 67] width 13 height 13
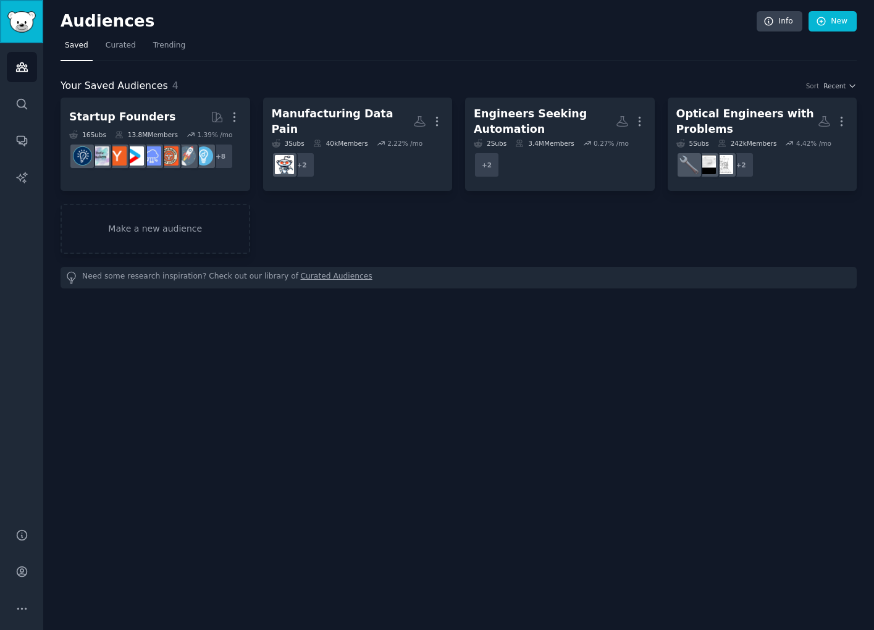
click at [23, 33] on link "Sidebar" at bounding box center [21, 21] width 43 height 43
click at [27, 20] on img "Sidebar" at bounding box center [21, 22] width 28 height 22
click at [120, 54] on link "Curated" at bounding box center [120, 48] width 39 height 25
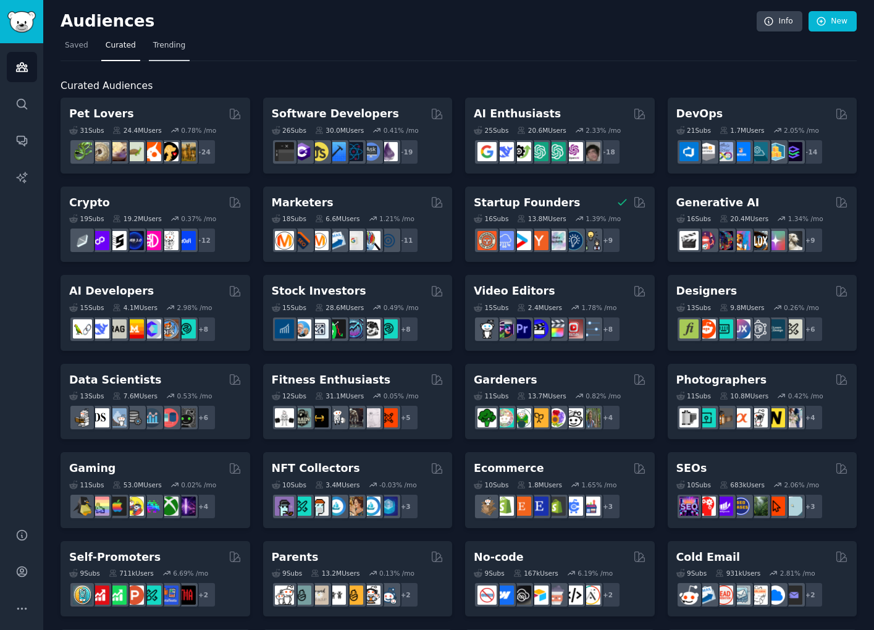
click at [175, 49] on span "Trending" at bounding box center [169, 45] width 32 height 11
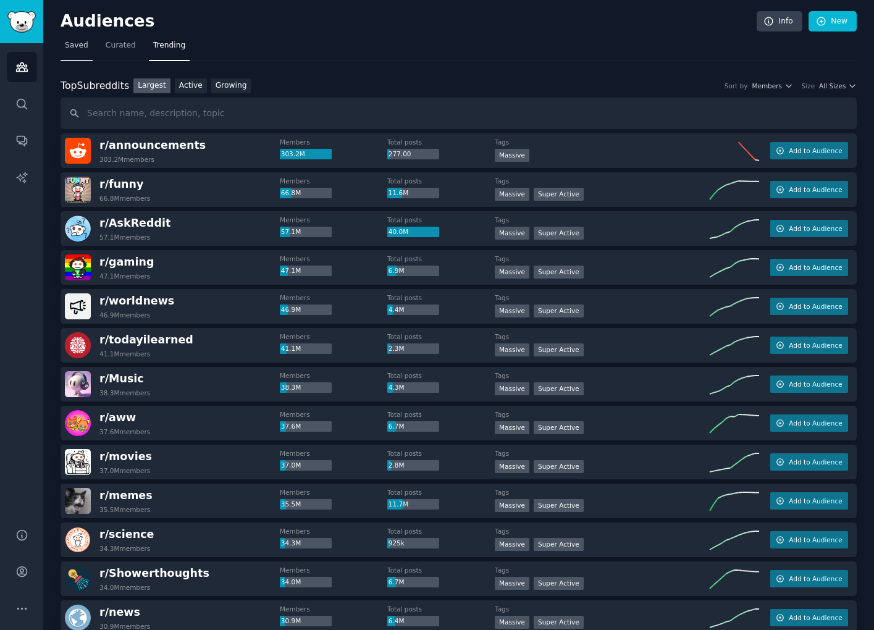
click at [77, 46] on span "Saved" at bounding box center [76, 45] width 23 height 11
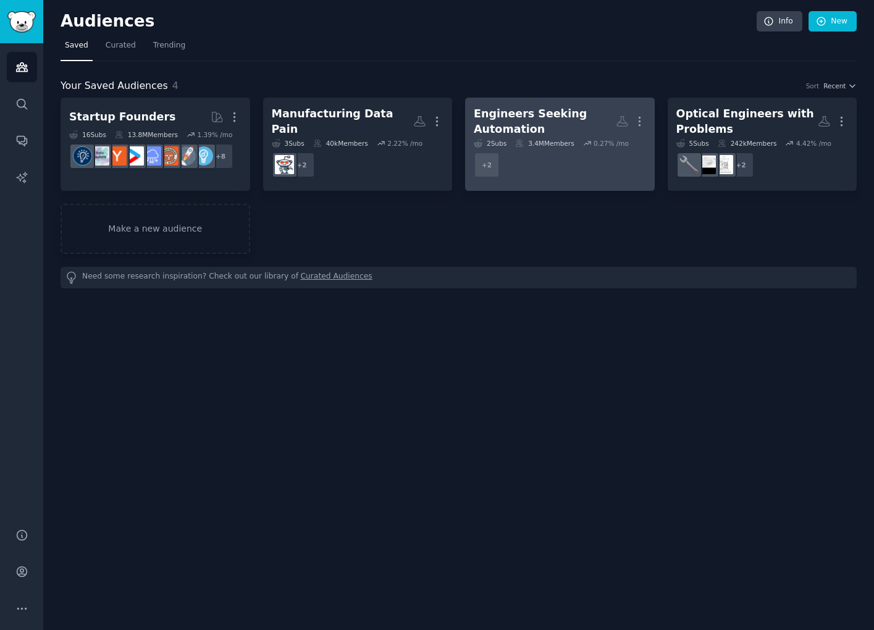
click at [557, 117] on div "Engineers Seeking Automation" at bounding box center [545, 121] width 142 height 30
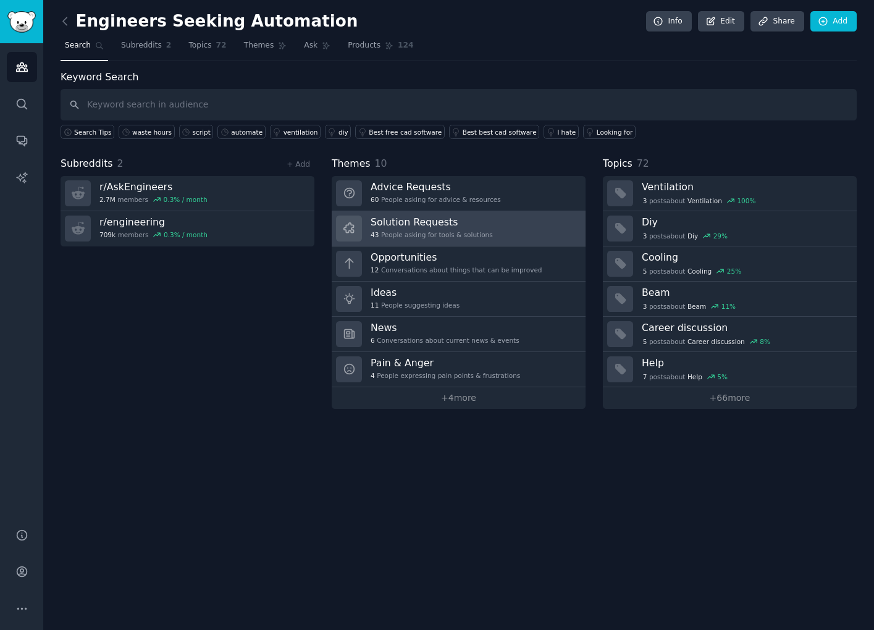
click at [438, 229] on div "Solution Requests 43 People asking for tools & solutions" at bounding box center [432, 229] width 122 height 26
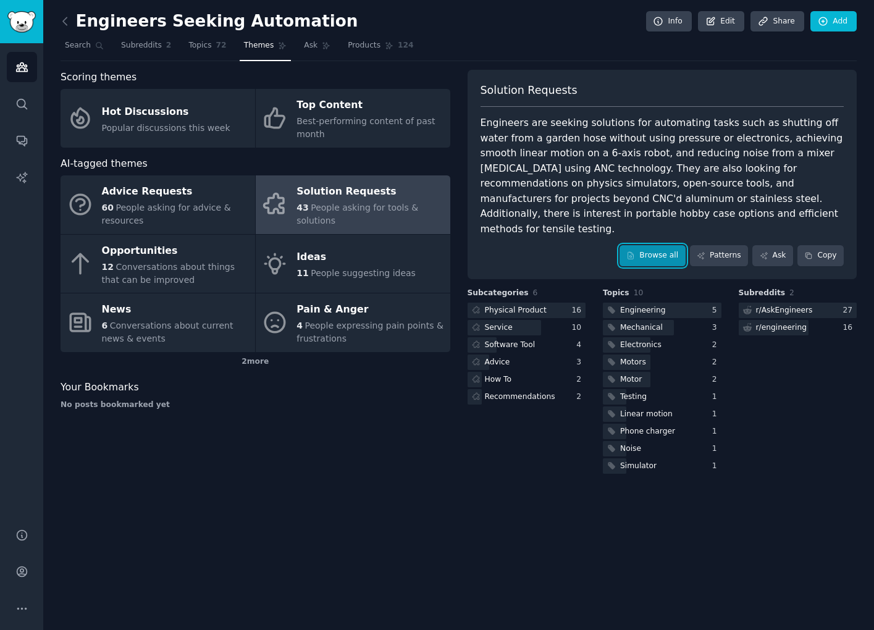
click at [652, 245] on link "Browse all" at bounding box center [653, 255] width 66 height 21
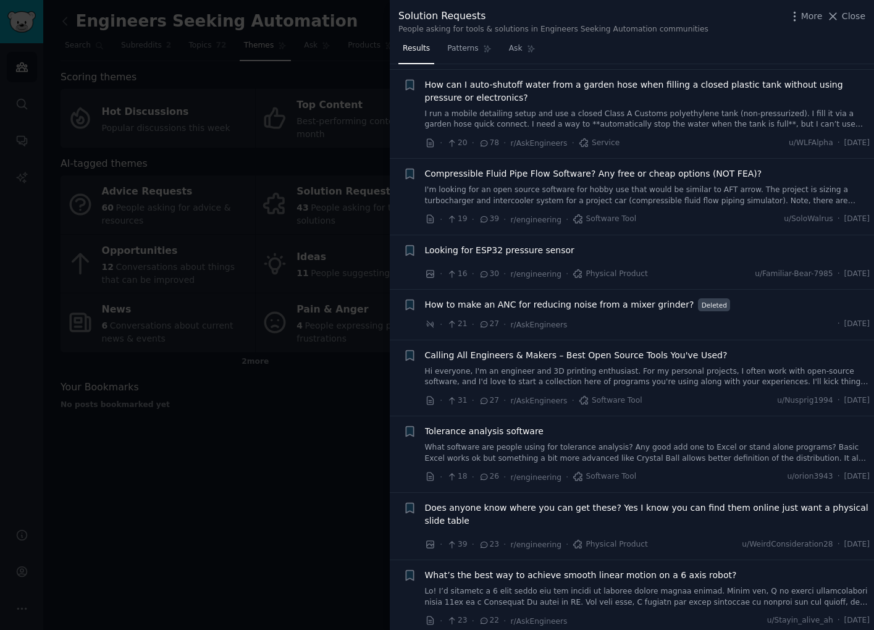
scroll to position [269, 0]
click at [282, 394] on div at bounding box center [437, 315] width 874 height 630
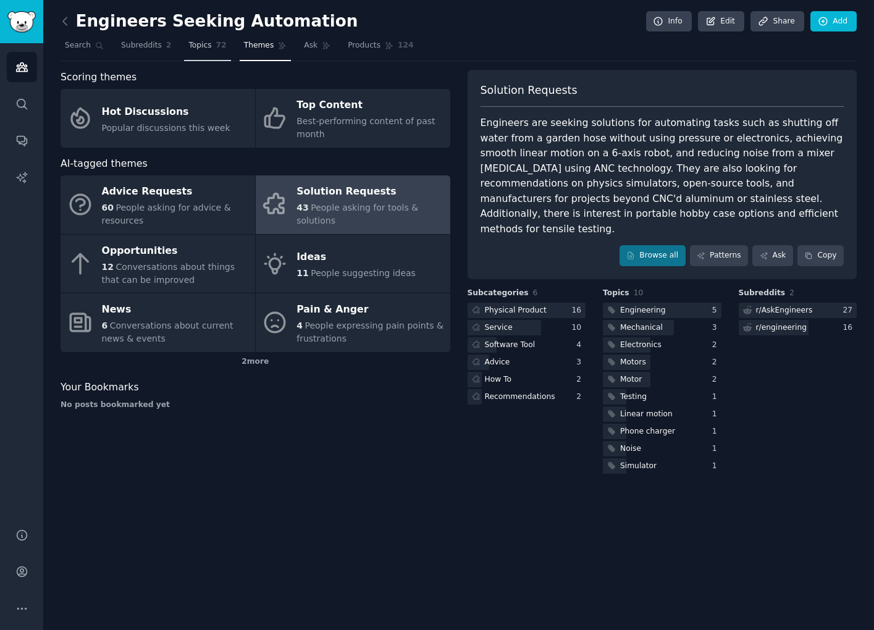
click at [203, 55] on link "Topics 72" at bounding box center [207, 48] width 46 height 25
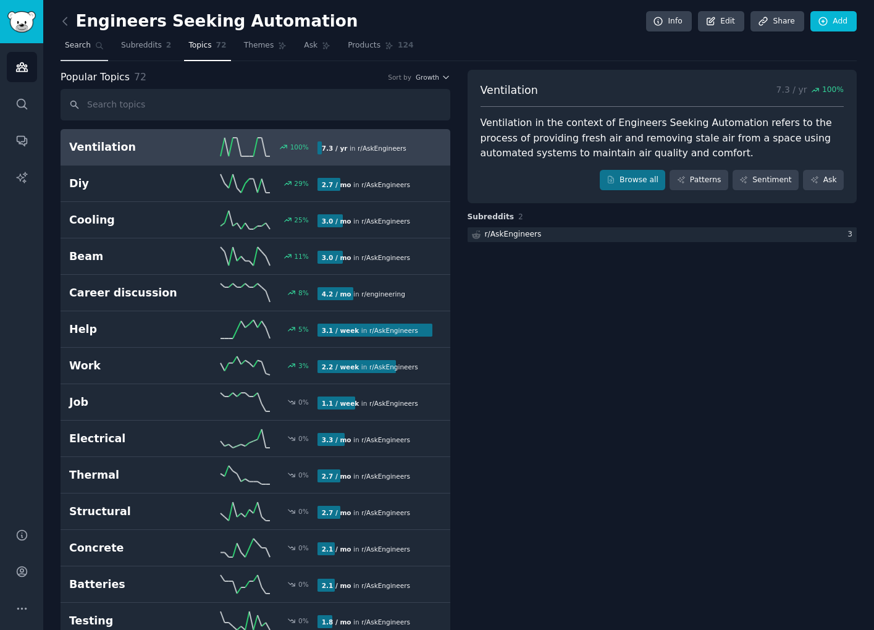
click at [92, 39] on link "Search" at bounding box center [85, 48] width 48 height 25
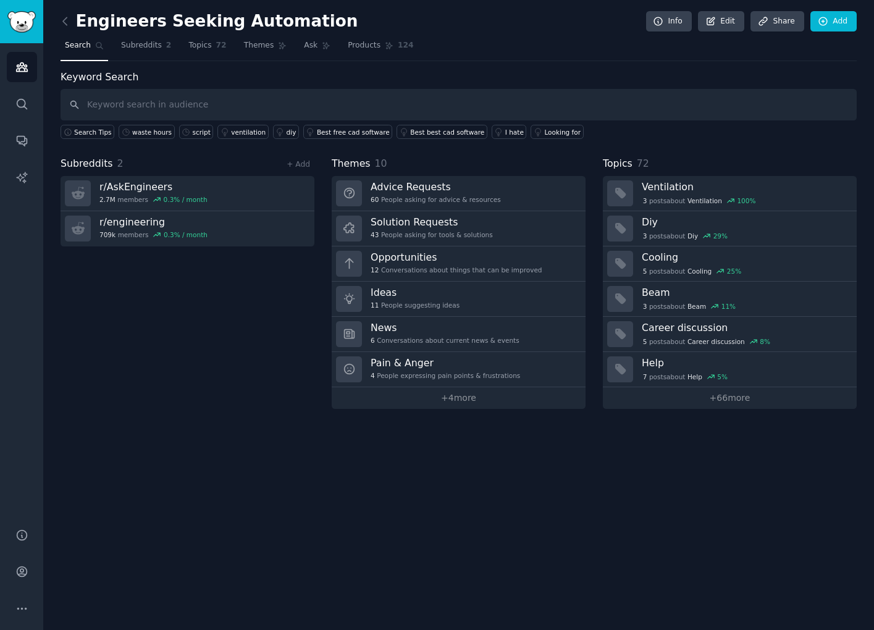
click at [205, 110] on input "text" at bounding box center [459, 105] width 796 height 32
type input "python"
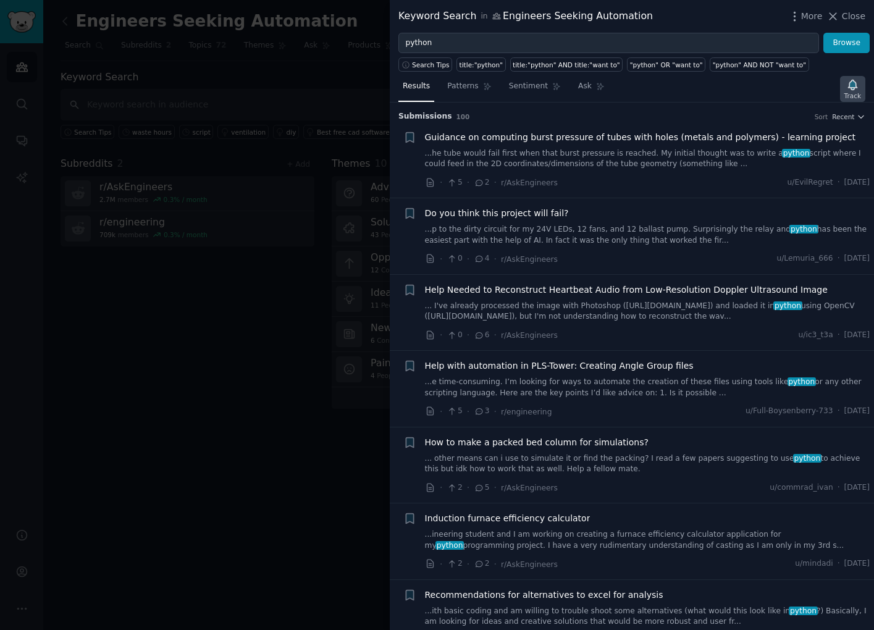
click at [855, 96] on div "Track" at bounding box center [852, 95] width 17 height 9
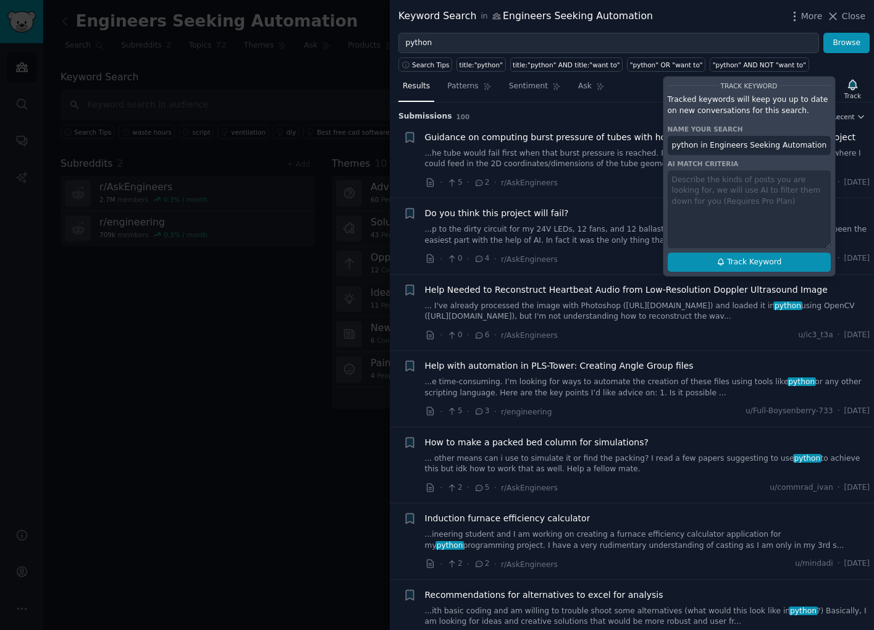
click at [760, 260] on span "Track Keyword" at bounding box center [754, 262] width 54 height 11
type input "python in Engineers Seeking Automation"
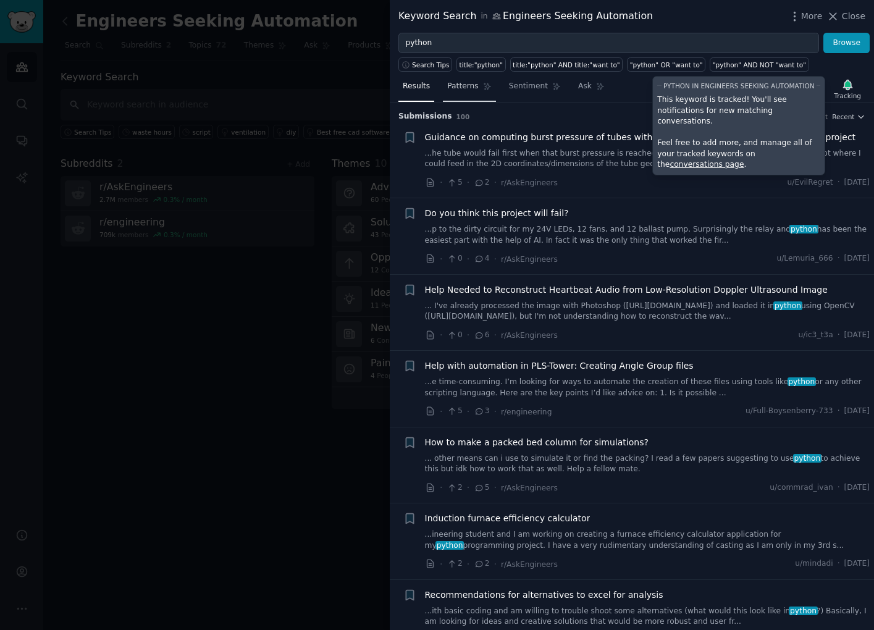
click at [463, 92] on link "Patterns" at bounding box center [469, 89] width 53 height 25
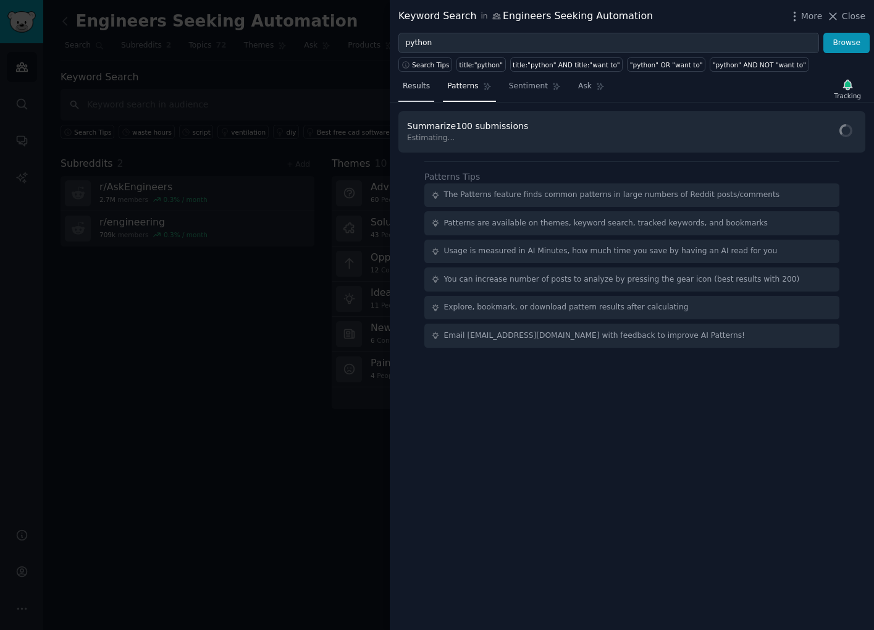
click at [414, 91] on span "Results" at bounding box center [416, 86] width 27 height 11
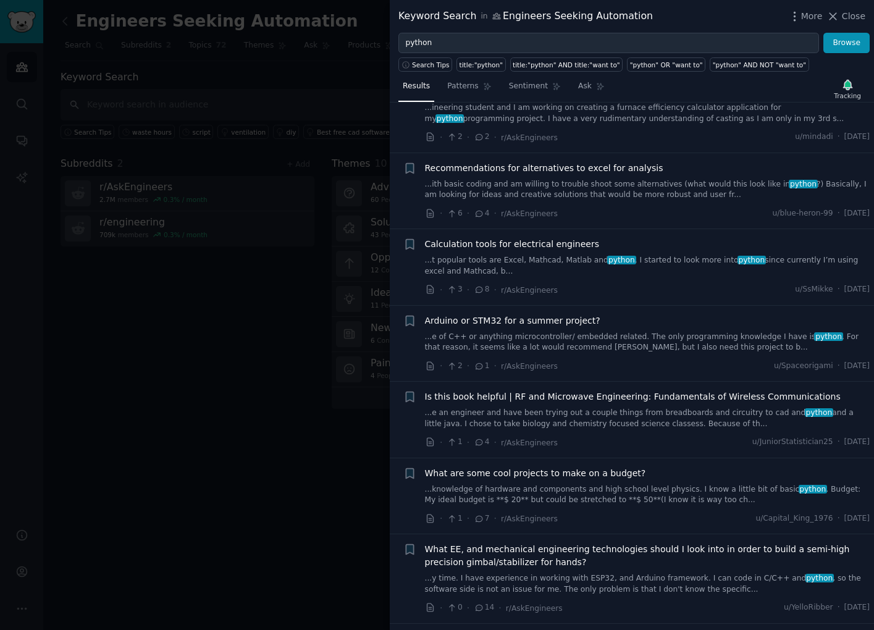
scroll to position [427, 0]
click at [539, 349] on link "...e of C++ or anything microcontroller/ embedded related. The only programming…" at bounding box center [647, 342] width 445 height 22
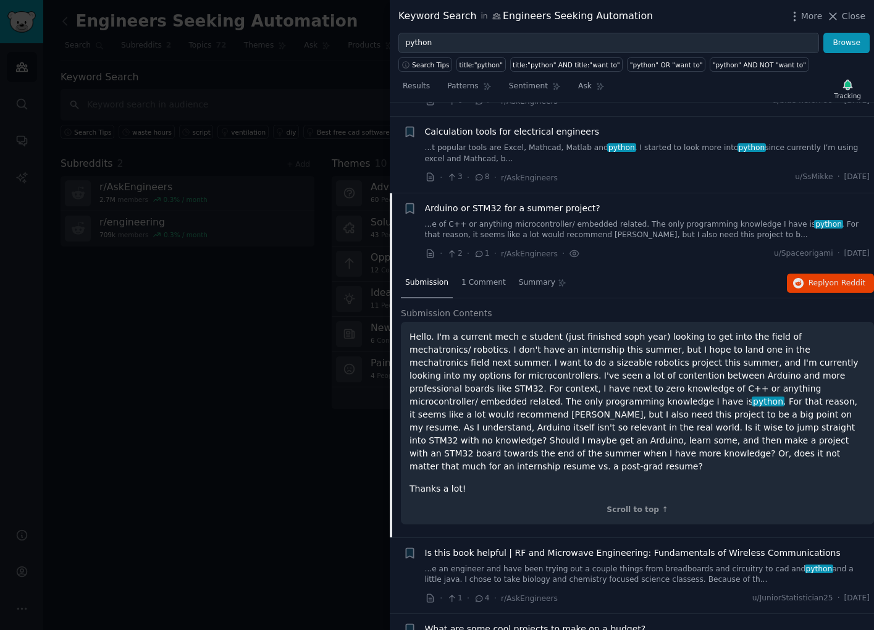
scroll to position [528, 0]
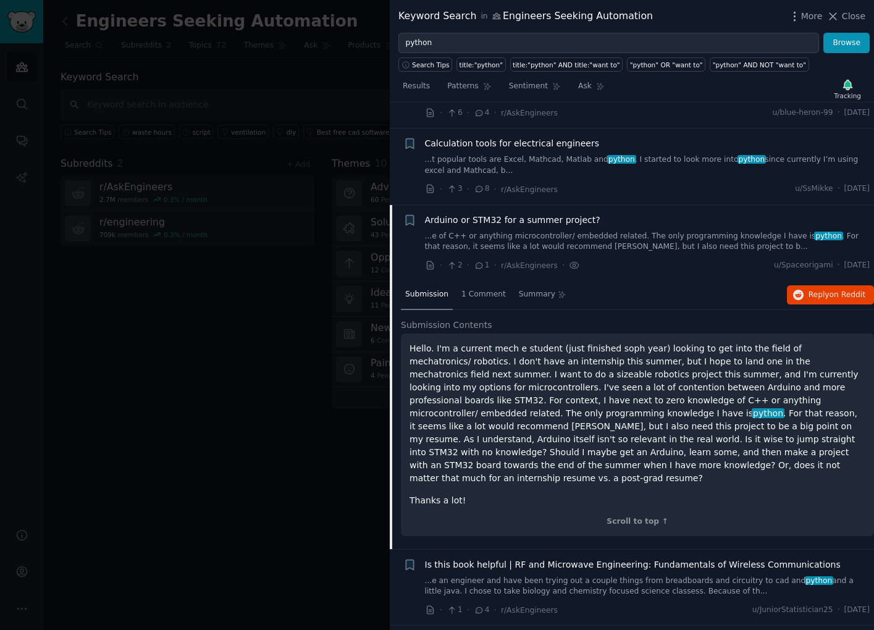
click at [578, 254] on div "Arduino or STM32 for a summer project? ...e of C++ or anything microcontroller/…" at bounding box center [647, 243] width 445 height 59
click at [543, 235] on link "...e of C++ or anything microcontroller/ embedded related. The only programming…" at bounding box center [647, 242] width 445 height 22
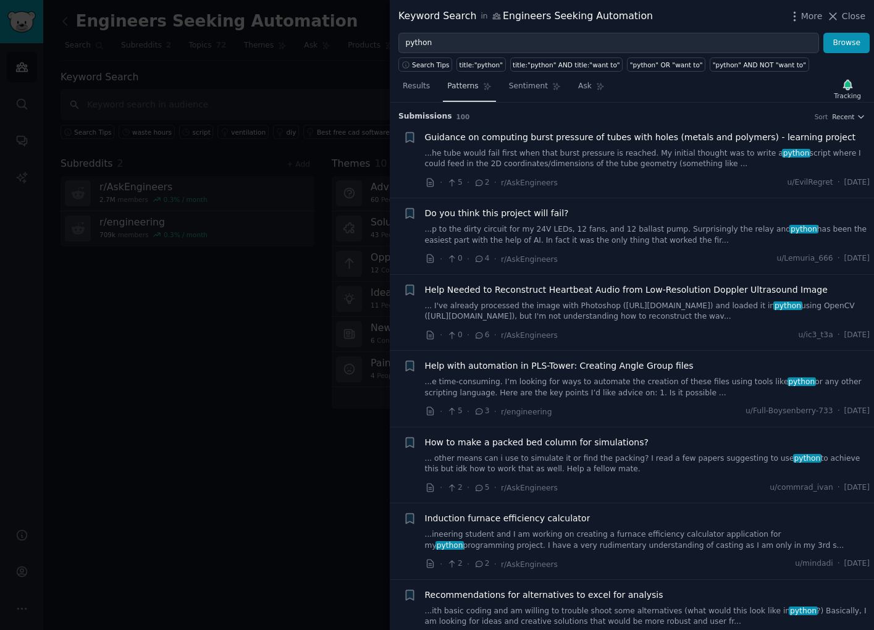
click at [457, 84] on span "Patterns" at bounding box center [462, 86] width 31 height 11
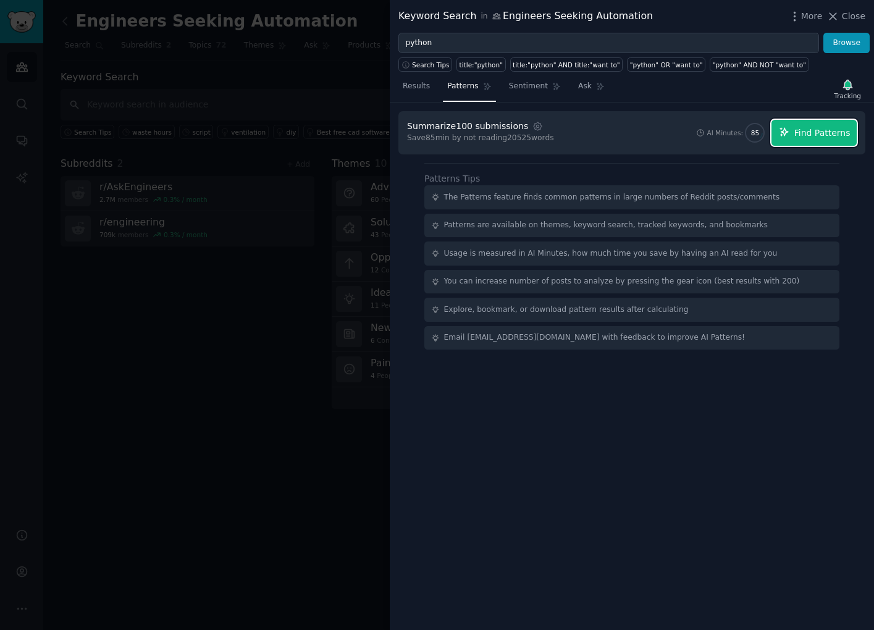
click at [808, 138] on span "Find Patterns" at bounding box center [822, 133] width 56 height 13
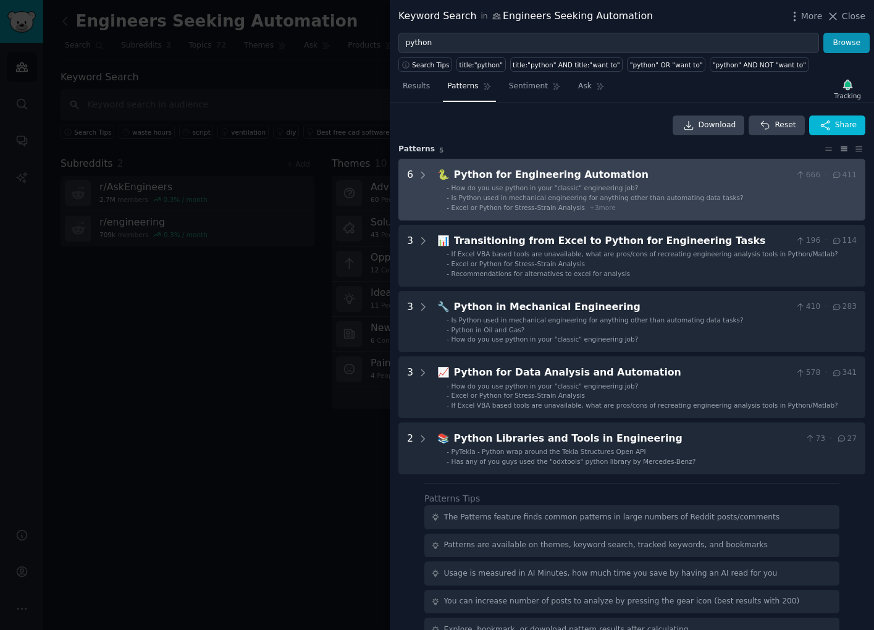
click at [648, 190] on li "- How do you use python in your "classic" engineering job?" at bounding box center [652, 187] width 410 height 9
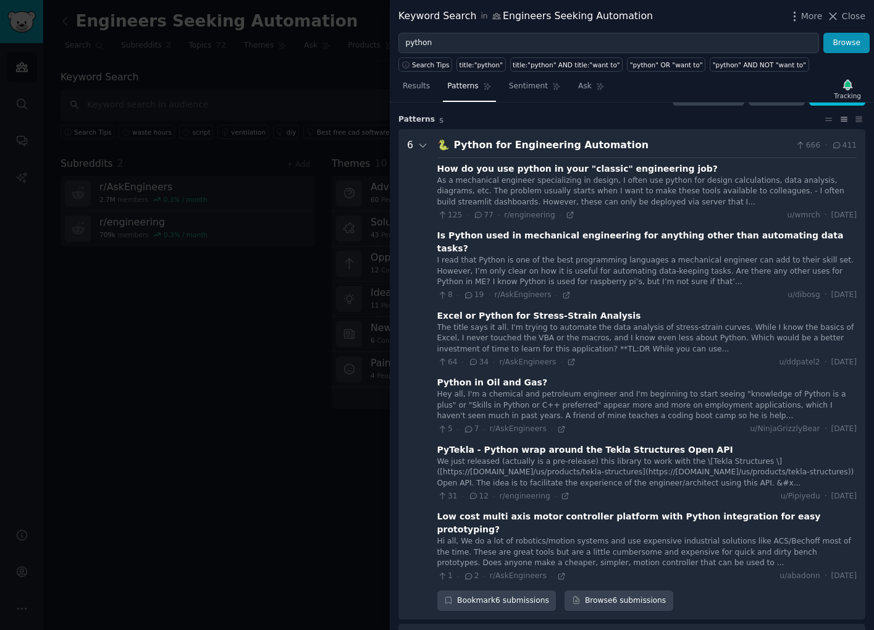
scroll to position [56, 0]
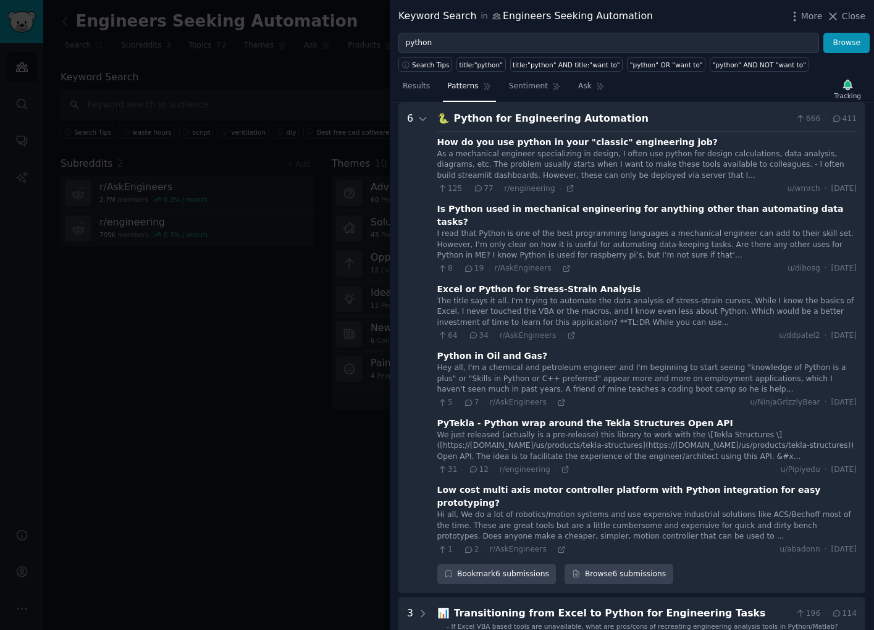
click at [471, 264] on icon at bounding box center [468, 268] width 11 height 9
click at [508, 210] on div "Is Python used in mechanical engineering for anything other than automating dat…" at bounding box center [646, 216] width 419 height 26
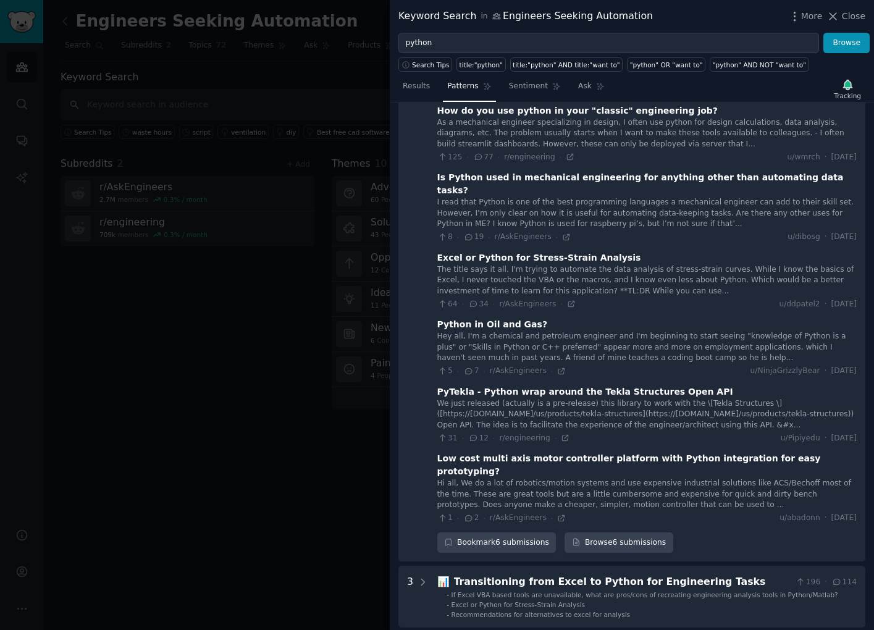
scroll to position [0, 0]
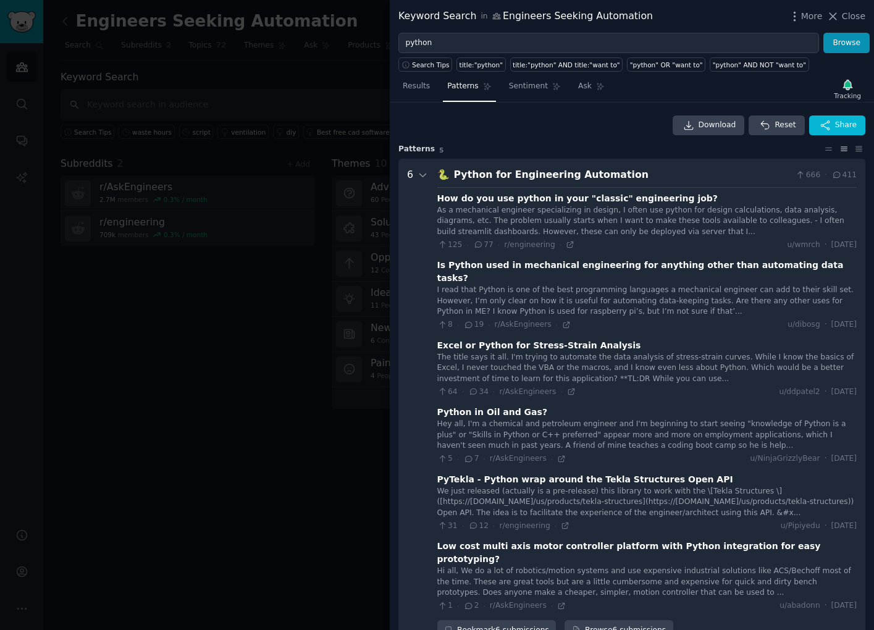
click at [487, 247] on span "77" at bounding box center [483, 245] width 20 height 11
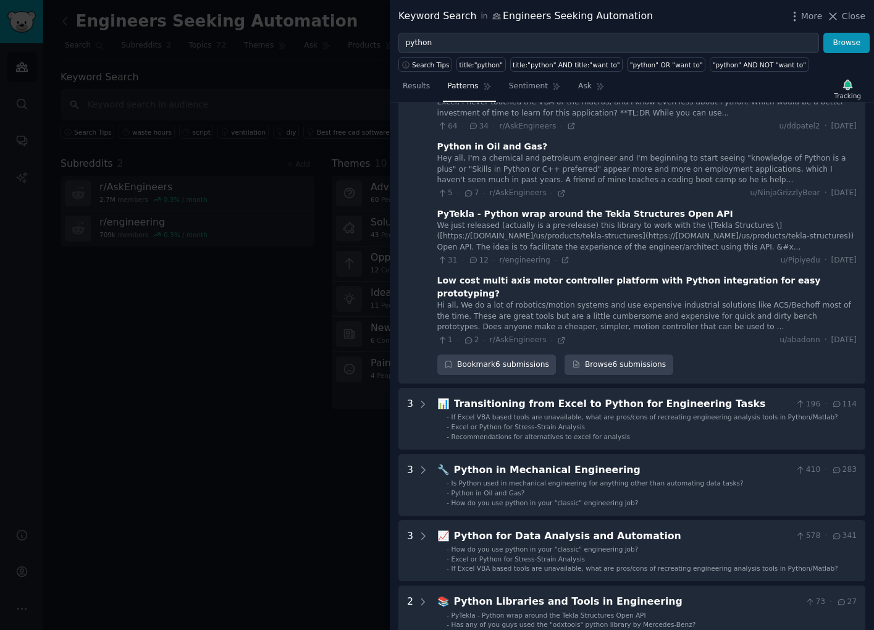
scroll to position [270, 0]
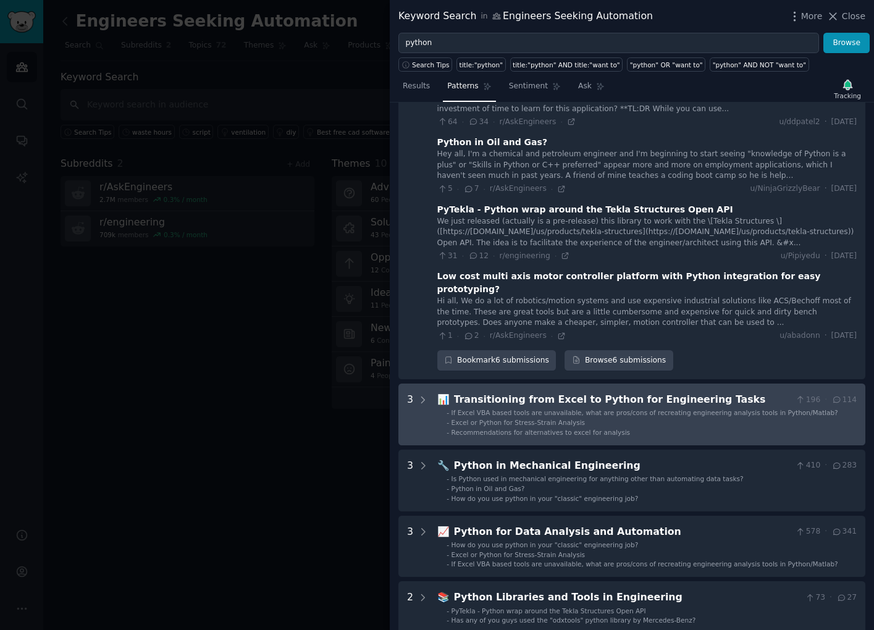
click at [607, 418] on li "- Excel or Python for Stress-Strain Analysis" at bounding box center [652, 422] width 410 height 9
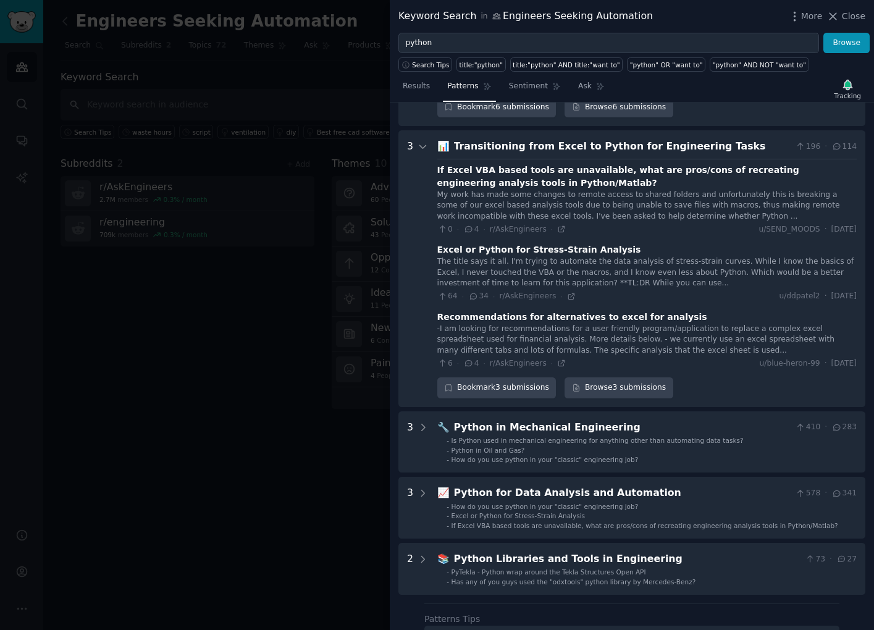
scroll to position [525, 0]
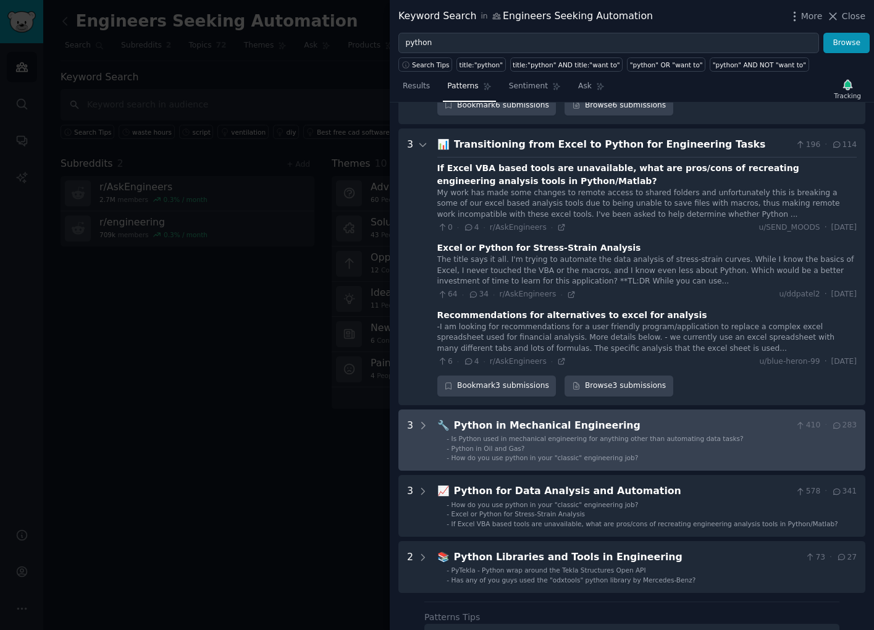
click at [684, 444] on li "- Python in Oil and Gas?" at bounding box center [652, 448] width 410 height 9
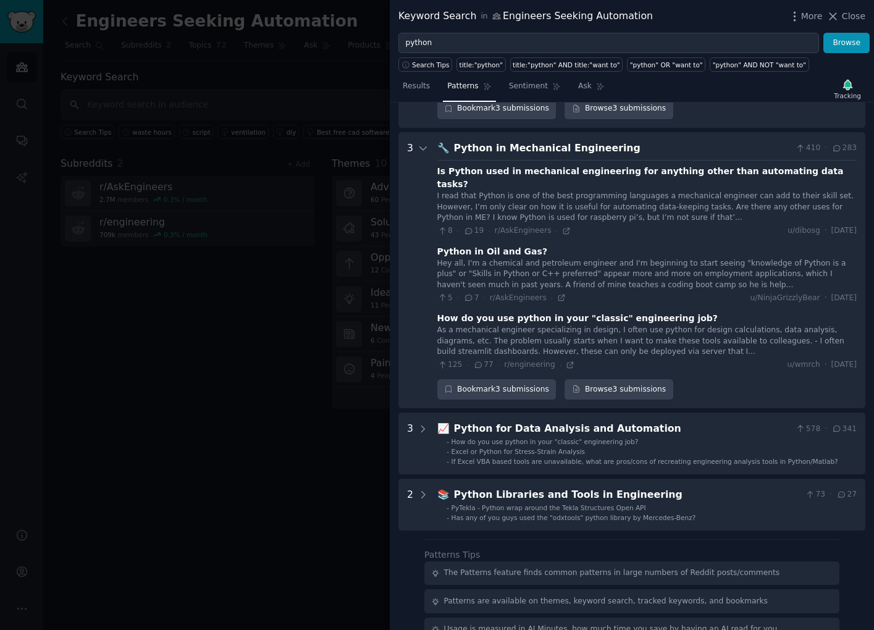
scroll to position [806, 0]
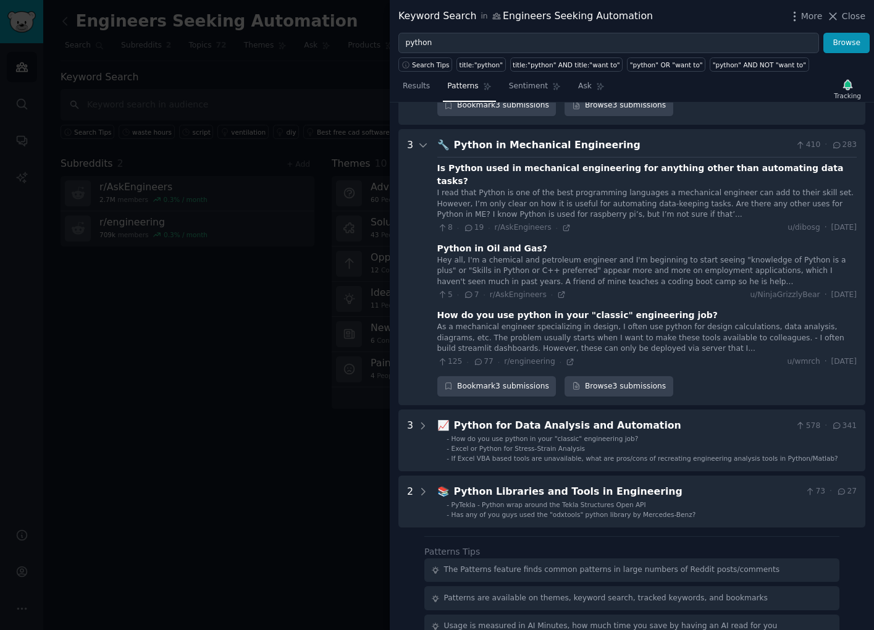
click at [684, 455] on span "If Excel VBA based tools are unavailable, what are pros/cons of recreating engi…" at bounding box center [645, 458] width 387 height 7
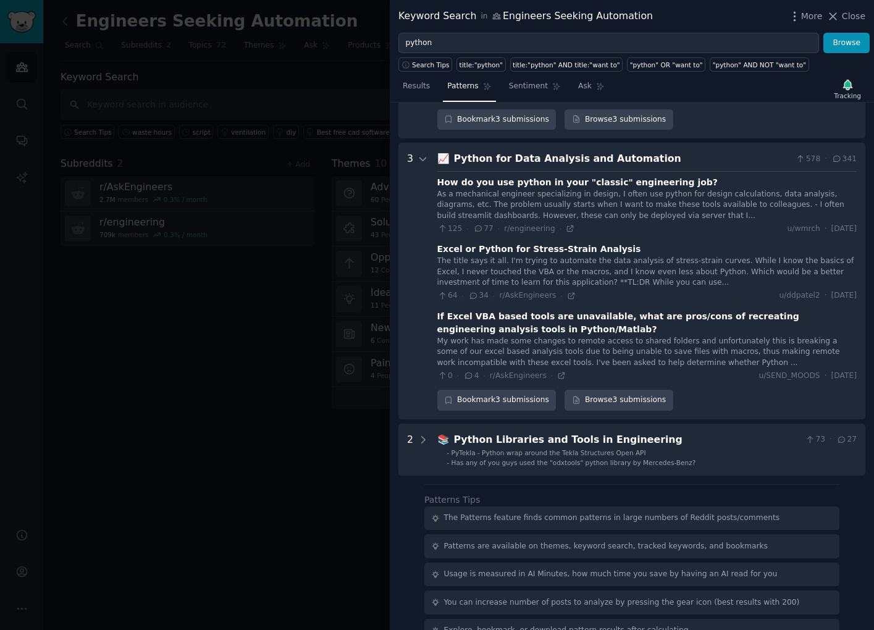
scroll to position [1074, 0]
click at [427, 150] on div at bounding box center [423, 279] width 11 height 259
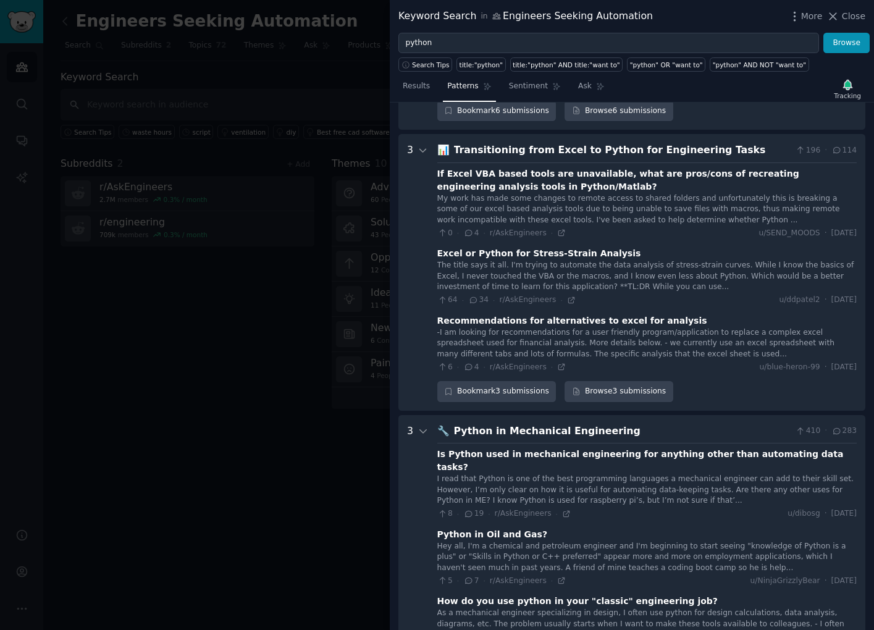
scroll to position [481, 0]
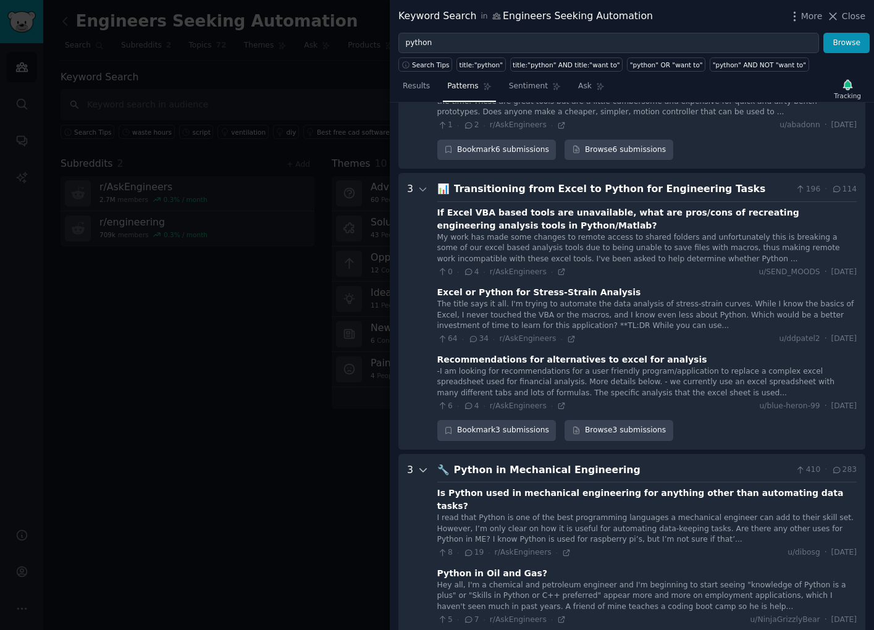
click at [425, 469] on icon at bounding box center [423, 470] width 6 height 3
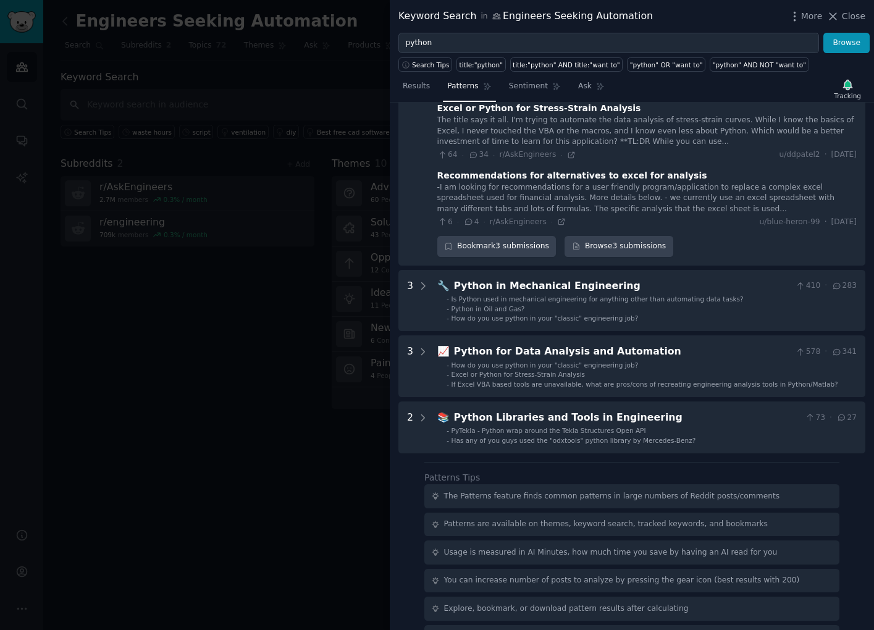
scroll to position [670, 0]
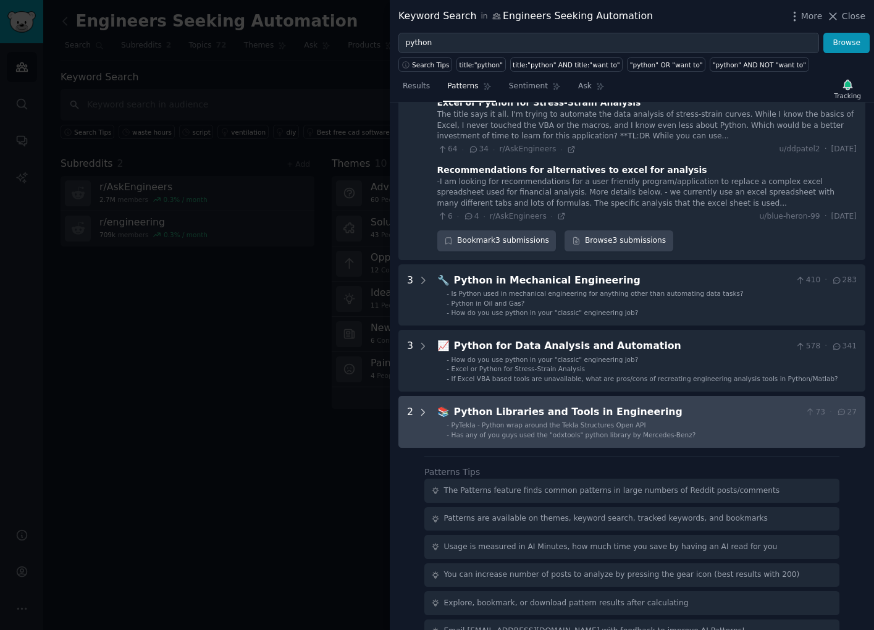
click at [422, 407] on icon at bounding box center [423, 412] width 11 height 11
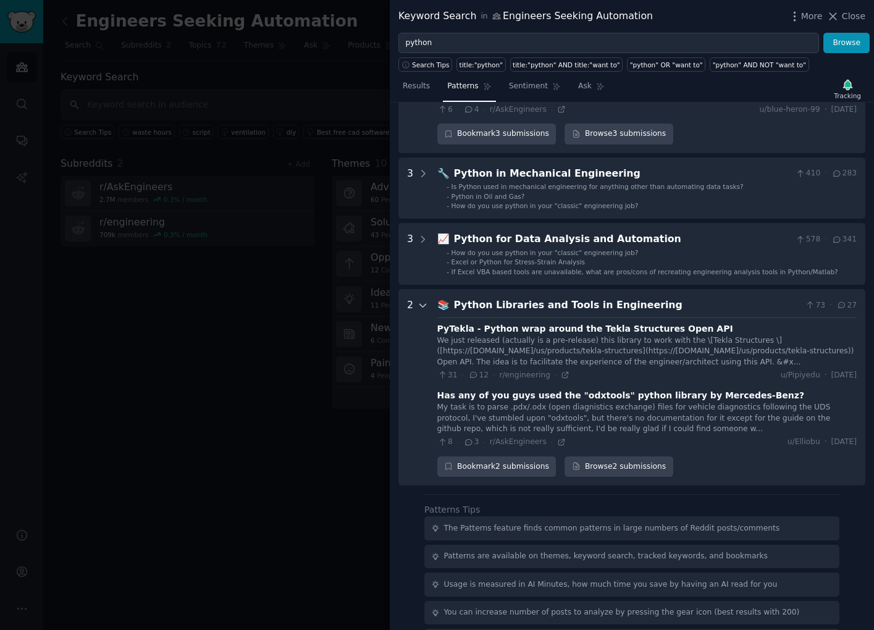
scroll to position [815, 0]
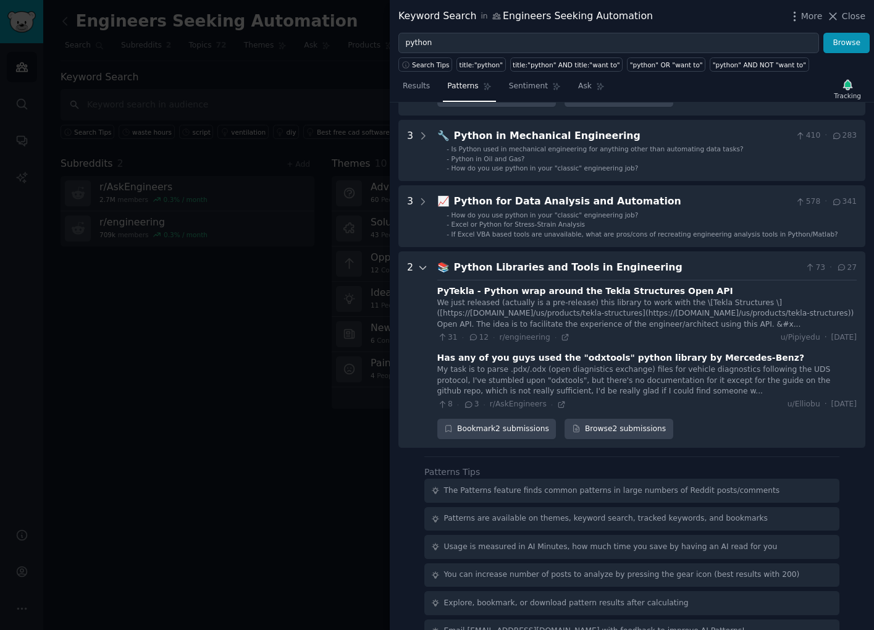
click at [425, 266] on icon at bounding box center [423, 267] width 6 height 3
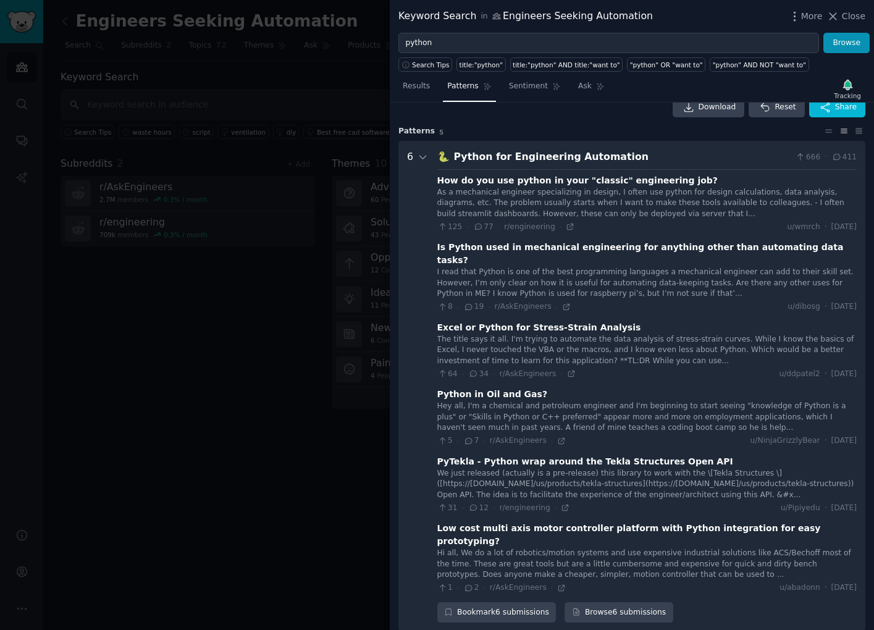
scroll to position [0, 0]
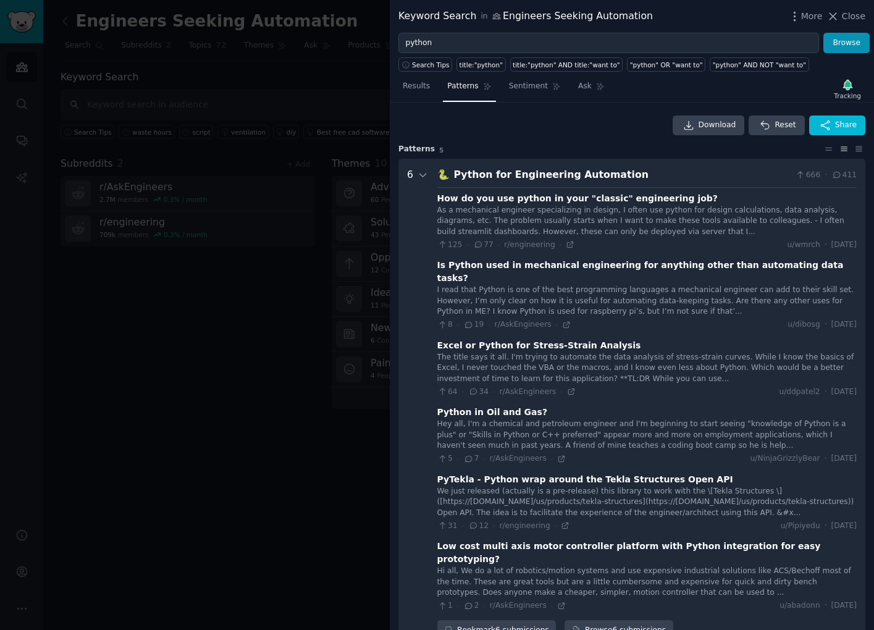
click at [314, 408] on div at bounding box center [437, 315] width 874 height 630
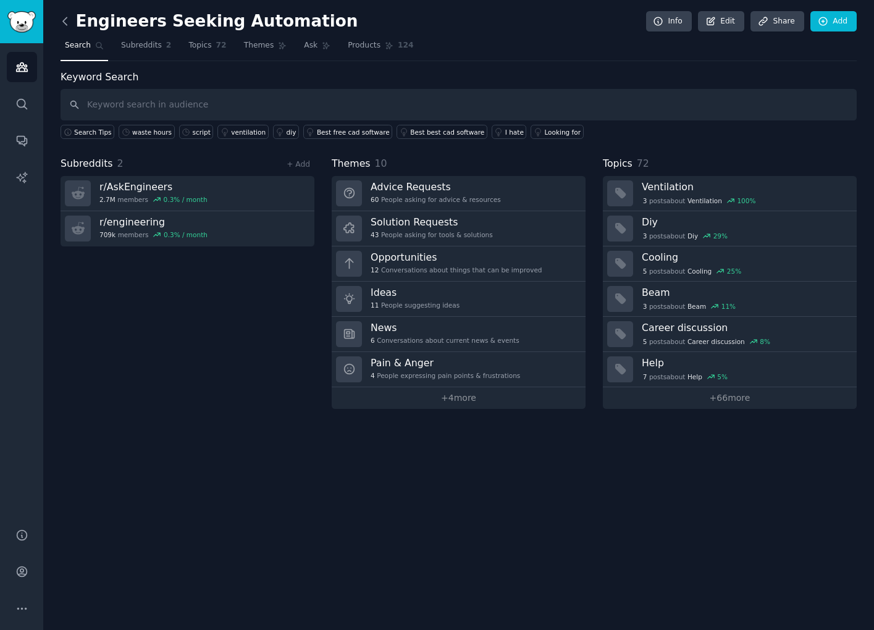
click at [68, 17] on icon at bounding box center [65, 21] width 13 height 13
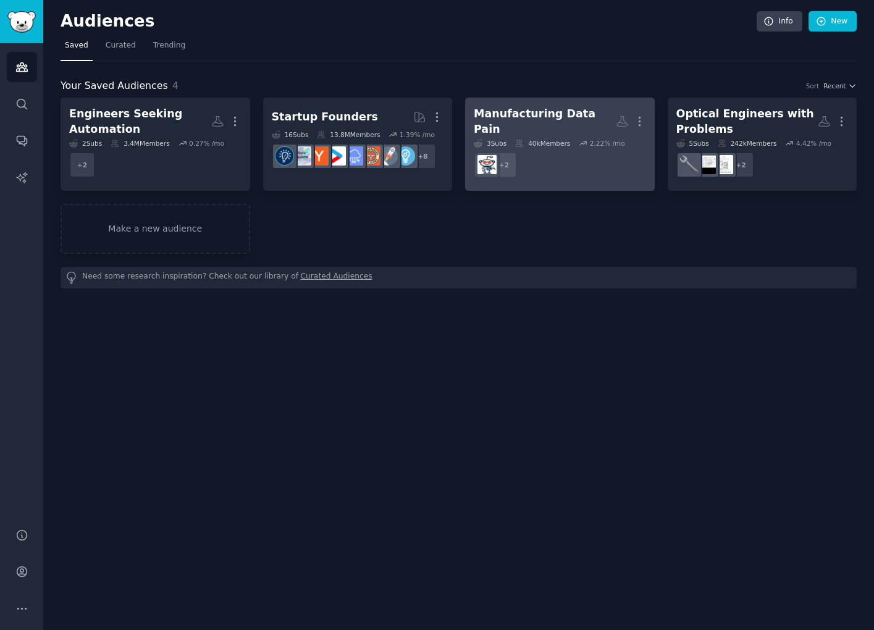
click at [554, 111] on div "Manufacturing Data Pain" at bounding box center [545, 121] width 142 height 30
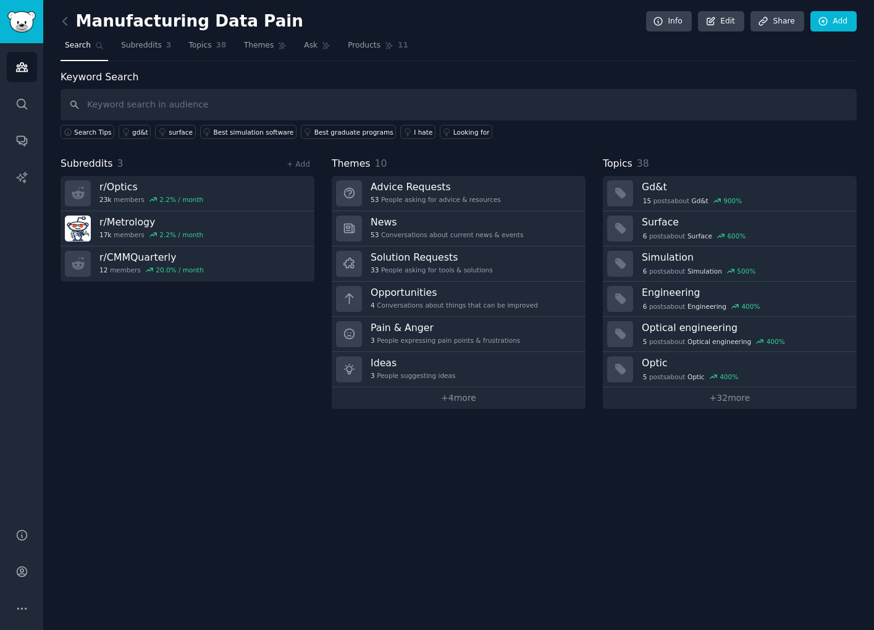
click at [308, 104] on input "text" at bounding box center [459, 105] width 796 height 32
type input "python"
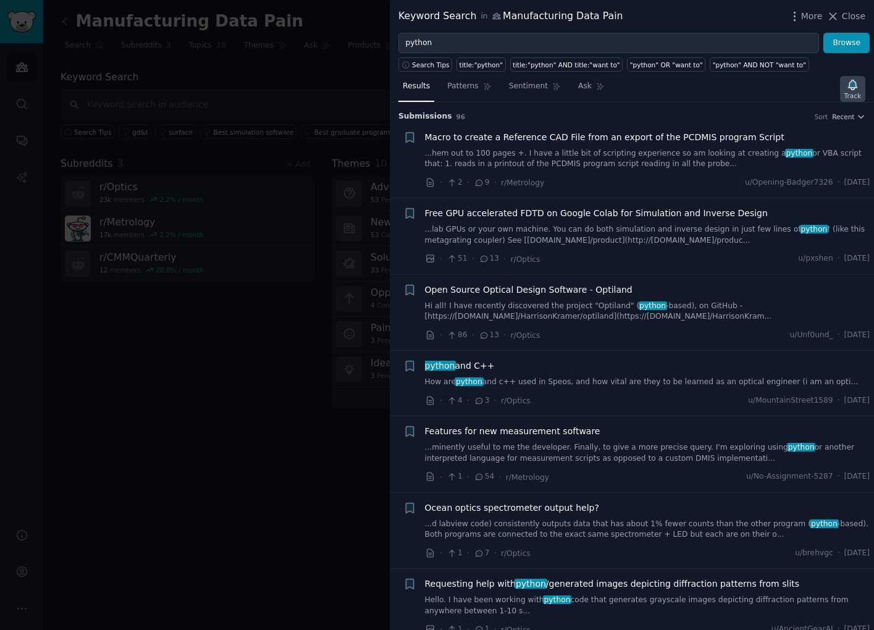
click at [857, 95] on div "Track" at bounding box center [852, 95] width 17 height 9
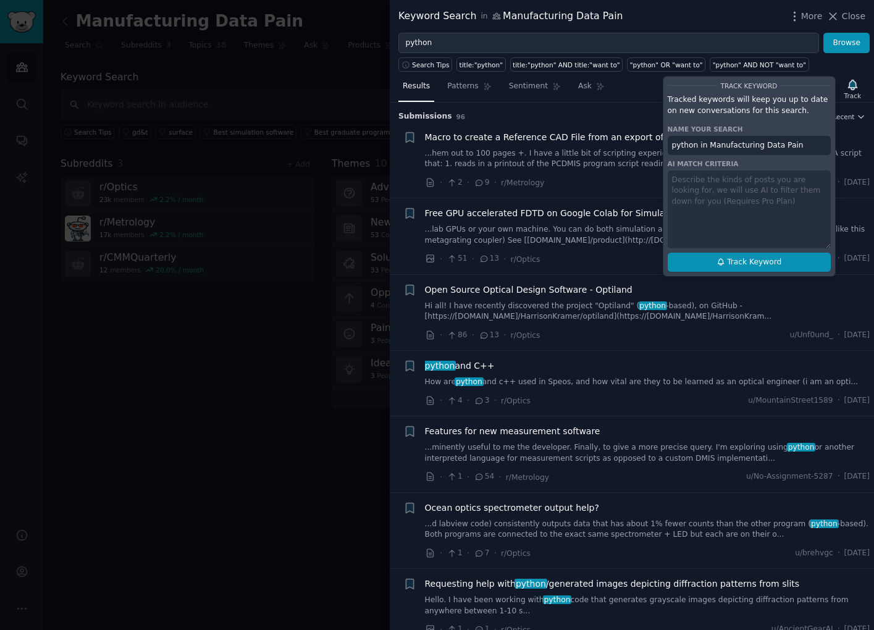
click at [782, 269] on button "Track Keyword" at bounding box center [749, 263] width 163 height 20
type input "python in Manufacturing Data Pain"
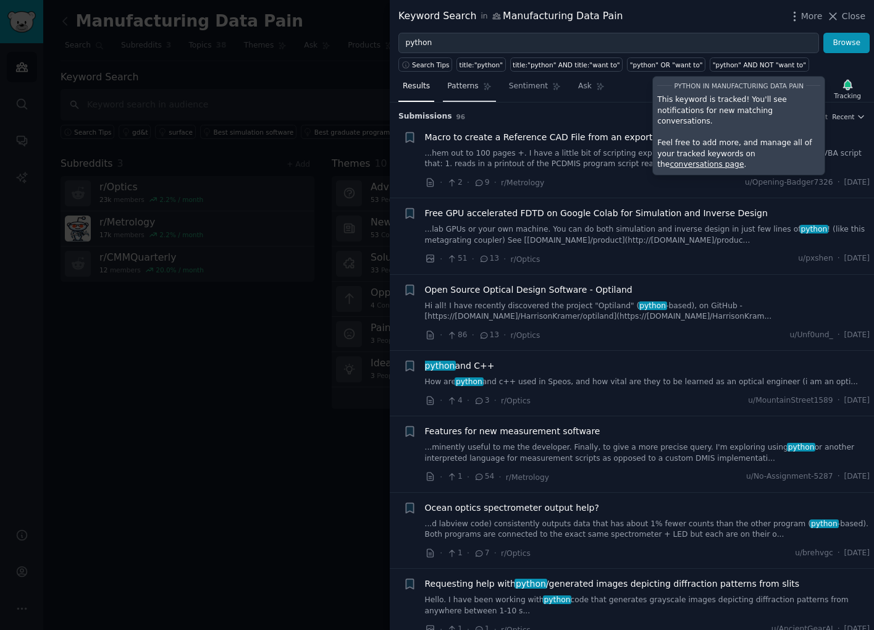
click at [476, 90] on span "Patterns" at bounding box center [462, 86] width 31 height 11
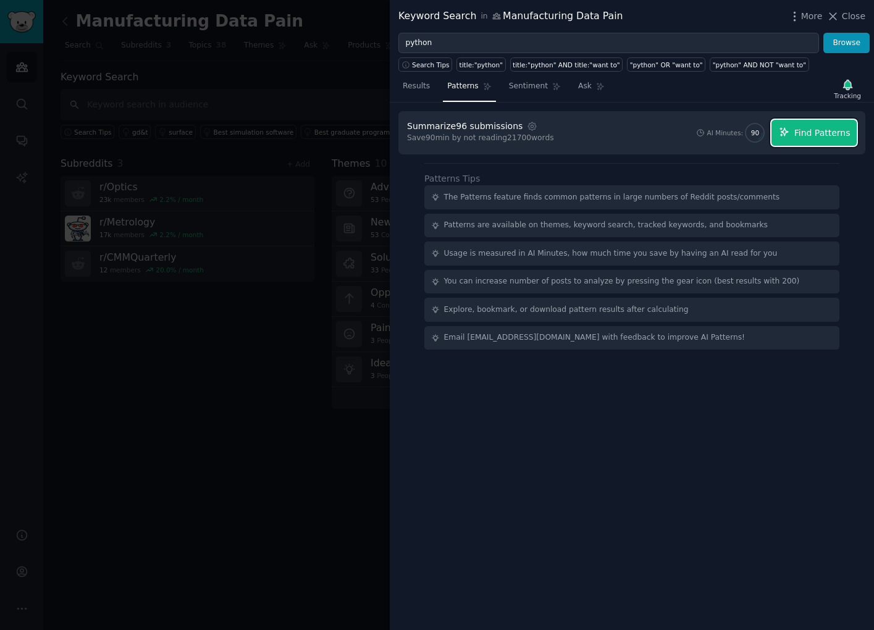
click at [828, 128] on span "Find Patterns" at bounding box center [822, 133] width 56 height 13
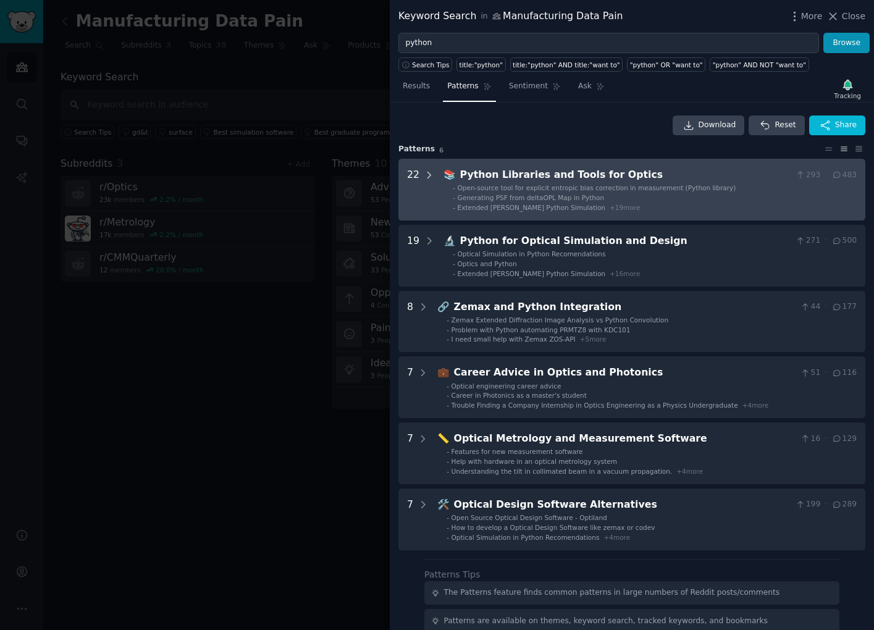
click at [433, 173] on icon at bounding box center [429, 175] width 11 height 11
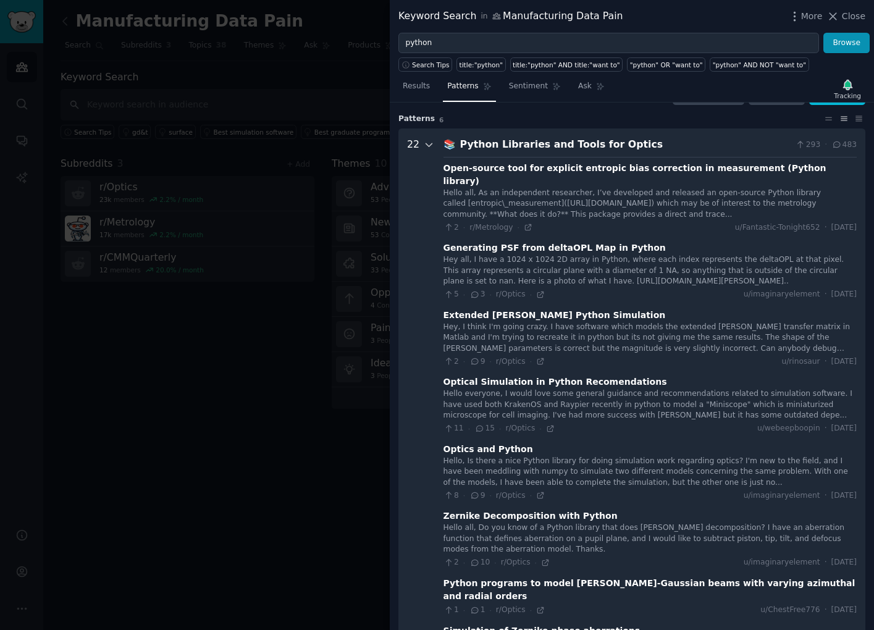
scroll to position [56, 0]
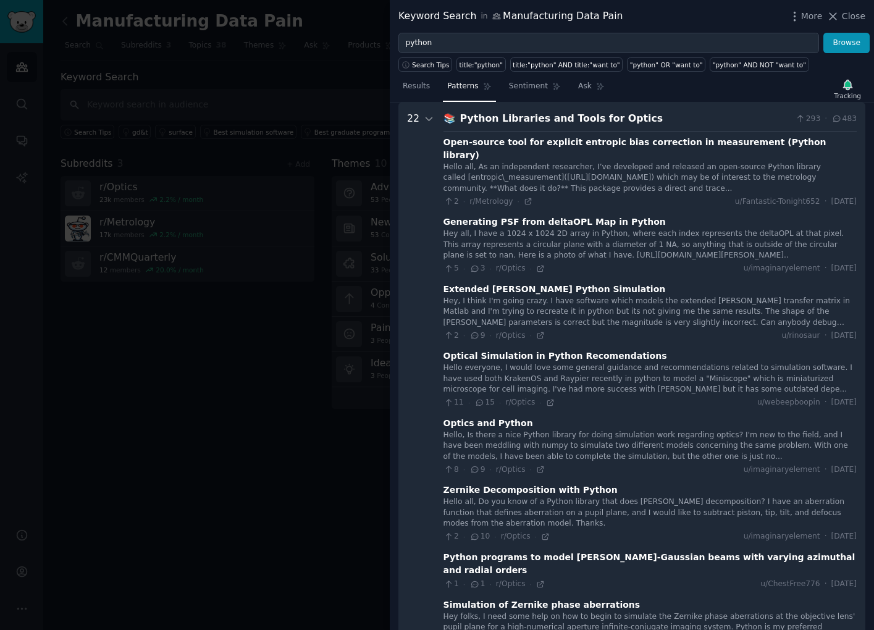
click at [558, 283] on div "Extended Jones Python Simulation" at bounding box center [555, 289] width 222 height 13
click at [607, 465] on div "8 · 9 · r/Optics · u/imaginaryelement · Wed 6/12/2024" at bounding box center [650, 470] width 413 height 11
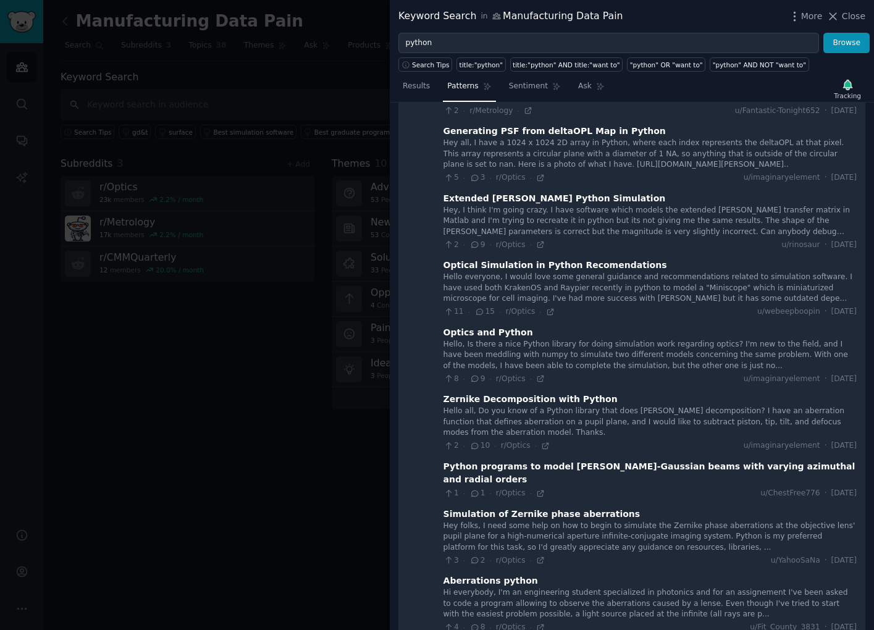
scroll to position [149, 0]
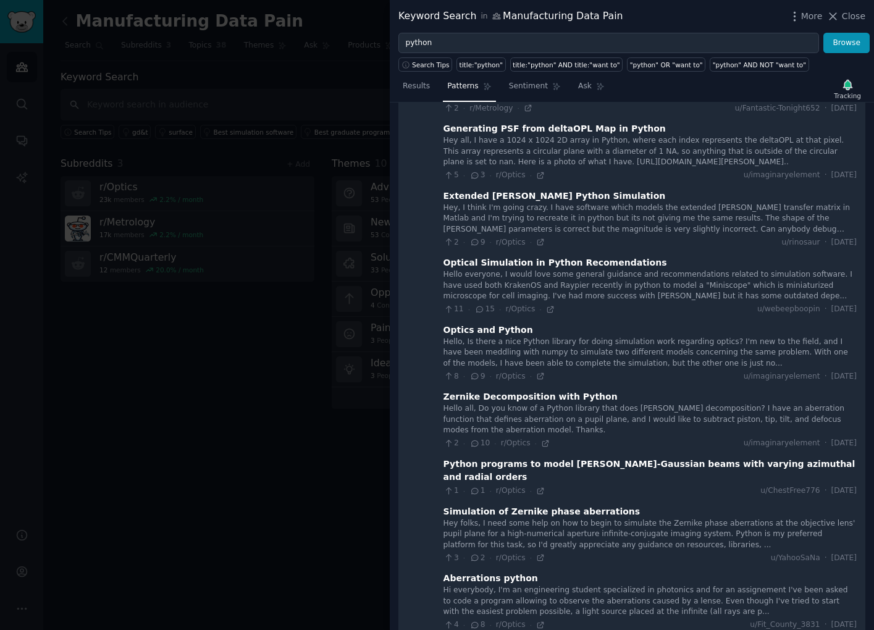
click at [476, 372] on icon at bounding box center [474, 376] width 11 height 9
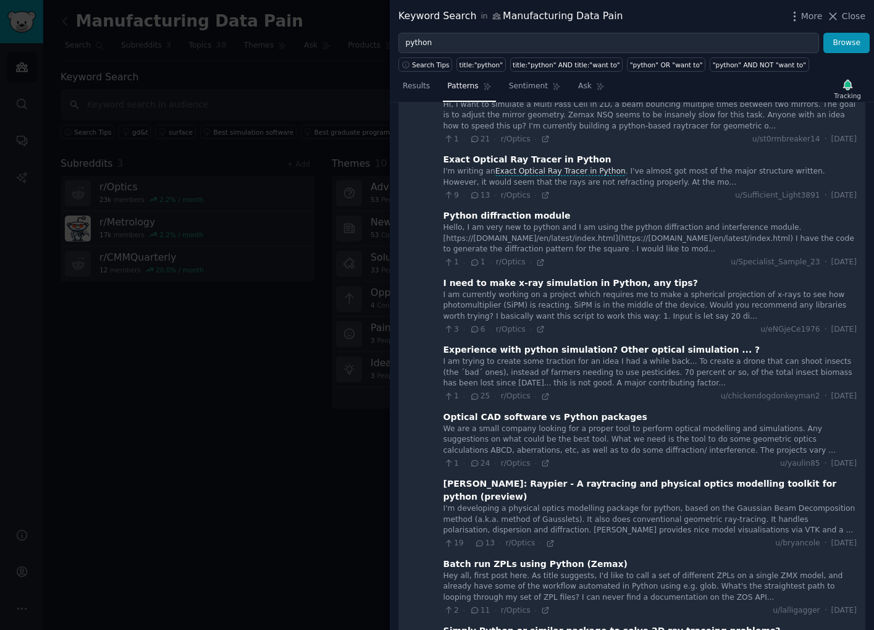
scroll to position [703, 0]
click at [341, 335] on div at bounding box center [437, 315] width 874 height 630
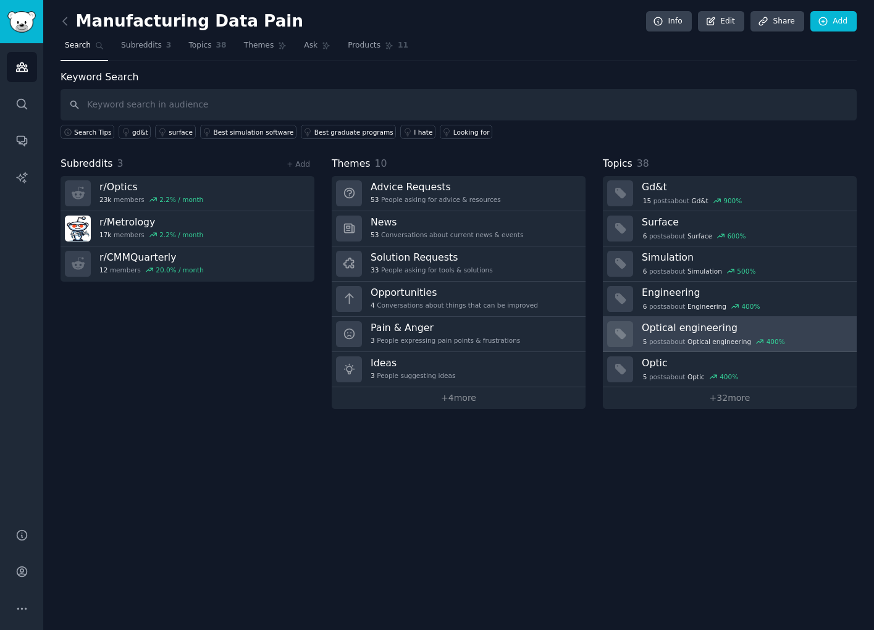
click at [714, 343] on span "Optical engineering" at bounding box center [720, 341] width 64 height 9
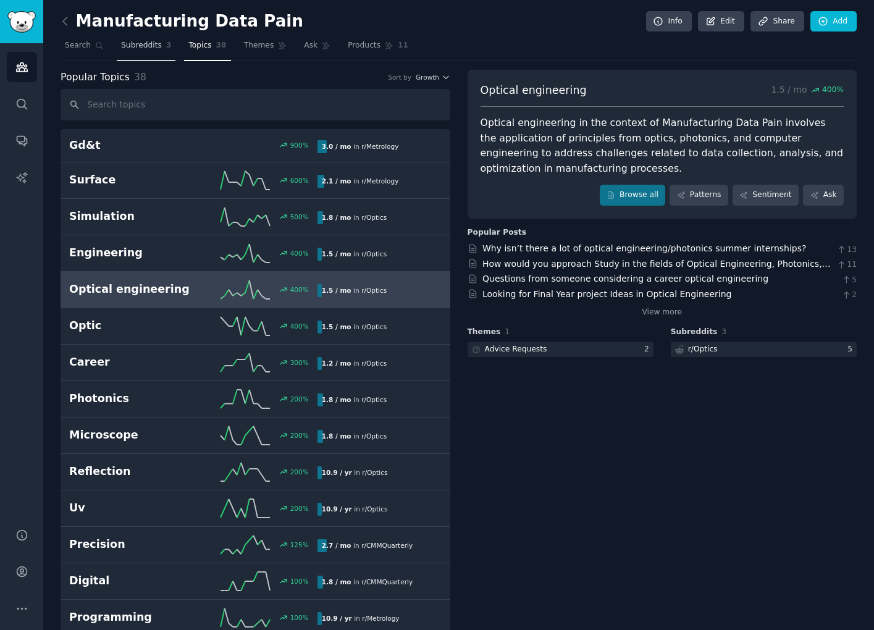
click at [138, 43] on span "Subreddits" at bounding box center [141, 45] width 41 height 11
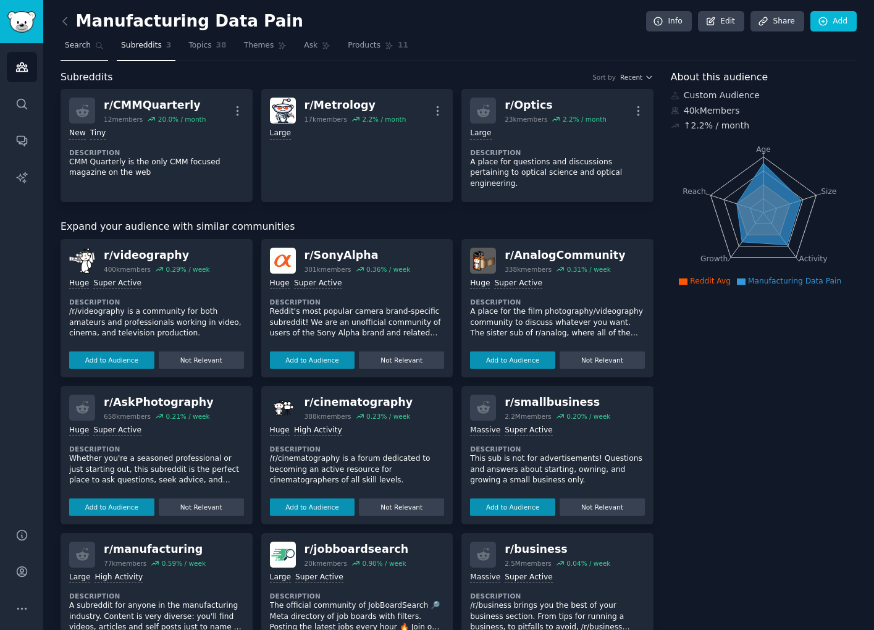
click at [88, 53] on link "Search" at bounding box center [85, 48] width 48 height 25
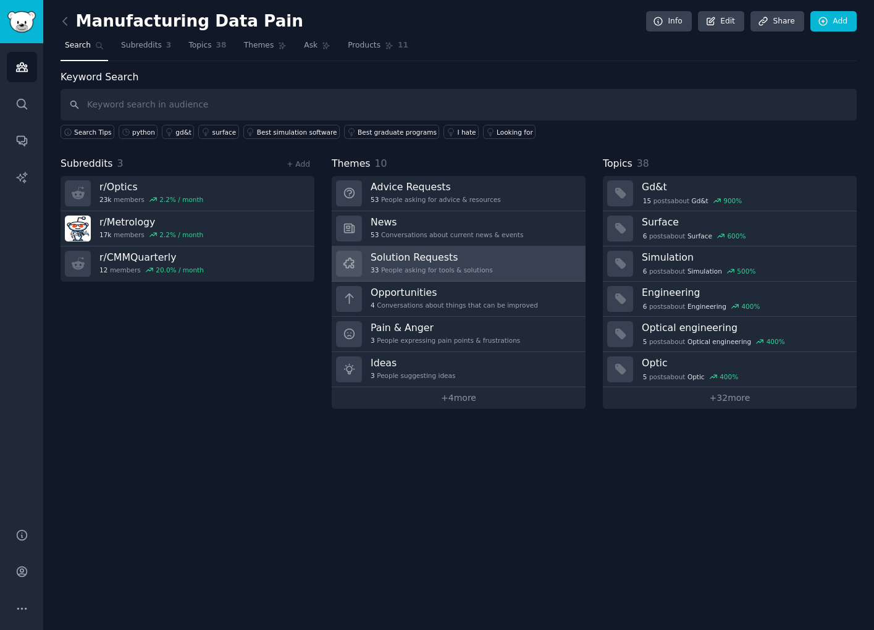
click at [450, 266] on div "33 People asking for tools & solutions" at bounding box center [432, 270] width 122 height 9
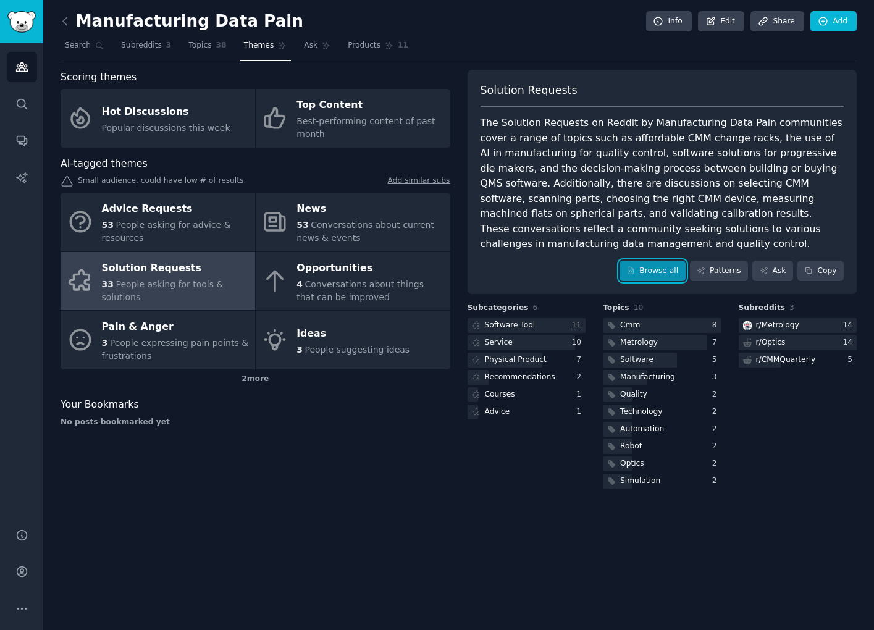
click at [649, 275] on link "Browse all" at bounding box center [653, 271] width 66 height 21
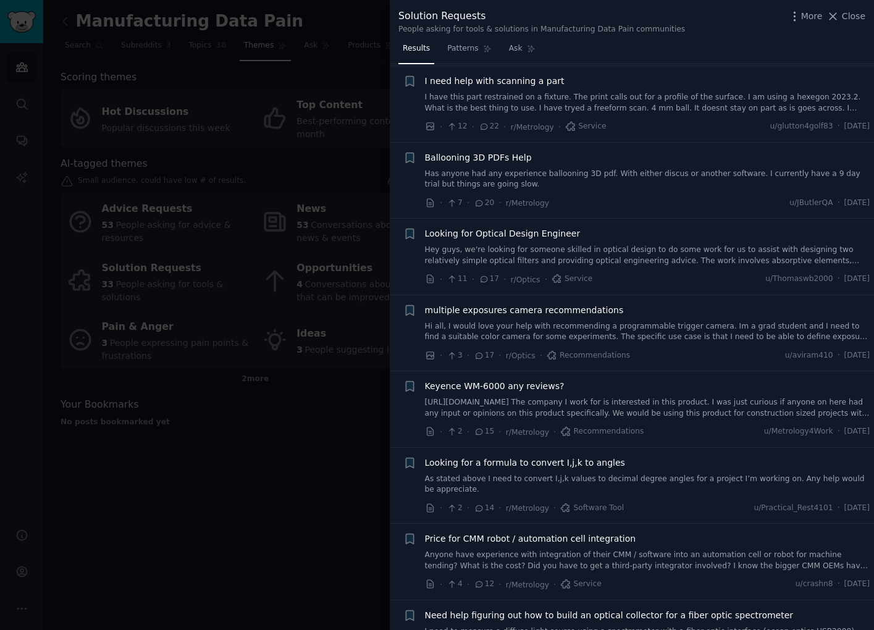
scroll to position [494, 0]
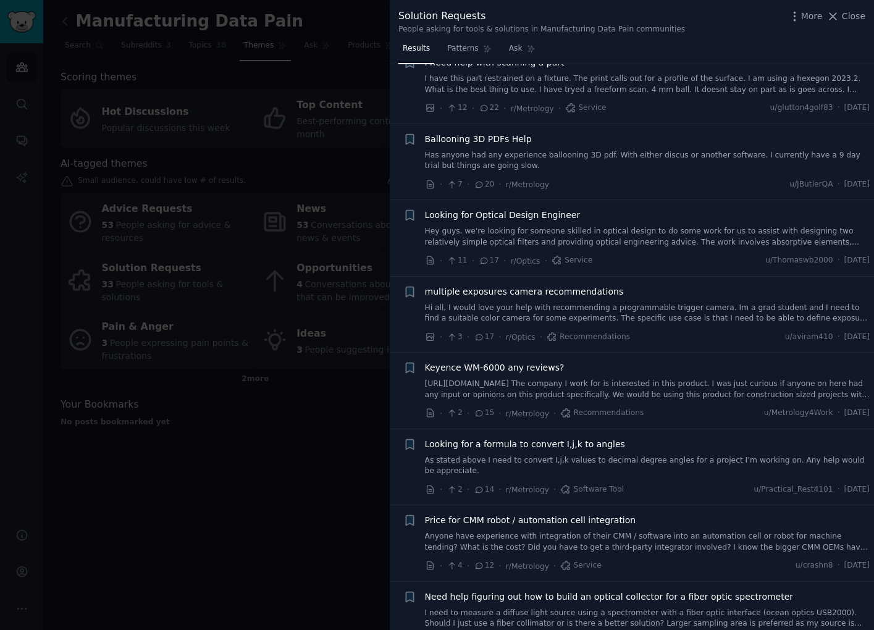
click at [262, 474] on div at bounding box center [437, 315] width 874 height 630
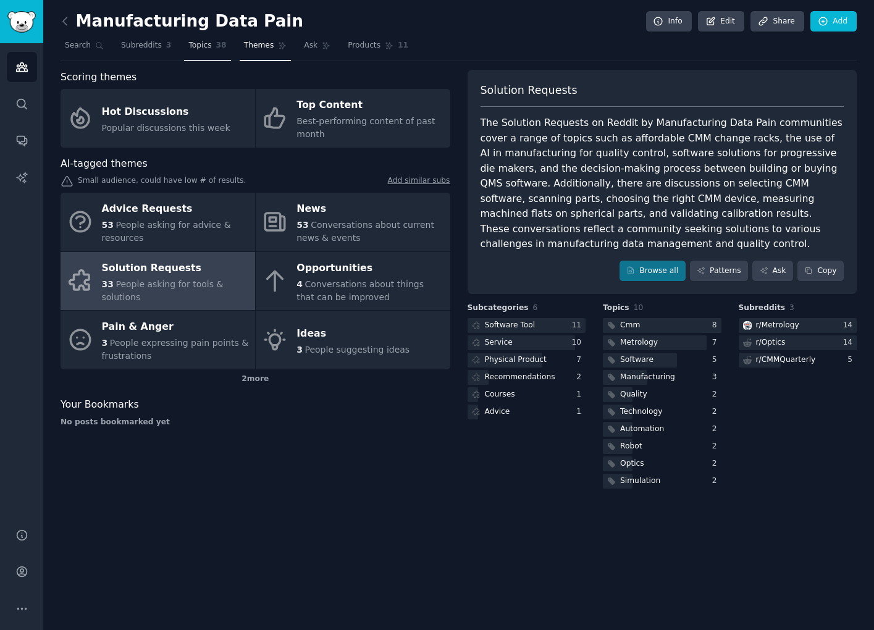
click at [204, 40] on span "Topics" at bounding box center [199, 45] width 23 height 11
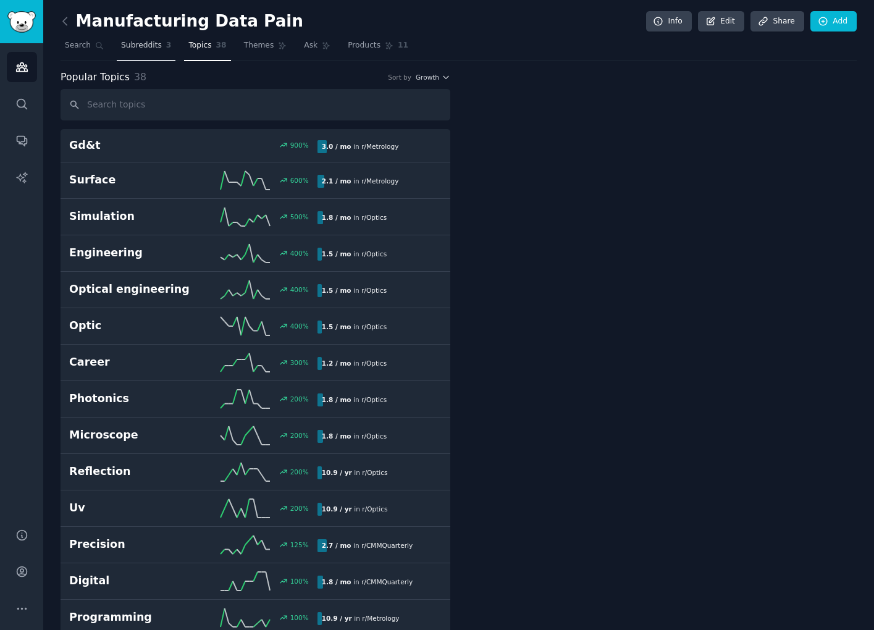
click at [151, 46] on span "Subreddits" at bounding box center [141, 45] width 41 height 11
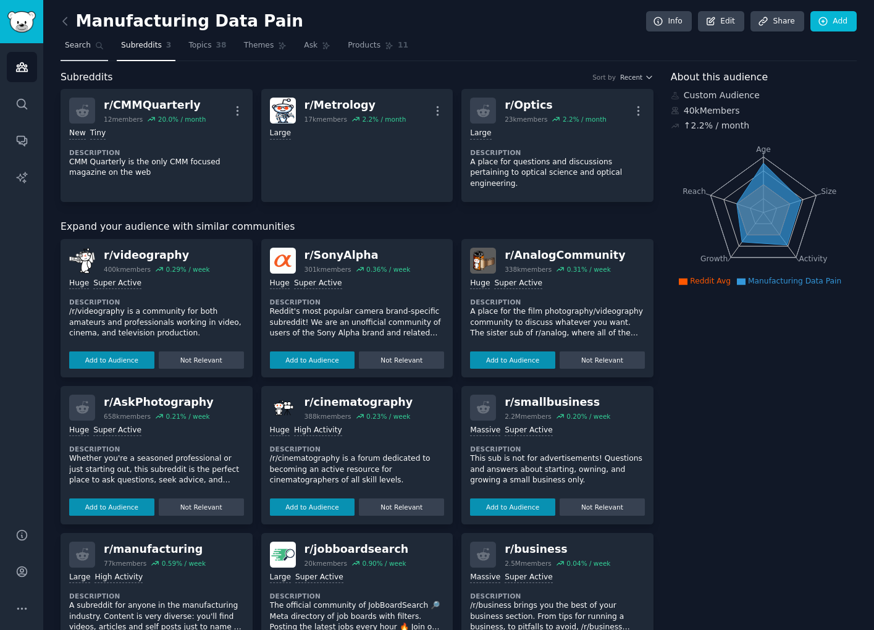
click at [86, 48] on span "Search" at bounding box center [78, 45] width 26 height 11
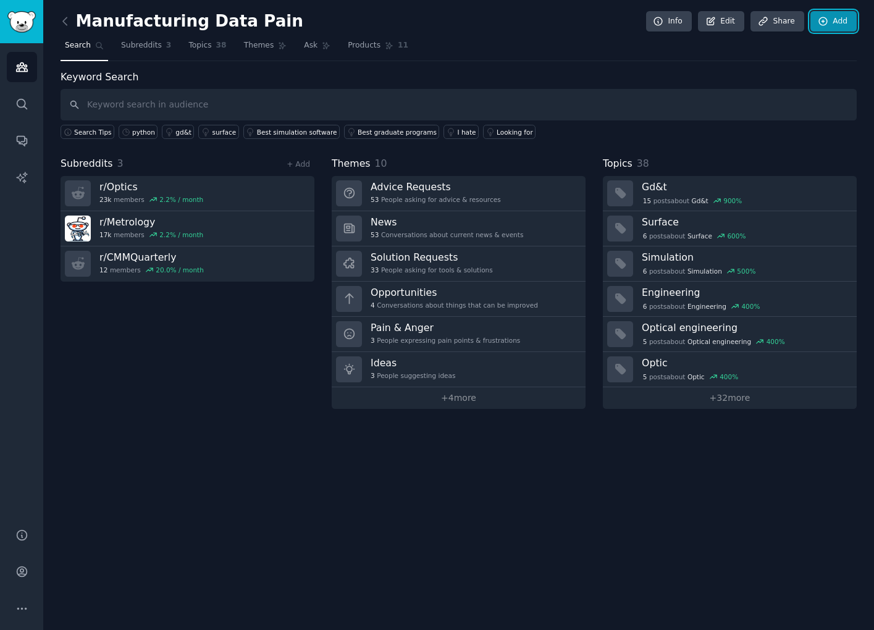
click at [823, 28] on link "Add" at bounding box center [833, 21] width 46 height 21
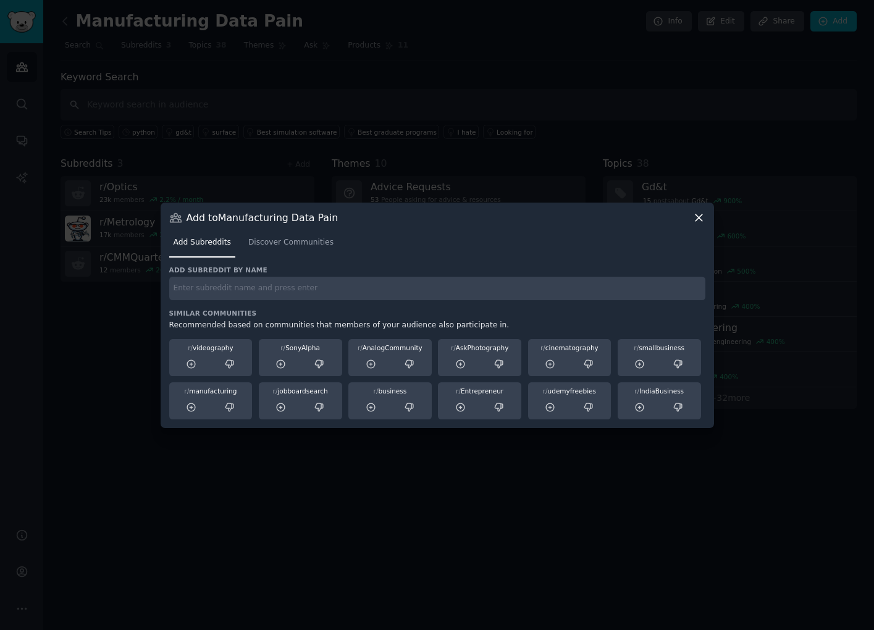
click at [697, 217] on icon at bounding box center [699, 217] width 13 height 13
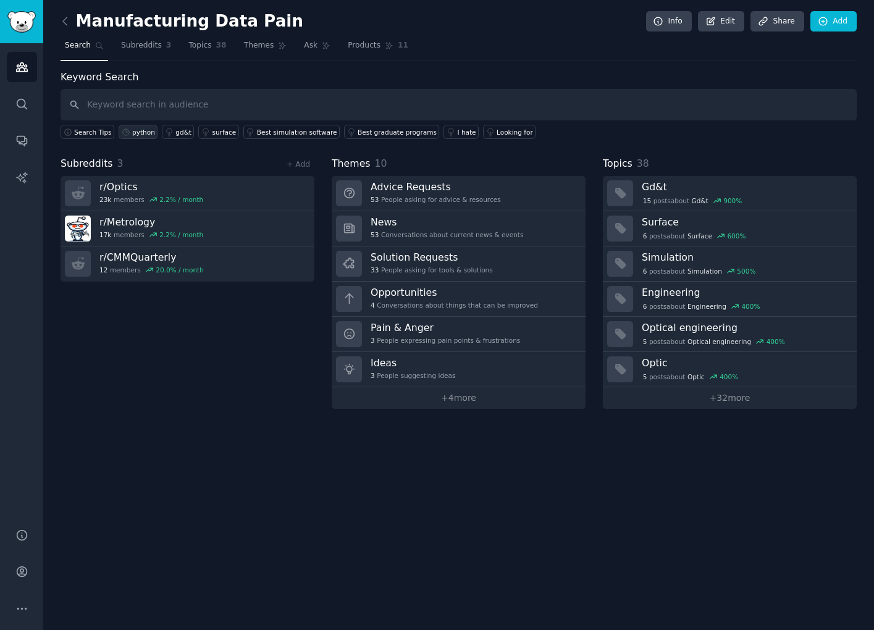
click at [138, 137] on link "python" at bounding box center [138, 132] width 39 height 14
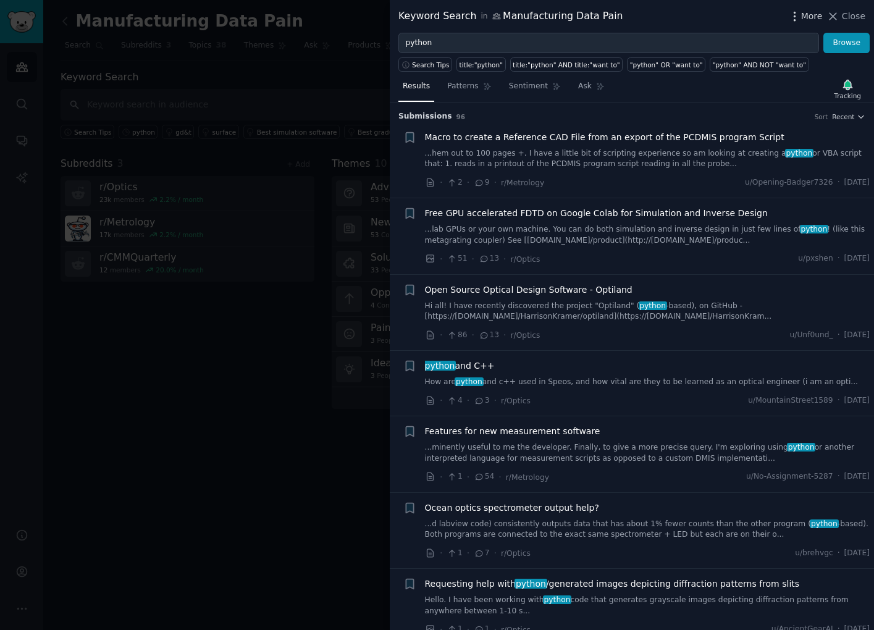
click at [810, 17] on span "More" at bounding box center [812, 16] width 22 height 13
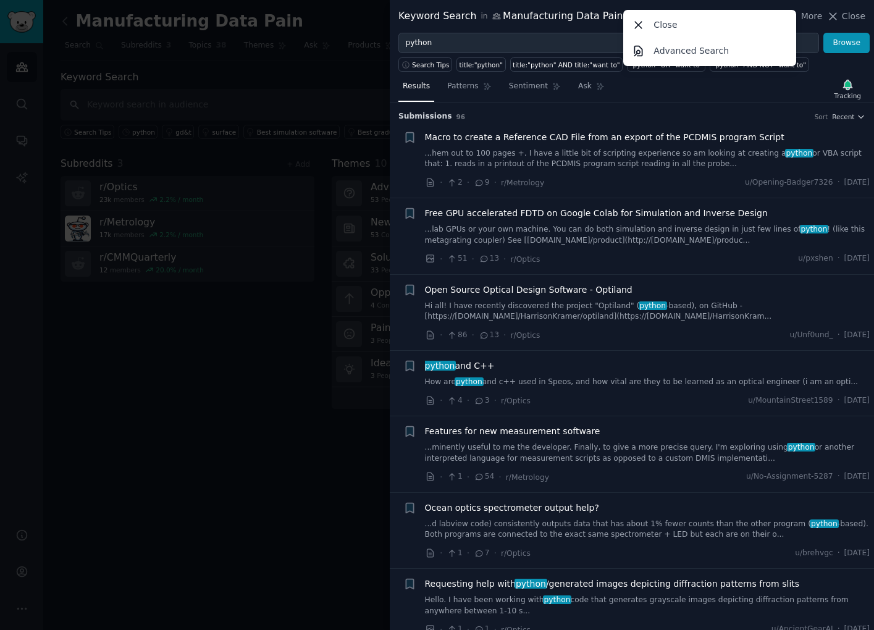
click at [696, 120] on h3 "Submission s 96 Sort Recent" at bounding box center [631, 116] width 467 height 11
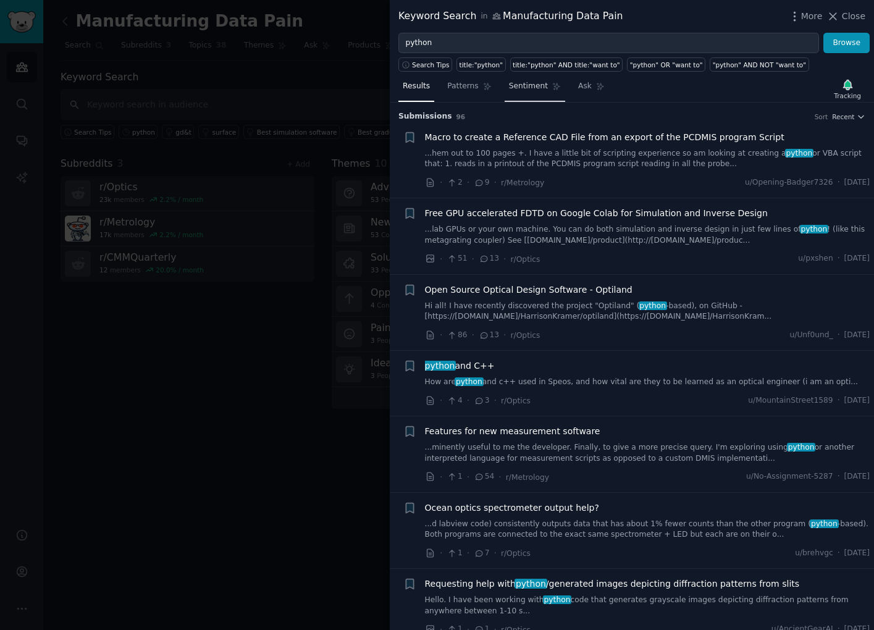
click at [537, 88] on span "Sentiment" at bounding box center [528, 86] width 39 height 11
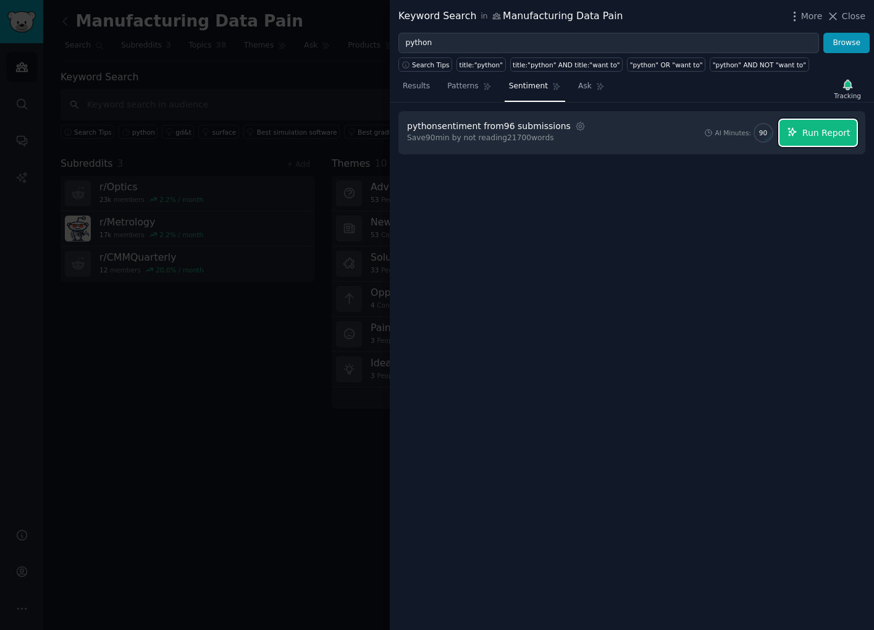
click at [836, 130] on span "Run Report" at bounding box center [826, 133] width 48 height 13
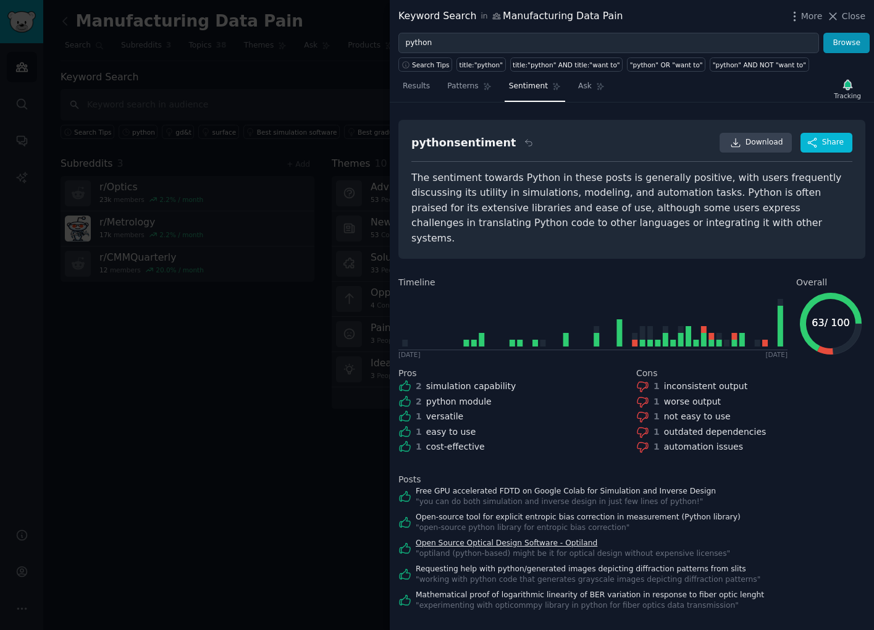
click at [528, 538] on link "Open Source Optical Design Software - Optiland" at bounding box center [573, 543] width 314 height 11
